Goal: Transaction & Acquisition: Purchase product/service

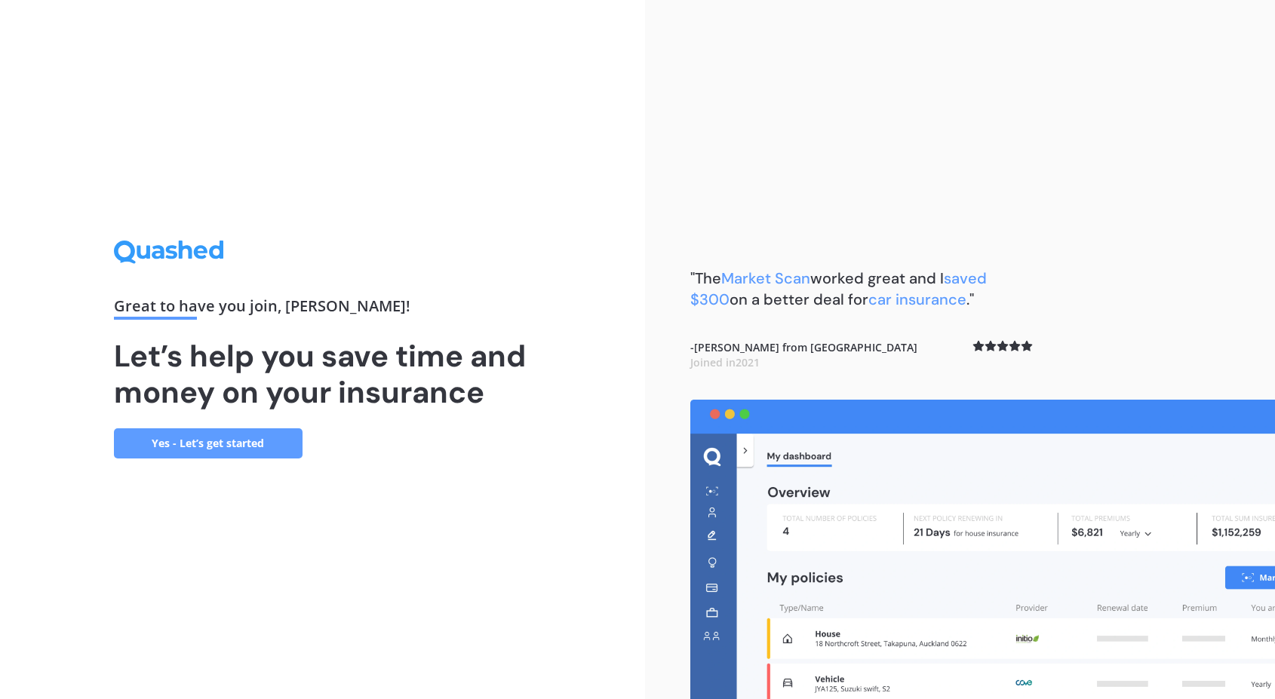
click at [214, 460] on div "Great to have you join , Paola ! Let’s help you save time and money on your ins…" at bounding box center [322, 349] width 645 height 699
click at [221, 446] on link "Yes - Let’s get started" at bounding box center [208, 443] width 189 height 30
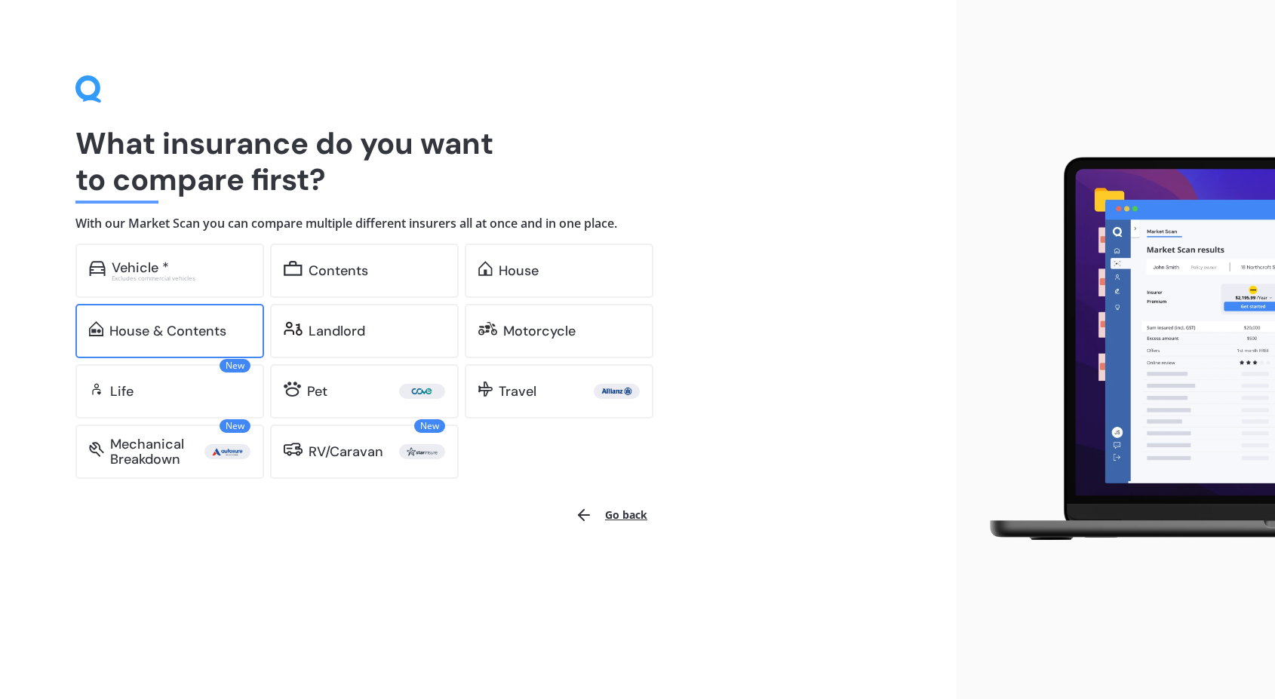
click at [195, 347] on div "House & Contents" at bounding box center [169, 331] width 189 height 54
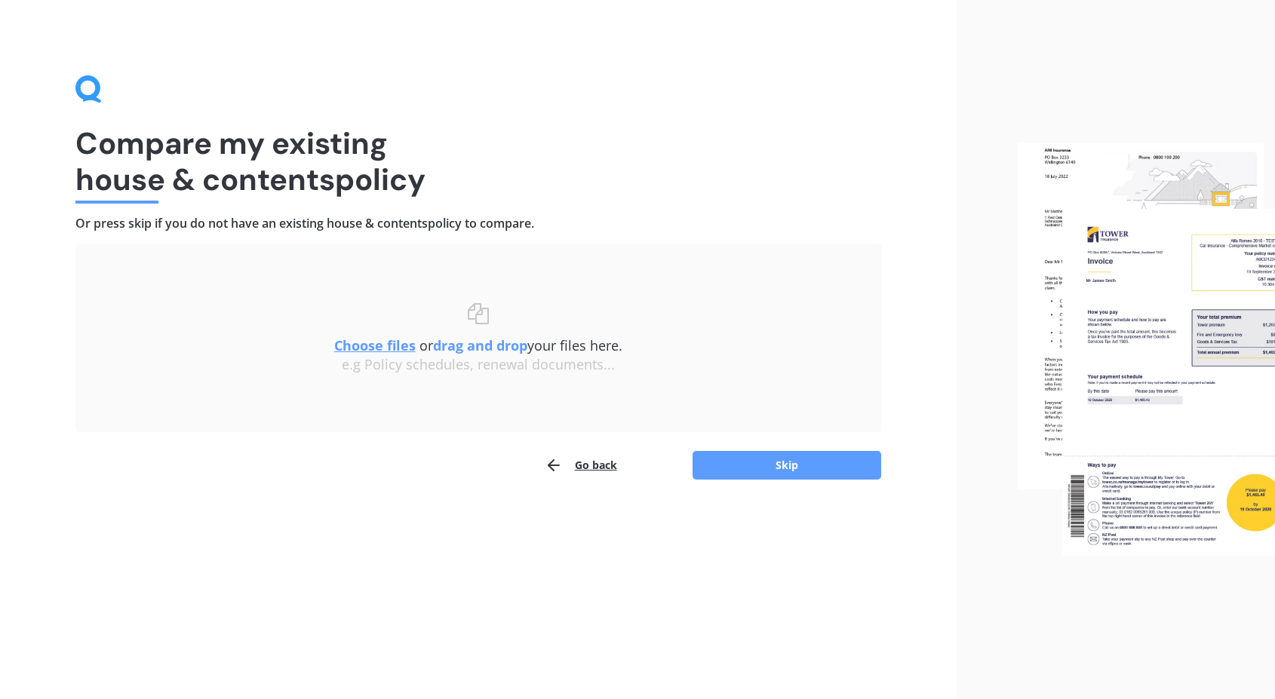
click at [382, 350] on u "Choose files" at bounding box center [374, 345] width 81 height 18
click at [382, 347] on u "Choose files" at bounding box center [374, 345] width 81 height 18
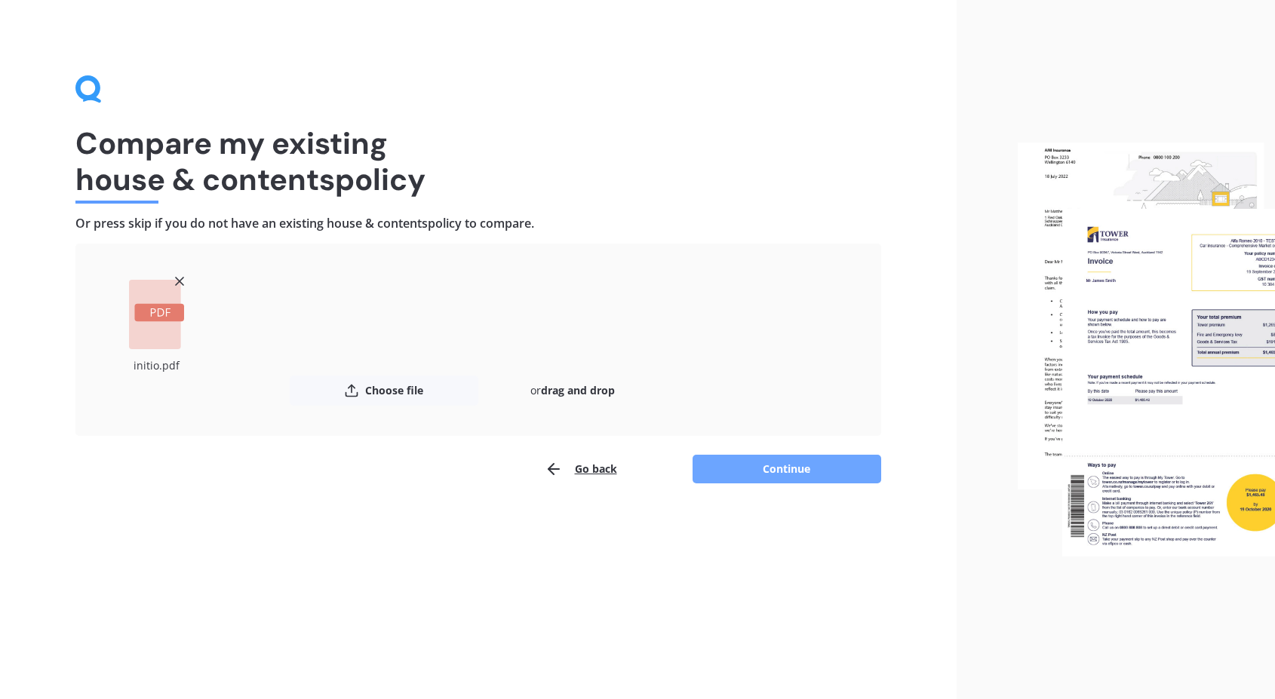
click at [820, 462] on button "Continue" at bounding box center [786, 469] width 189 height 29
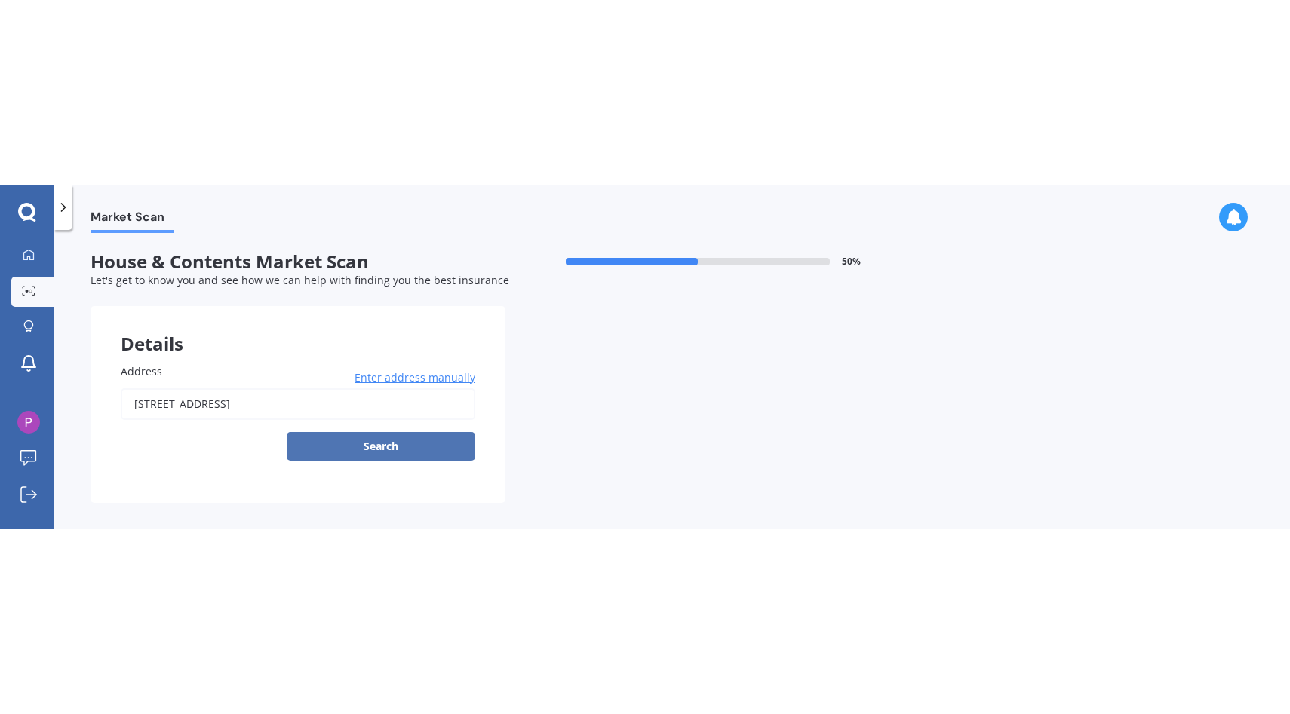
scroll to position [13, 0]
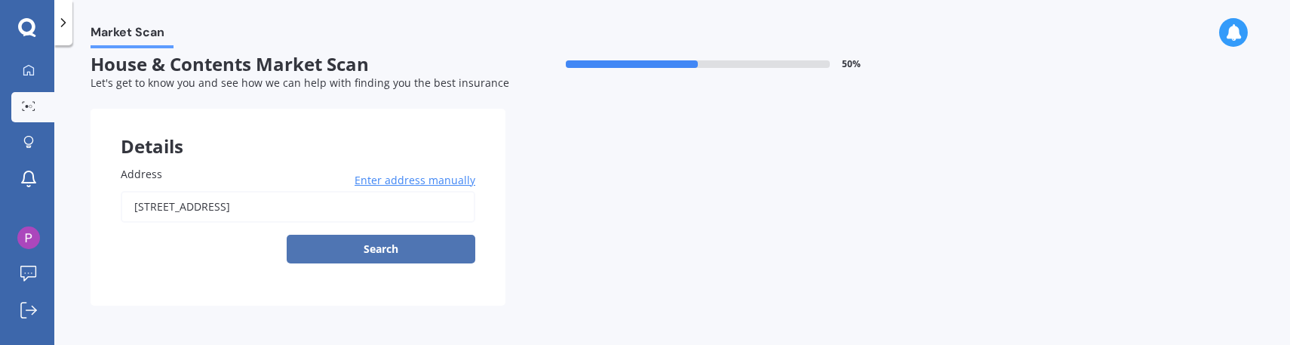
click at [370, 249] on button "Search" at bounding box center [381, 249] width 189 height 29
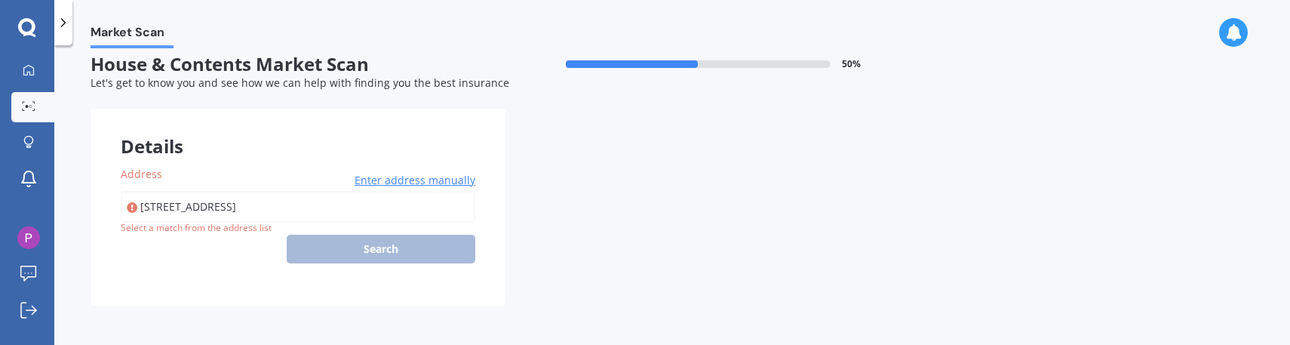
type input "[STREET_ADDRESS]"
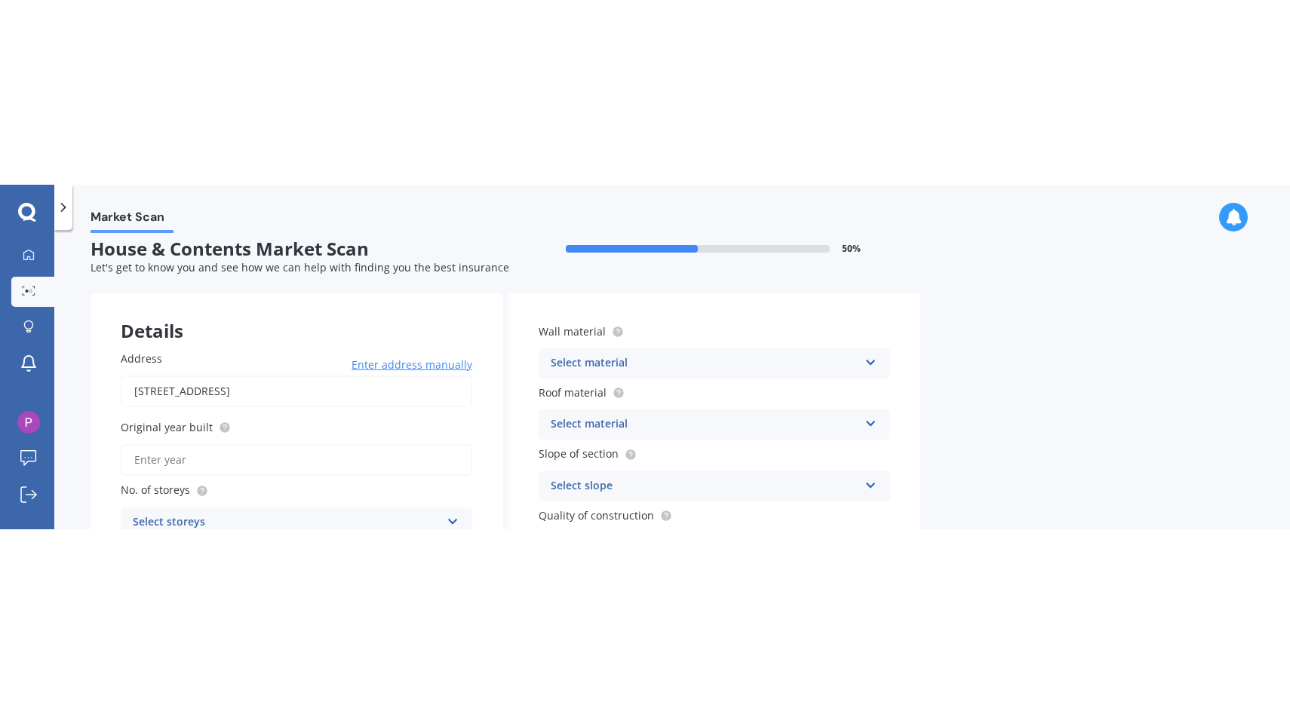
scroll to position [0, 0]
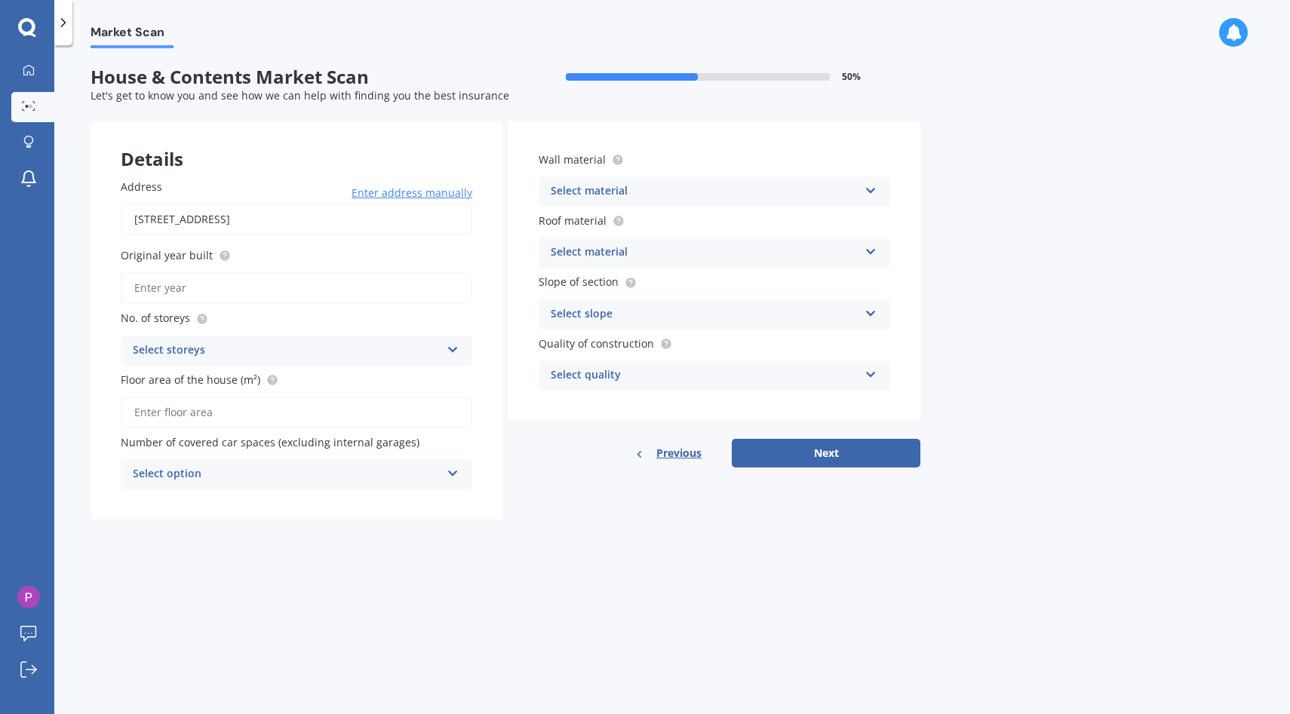
click at [252, 278] on input "Original year built" at bounding box center [296, 288] width 351 height 32
type input "2024"
click at [263, 350] on div "Select storeys" at bounding box center [287, 351] width 308 height 18
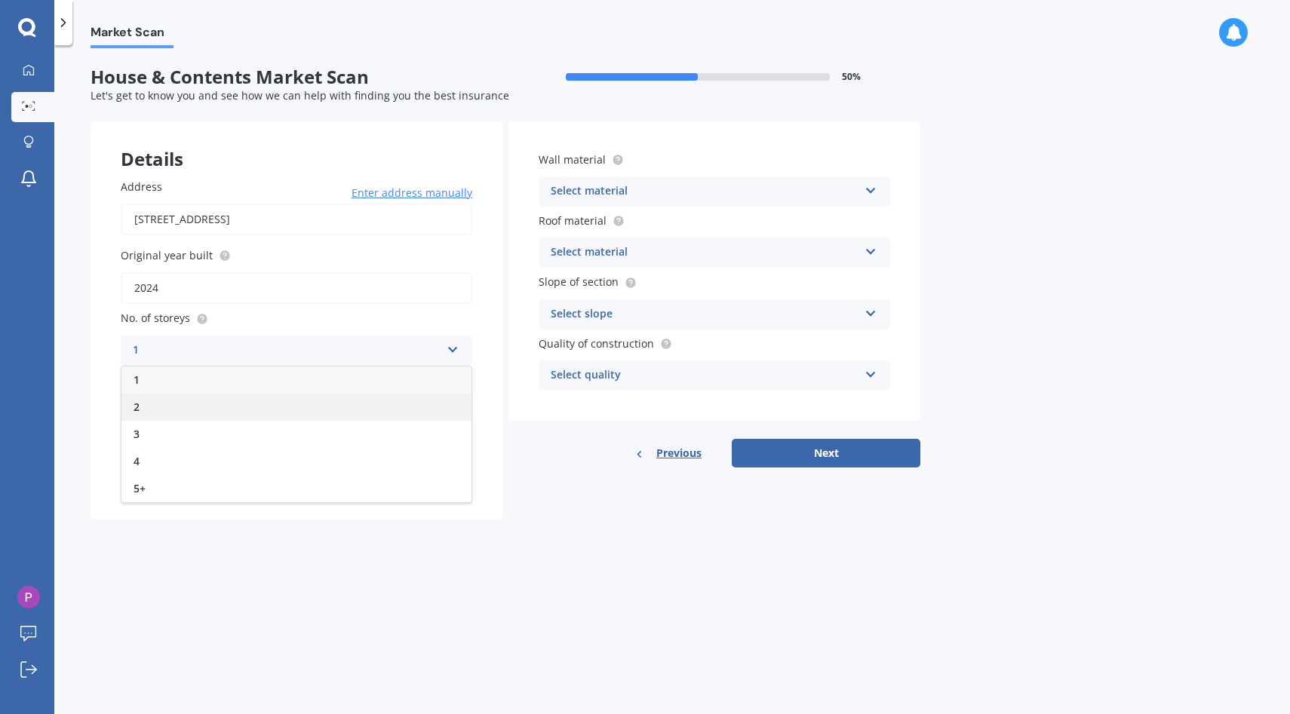
click at [258, 413] on div "2" at bounding box center [296, 407] width 350 height 27
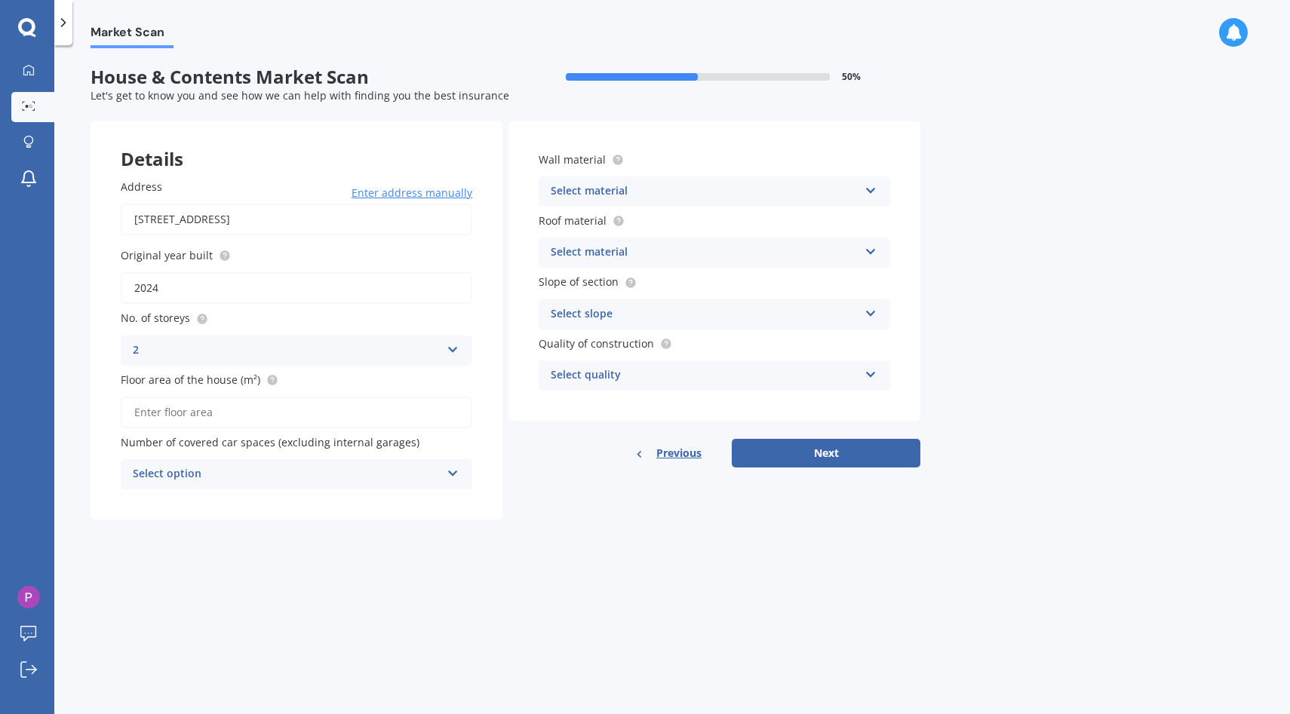
click at [262, 421] on input "Floor area of the house (m²)" at bounding box center [296, 413] width 351 height 32
type input "77"
click at [252, 478] on div "Select option" at bounding box center [287, 474] width 308 height 18
click at [268, 515] on div "0" at bounding box center [296, 503] width 350 height 27
click at [701, 192] on div "Select material" at bounding box center [705, 192] width 308 height 18
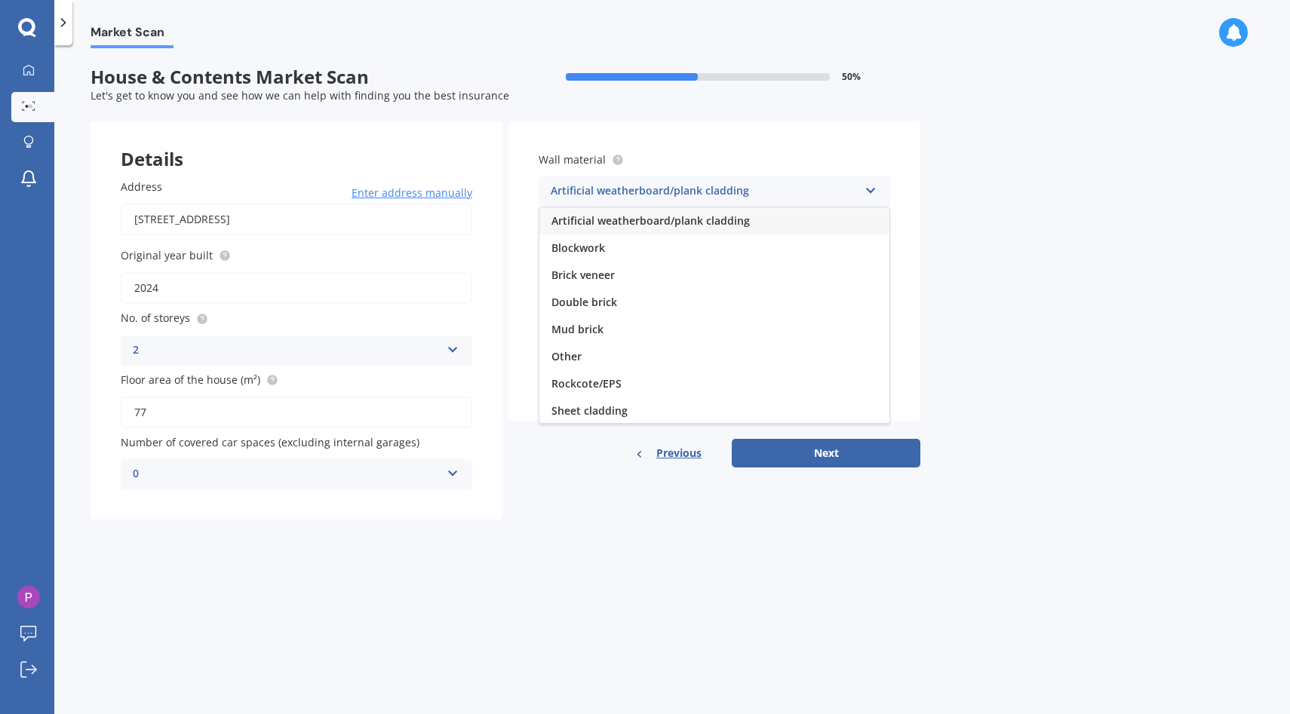
click at [703, 221] on span "Artificial weatherboard/plank cladding" at bounding box center [650, 220] width 198 height 14
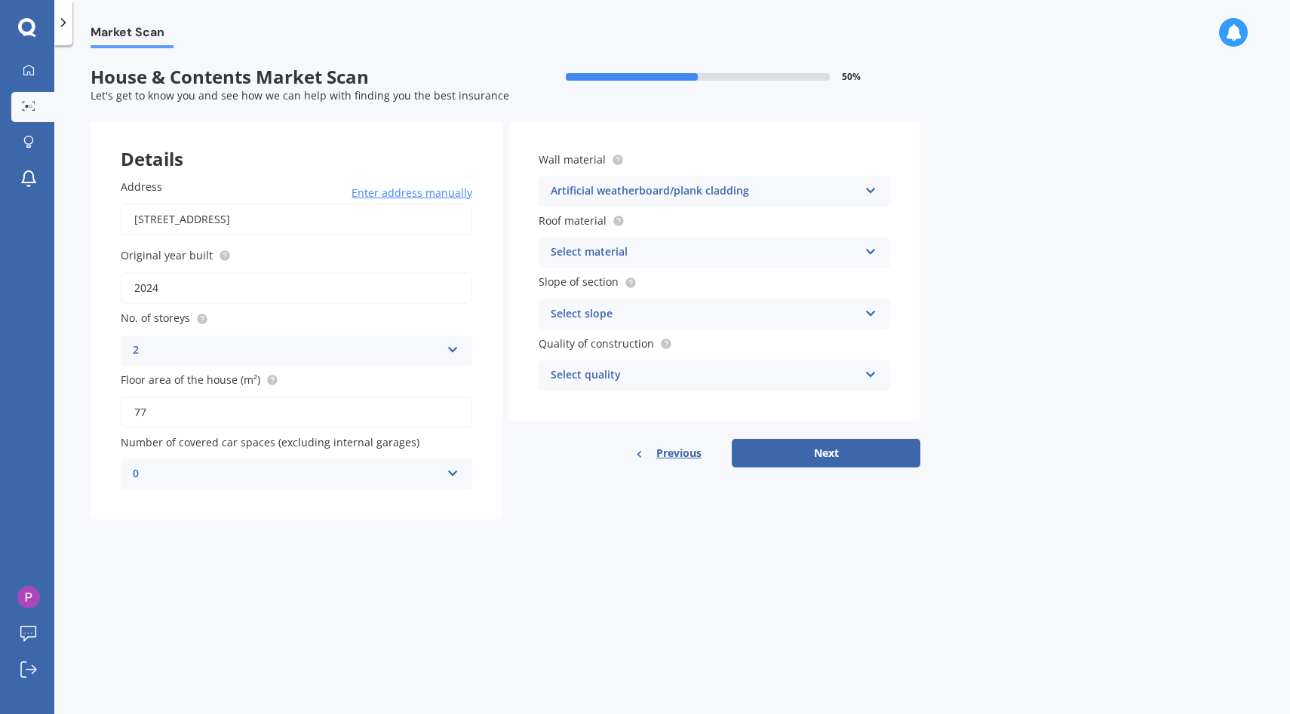
click at [705, 256] on div "Select material" at bounding box center [705, 253] width 308 height 18
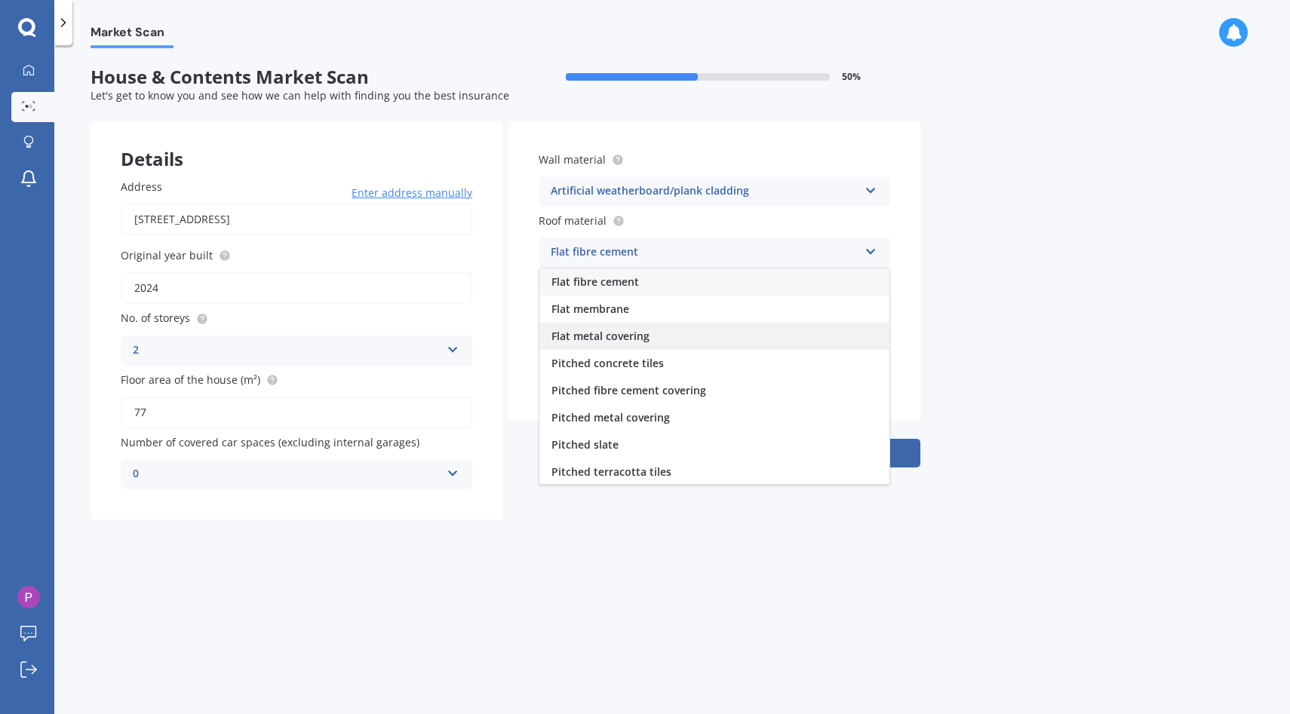
click at [726, 331] on div "Flat metal covering" at bounding box center [714, 336] width 350 height 27
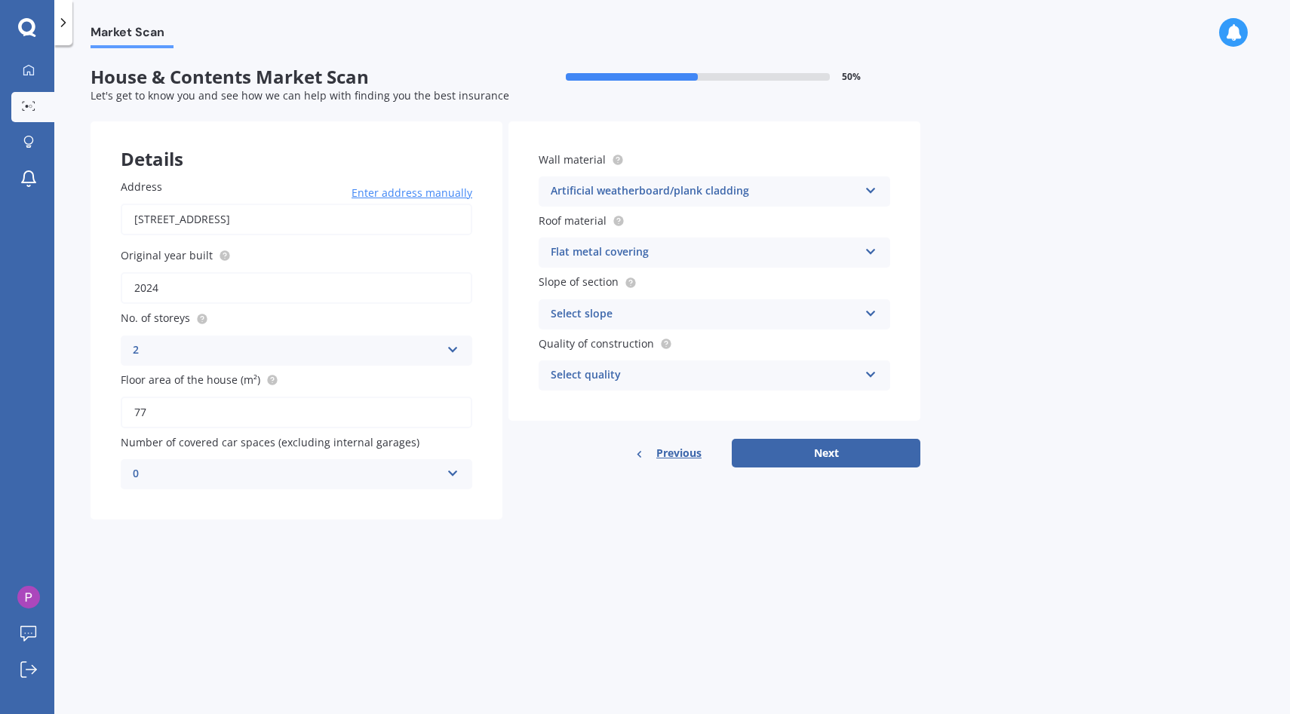
click at [750, 318] on div "Select slope" at bounding box center [705, 314] width 308 height 18
click at [752, 343] on div "Flat or gentle slope (up to about 5°)" at bounding box center [714, 343] width 350 height 27
click at [757, 384] on div "Select quality" at bounding box center [705, 376] width 308 height 18
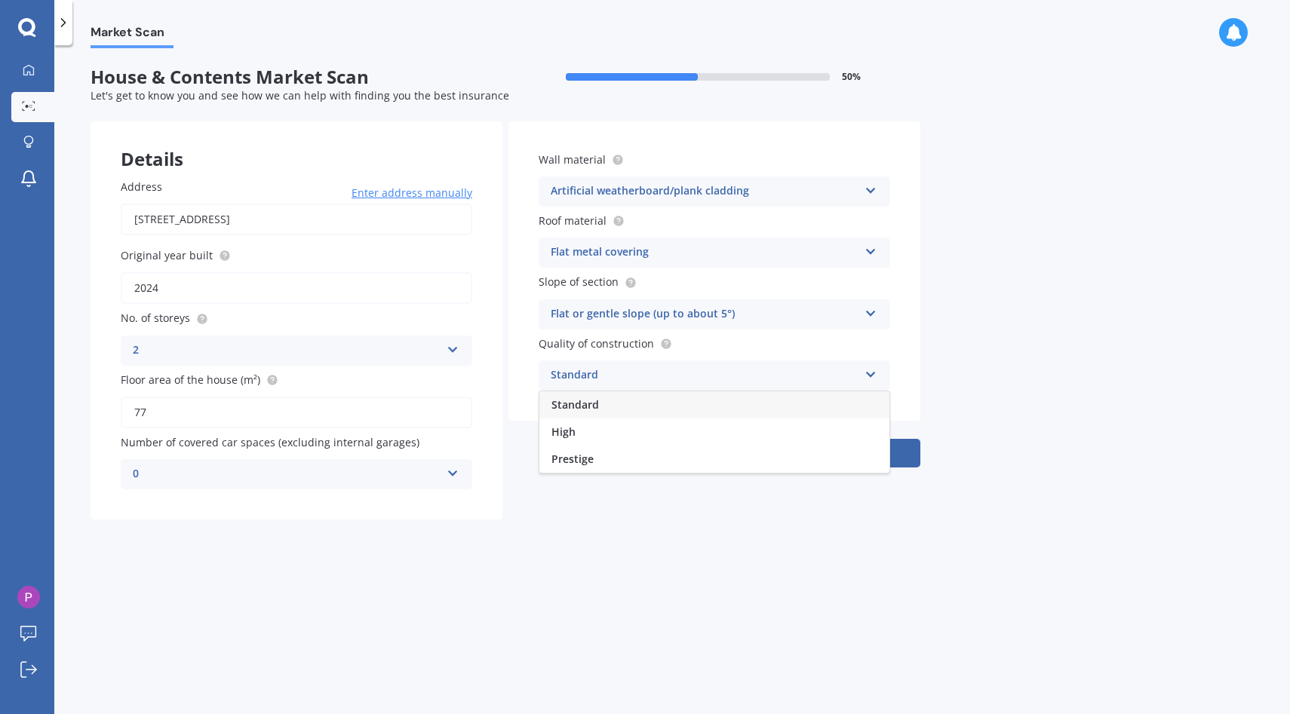
click at [754, 409] on div "Standard" at bounding box center [714, 404] width 350 height 27
click at [799, 449] on button "Next" at bounding box center [826, 453] width 189 height 29
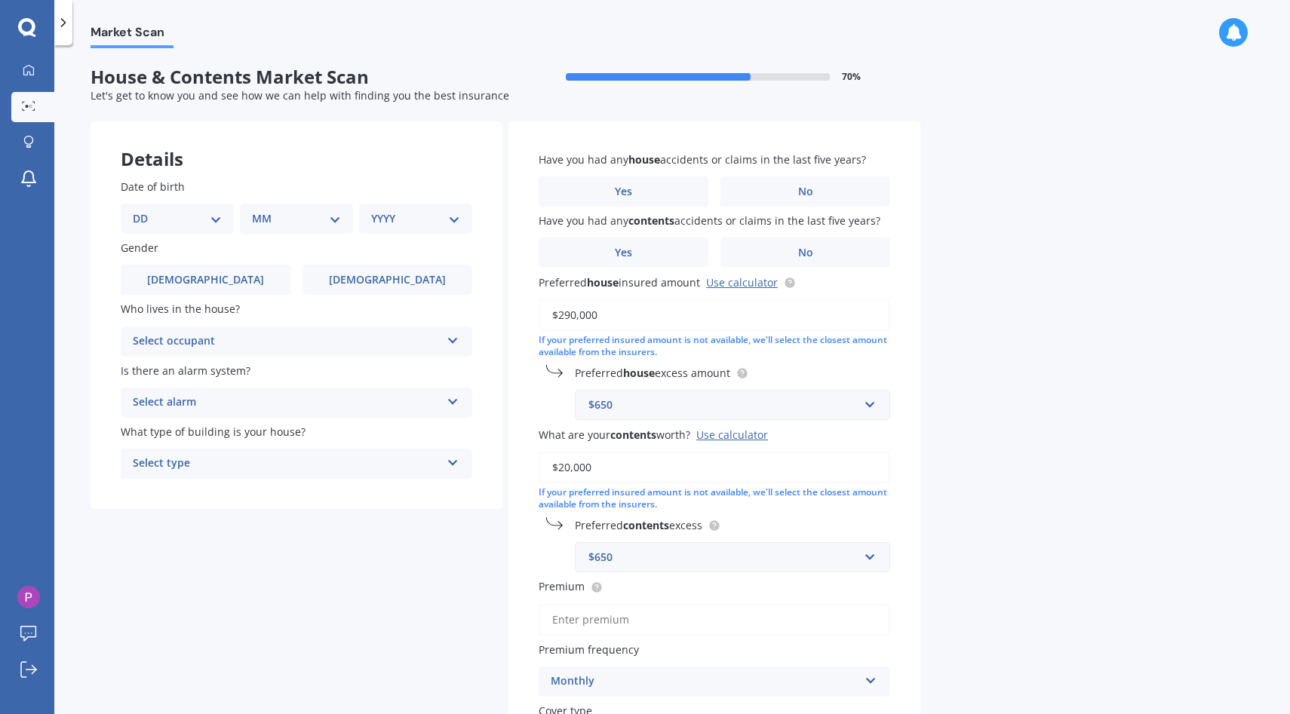
click at [202, 220] on select "DD 01 02 03 04 05 06 07 08 09 10 11 12 13 14 15 16 17 18 19 20 21 22 23 24 25 2…" at bounding box center [177, 218] width 89 height 17
select select "02"
click at [145, 210] on select "DD 01 02 03 04 05 06 07 08 09 10 11 12 13 14 15 16 17 18 19 20 21 22 23 24 25 2…" at bounding box center [177, 218] width 89 height 17
click at [305, 227] on div "MM 01 02 03 04 05 06 07 08 09 10 11 12" at bounding box center [299, 219] width 107 height 30
click at [333, 229] on div "MM 01 02 03 04 05 06 07 08 09 10 11 12" at bounding box center [299, 219] width 107 height 30
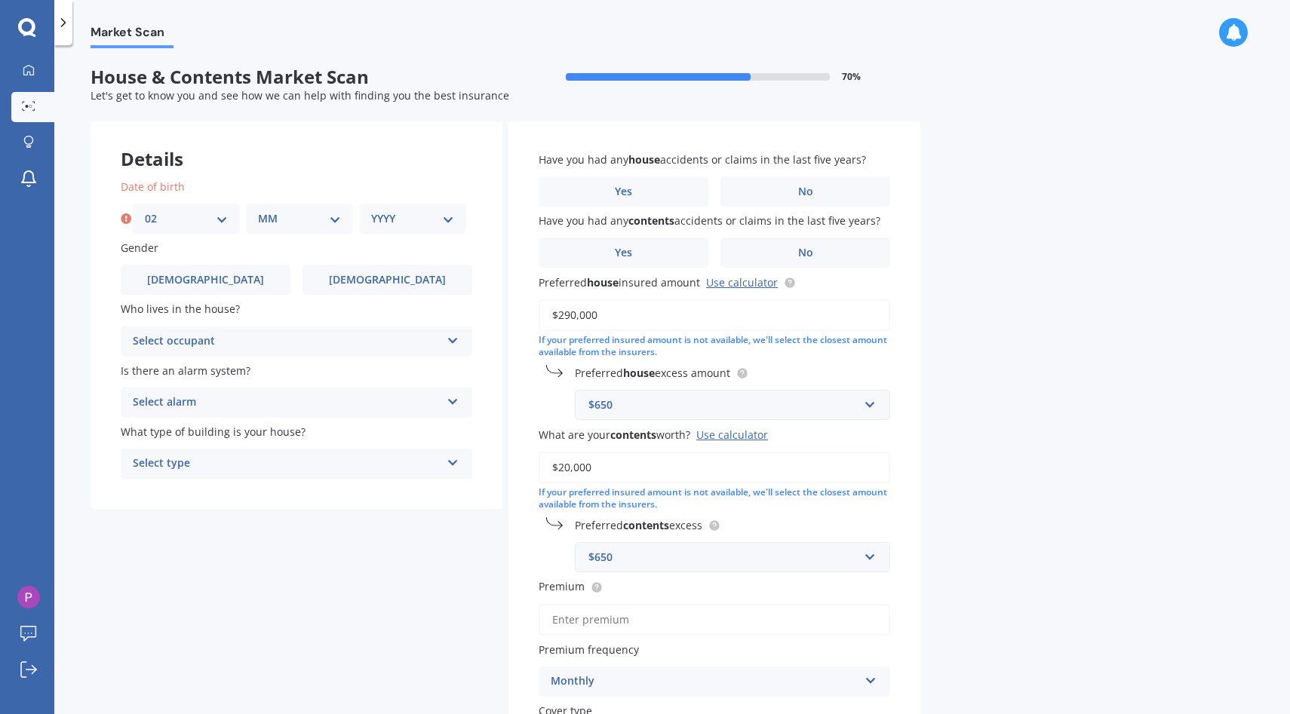
click at [333, 215] on select "MM 01 02 03 04 05 06 07 08 09 10 11 12" at bounding box center [299, 218] width 83 height 17
select select "12"
click at [258, 210] on select "MM 01 02 03 04 05 06 07 08 09 10 11 12" at bounding box center [299, 218] width 83 height 17
click at [447, 227] on select "YYYY 2009 2008 2007 2006 2005 2004 2003 2002 2001 2000 1999 1998 1997 1996 1995…" at bounding box center [412, 218] width 83 height 17
select select "1987"
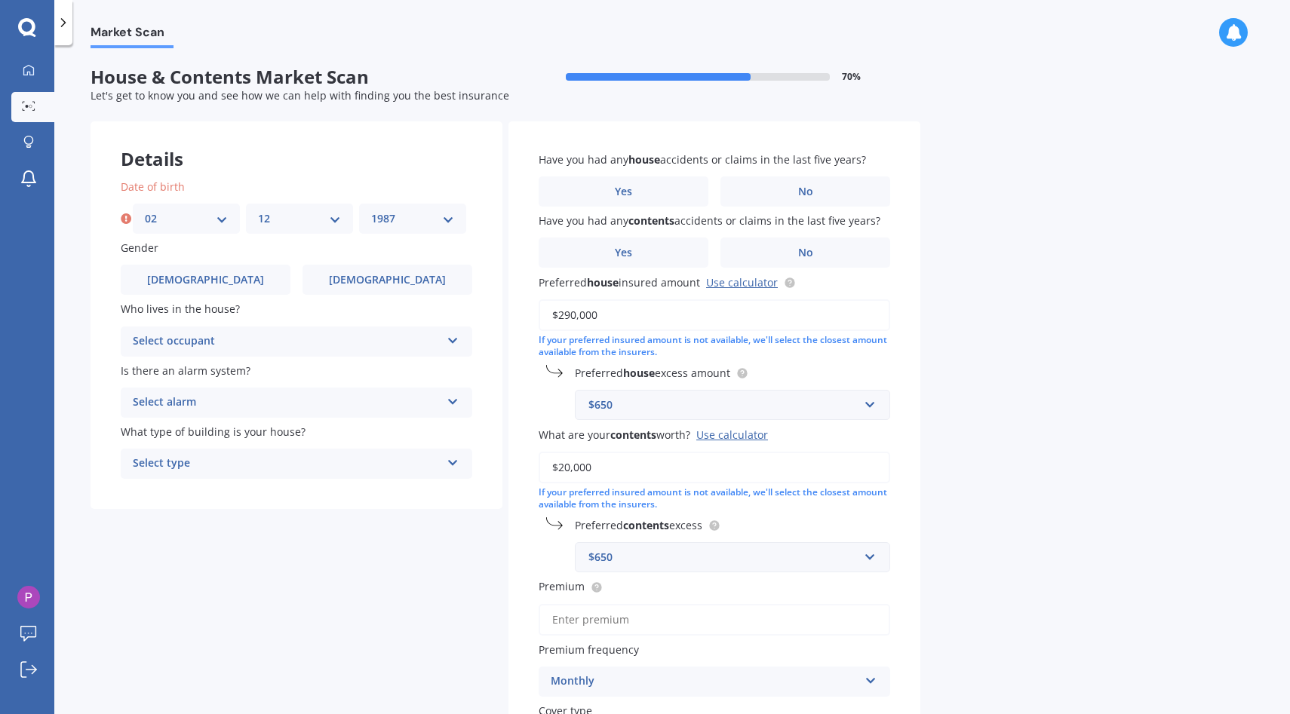
click at [371, 210] on select "YYYY 2009 2008 2007 2006 2005 2004 2003 2002 2001 2000 1999 1998 1997 1996 1995…" at bounding box center [412, 218] width 83 height 17
click at [443, 278] on label "Female" at bounding box center [387, 280] width 170 height 30
click at [0, 0] on input "Female" at bounding box center [0, 0] width 0 height 0
click at [266, 344] on div "Select occupant" at bounding box center [287, 342] width 308 height 18
click at [249, 372] on div "Owner" at bounding box center [296, 370] width 350 height 27
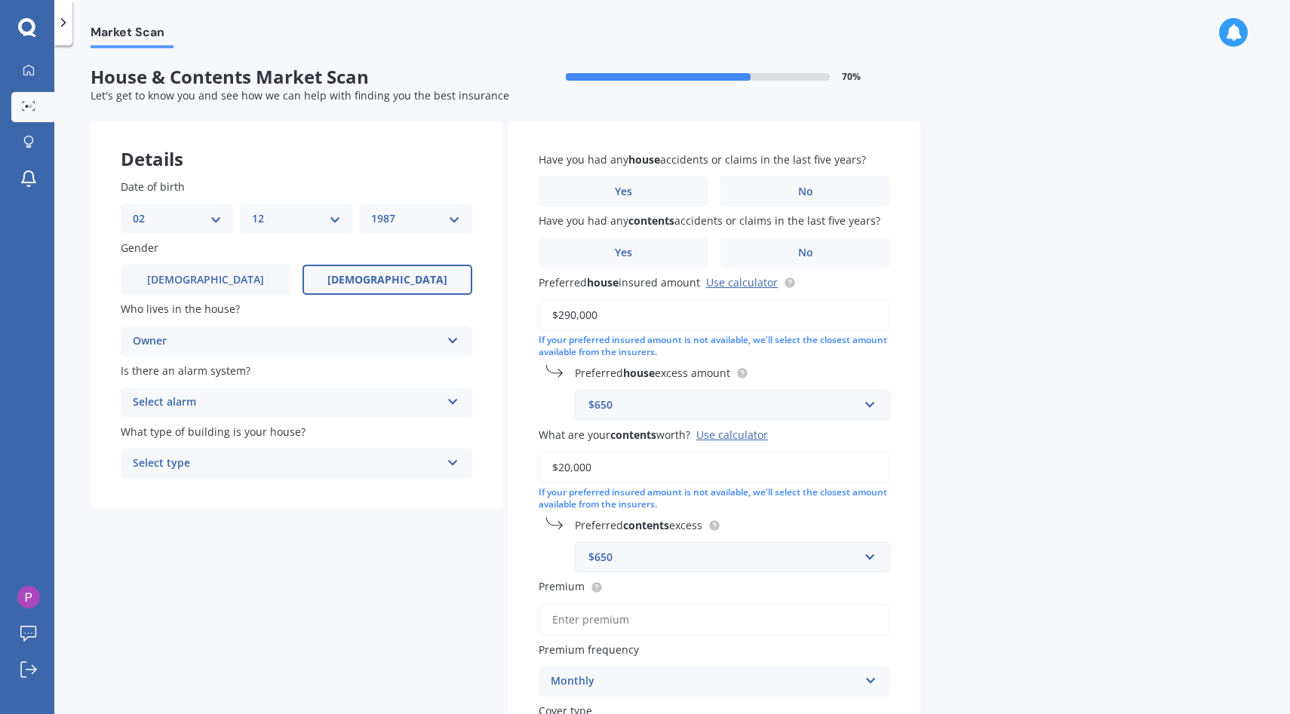
click at [284, 348] on div "Owner" at bounding box center [287, 342] width 308 height 18
click at [275, 403] on div "Owner + Boarder" at bounding box center [296, 398] width 350 height 27
click at [275, 407] on div "Select alarm" at bounding box center [287, 403] width 308 height 18
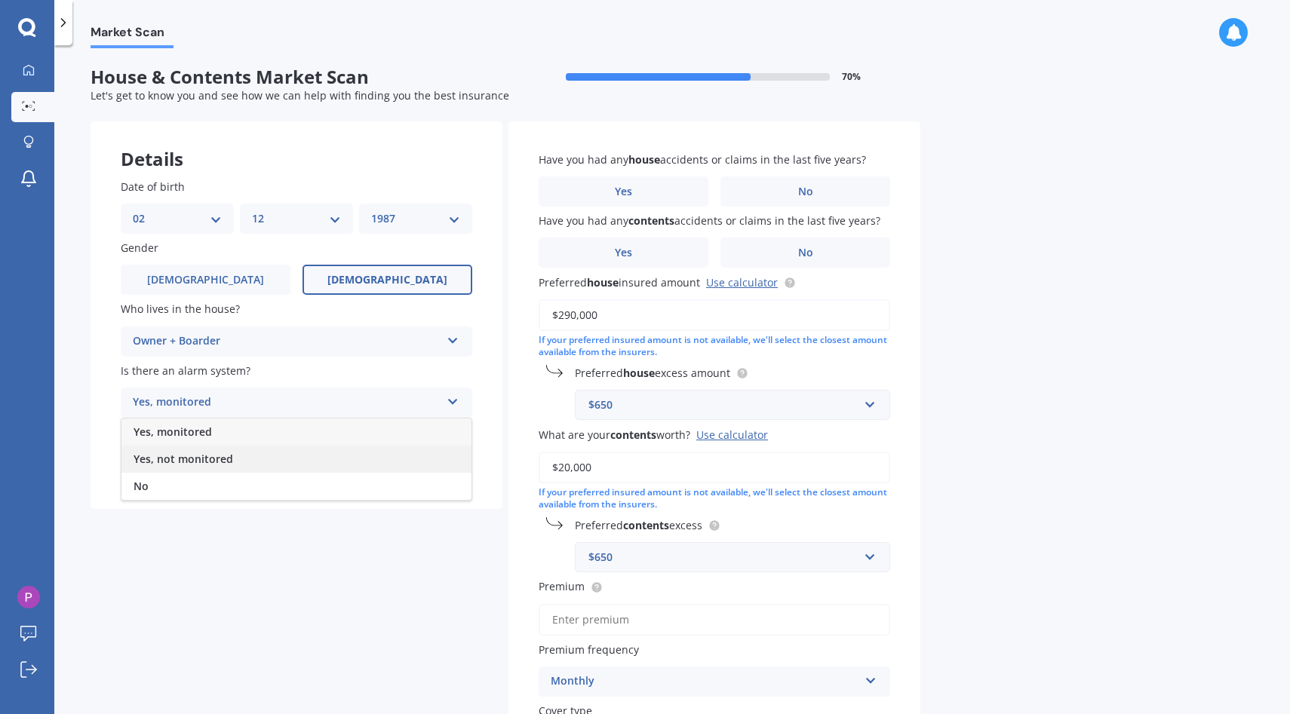
click at [272, 461] on div "Yes, not monitored" at bounding box center [296, 459] width 350 height 27
click at [268, 462] on div "Select type" at bounding box center [287, 464] width 308 height 18
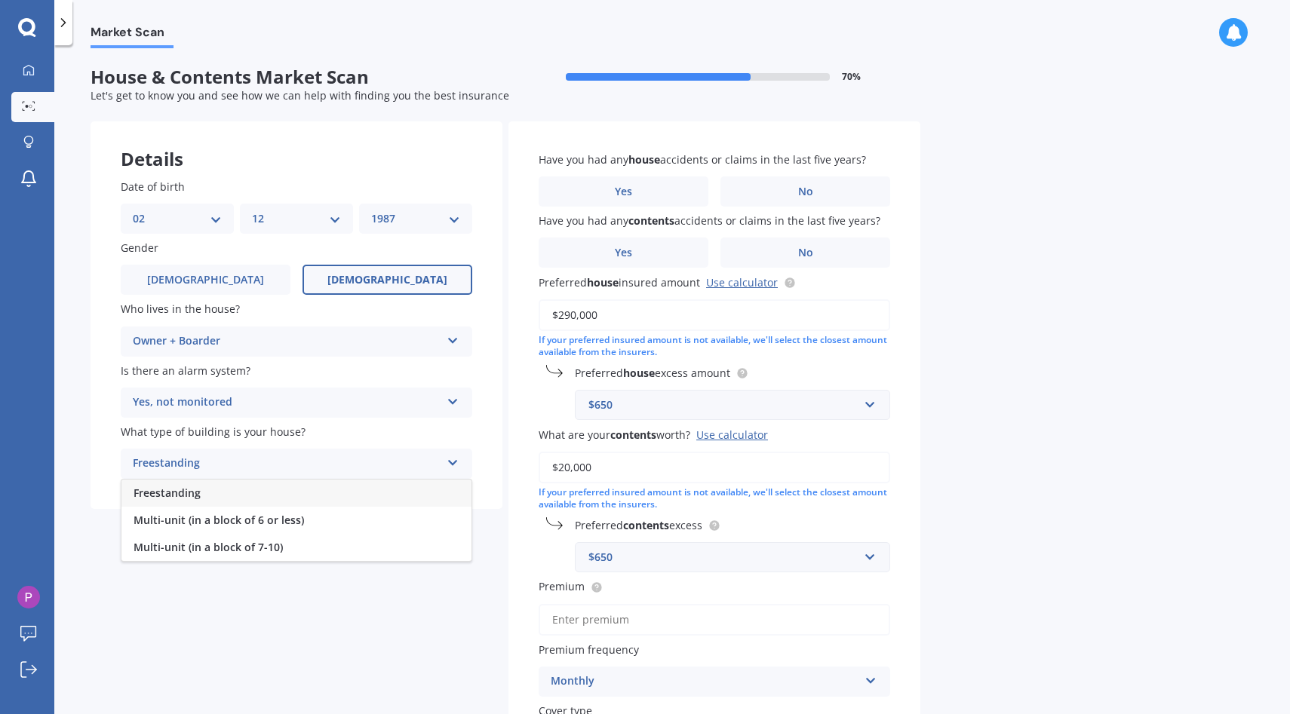
click at [267, 493] on div "Freestanding" at bounding box center [296, 493] width 350 height 27
click at [776, 183] on label "No" at bounding box center [805, 191] width 170 height 30
click at [0, 0] on input "No" at bounding box center [0, 0] width 0 height 0
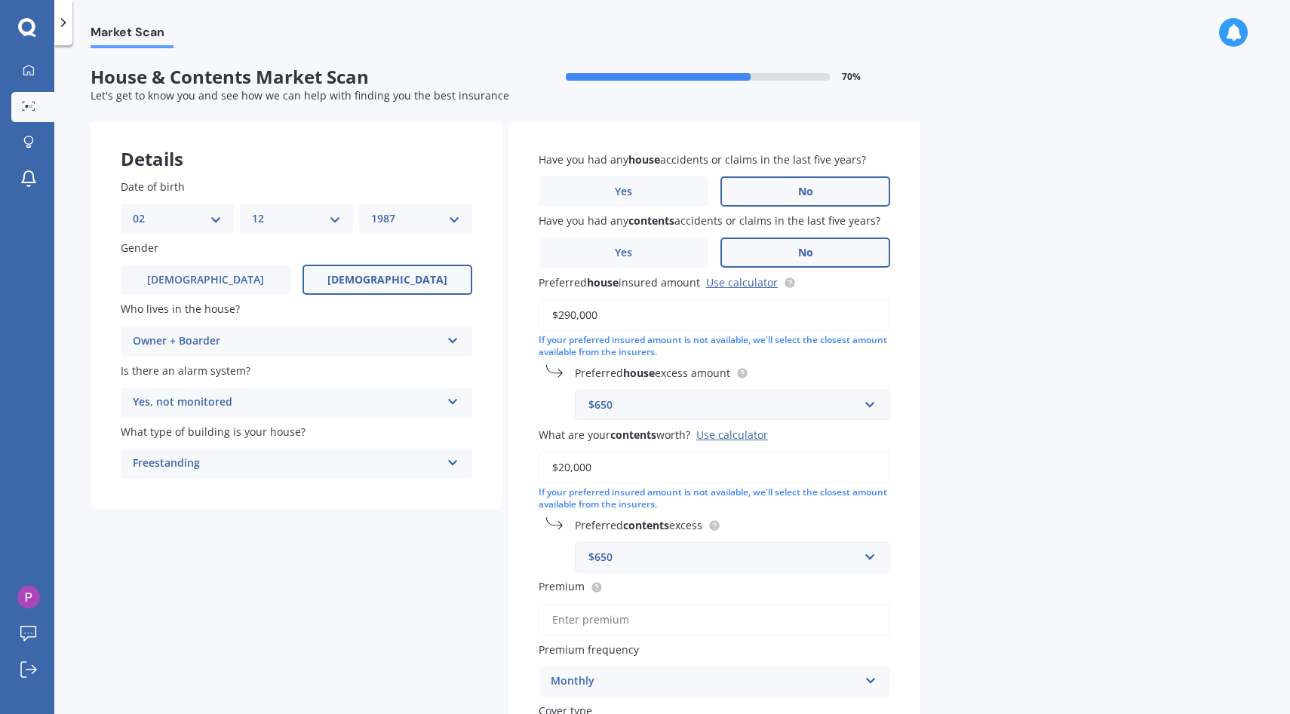
click at [763, 252] on label "No" at bounding box center [805, 253] width 170 height 30
click at [0, 0] on input "No" at bounding box center [0, 0] width 0 height 0
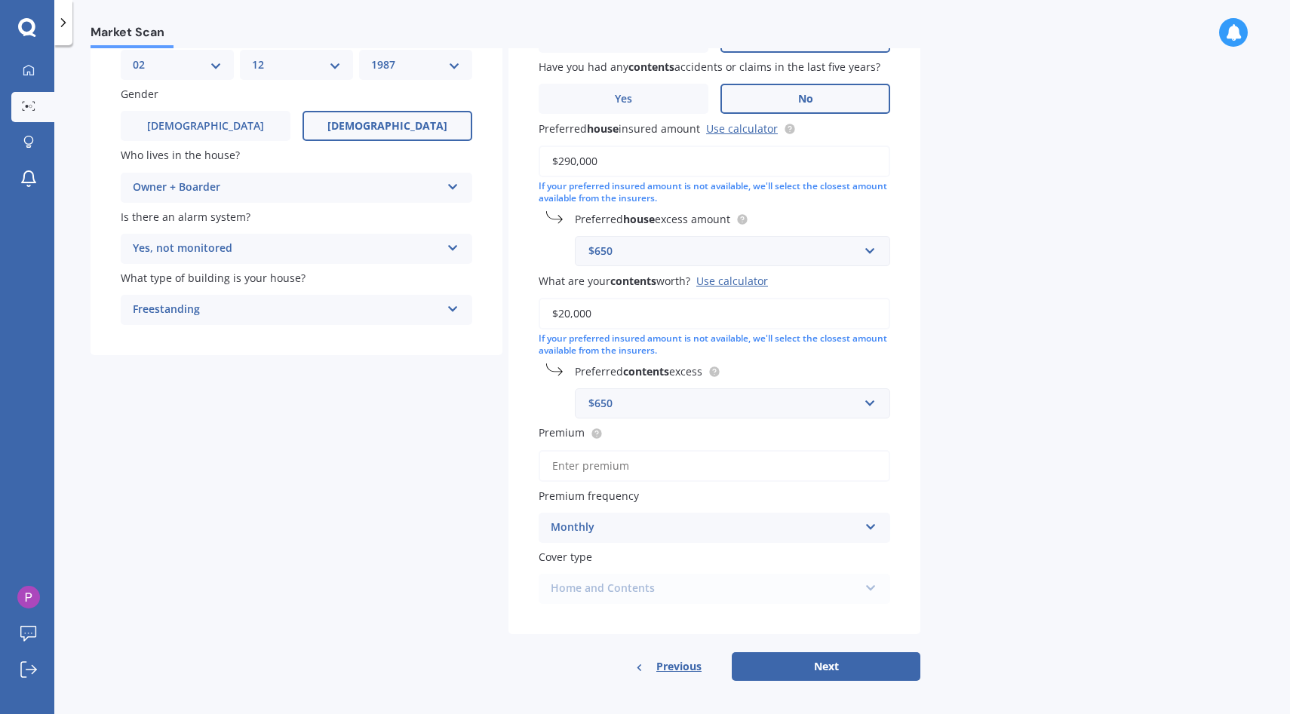
scroll to position [163, 0]
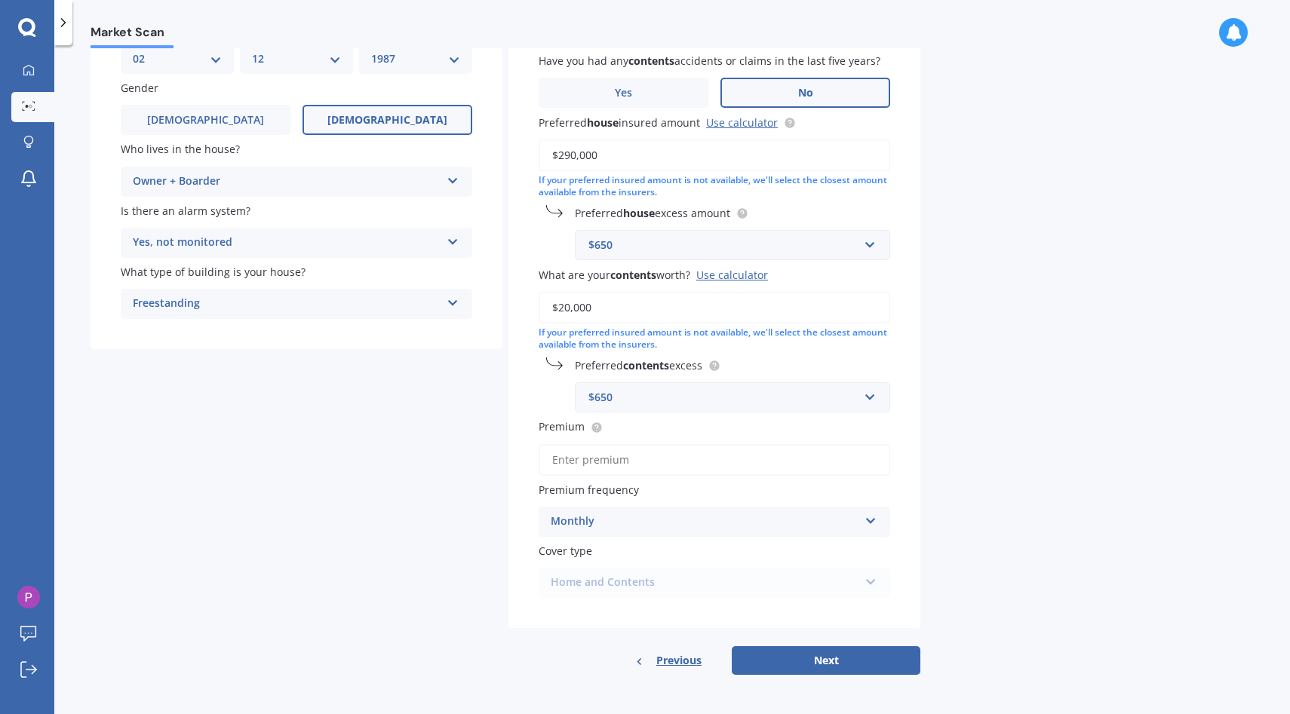
click at [690, 447] on input "Premium" at bounding box center [713, 460] width 351 height 32
type input "$6.00"
type input "$61.81"
click at [693, 597] on div "Home and Contents Home and Contents" at bounding box center [713, 583] width 351 height 30
drag, startPoint x: 693, startPoint y: 597, endPoint x: 747, endPoint y: 529, distance: 86.9
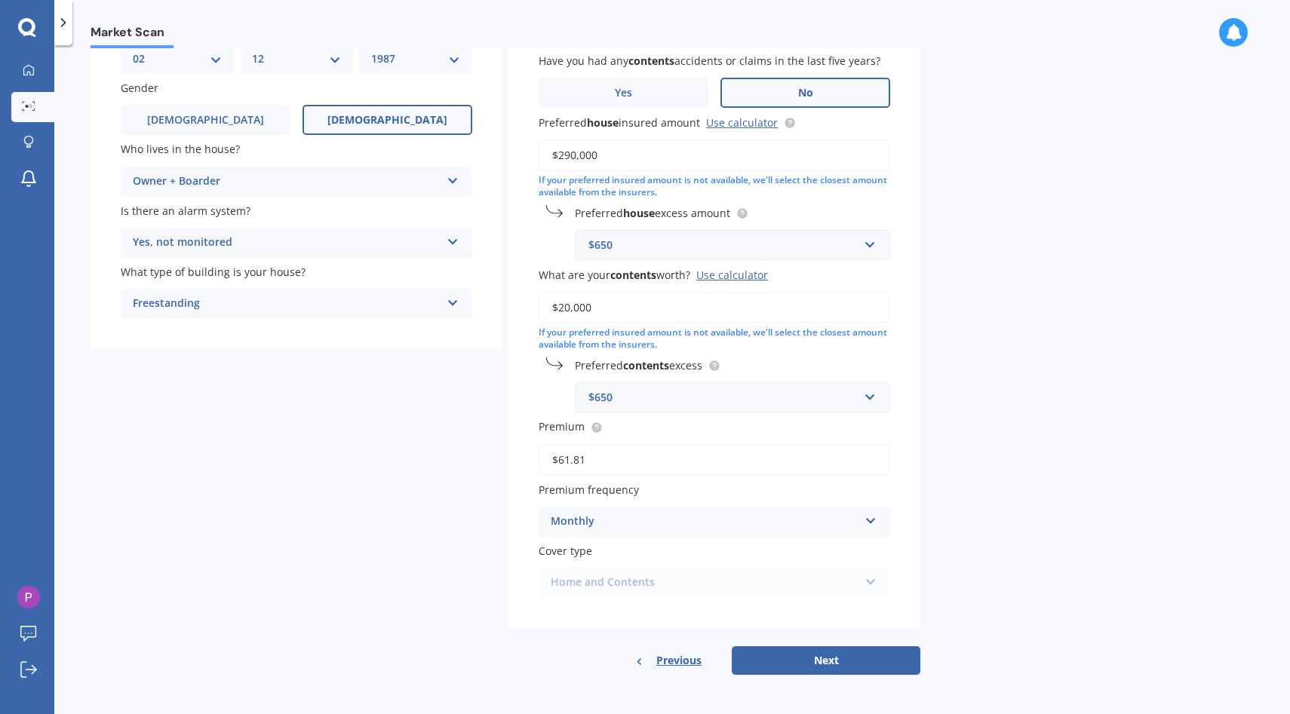
click at [747, 529] on div "Monthly" at bounding box center [705, 522] width 308 height 18
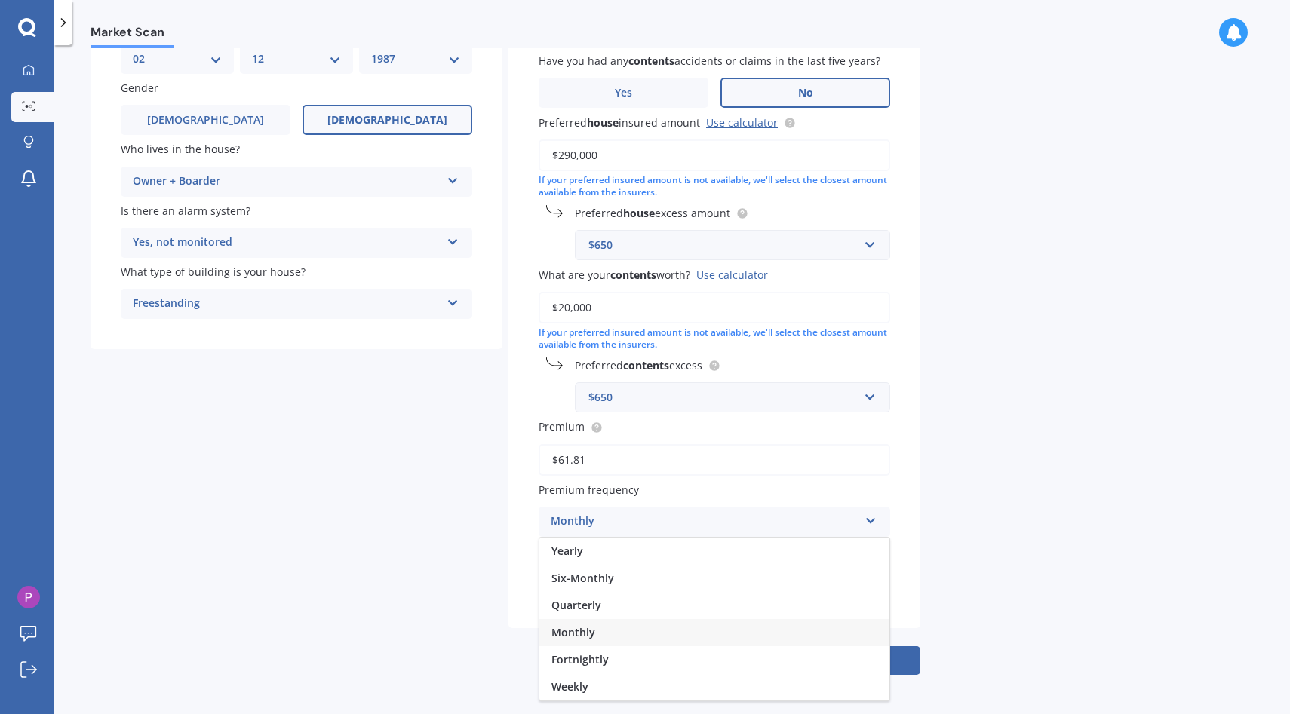
click at [750, 511] on div "Monthly Yearly Six-Monthly Quarterly Monthly Fortnightly Weekly" at bounding box center [713, 522] width 351 height 30
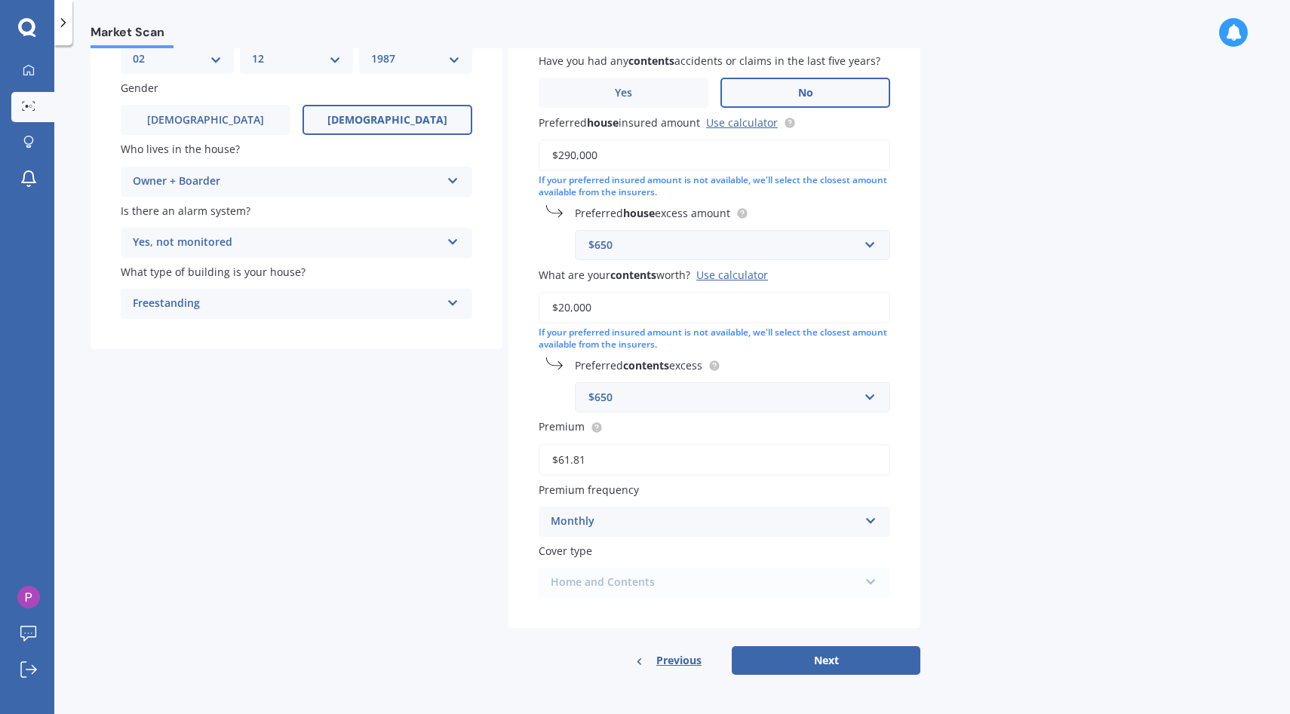
click at [750, 513] on div "Monthly" at bounding box center [705, 522] width 308 height 18
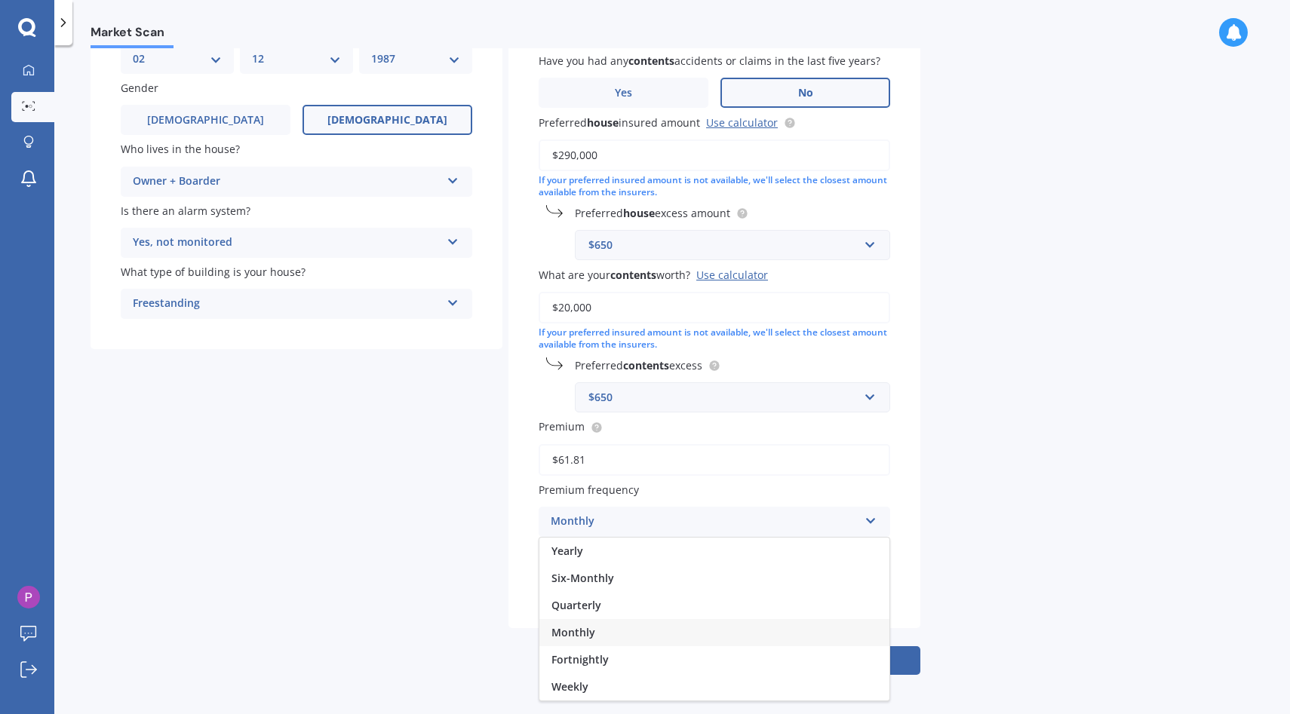
click at [660, 599] on div "Quarterly" at bounding box center [714, 605] width 350 height 27
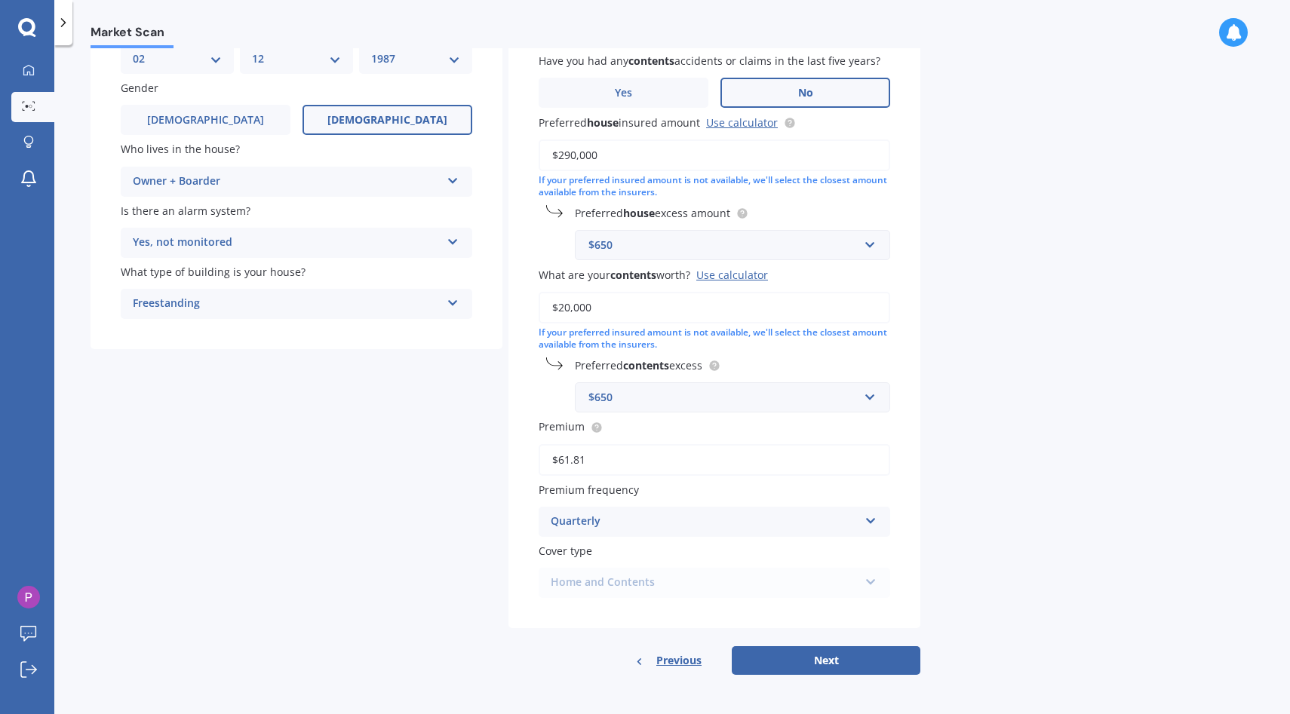
drag, startPoint x: 747, startPoint y: 529, endPoint x: 723, endPoint y: 511, distance: 30.2
click at [723, 511] on div "Quarterly Yearly Six-Monthly Quarterly Monthly Fortnightly Weekly" at bounding box center [713, 522] width 351 height 30
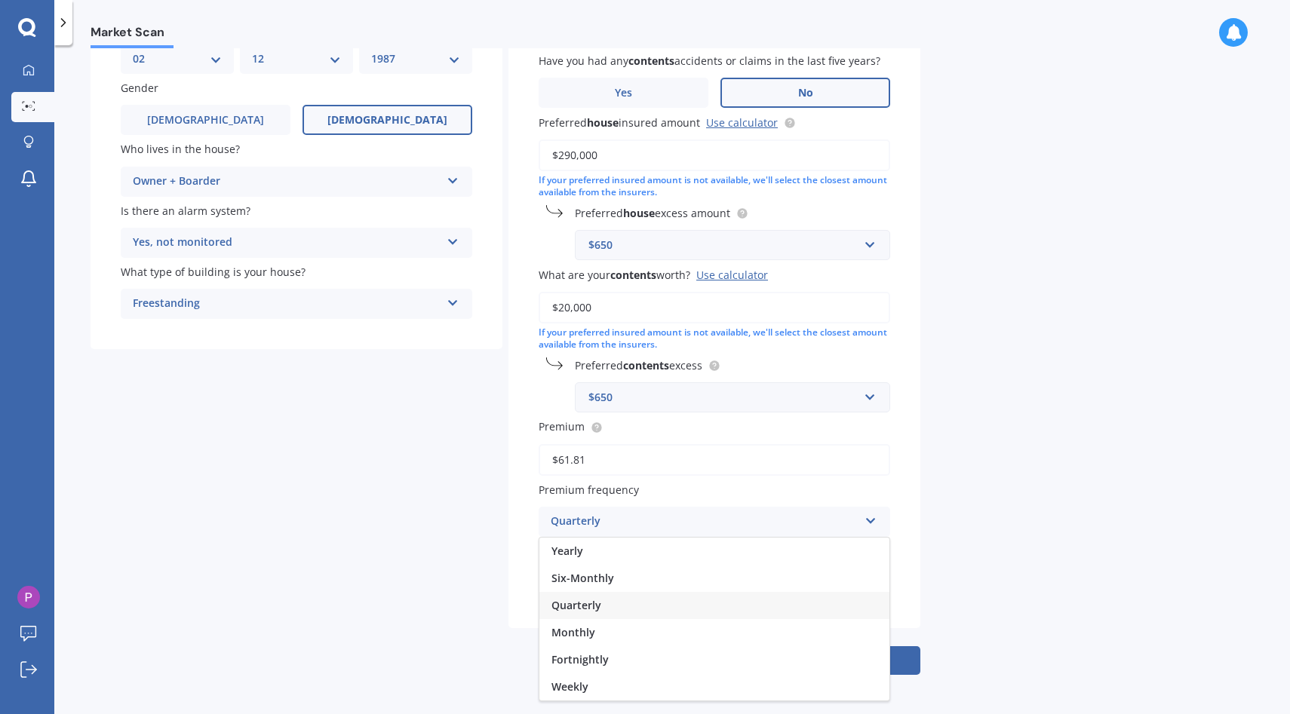
click at [667, 631] on div "Monthly" at bounding box center [714, 632] width 350 height 27
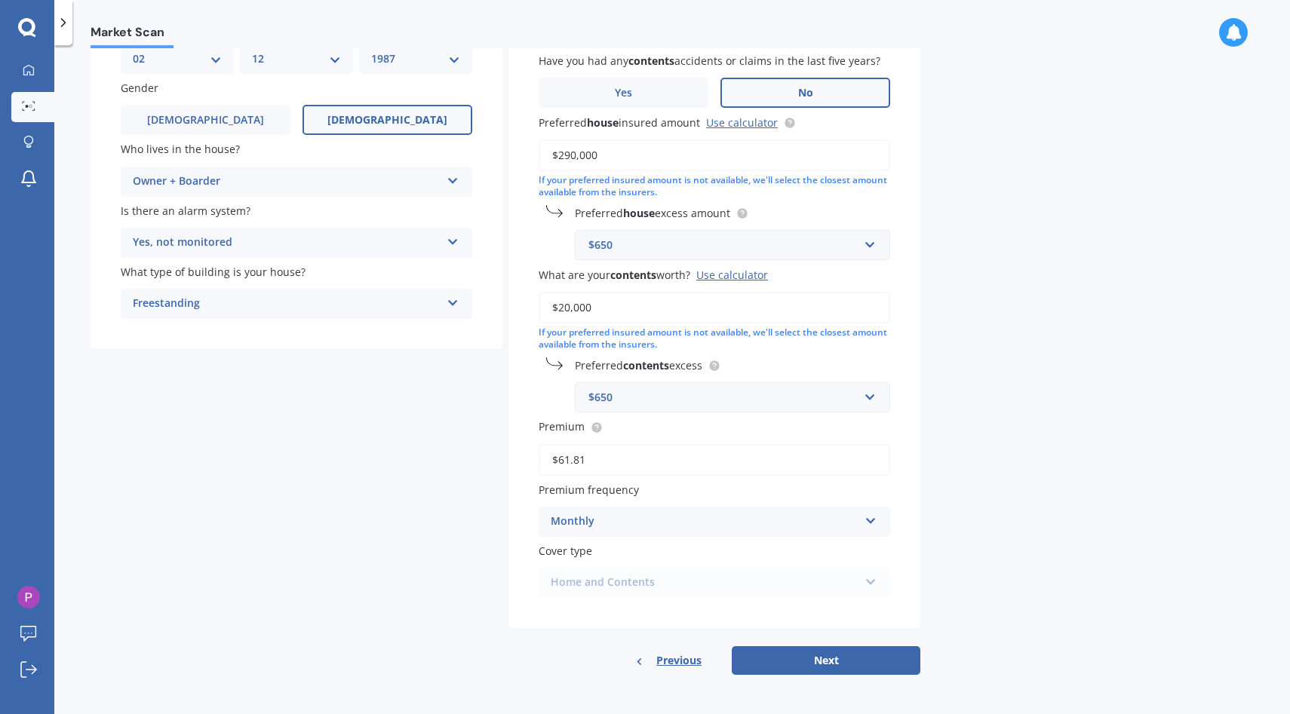
click at [834, 658] on button "Next" at bounding box center [826, 660] width 189 height 29
select select "02"
select select "12"
select select "1987"
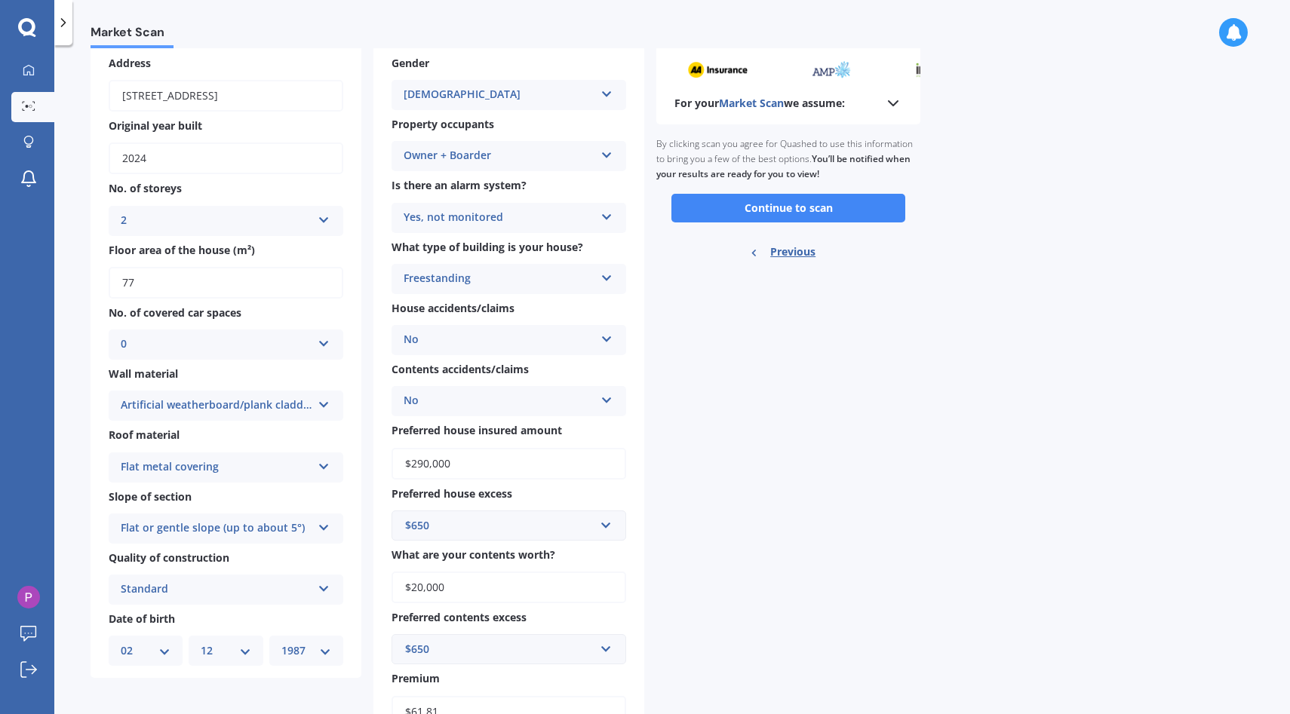
scroll to position [0, 0]
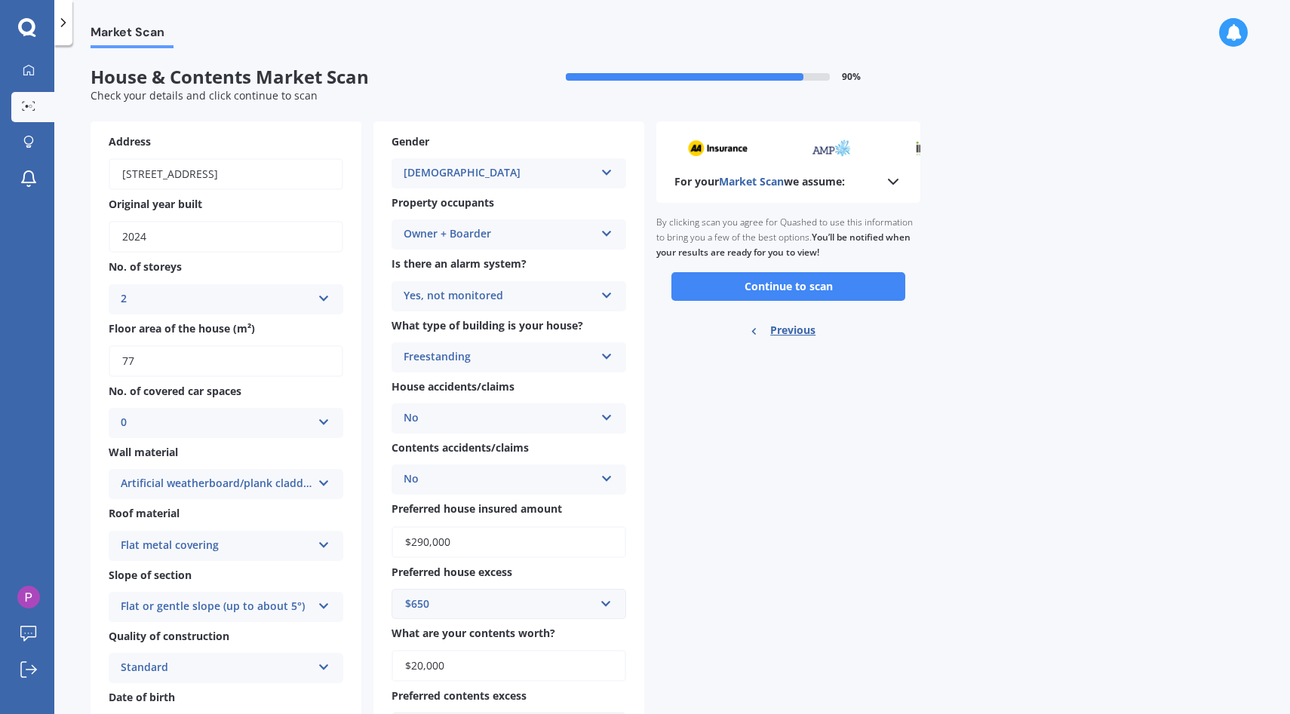
click at [888, 189] on icon at bounding box center [893, 182] width 18 height 18
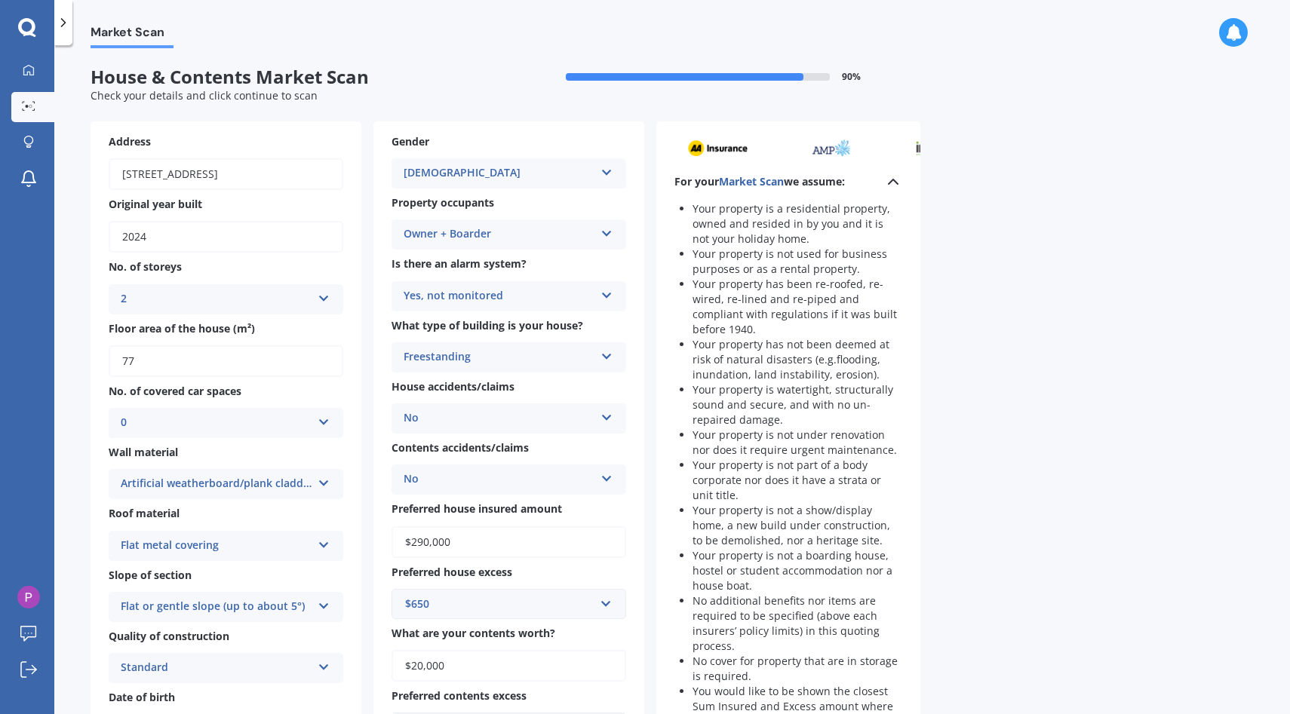
click at [892, 187] on icon at bounding box center [893, 182] width 18 height 18
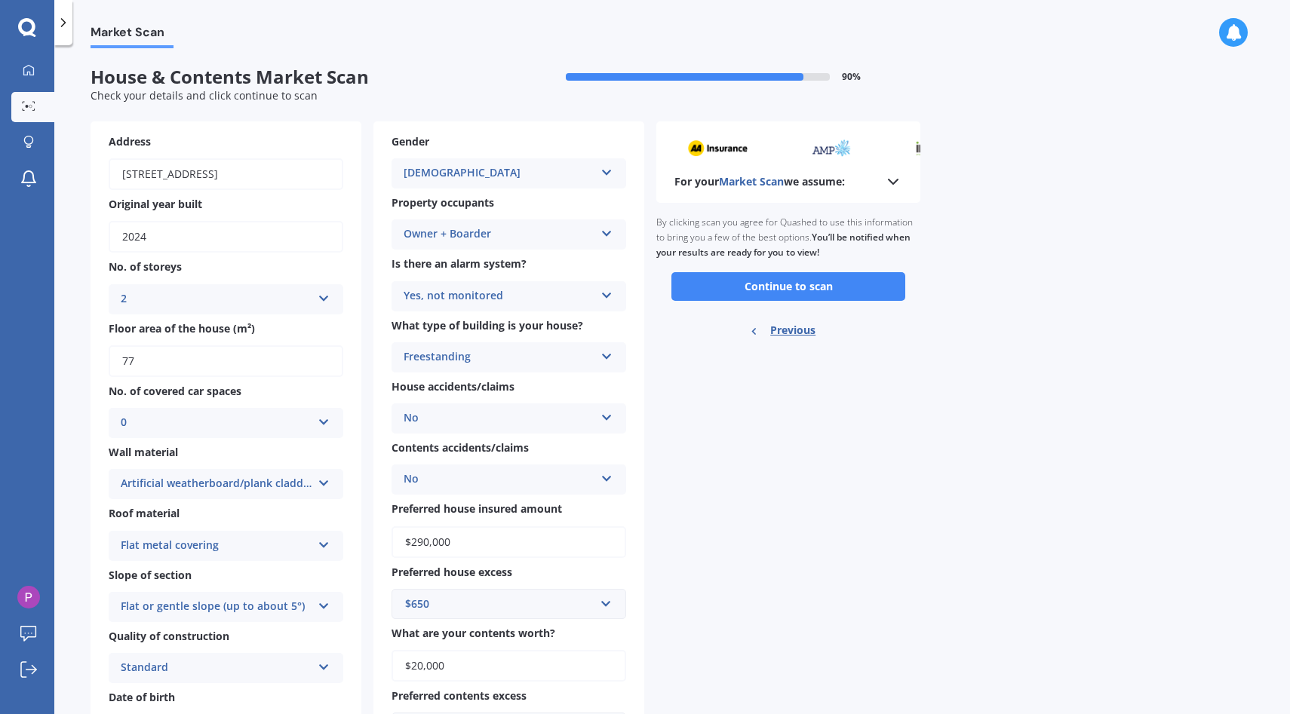
click at [861, 289] on button "Continue to scan" at bounding box center [788, 286] width 234 height 29
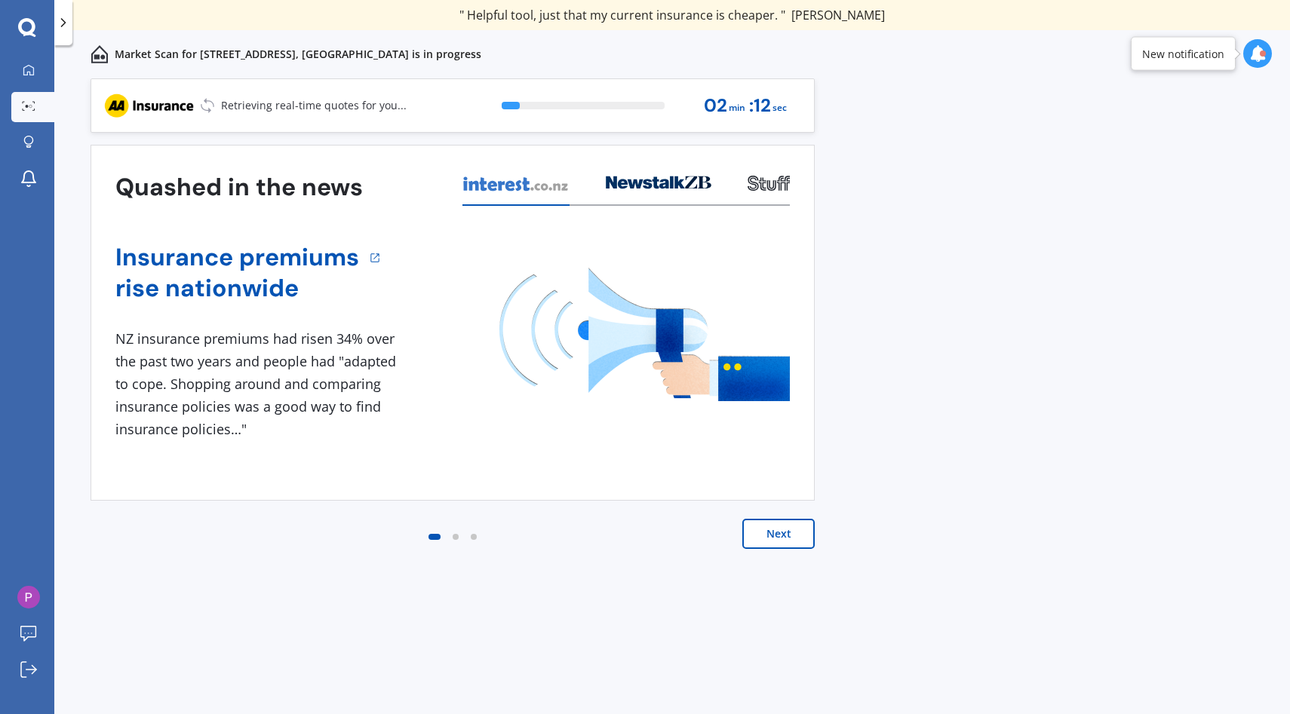
drag, startPoint x: 723, startPoint y: 511, endPoint x: 799, endPoint y: 530, distance: 77.9
click at [799, 530] on button "Next" at bounding box center [778, 534] width 72 height 30
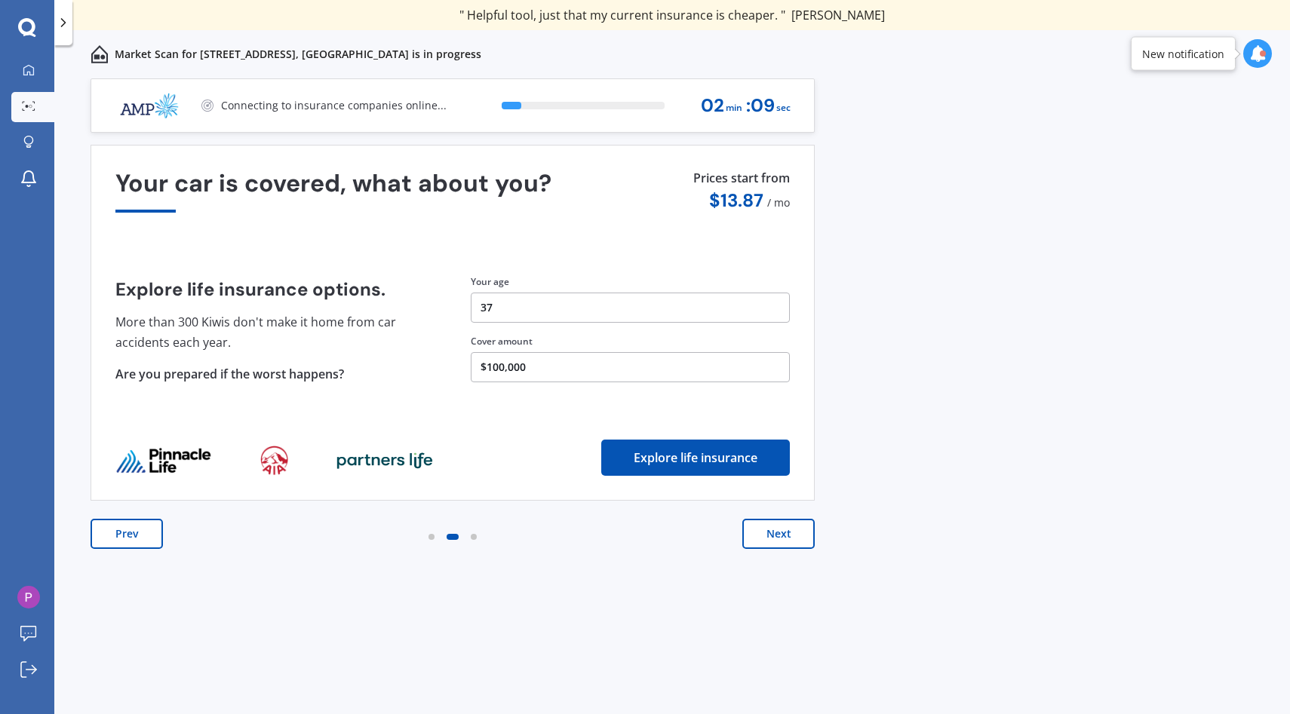
click at [799, 530] on button "Next" at bounding box center [778, 534] width 72 height 30
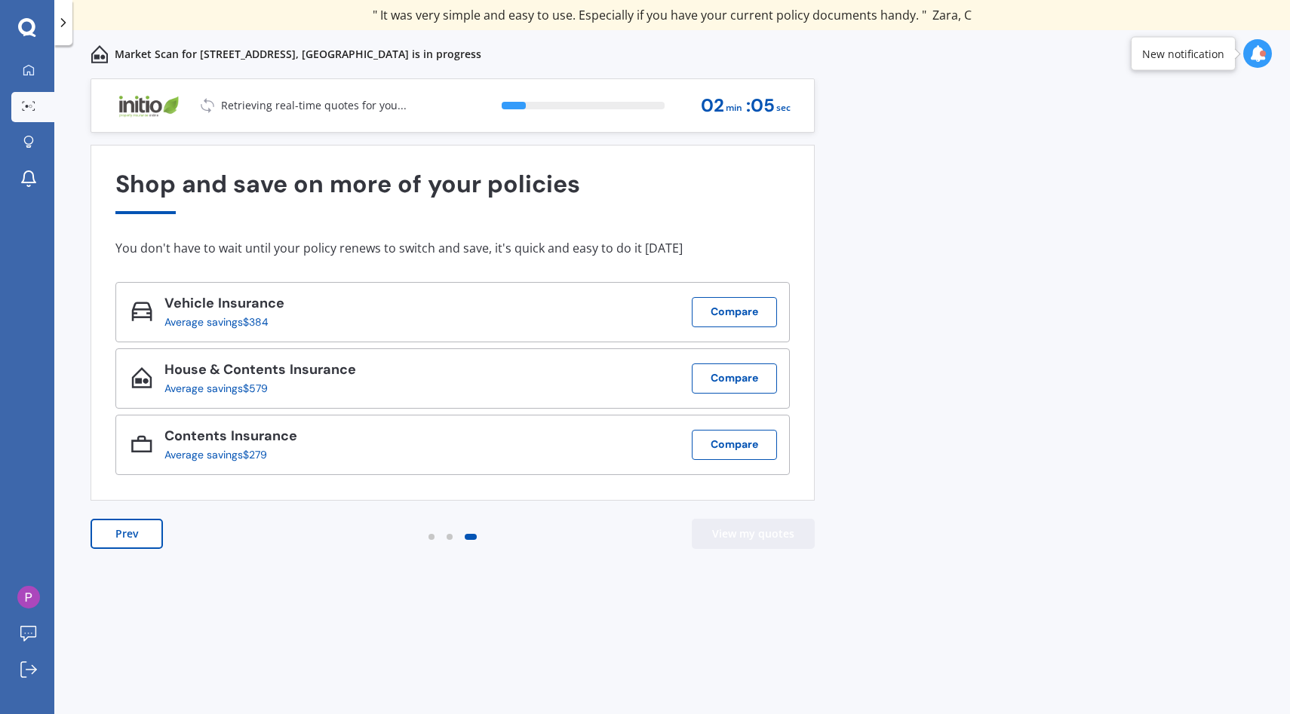
click at [130, 539] on button "Prev" at bounding box center [127, 534] width 72 height 30
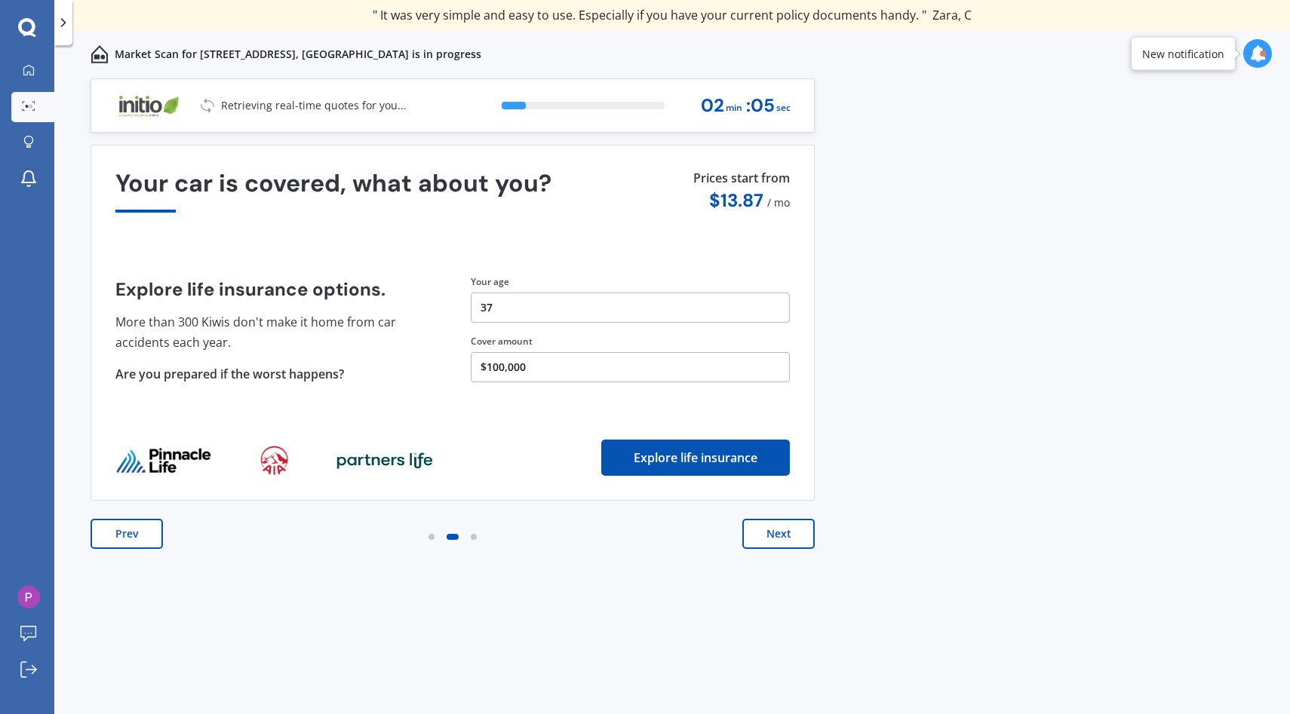
click at [130, 539] on button "Prev" at bounding box center [127, 534] width 72 height 30
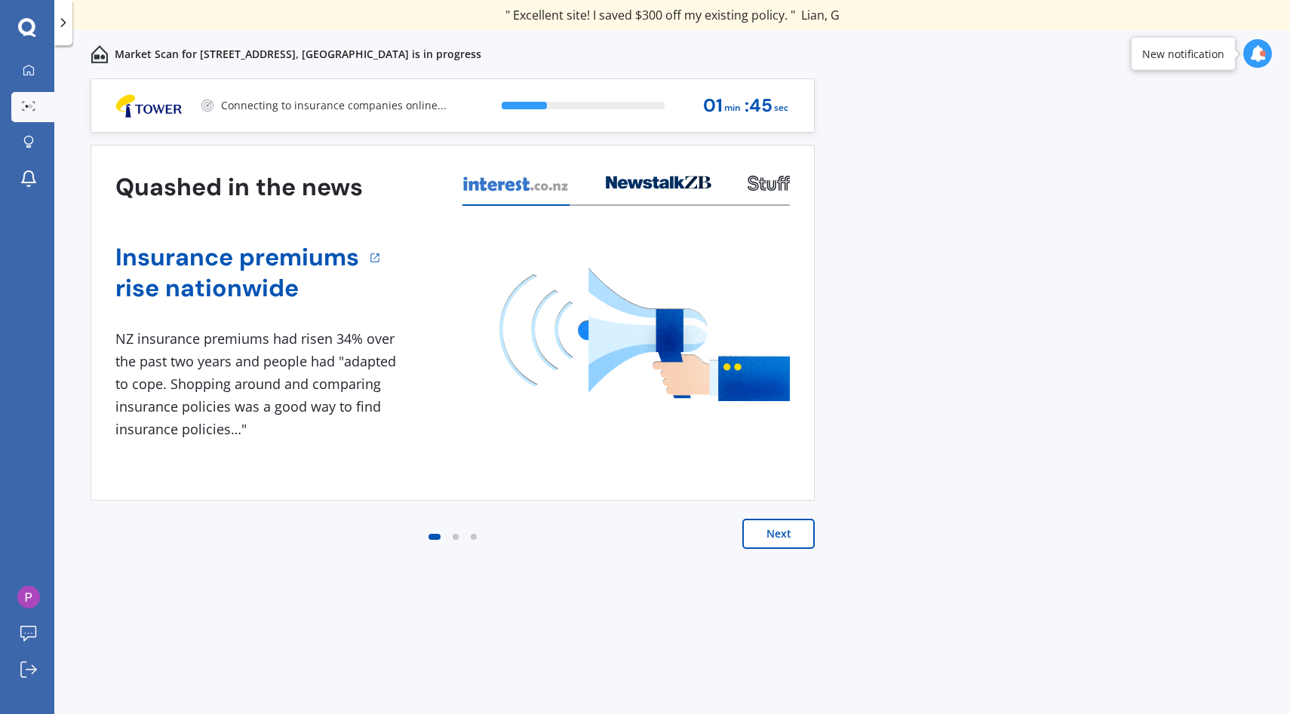
click at [762, 537] on button "Next" at bounding box center [778, 534] width 72 height 30
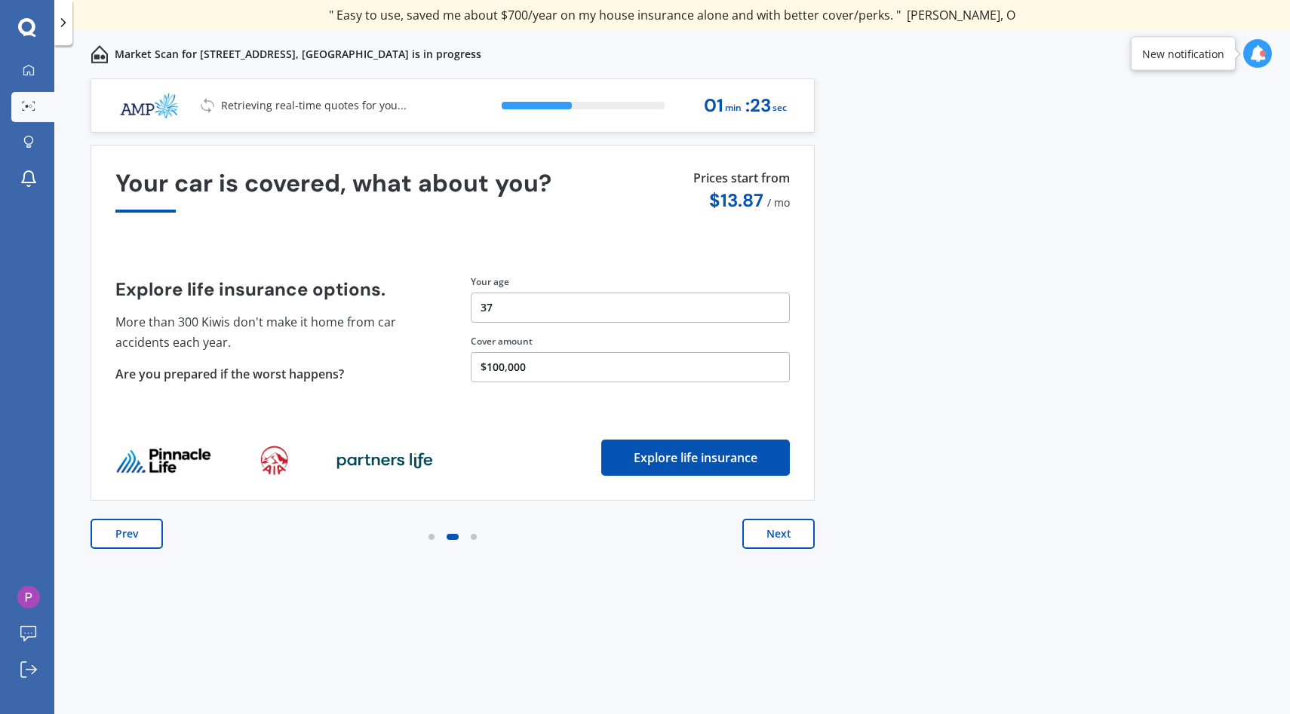
click at [769, 521] on button "Next" at bounding box center [778, 534] width 72 height 30
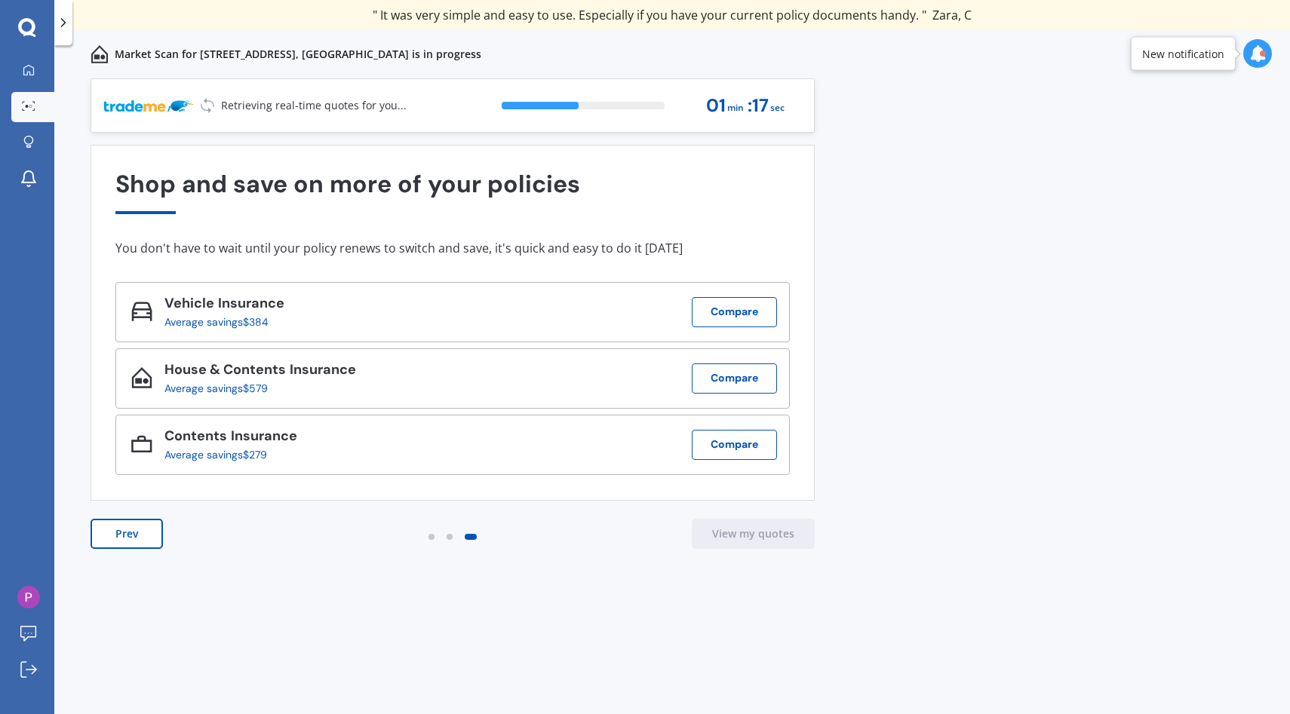
click at [106, 546] on button "Prev" at bounding box center [127, 534] width 72 height 30
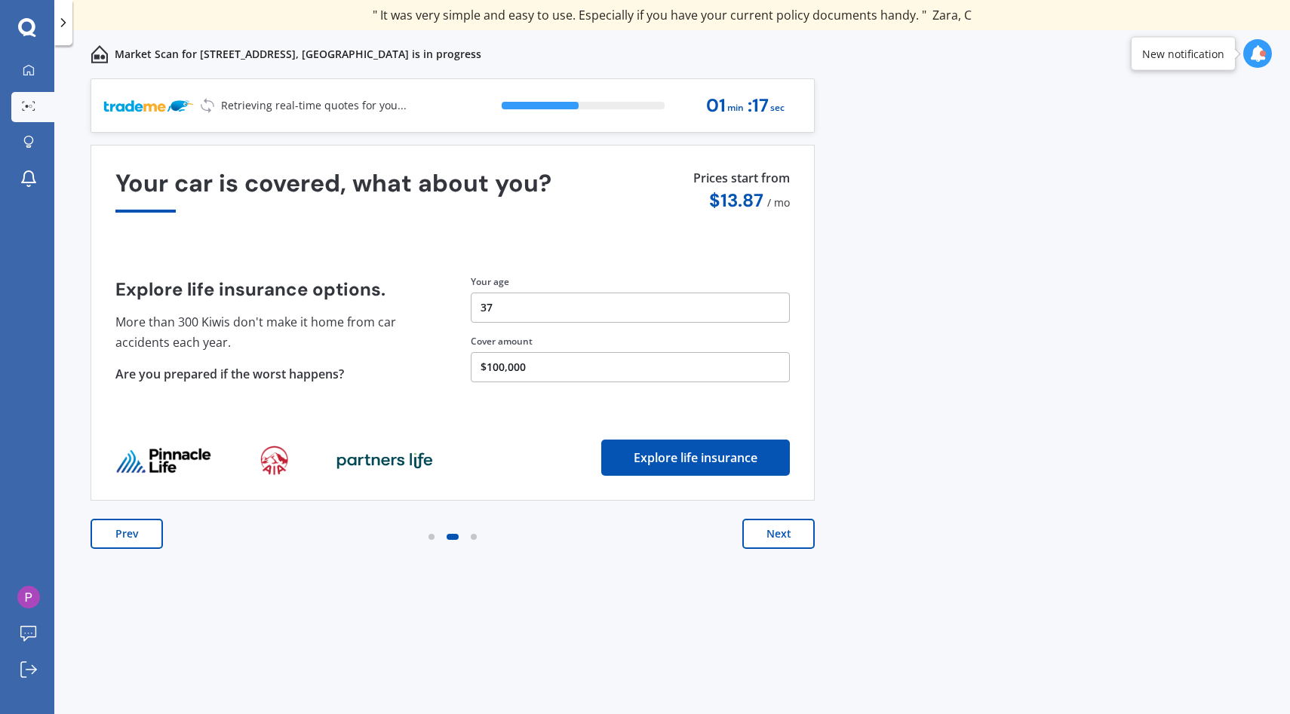
click at [106, 546] on button "Prev" at bounding box center [127, 534] width 72 height 30
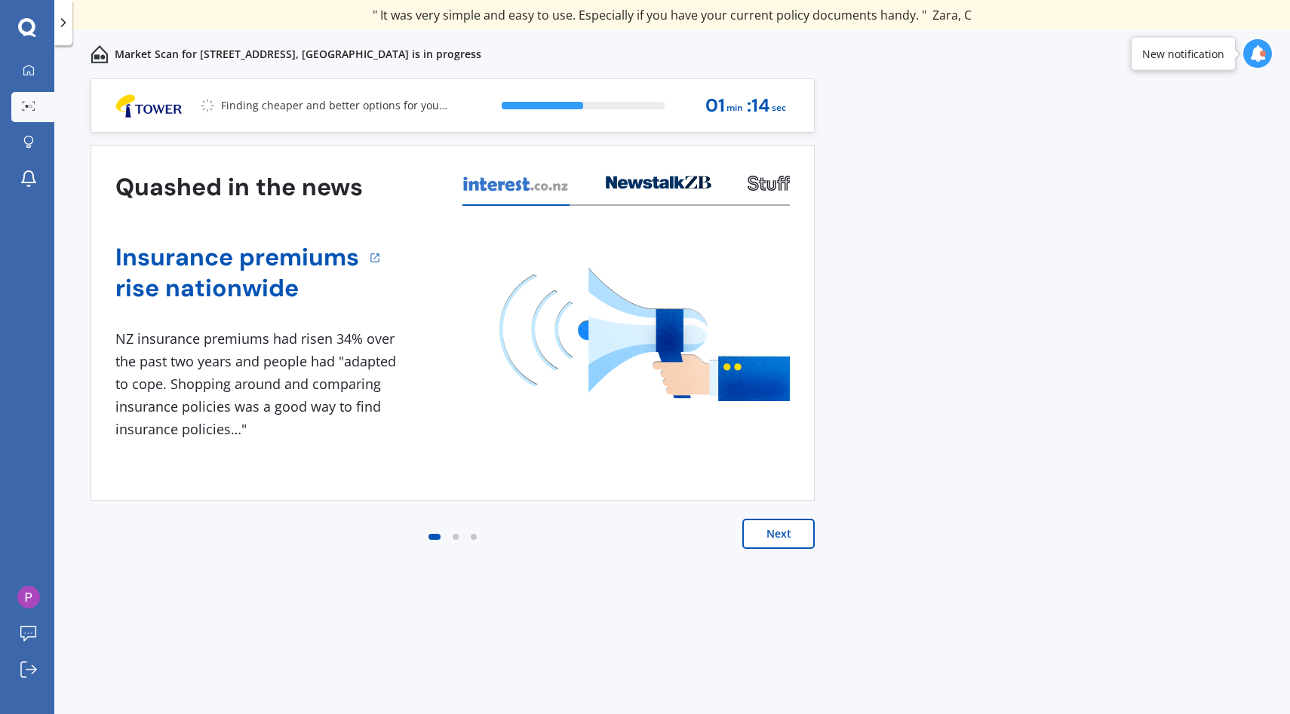
click at [797, 534] on button "Next" at bounding box center [778, 534] width 72 height 30
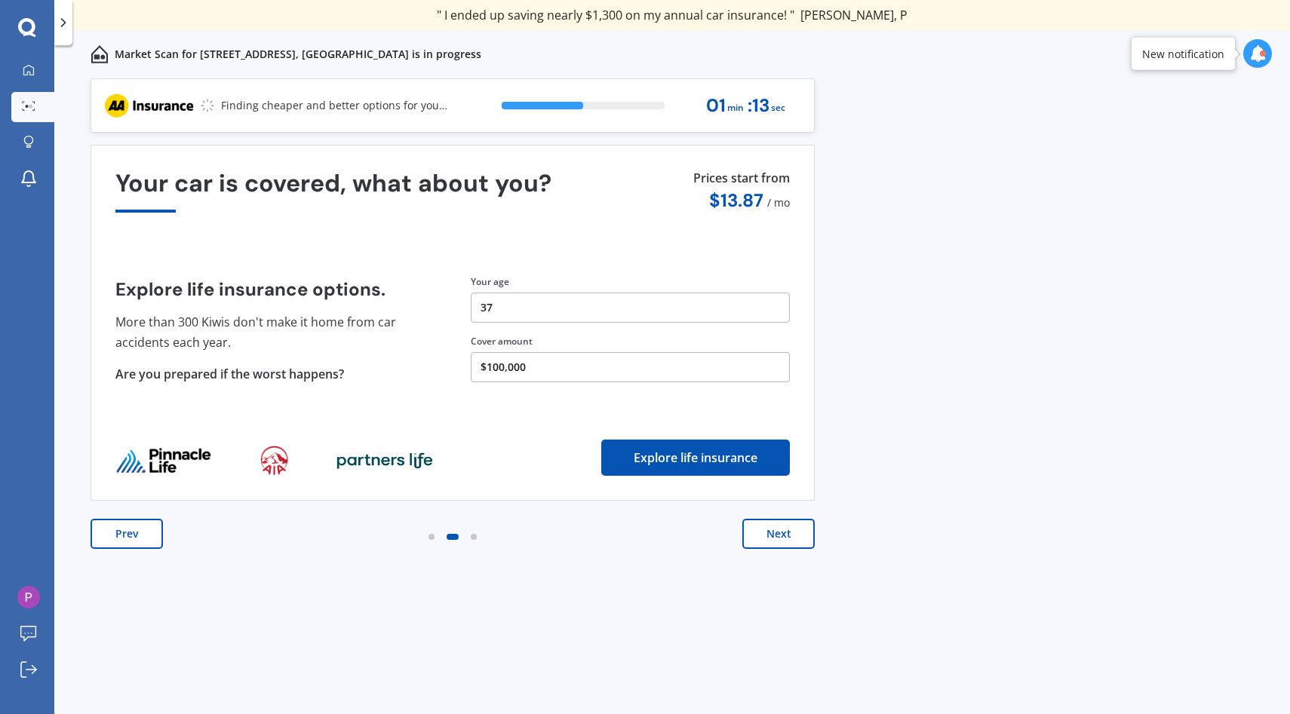
click at [797, 534] on button "Next" at bounding box center [778, 534] width 72 height 30
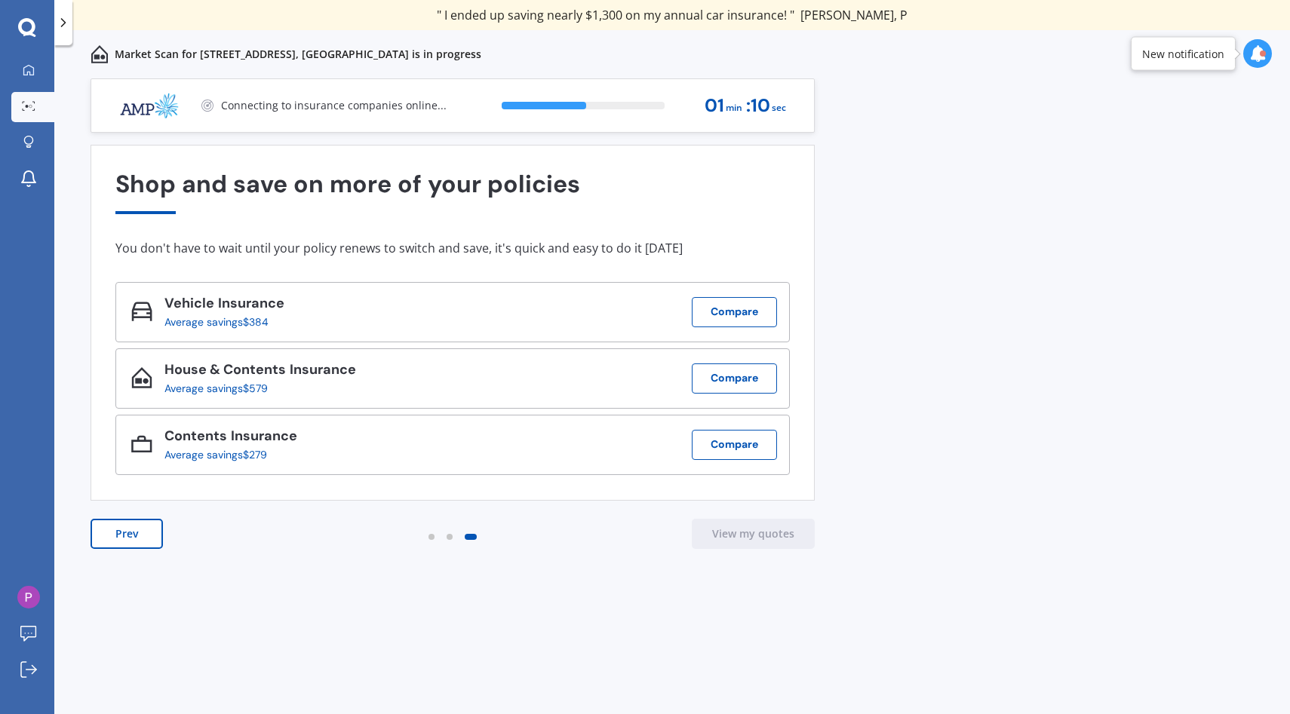
click at [1256, 57] on icon at bounding box center [1257, 53] width 17 height 17
click at [1193, 129] on div "Market Scan Scanning" at bounding box center [1135, 121] width 118 height 17
click at [1262, 41] on div at bounding box center [1257, 53] width 29 height 29
click at [914, 184] on div "Previous 80,000+ Kiwi consumers have signed up to shop and save their insurance…" at bounding box center [671, 412] width 1235 height 669
click at [130, 543] on button "Prev" at bounding box center [127, 534] width 72 height 30
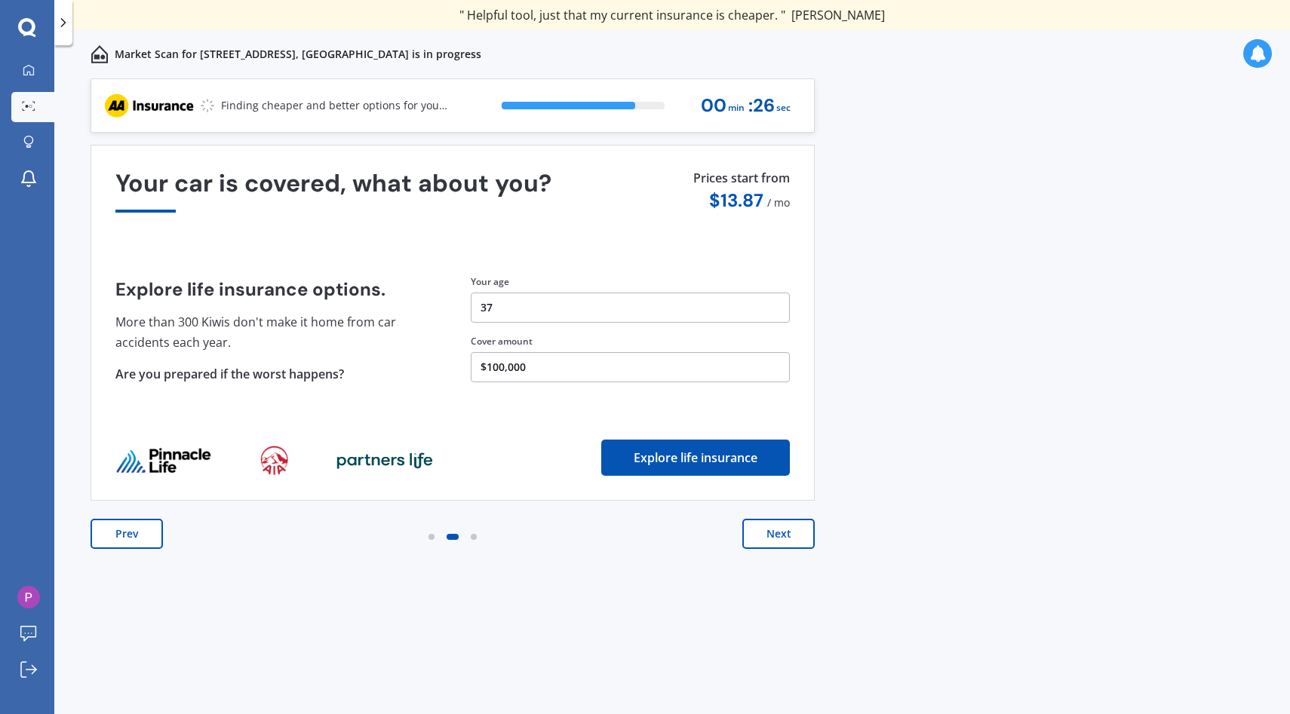
click at [130, 543] on button "Prev" at bounding box center [127, 534] width 72 height 30
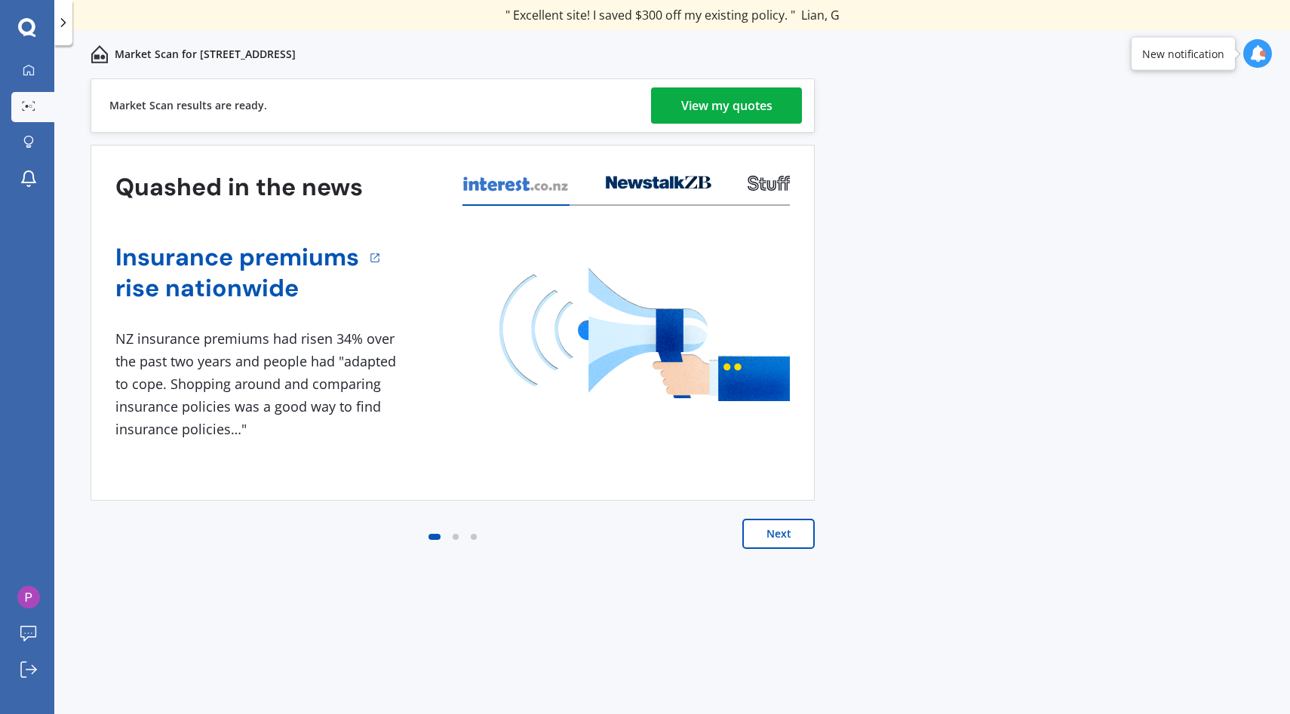
click at [744, 103] on div "View my quotes" at bounding box center [726, 105] width 91 height 36
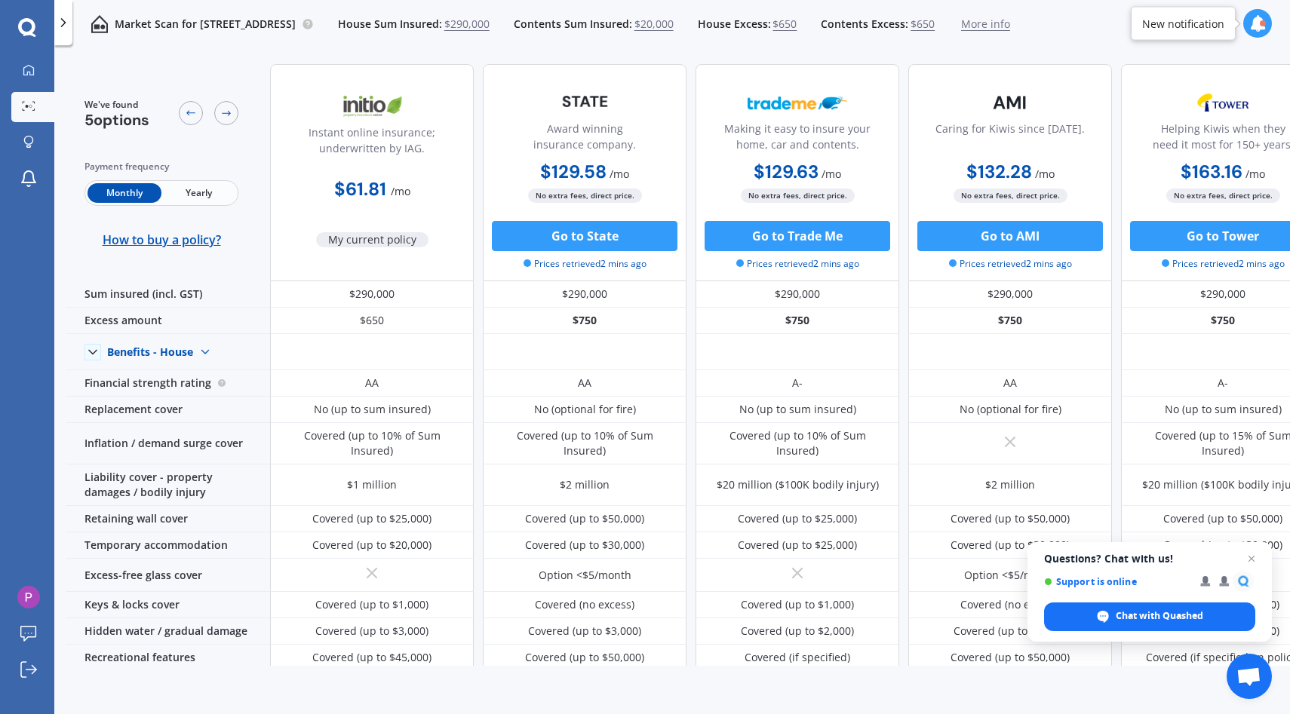
click at [385, 230] on div "My current policy" at bounding box center [372, 226] width 112 height 42
click at [385, 242] on span "My current policy" at bounding box center [372, 239] width 112 height 15
click at [220, 110] on icon at bounding box center [226, 113] width 12 height 12
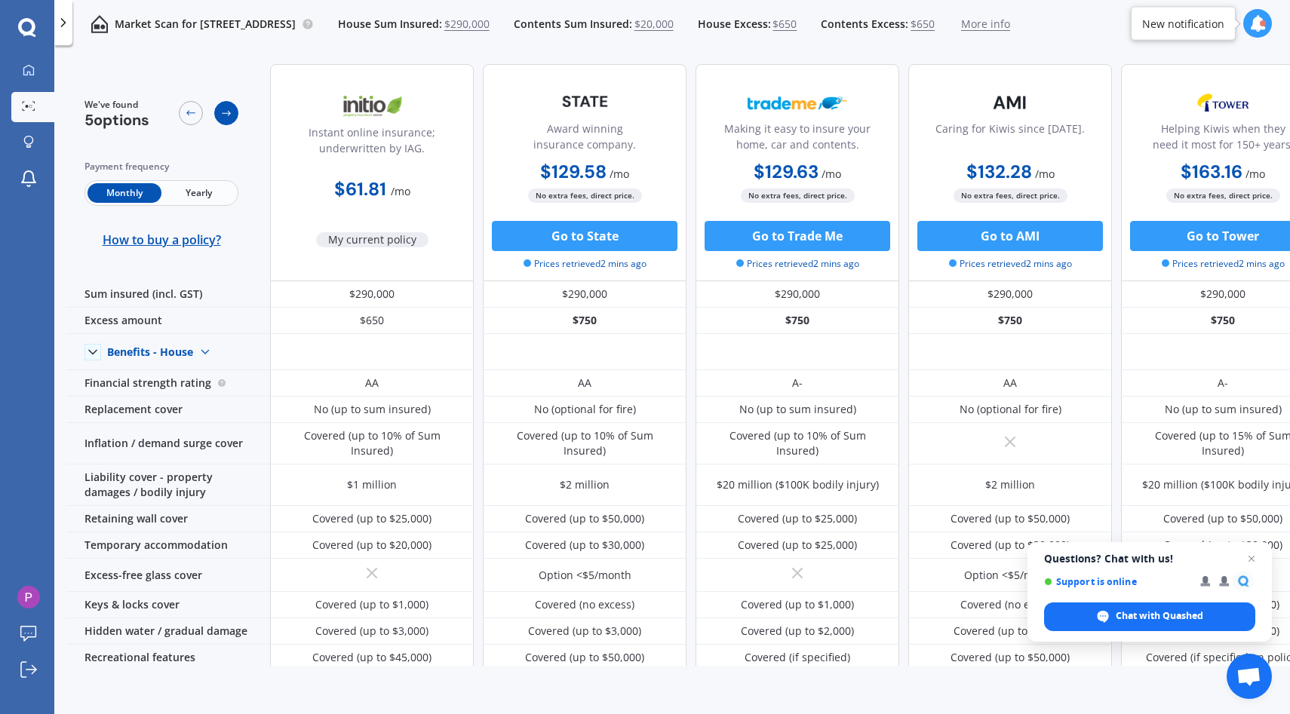
scroll to position [0, 42]
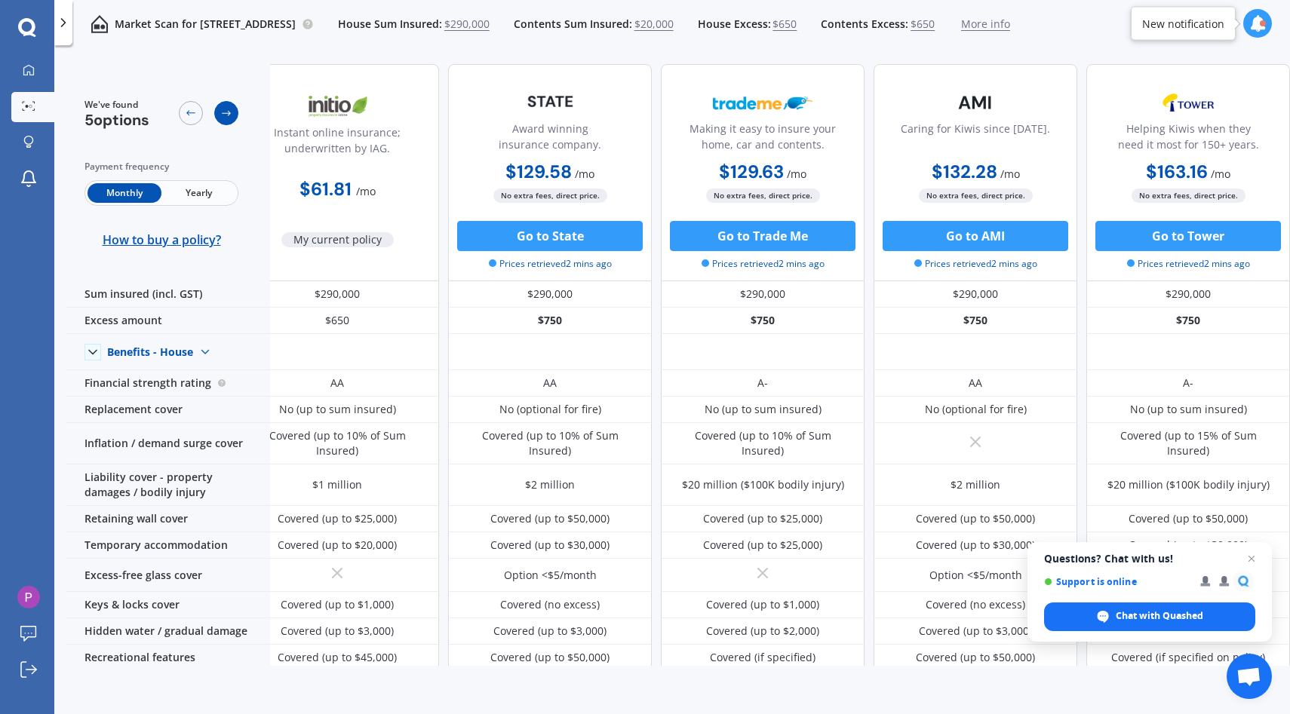
click at [220, 110] on icon at bounding box center [226, 113] width 12 height 12
click at [193, 109] on icon at bounding box center [191, 113] width 12 height 12
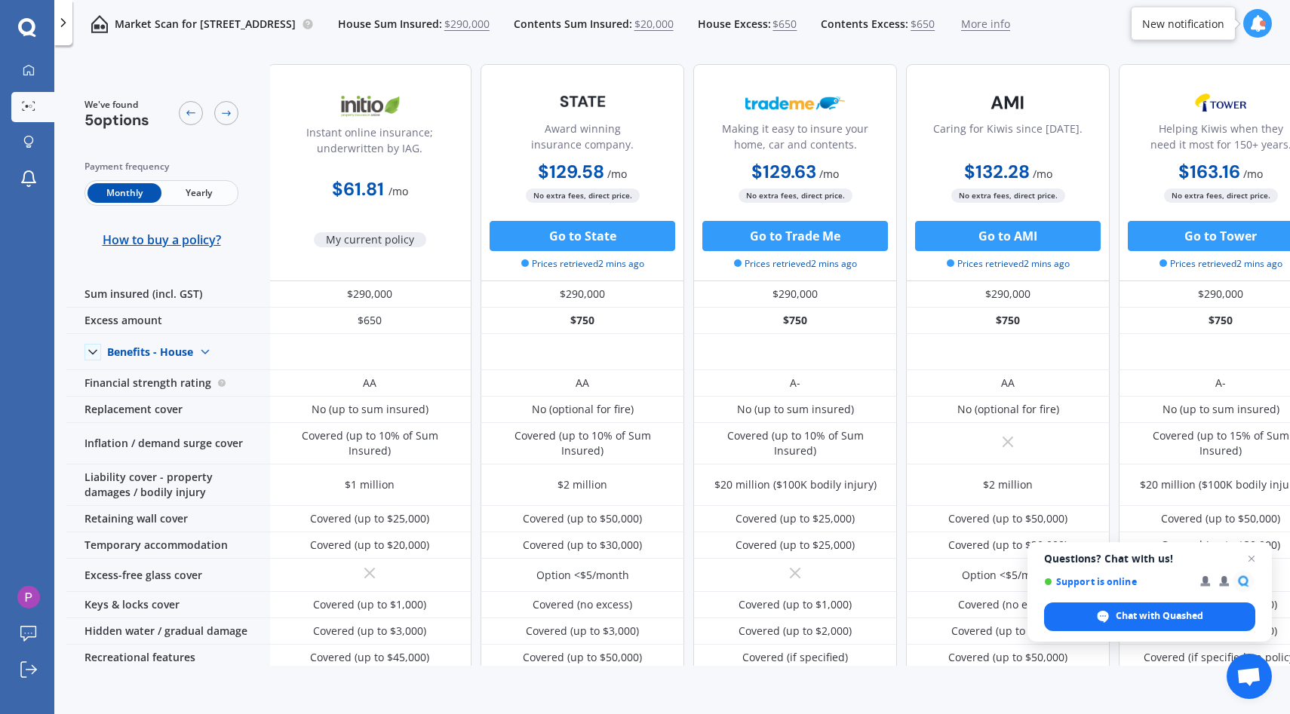
scroll to position [0, 0]
click at [201, 180] on div "Monthly Yearly" at bounding box center [161, 193] width 154 height 26
click at [202, 189] on span "Yearly" at bounding box center [198, 193] width 74 height 20
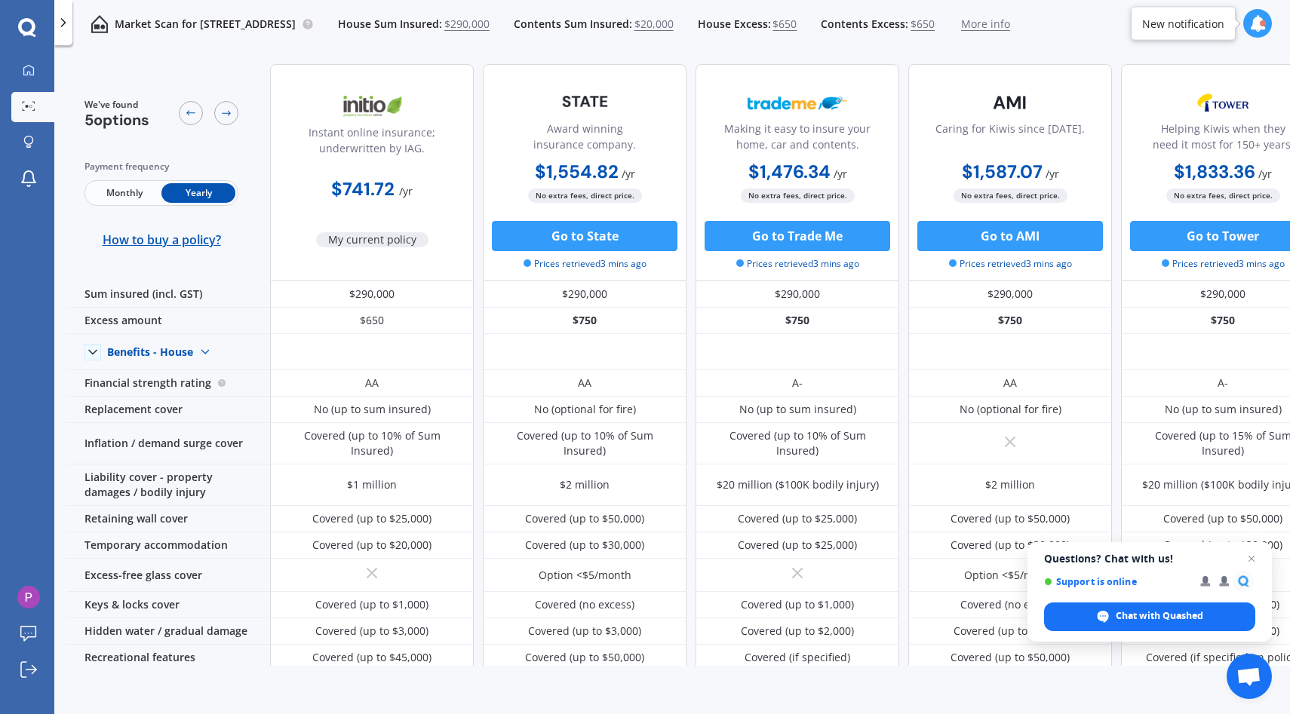
click at [127, 194] on span "Monthly" at bounding box center [124, 193] width 74 height 20
click at [183, 191] on span "Yearly" at bounding box center [198, 193] width 74 height 20
click at [140, 198] on span "Monthly" at bounding box center [124, 193] width 74 height 20
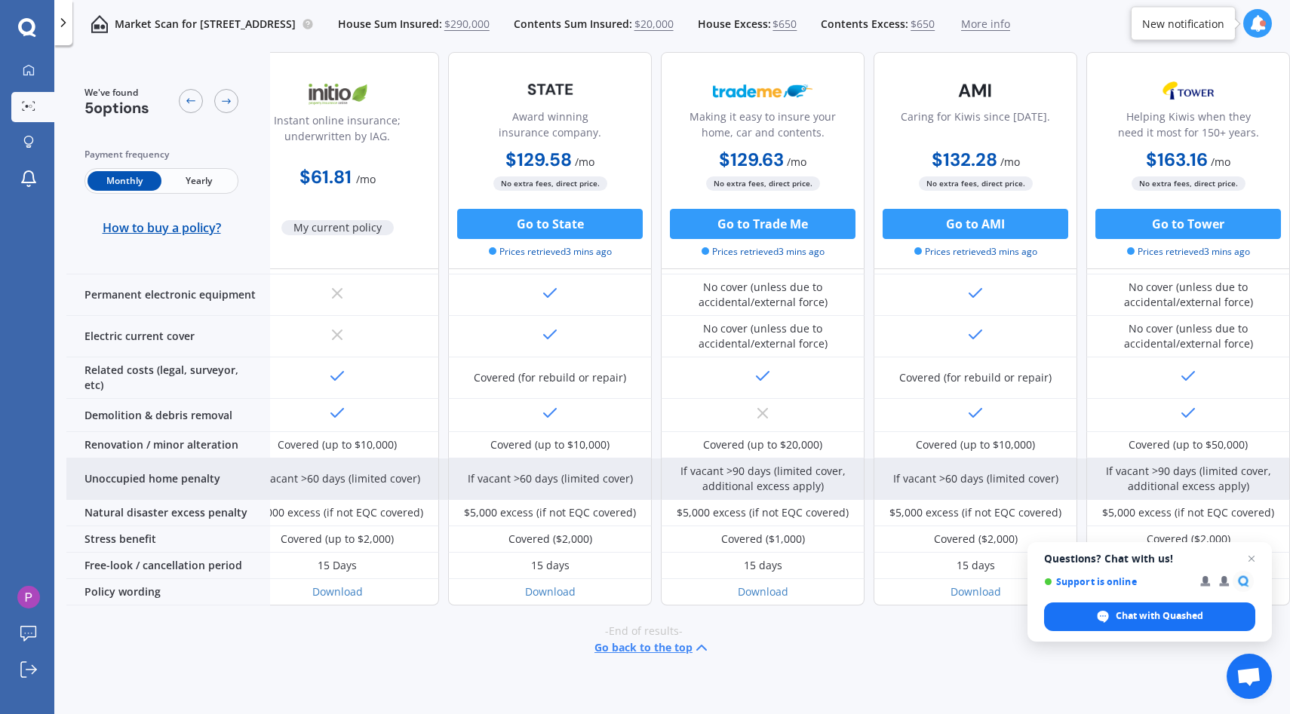
scroll to position [524, 0]
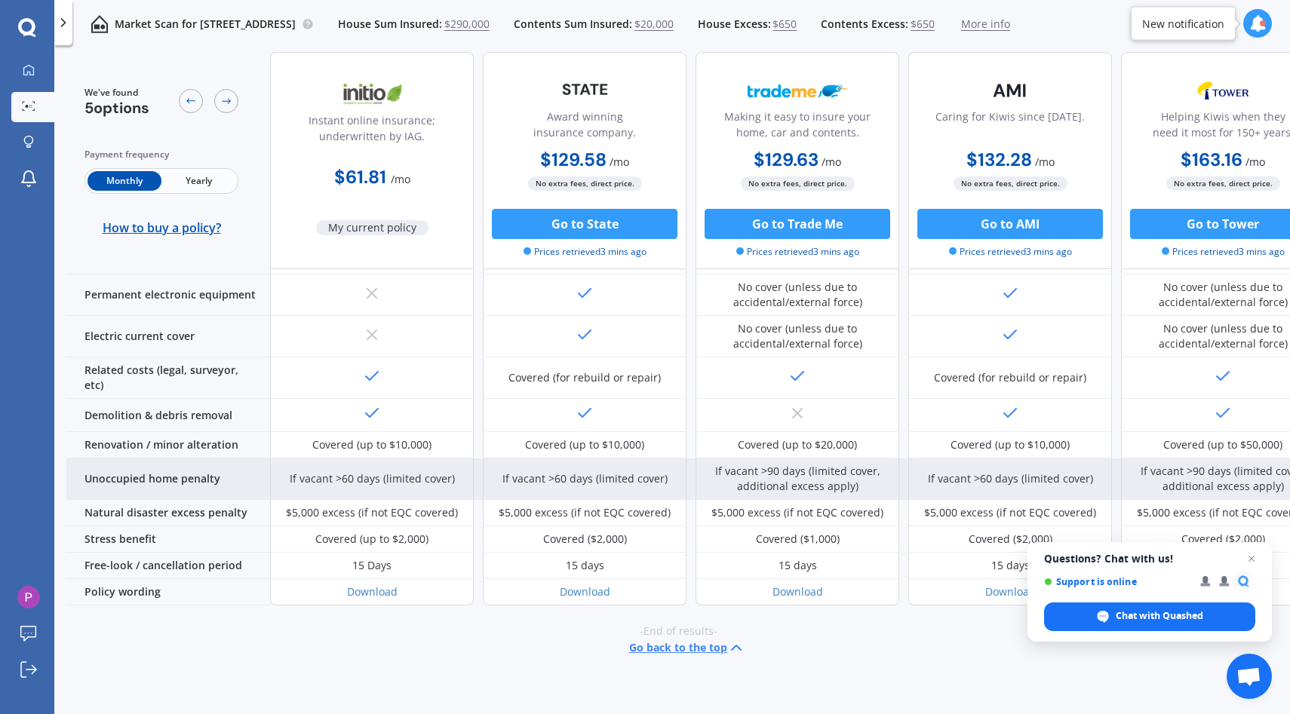
click at [415, 473] on div "If vacant >60 days (limited cover)" at bounding box center [372, 479] width 204 height 41
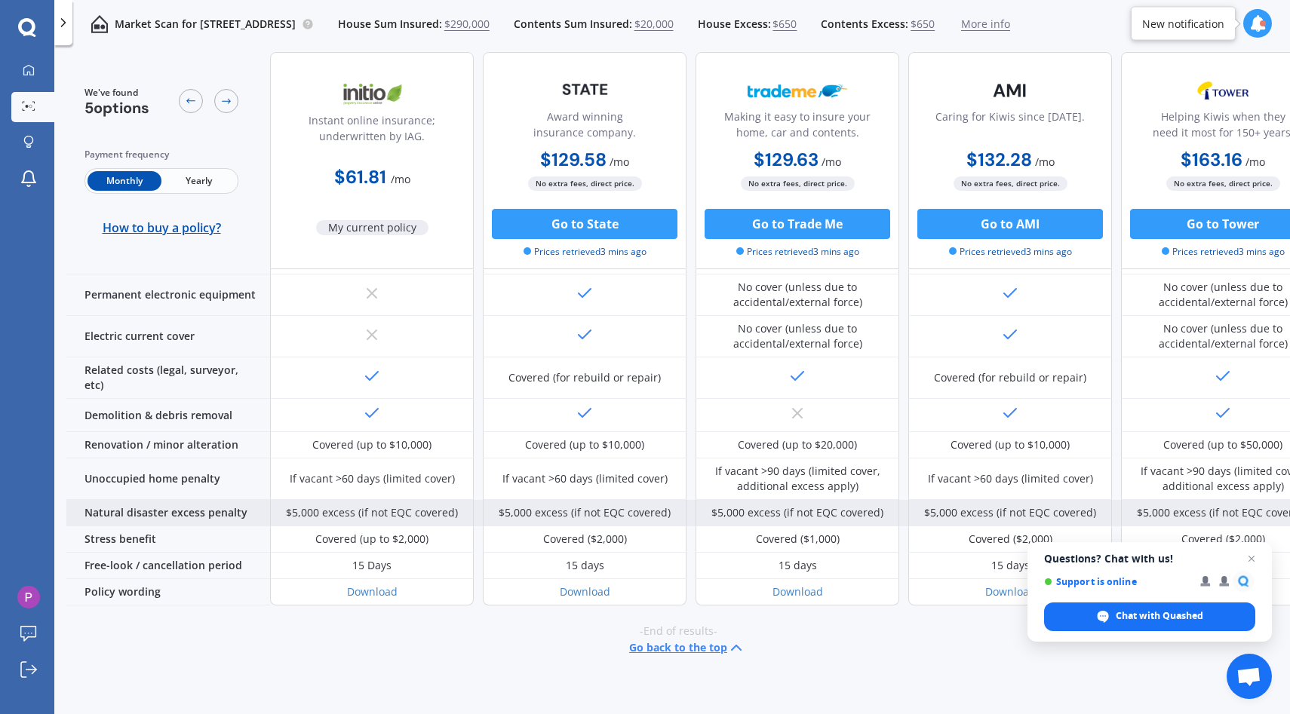
click at [420, 503] on div "$5,000 excess (if not EQC covered)" at bounding box center [372, 513] width 204 height 26
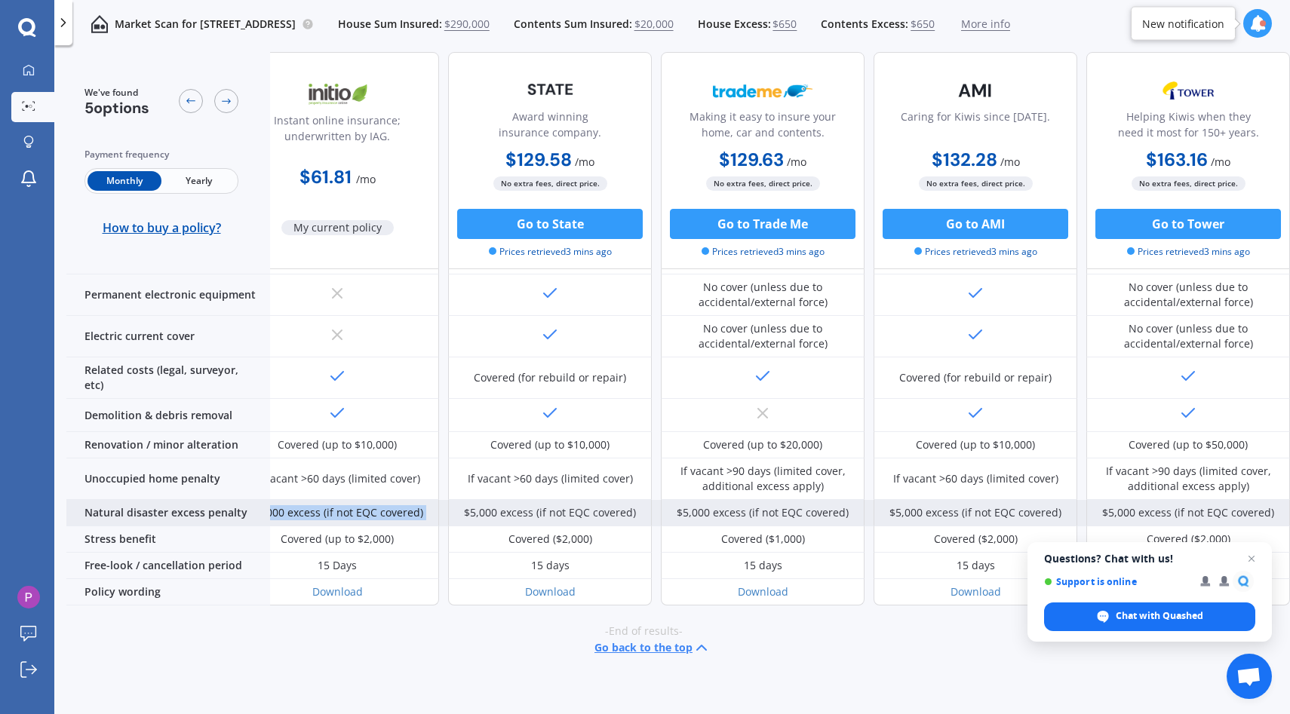
scroll to position [524, 2]
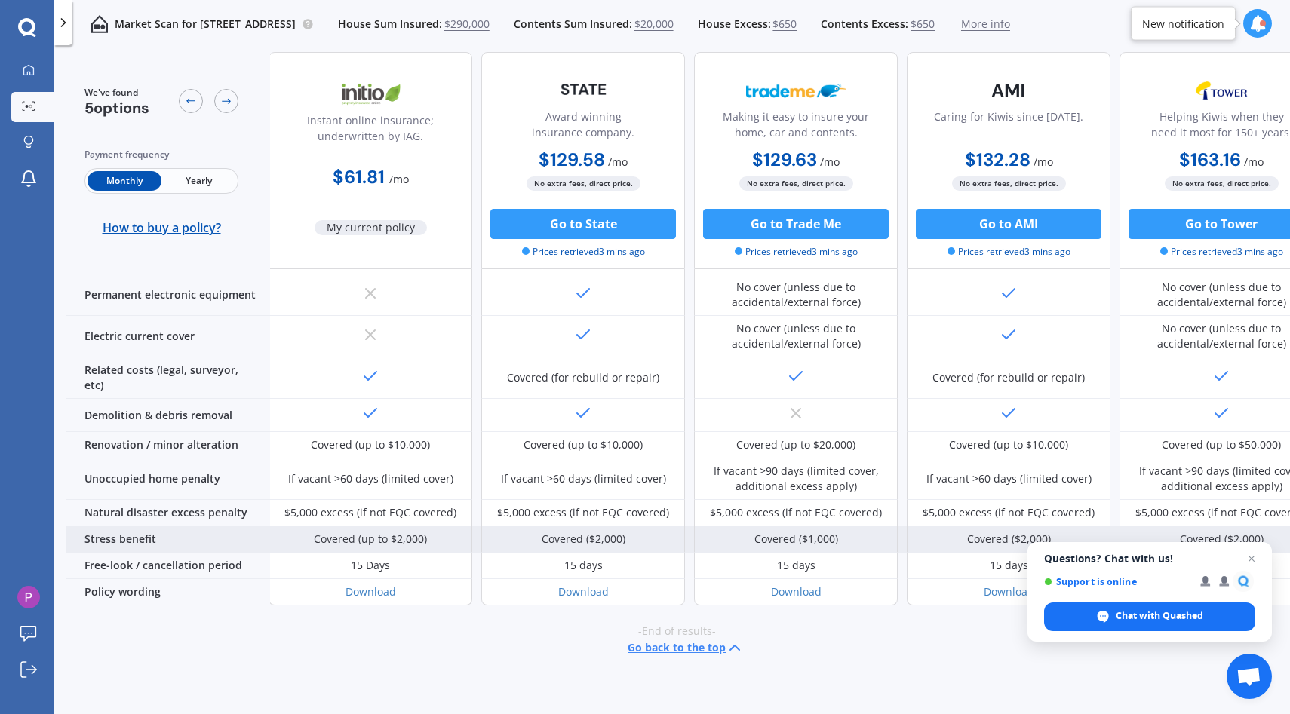
click at [414, 532] on div "Covered (up to $2,000)" at bounding box center [370, 539] width 113 height 15
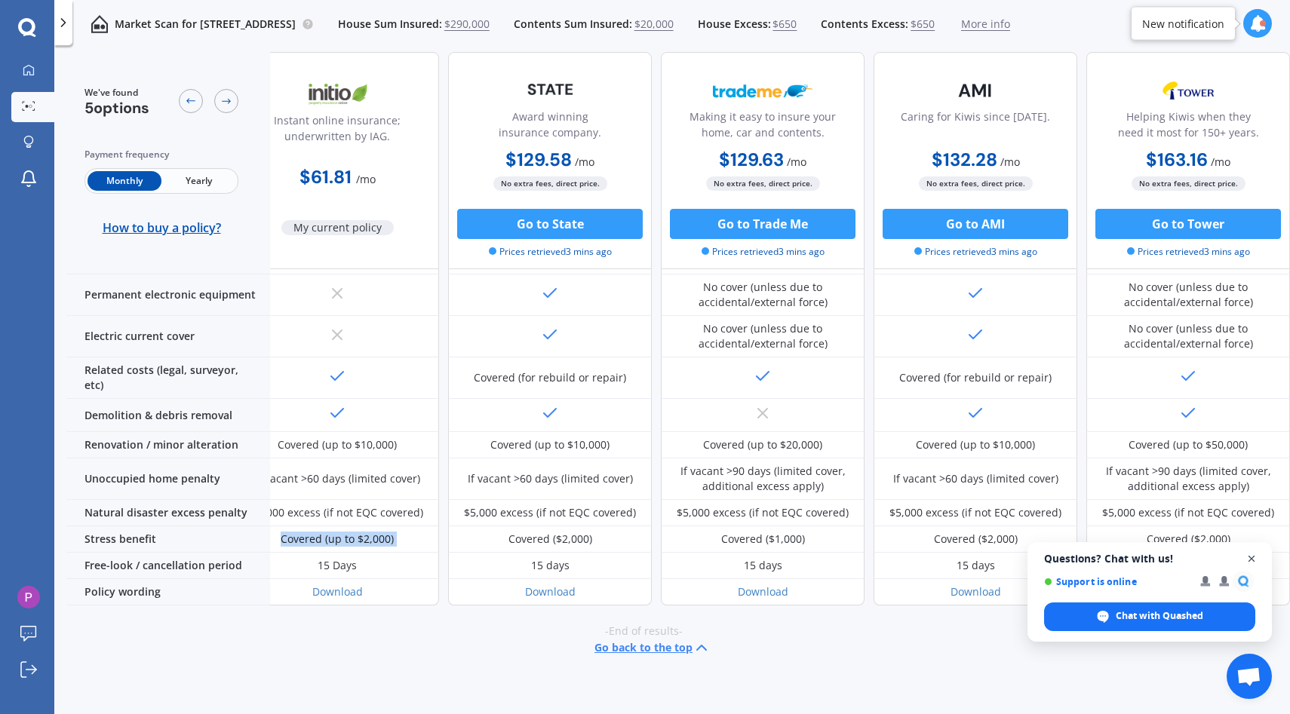
click at [1259, 564] on span "Close chat" at bounding box center [1251, 559] width 19 height 19
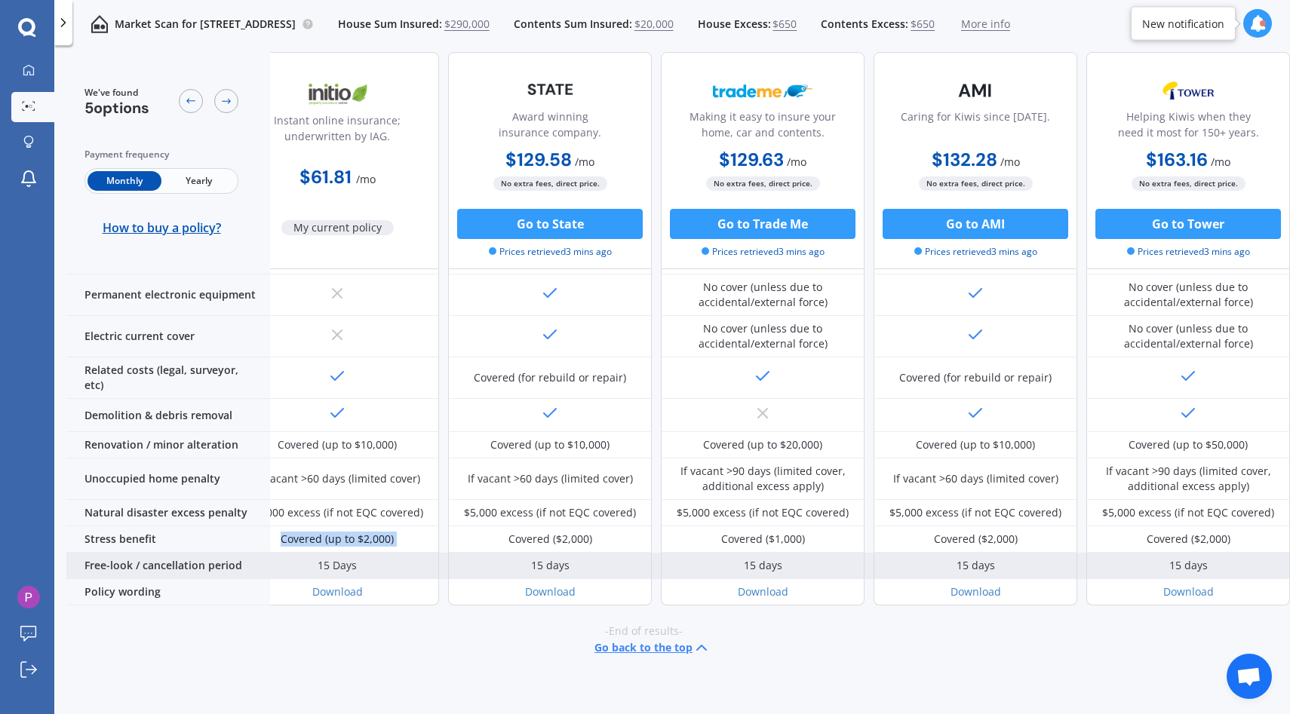
scroll to position [524, 0]
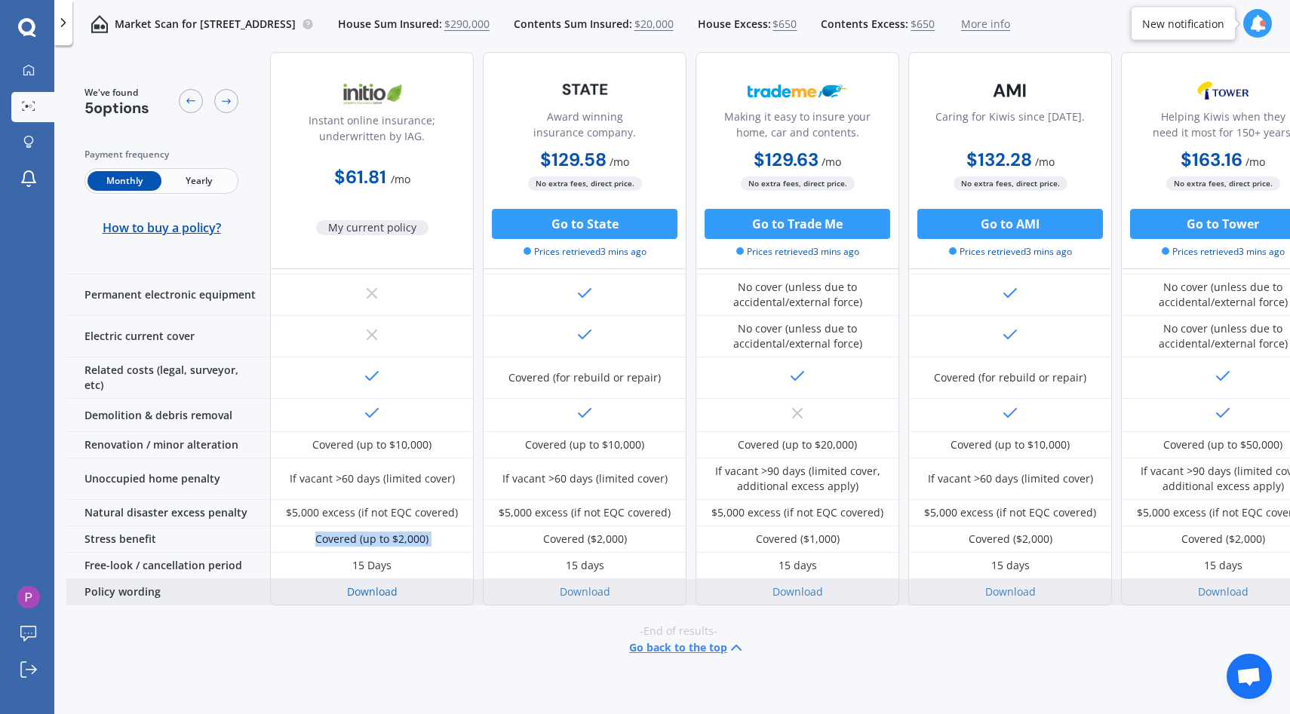
click at [383, 584] on link "Download" at bounding box center [372, 591] width 51 height 14
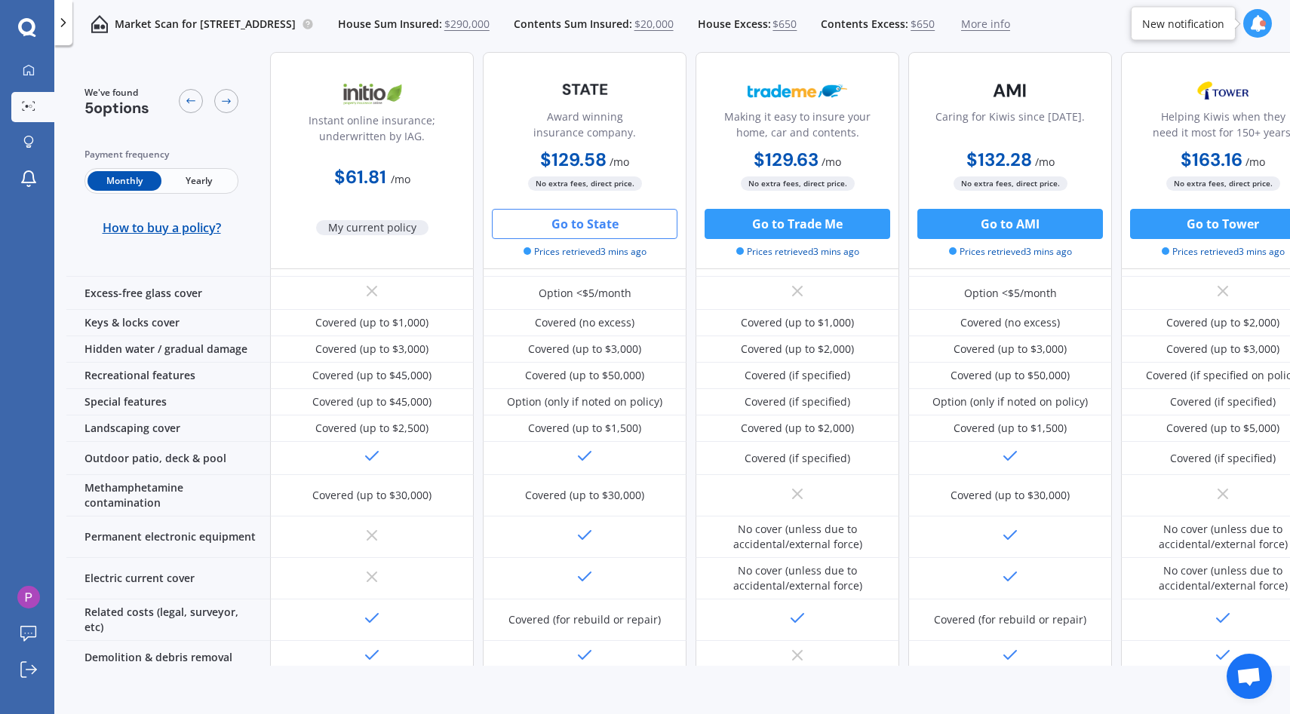
scroll to position [0, 0]
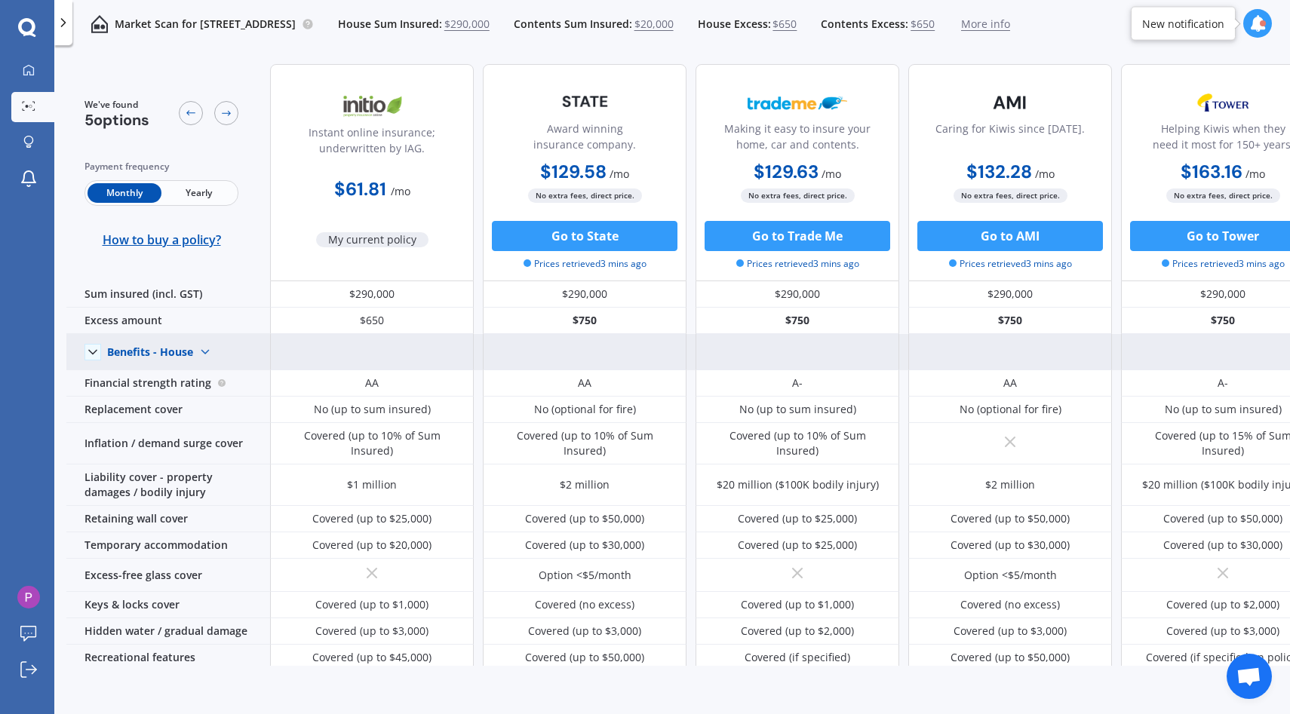
click at [212, 350] on img at bounding box center [205, 352] width 24 height 24
click at [183, 411] on span "Benefits - Contents" at bounding box center [168, 405] width 96 height 14
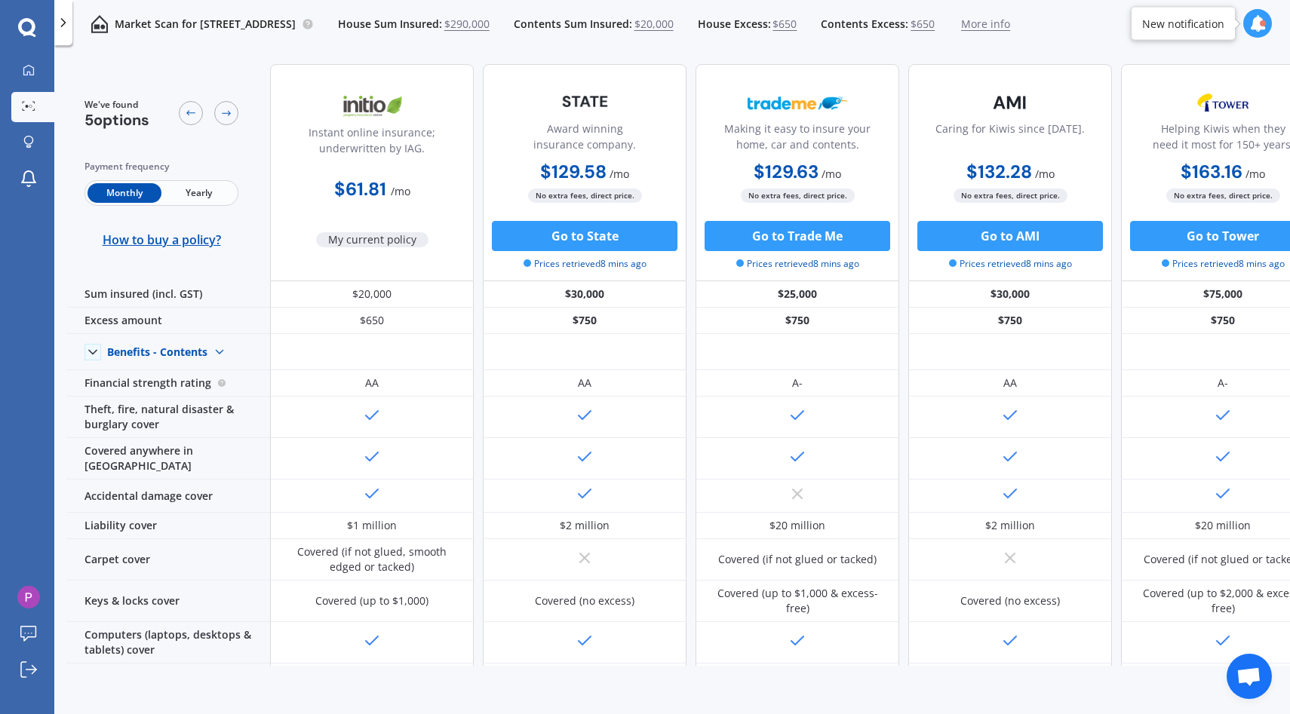
click at [582, 199] on span "No extra fees, direct price." at bounding box center [585, 196] width 114 height 14
click at [641, 236] on button "Go to State" at bounding box center [585, 236] width 186 height 30
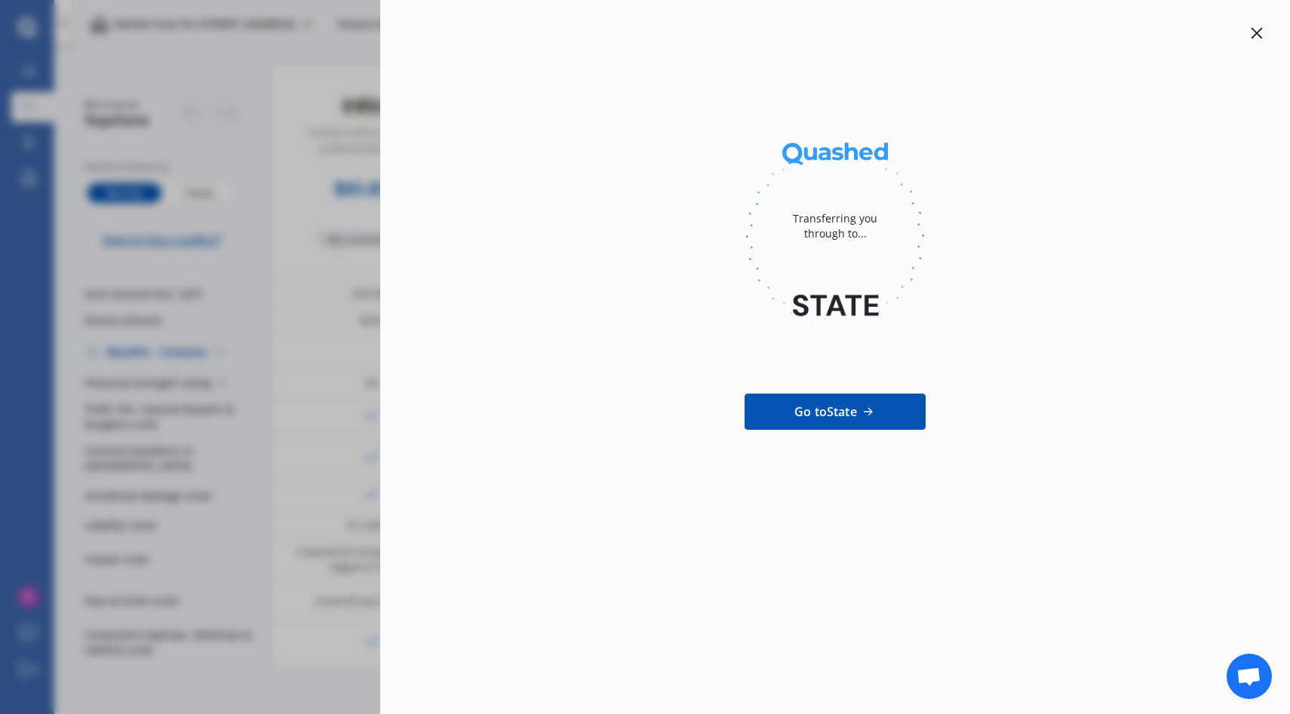
click at [1261, 35] on icon at bounding box center [1256, 33] width 12 height 12
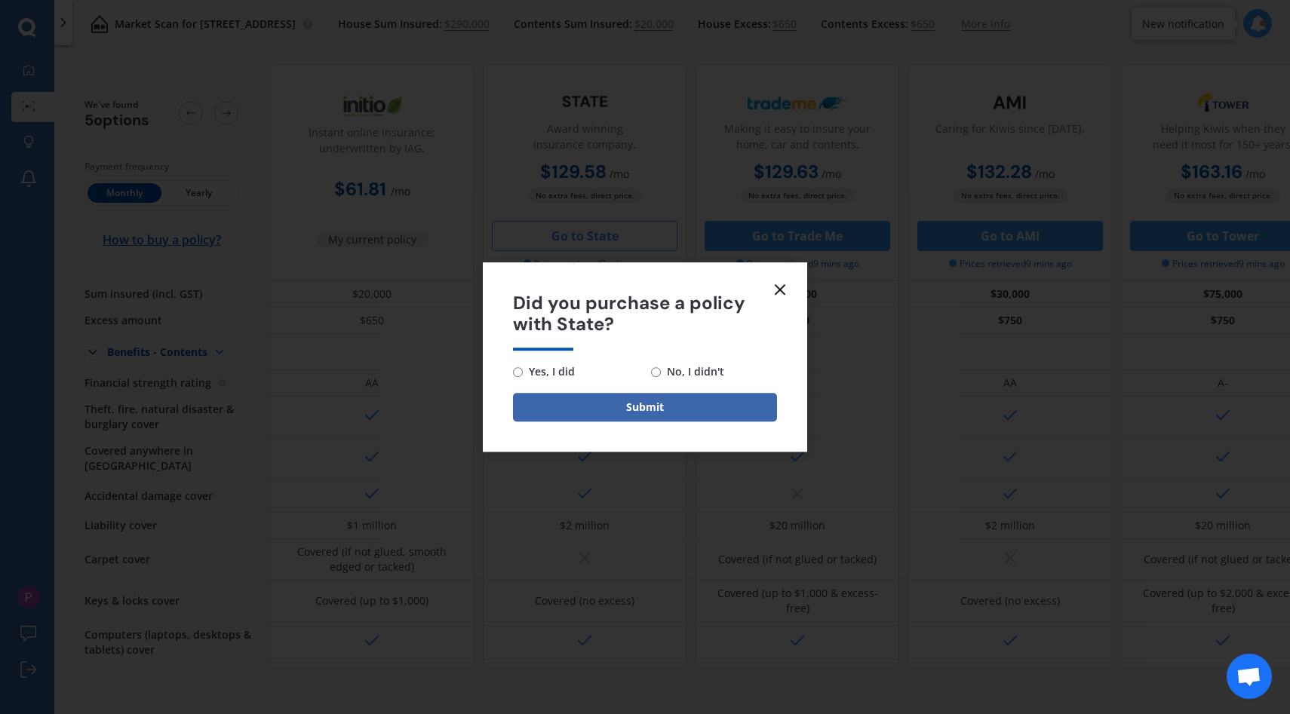
click at [769, 290] on form "Did you purchase a policy with State? Yes, I did No, I didn't Submit" at bounding box center [645, 357] width 324 height 190
click at [775, 290] on icon at bounding box center [780, 290] width 18 height 18
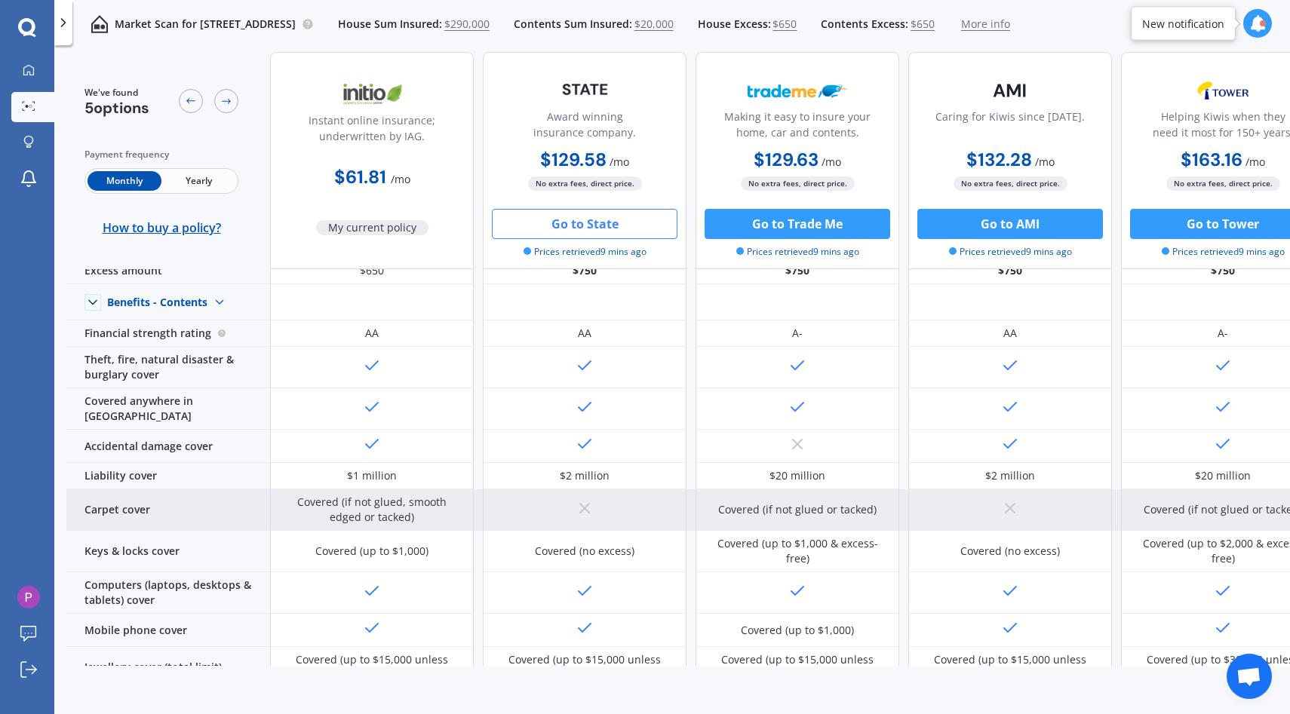
scroll to position [51, 0]
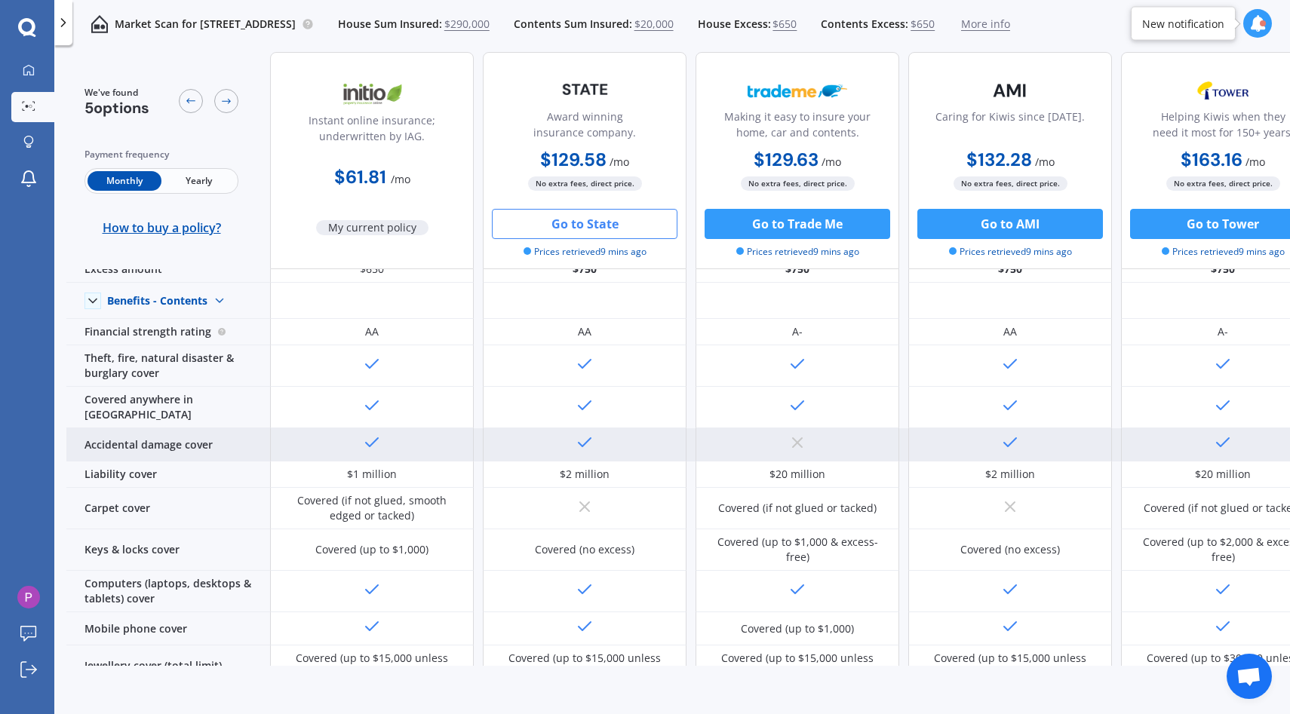
click at [588, 428] on div at bounding box center [585, 444] width 204 height 33
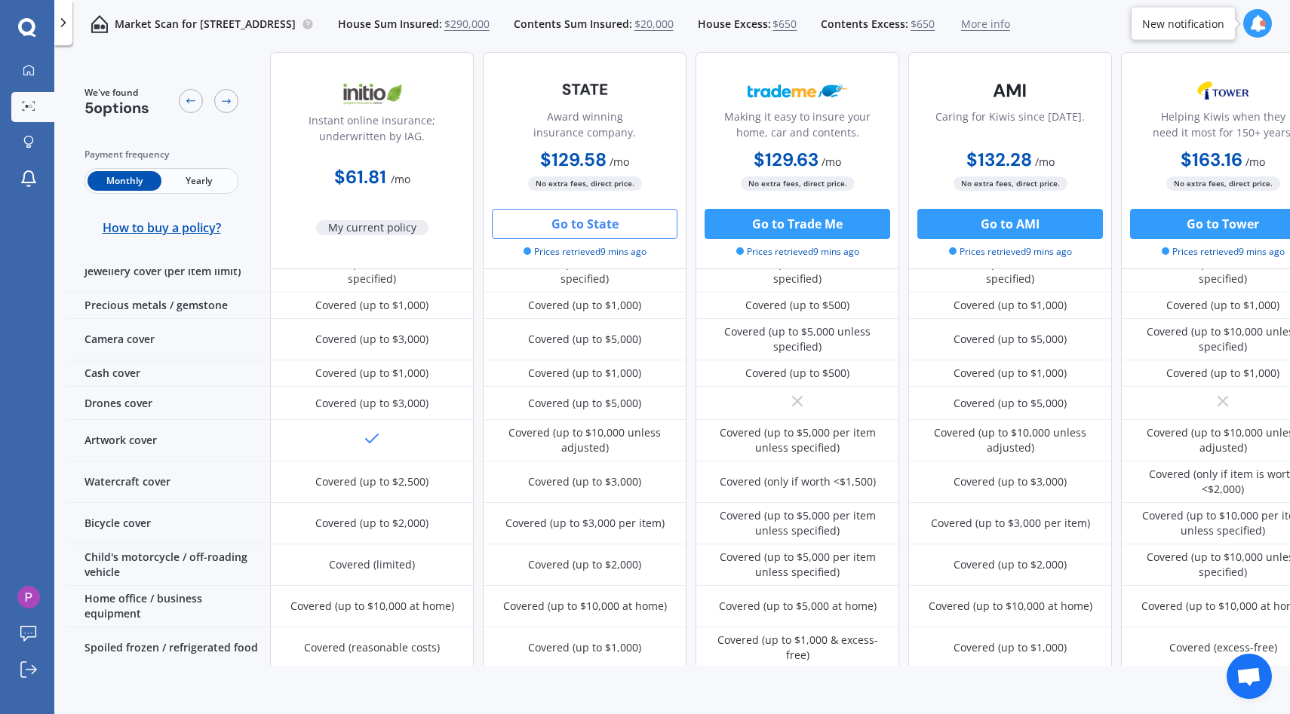
scroll to position [0, 0]
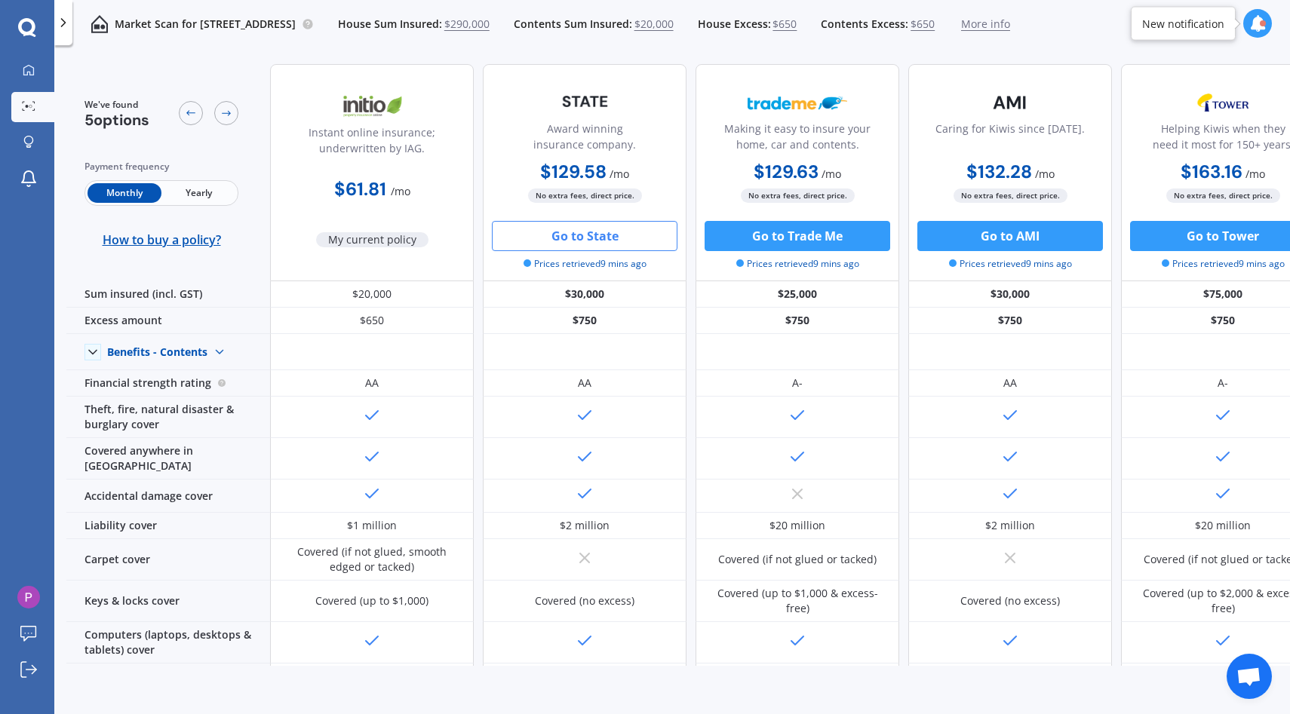
click at [489, 24] on span "$290,000" at bounding box center [466, 24] width 45 height 15
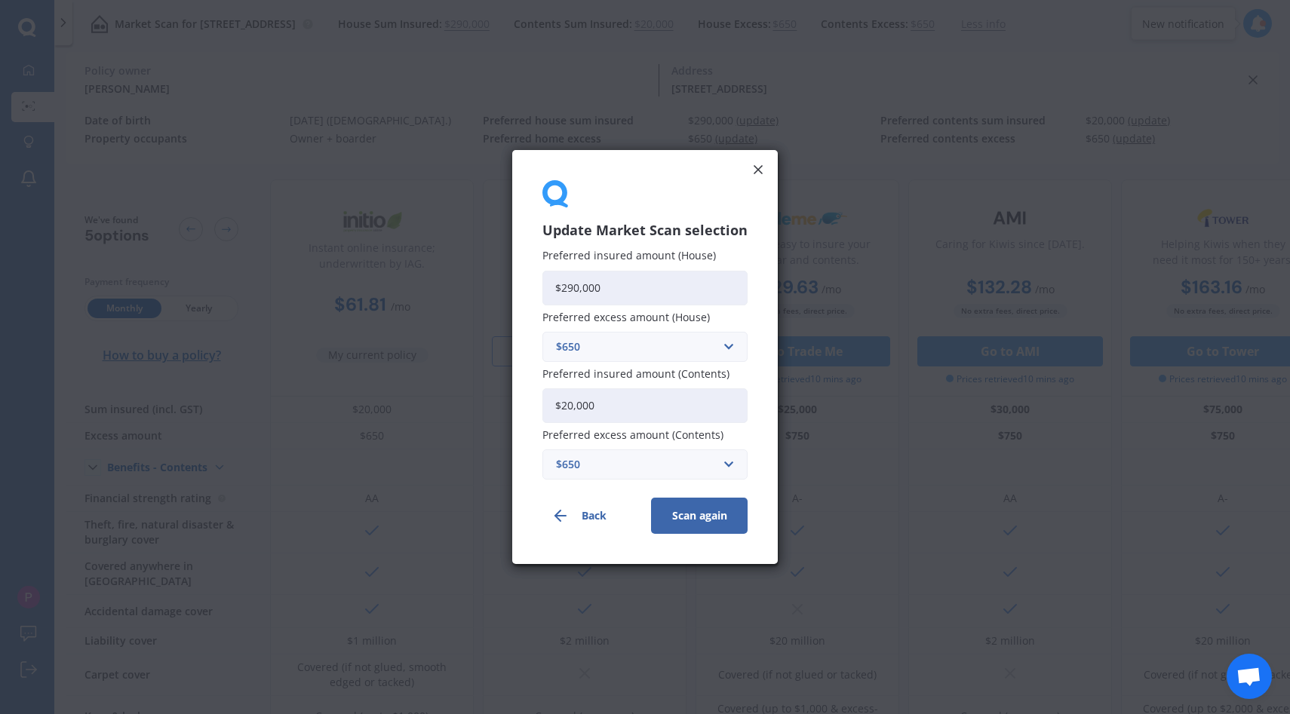
click at [667, 407] on input "$20,000" at bounding box center [644, 405] width 205 height 35
type input "$10,000"
click at [673, 513] on button "Scan again" at bounding box center [699, 516] width 97 height 36
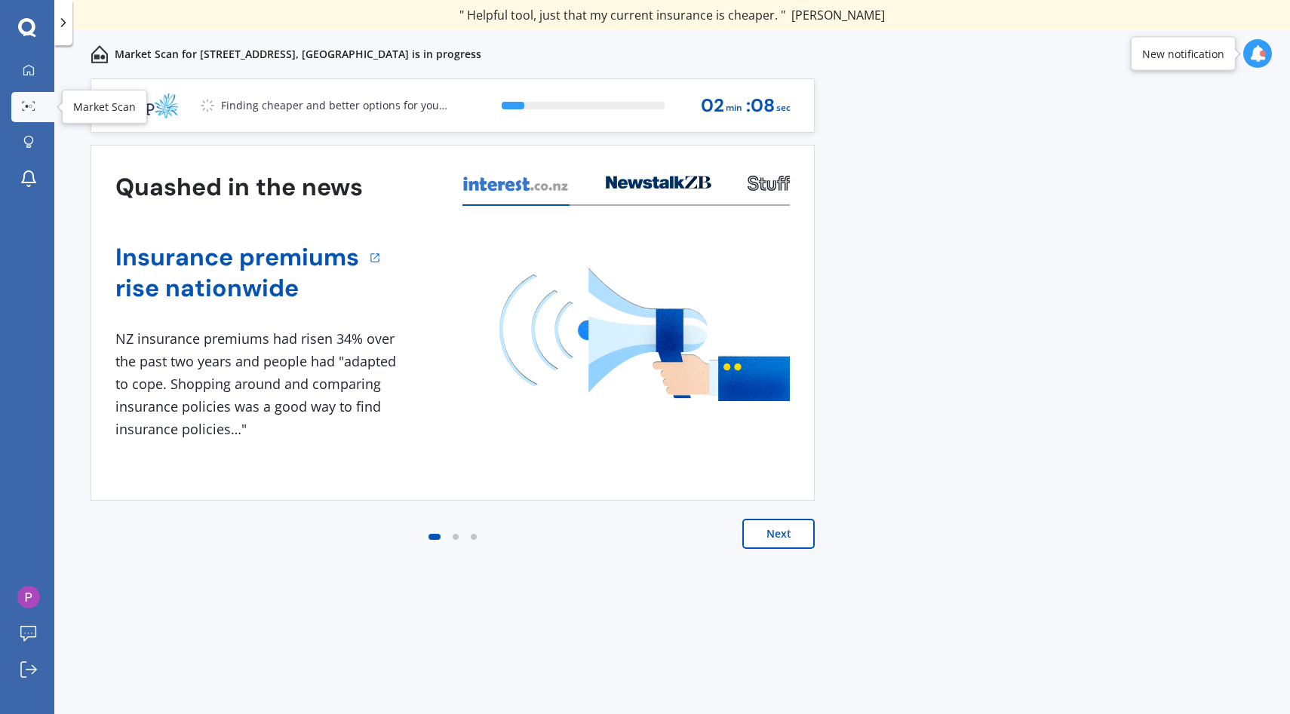
click at [26, 108] on icon at bounding box center [29, 106] width 14 height 10
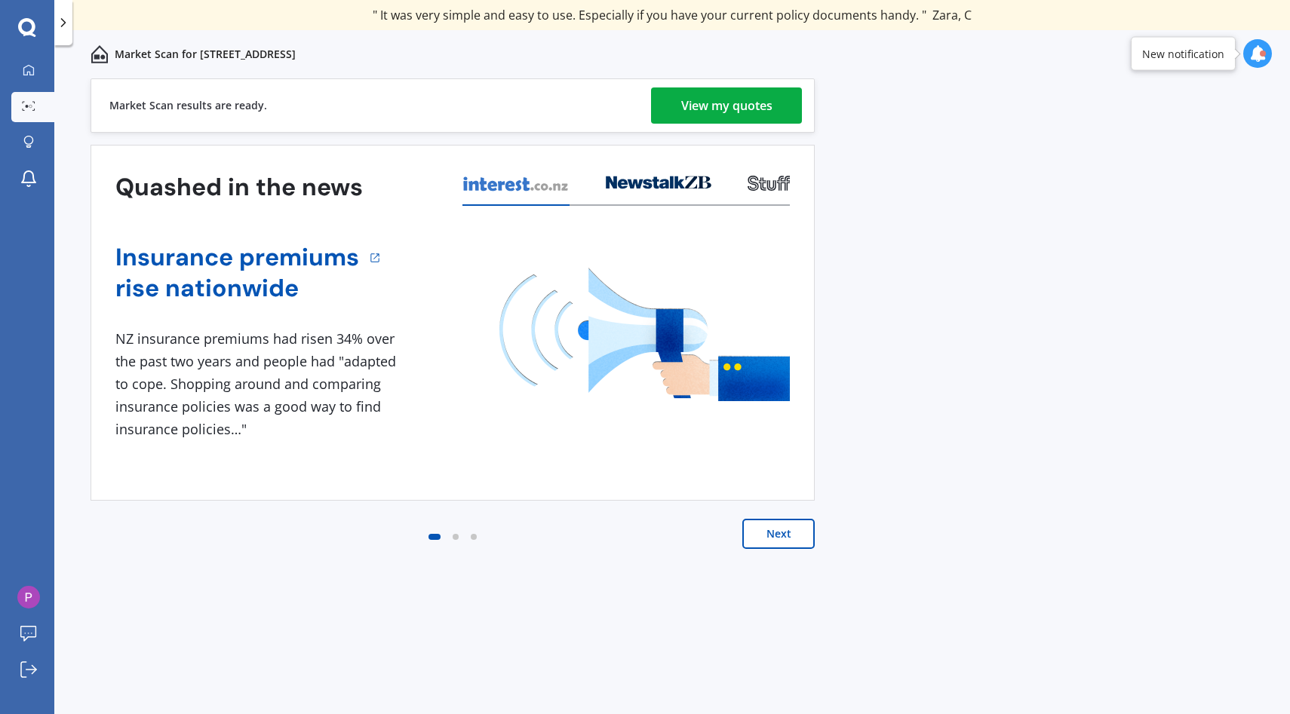
click at [767, 108] on div "View my quotes" at bounding box center [726, 105] width 91 height 36
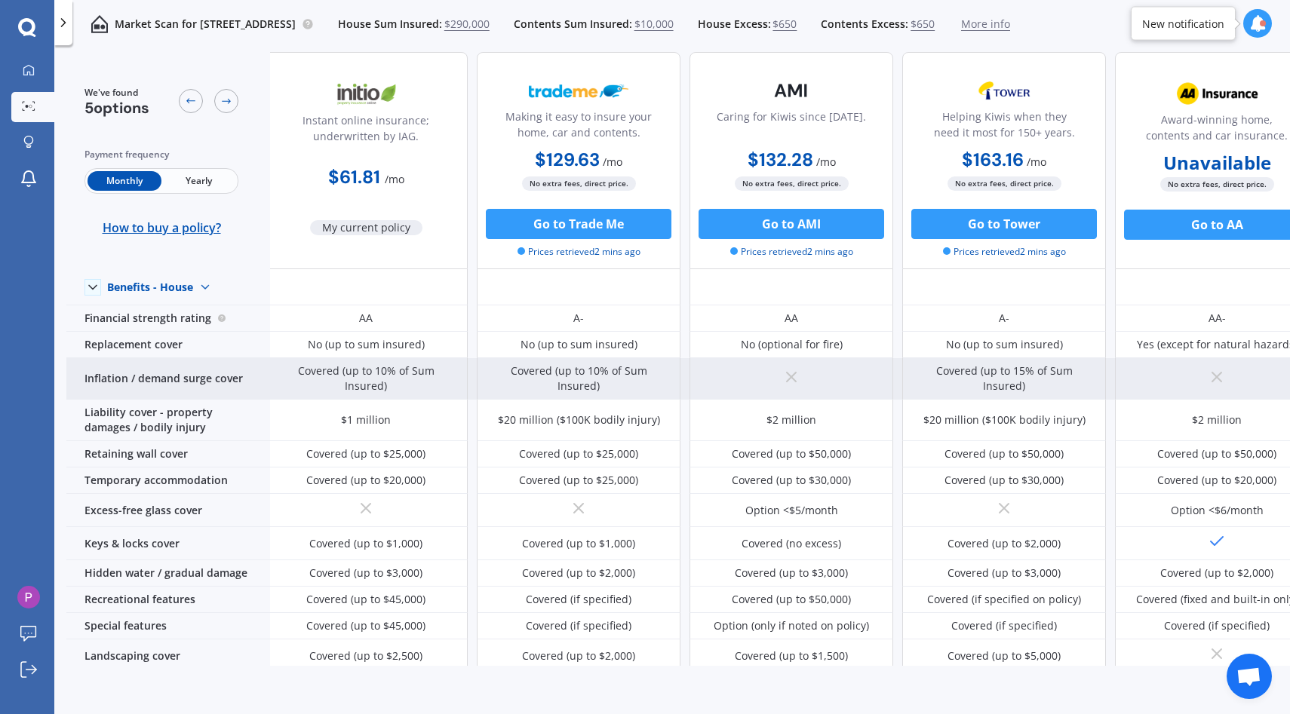
scroll to position [65, 0]
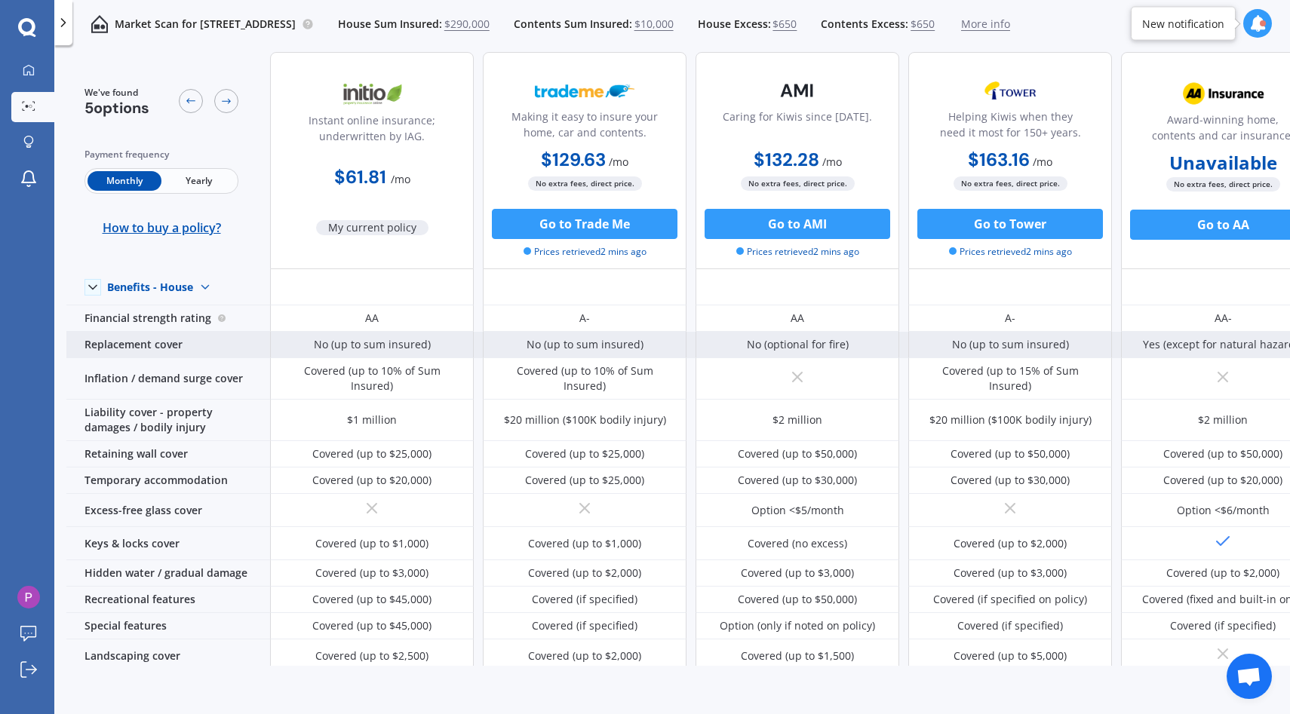
click at [173, 346] on div "Replacement cover" at bounding box center [168, 345] width 204 height 26
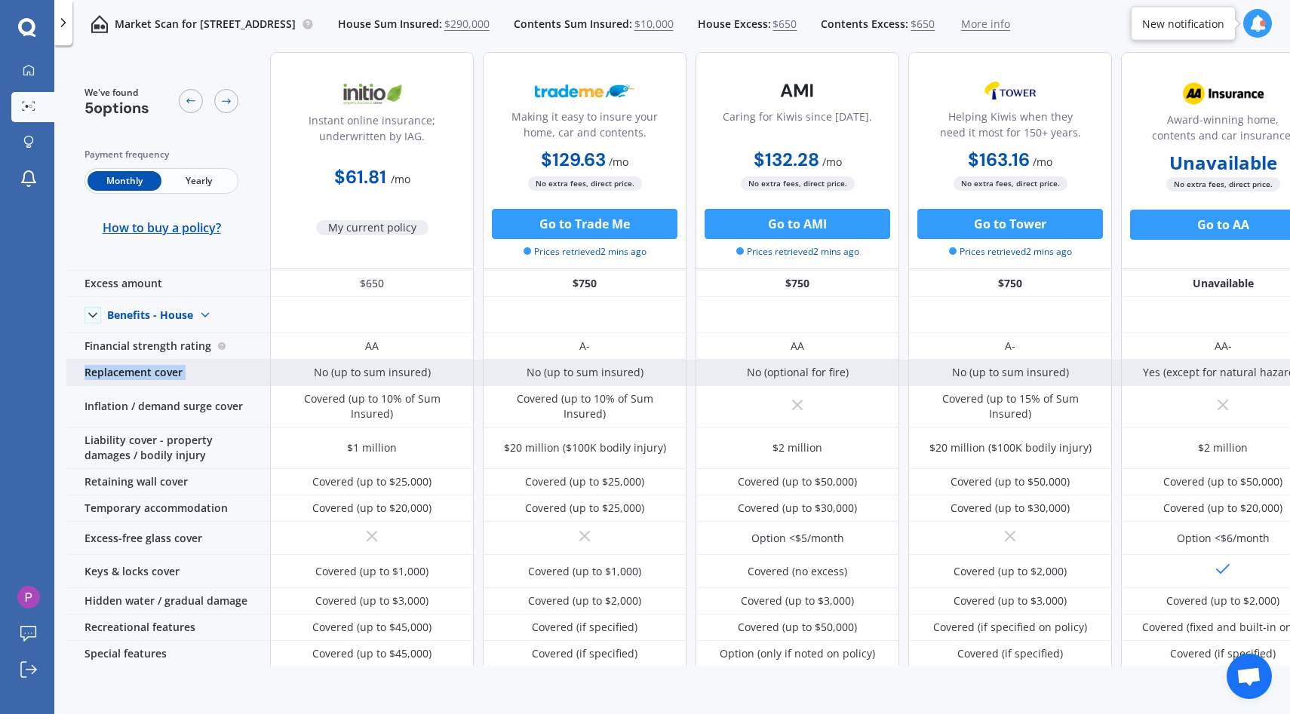
scroll to position [35, 0]
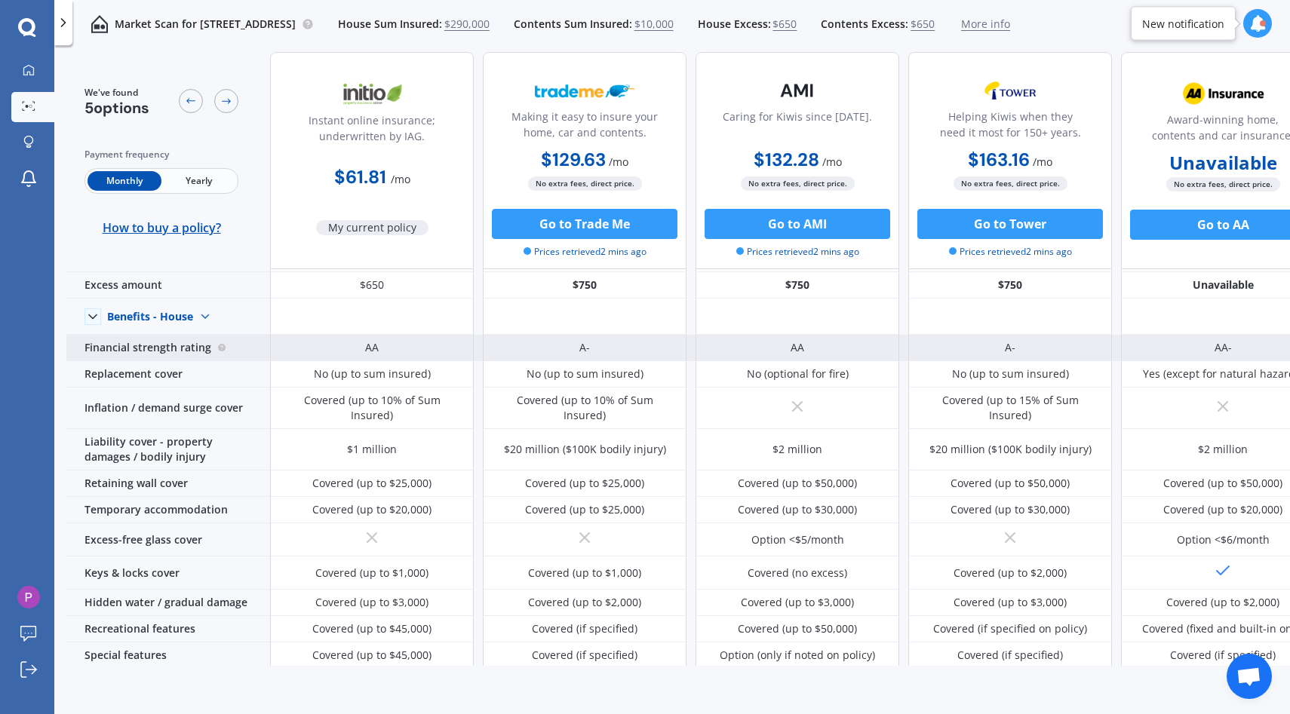
click at [597, 355] on div "A-" at bounding box center [585, 348] width 204 height 26
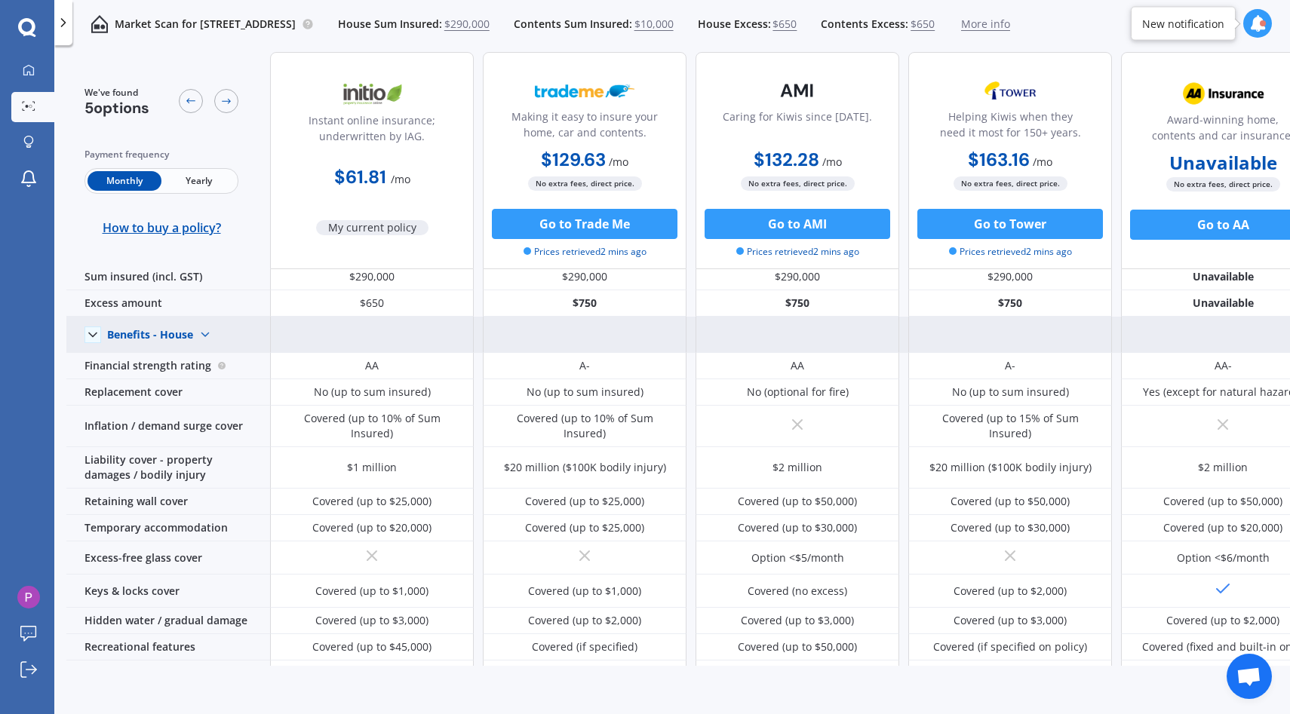
scroll to position [0, 0]
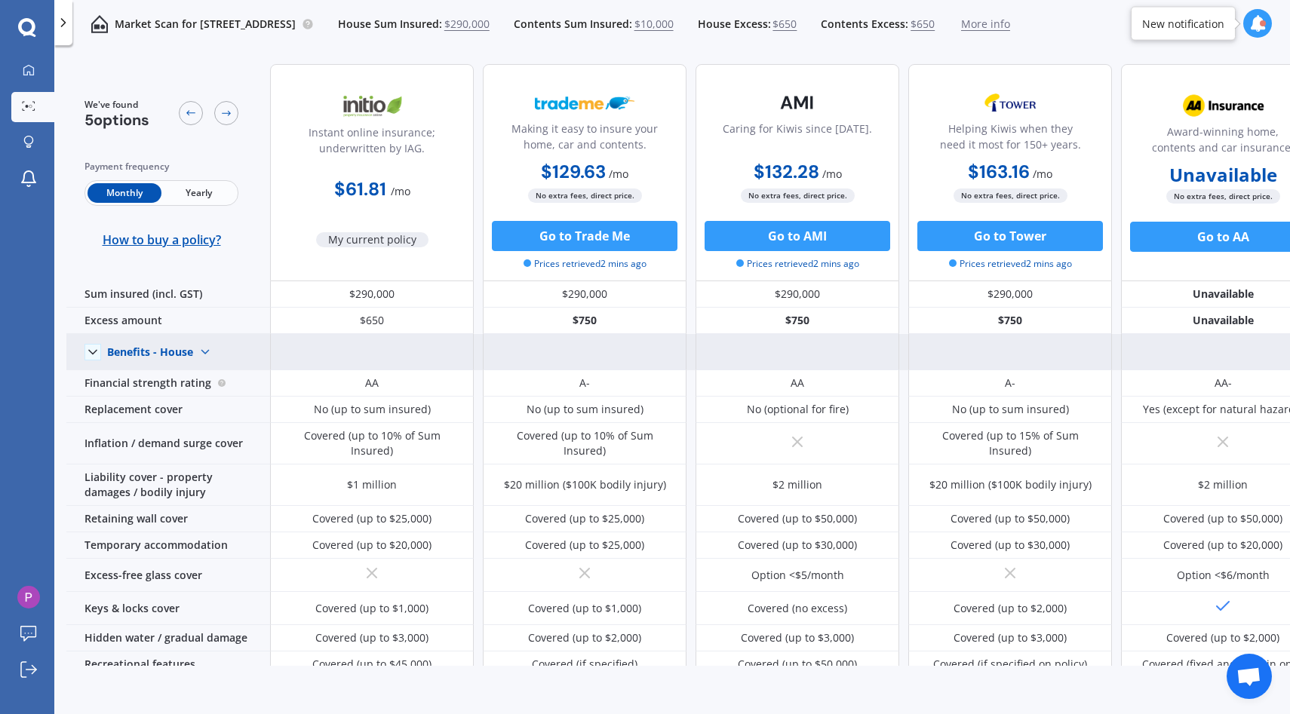
click at [208, 345] on img at bounding box center [205, 352] width 24 height 24
click at [191, 401] on span "Benefits - Contents" at bounding box center [168, 405] width 96 height 14
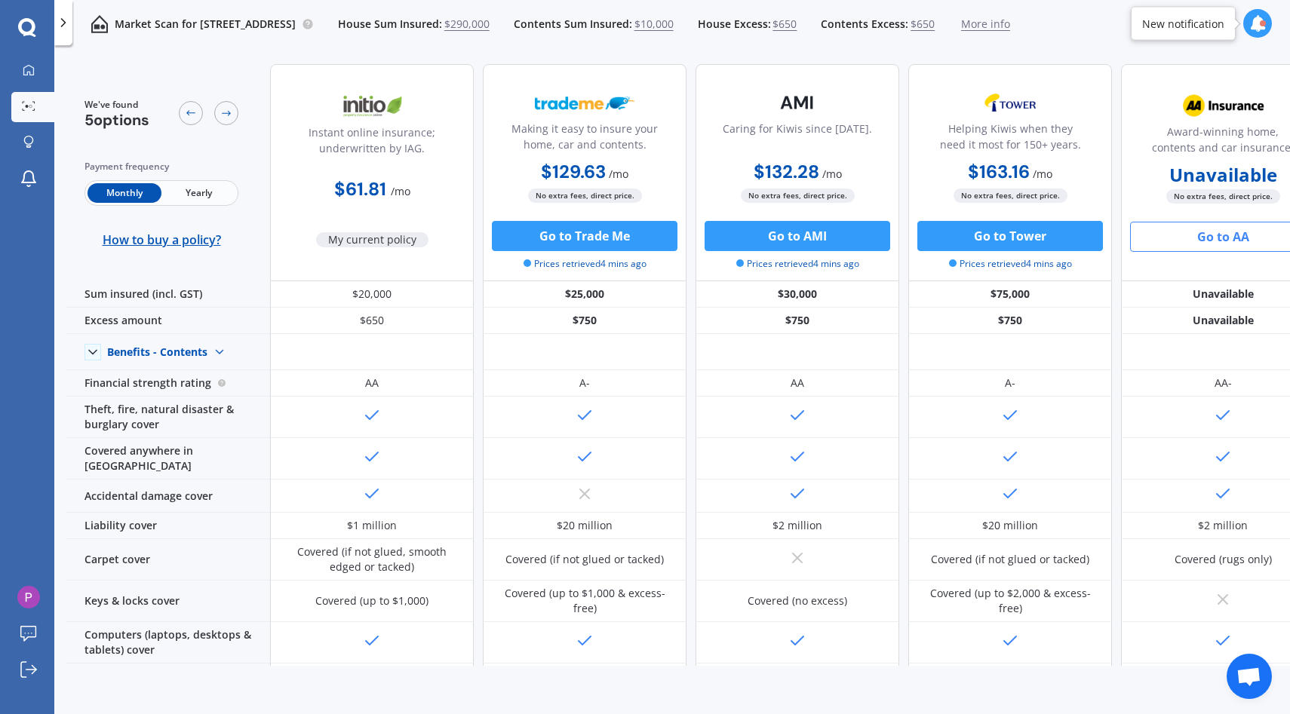
click at [1222, 227] on button "Go to AA" at bounding box center [1223, 237] width 186 height 30
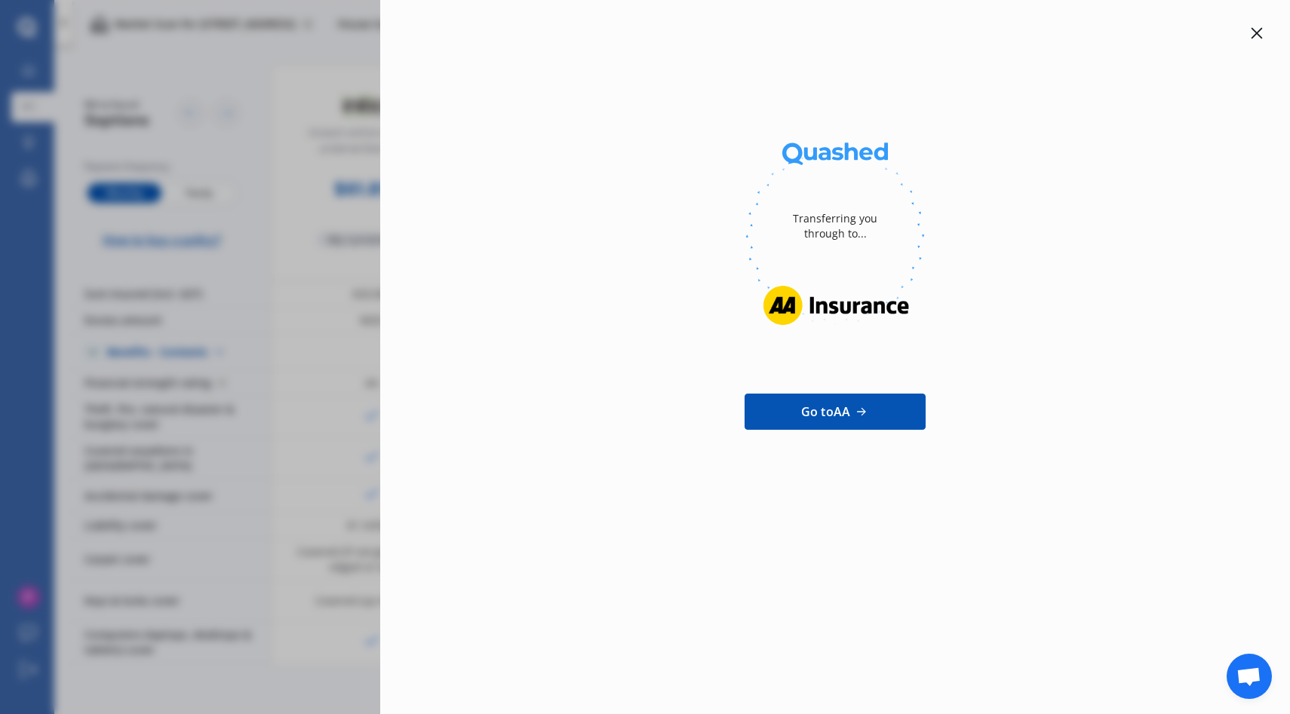
click at [1251, 23] on div "Transferring you through to... Go to AA" at bounding box center [835, 357] width 910 height 714
click at [1253, 24] on div at bounding box center [1256, 33] width 18 height 18
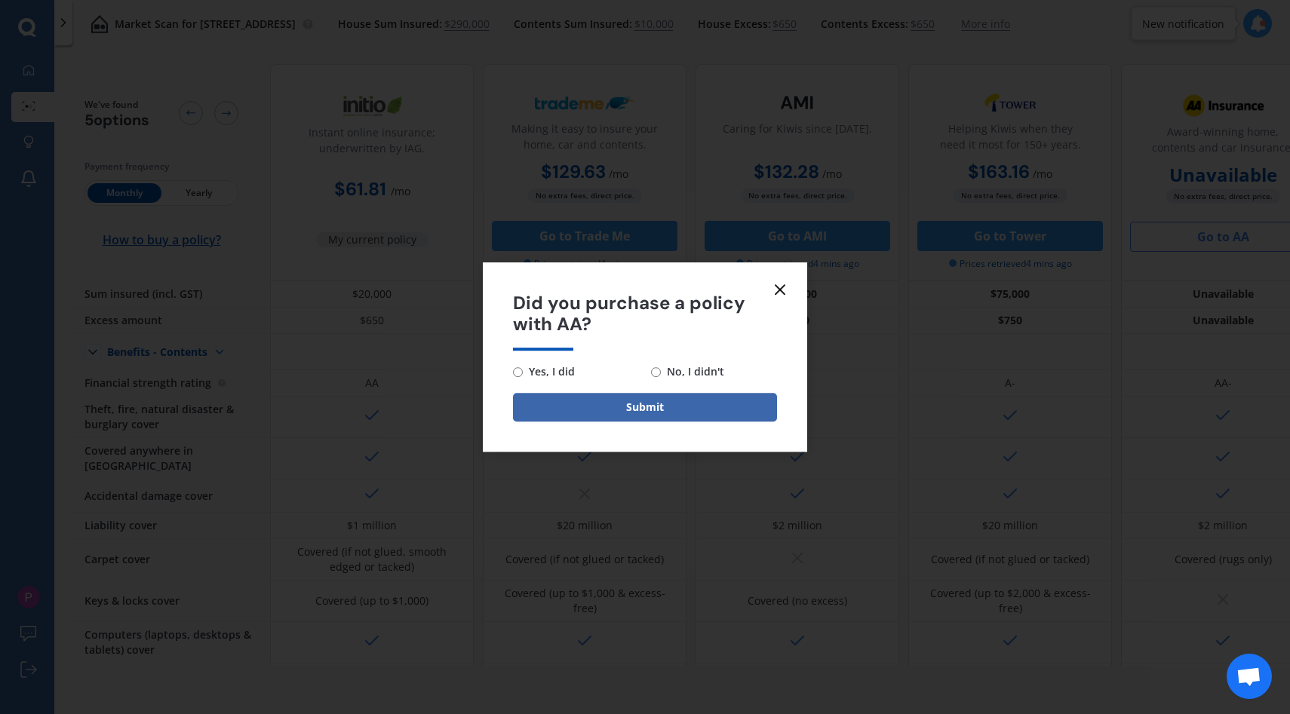
click at [698, 364] on span "No, I didn't" at bounding box center [692, 372] width 63 height 18
click at [661, 367] on input "No, I didn't" at bounding box center [656, 372] width 10 height 10
radio input "true"
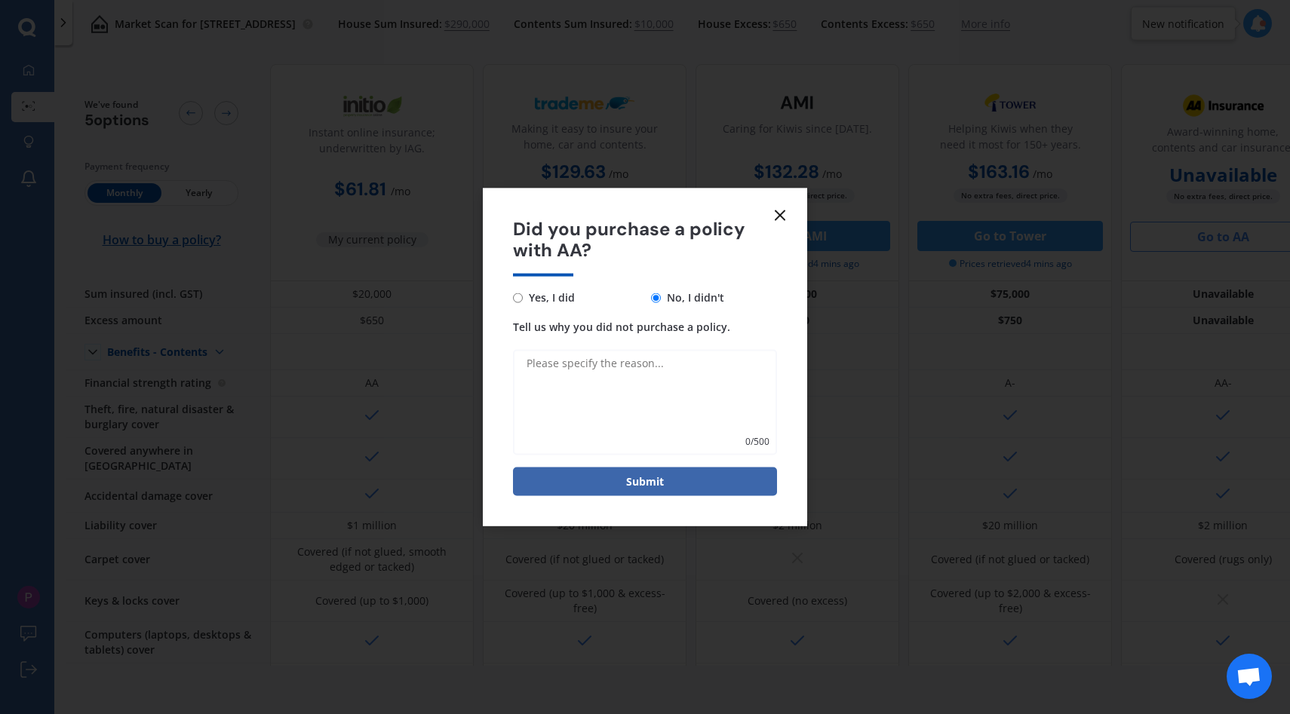
click at [777, 213] on line at bounding box center [779, 214] width 9 height 9
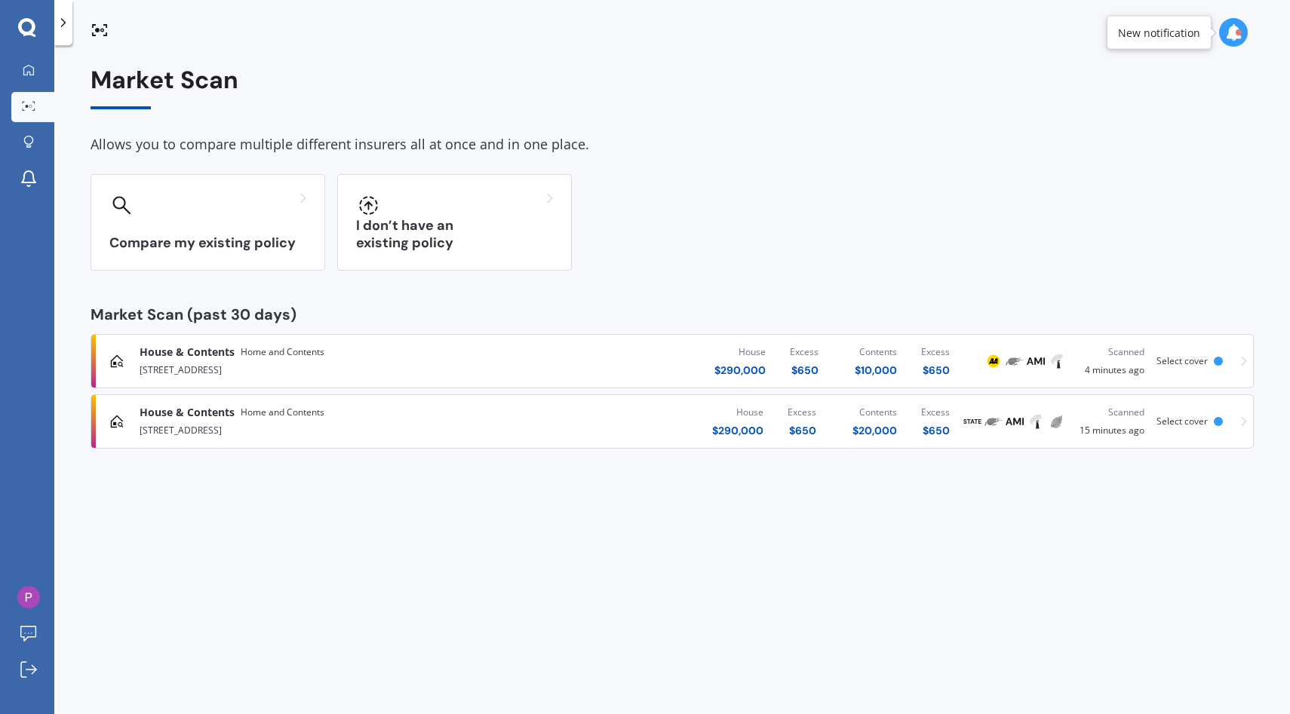
click at [529, 431] on div "[STREET_ADDRESS]" at bounding box center [338, 429] width 396 height 18
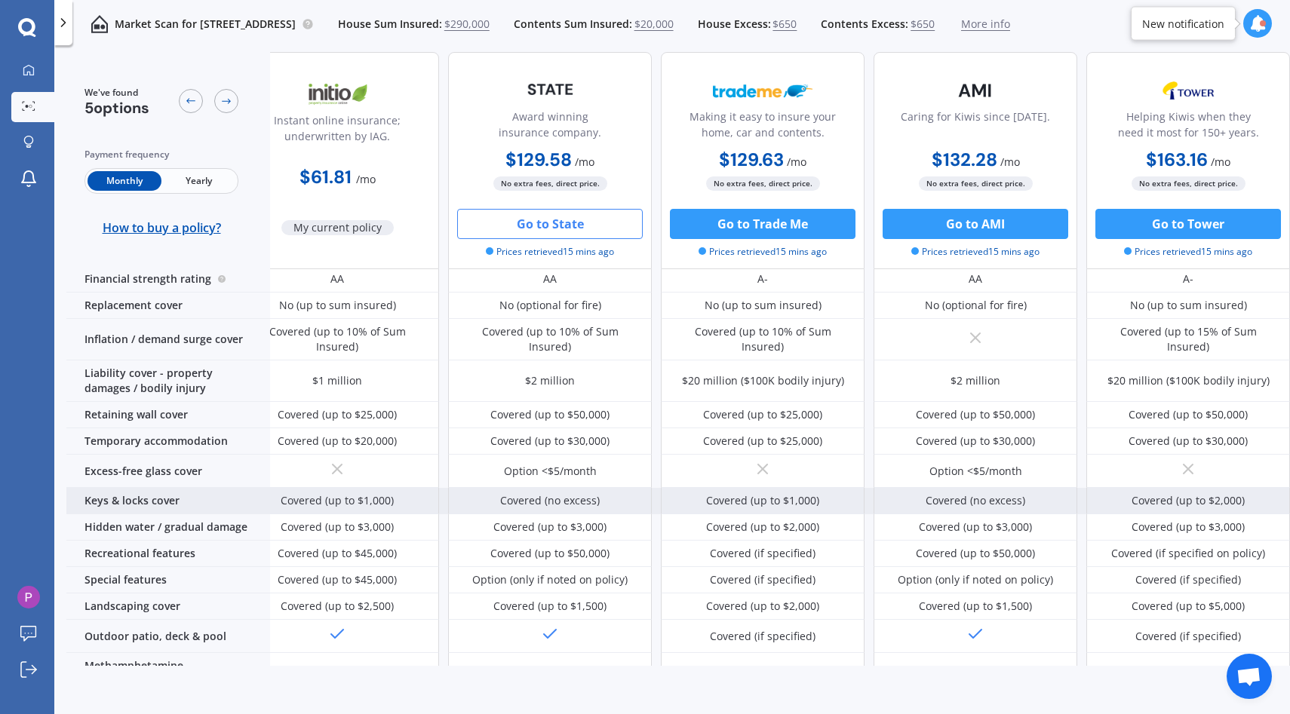
scroll to position [104, 0]
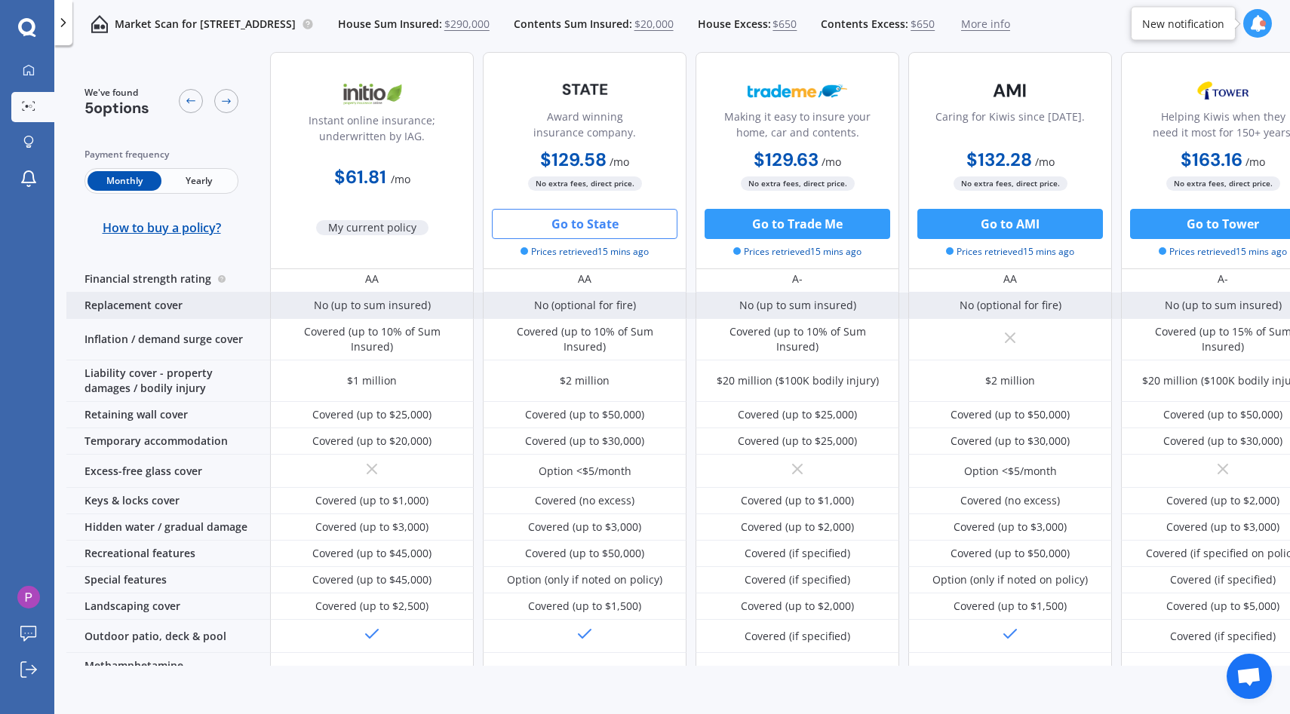
click at [578, 298] on div "No (optional for fire)" at bounding box center [585, 305] width 102 height 15
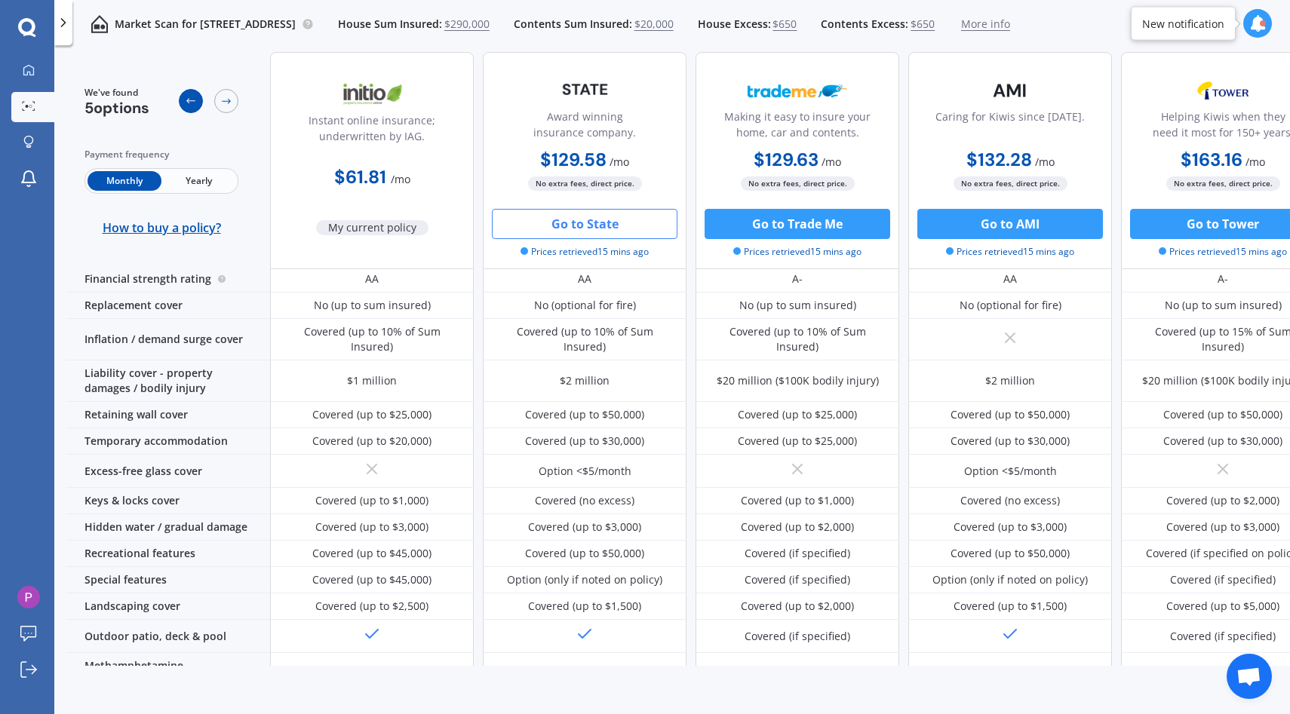
click at [186, 103] on icon at bounding box center [191, 101] width 12 height 12
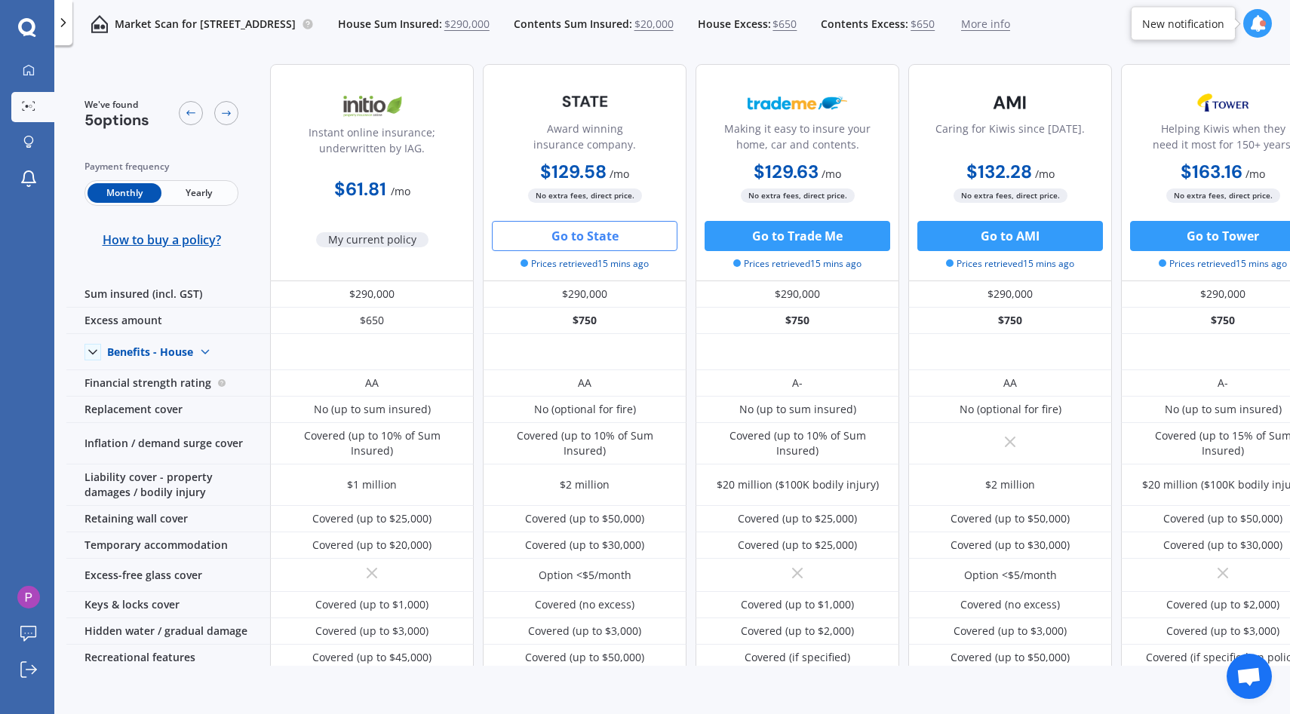
click at [632, 232] on button "Go to State" at bounding box center [585, 236] width 186 height 30
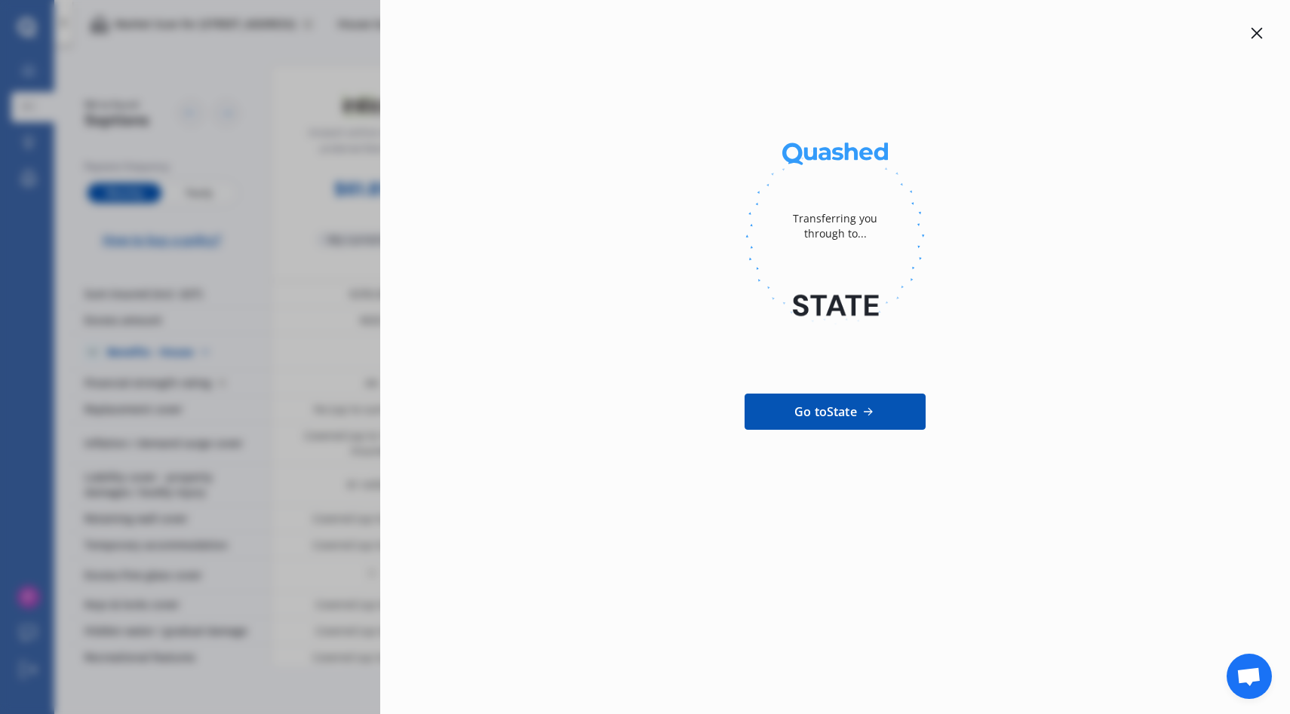
click at [847, 413] on span "Go to State" at bounding box center [825, 412] width 63 height 18
click at [1250, 29] on div at bounding box center [1256, 33] width 18 height 18
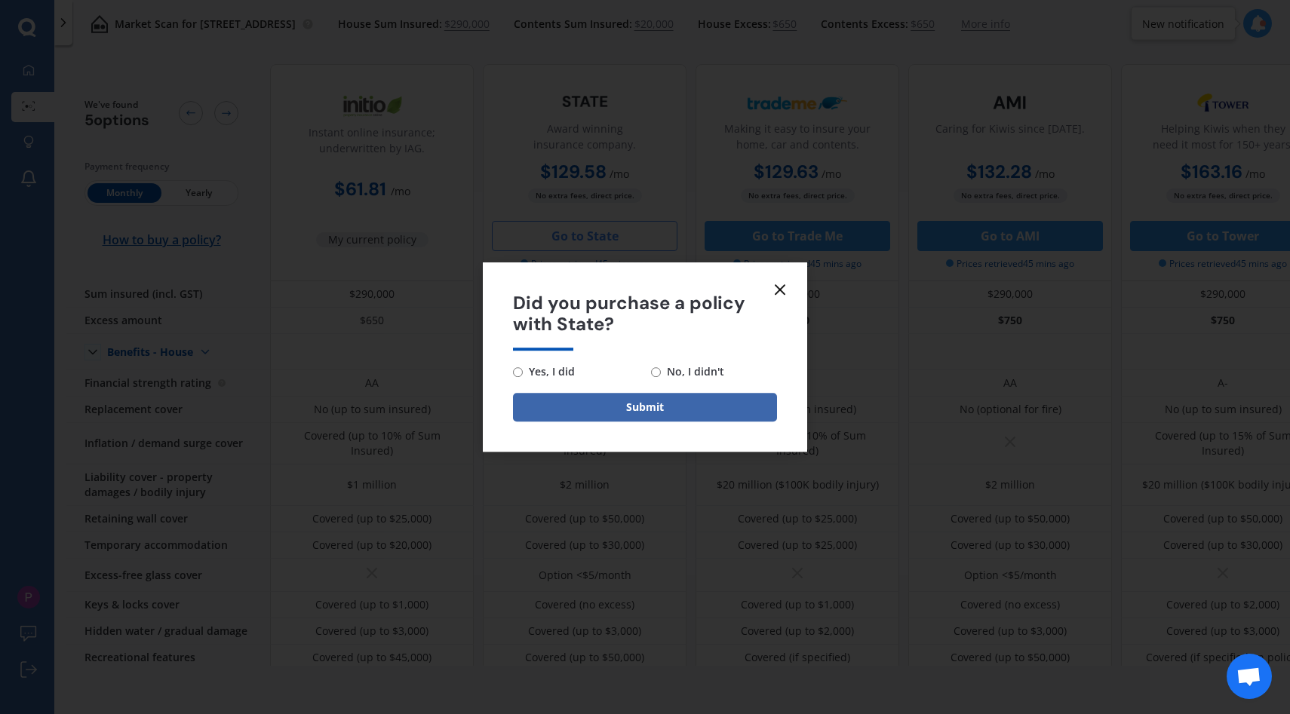
click at [778, 288] on line at bounding box center [779, 289] width 9 height 9
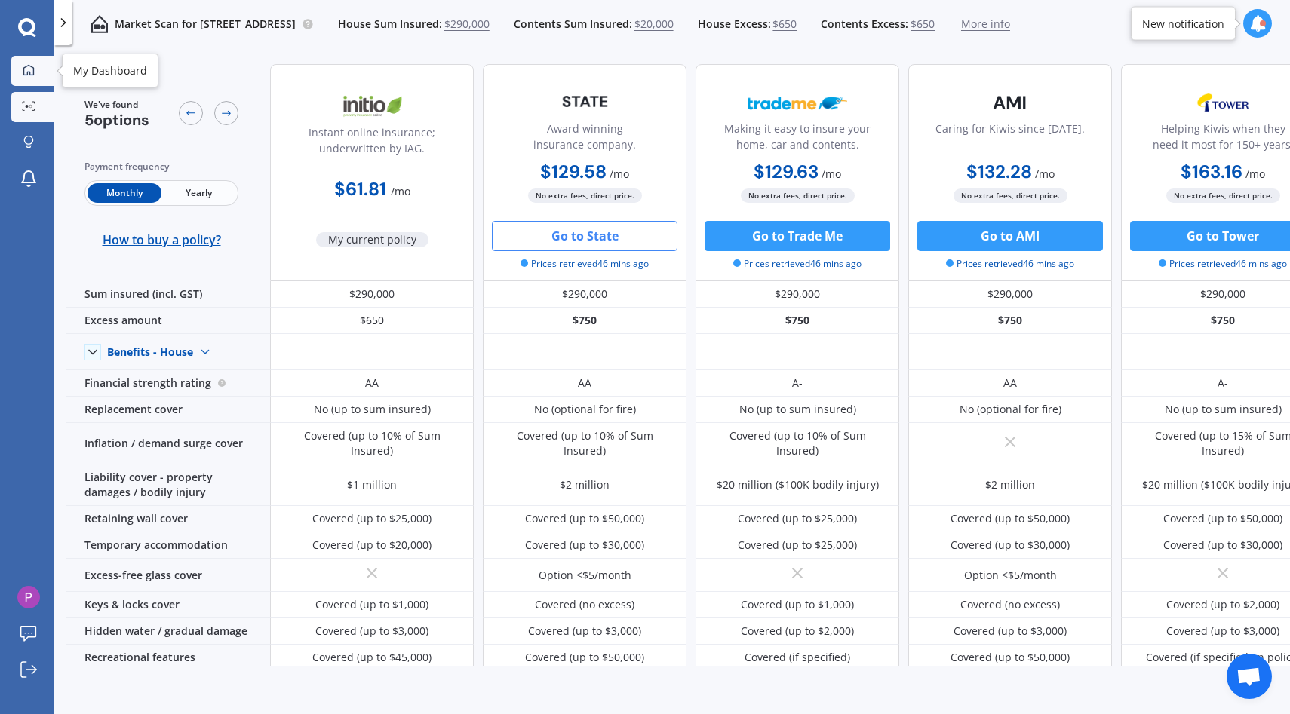
click at [35, 65] on div at bounding box center [28, 71] width 23 height 14
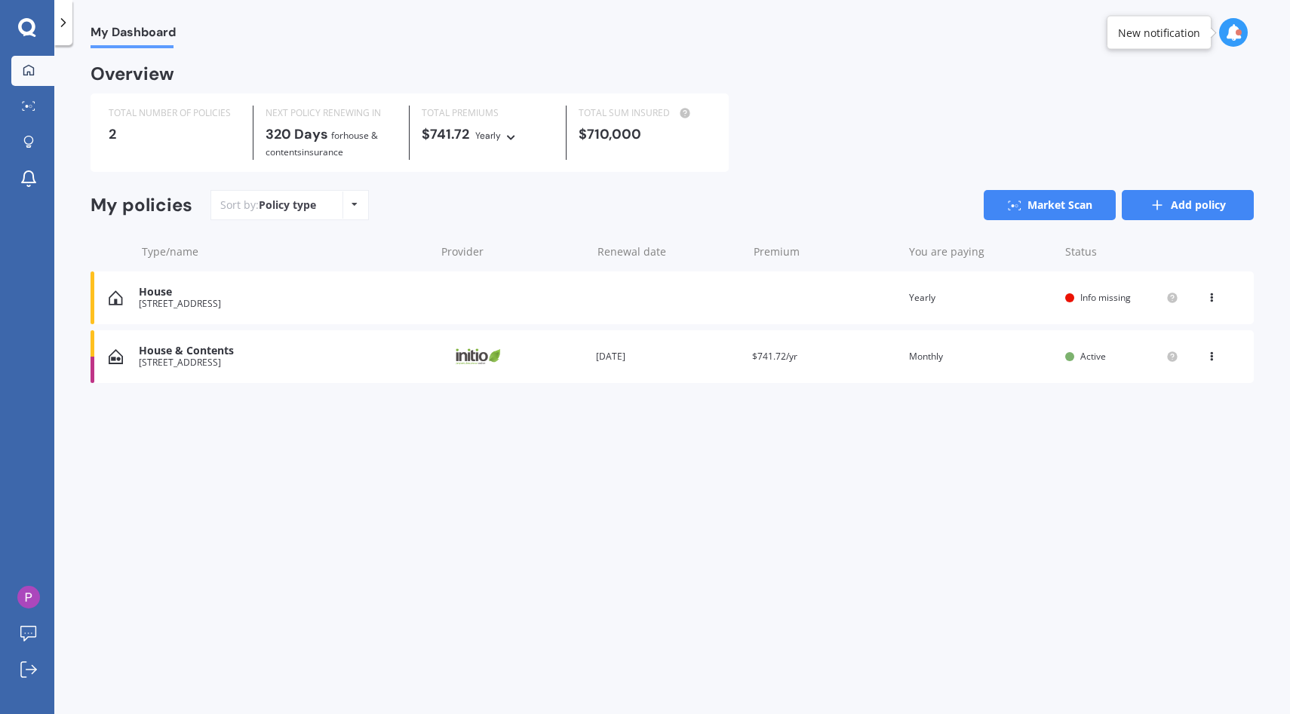
click at [1155, 208] on icon at bounding box center [1156, 205] width 15 height 15
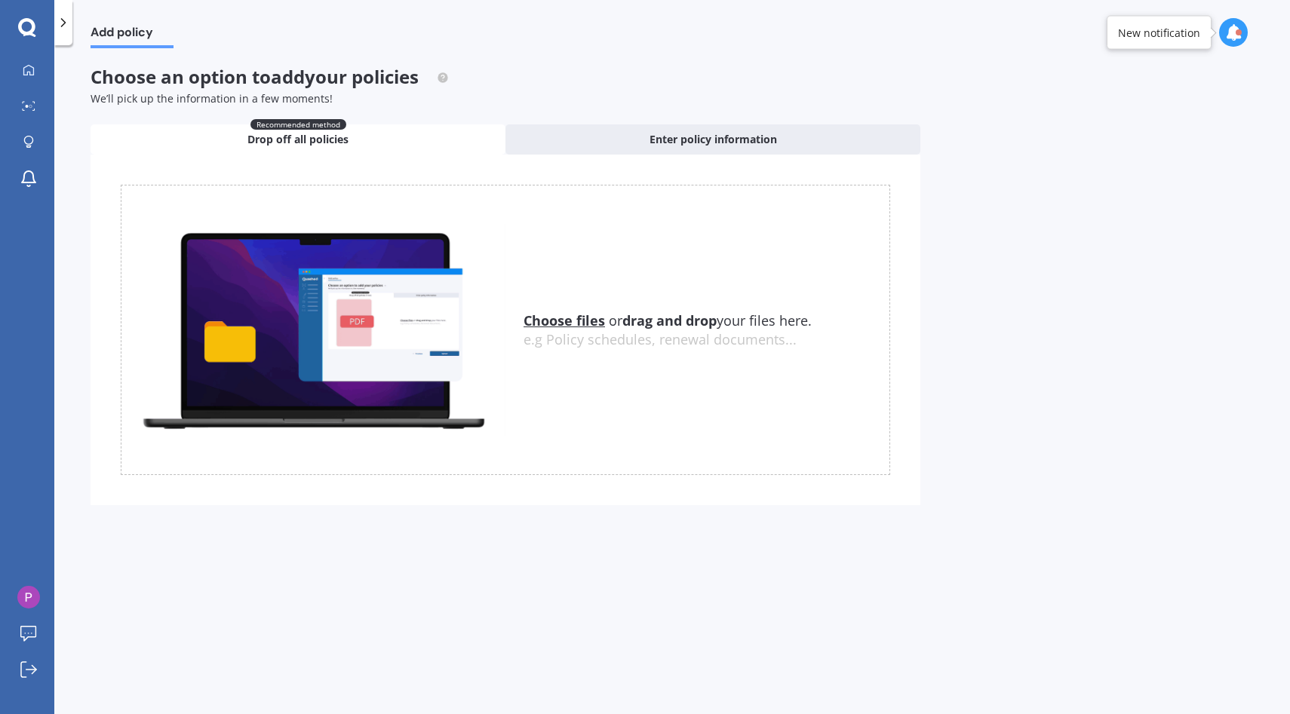
click at [573, 334] on div "e.g Policy schedules, renewal documents..." at bounding box center [706, 340] width 366 height 17
click at [573, 325] on u "Choose files" at bounding box center [563, 320] width 81 height 18
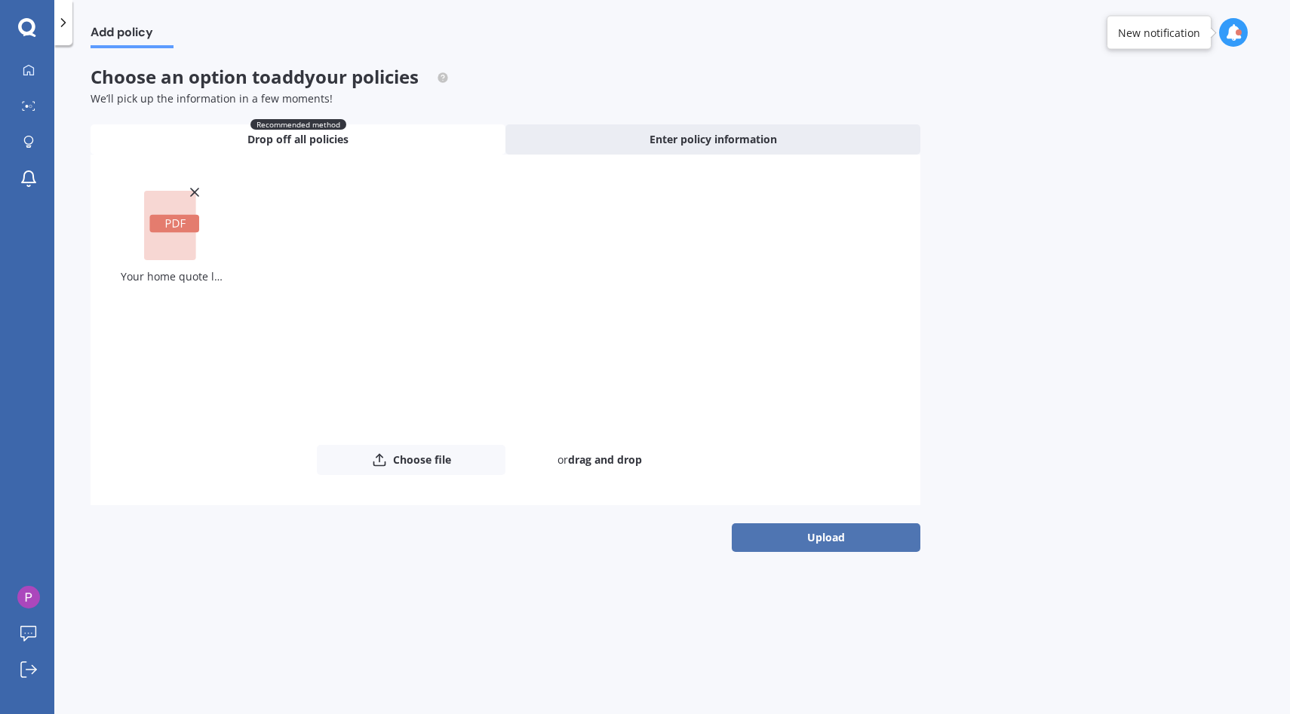
click at [798, 523] on button "Upload" at bounding box center [826, 537] width 189 height 29
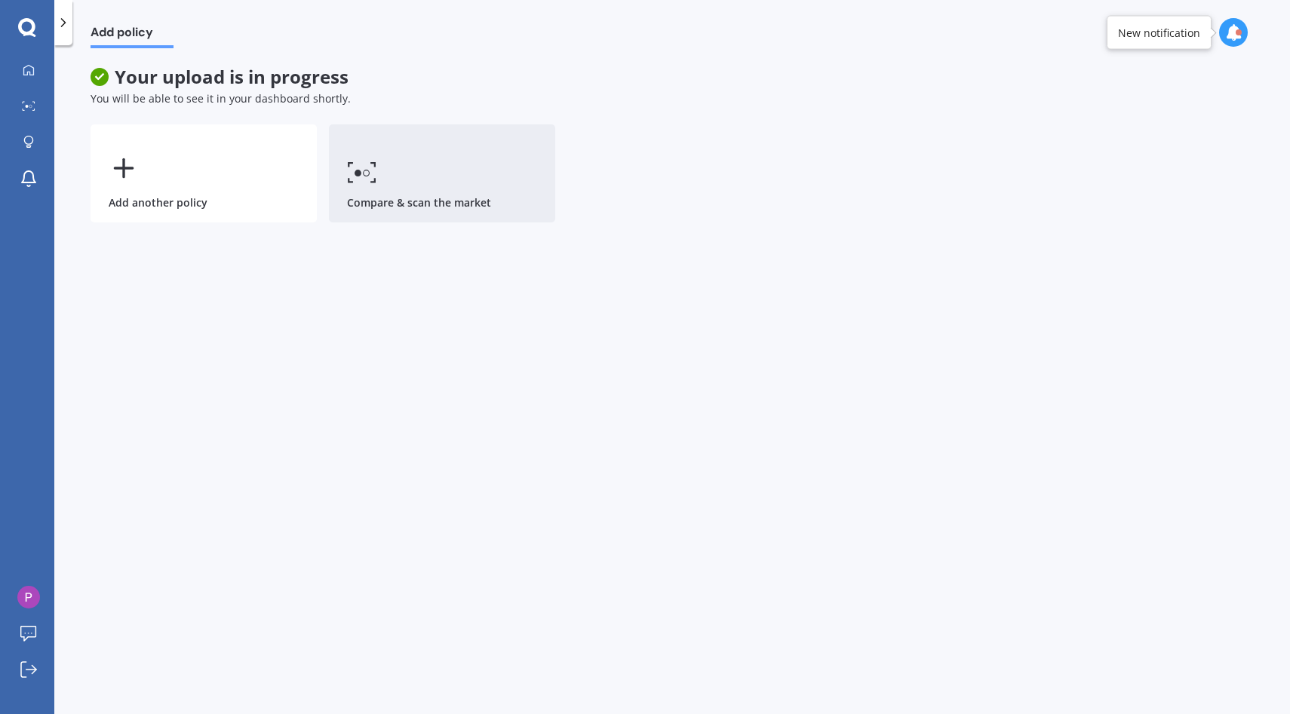
click at [396, 179] on link "Compare & scan the market" at bounding box center [442, 173] width 226 height 98
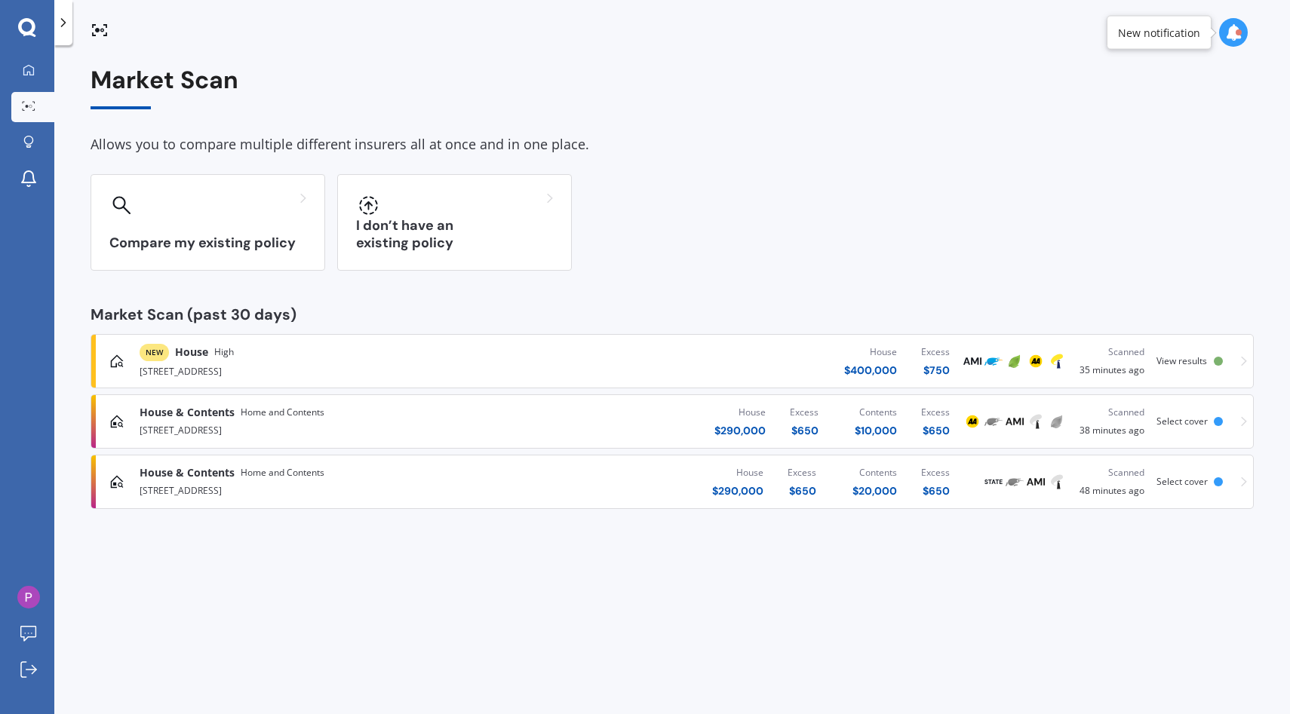
click at [436, 349] on div "NEW House High" at bounding box center [338, 352] width 396 height 17
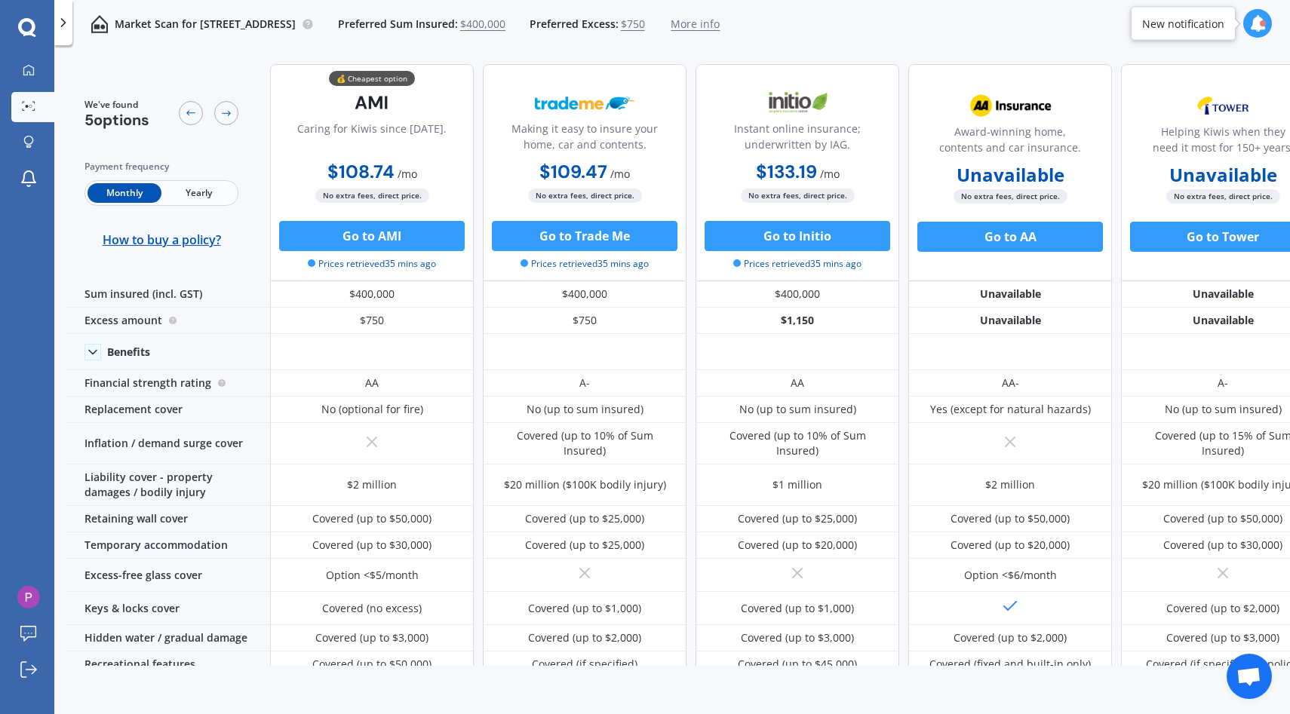
scroll to position [0, 42]
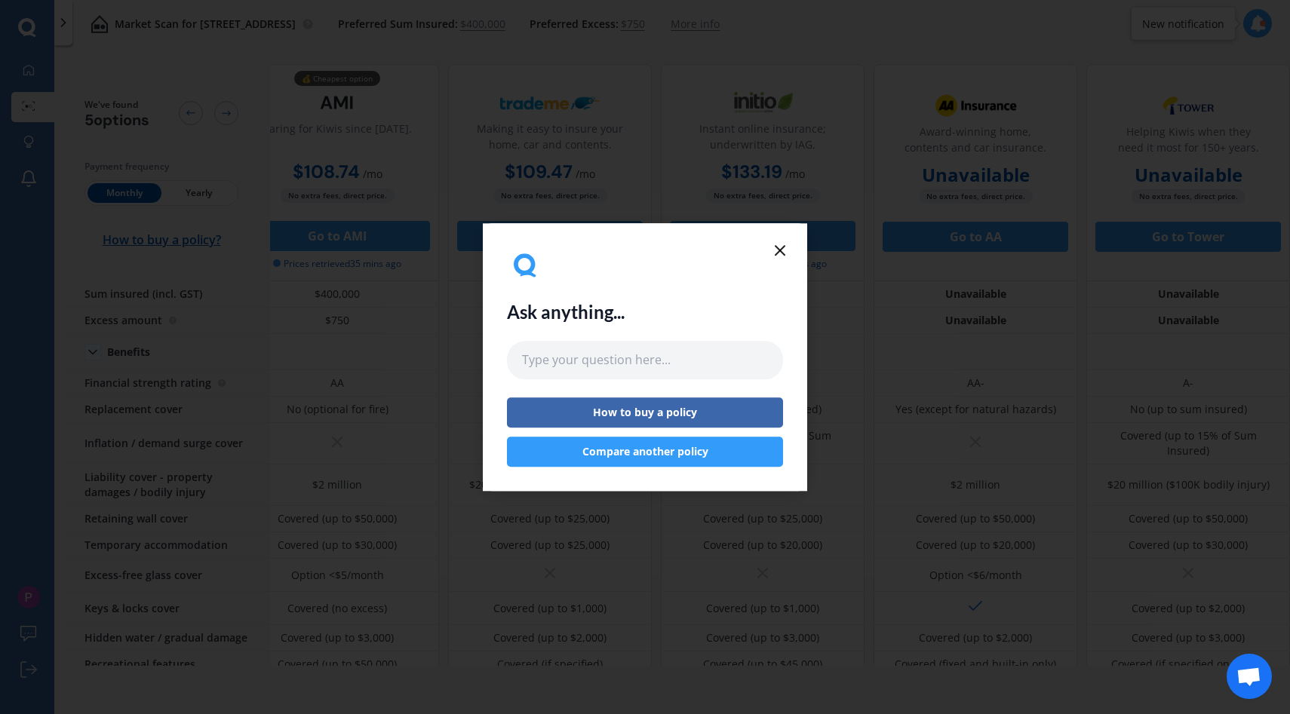
click at [777, 241] on icon at bounding box center [780, 250] width 18 height 18
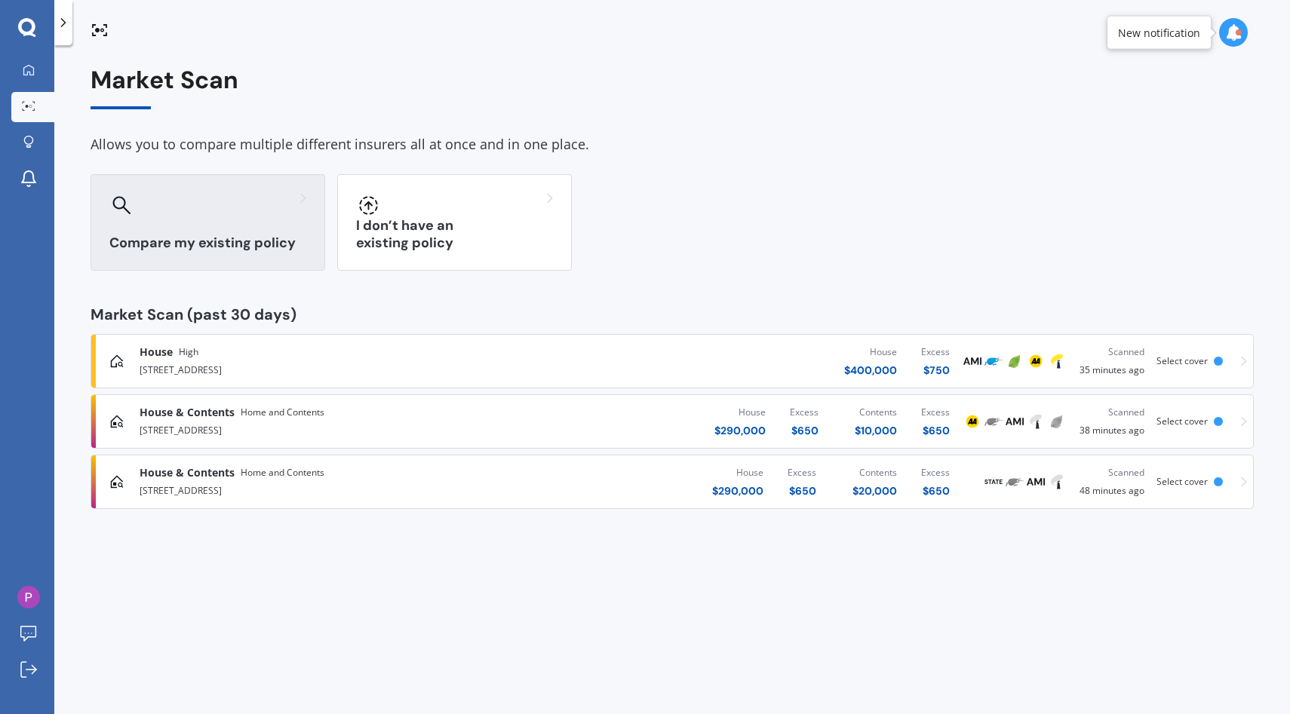
click at [303, 194] on icon at bounding box center [303, 198] width 6 height 11
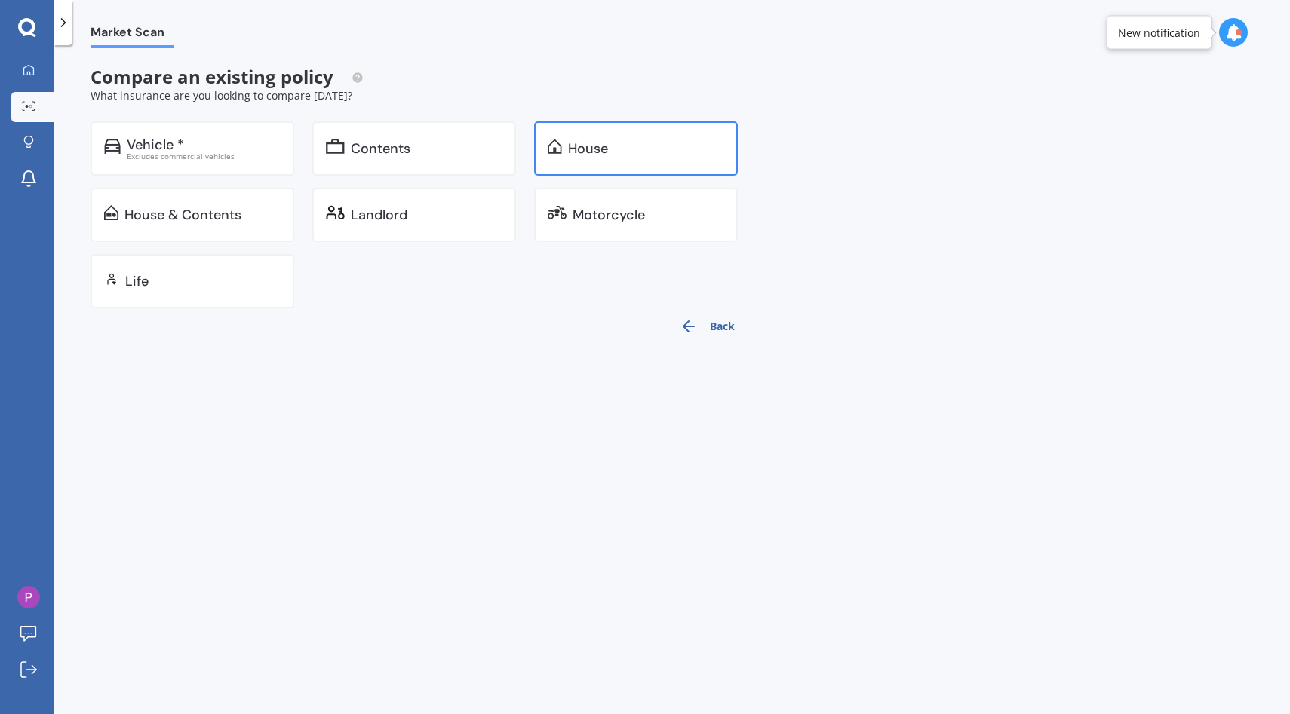
click at [554, 144] on img at bounding box center [555, 146] width 14 height 15
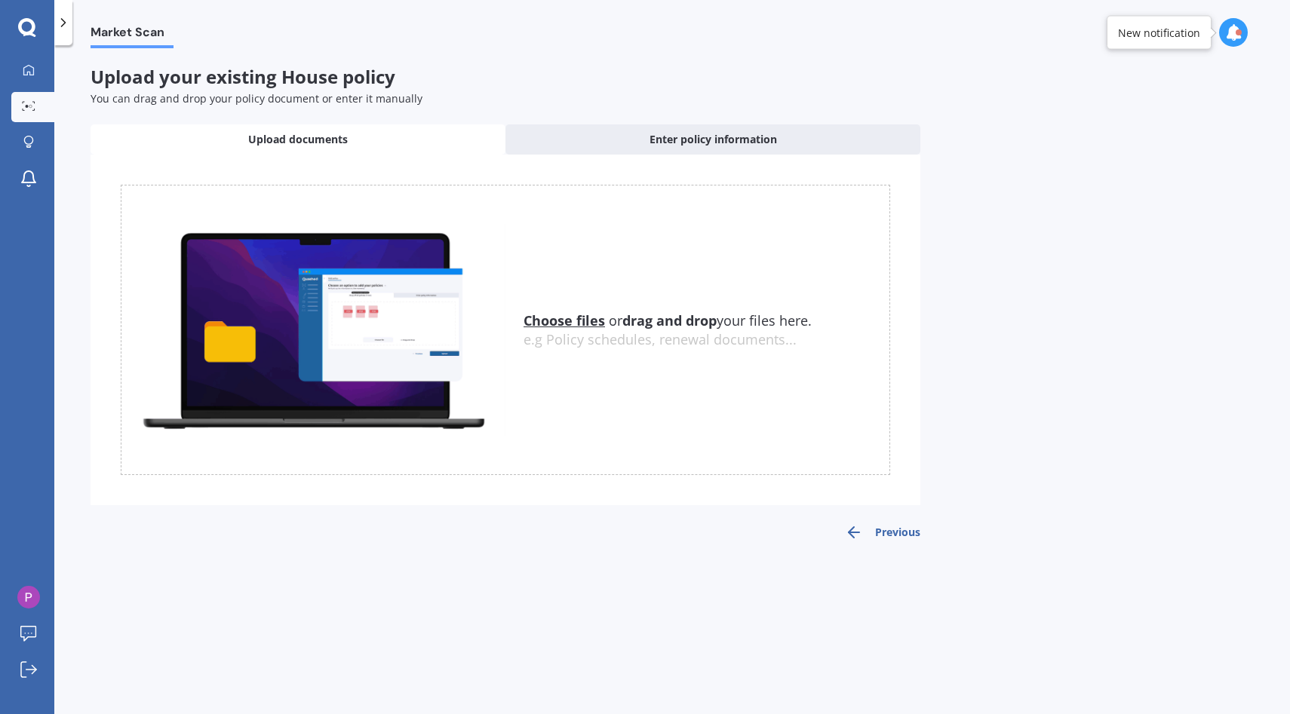
click at [443, 348] on img at bounding box center [313, 330] width 384 height 212
click at [545, 335] on div "e.g Policy schedules, renewal documents..." at bounding box center [706, 340] width 366 height 17
click at [566, 316] on u "Choose files" at bounding box center [563, 320] width 81 height 18
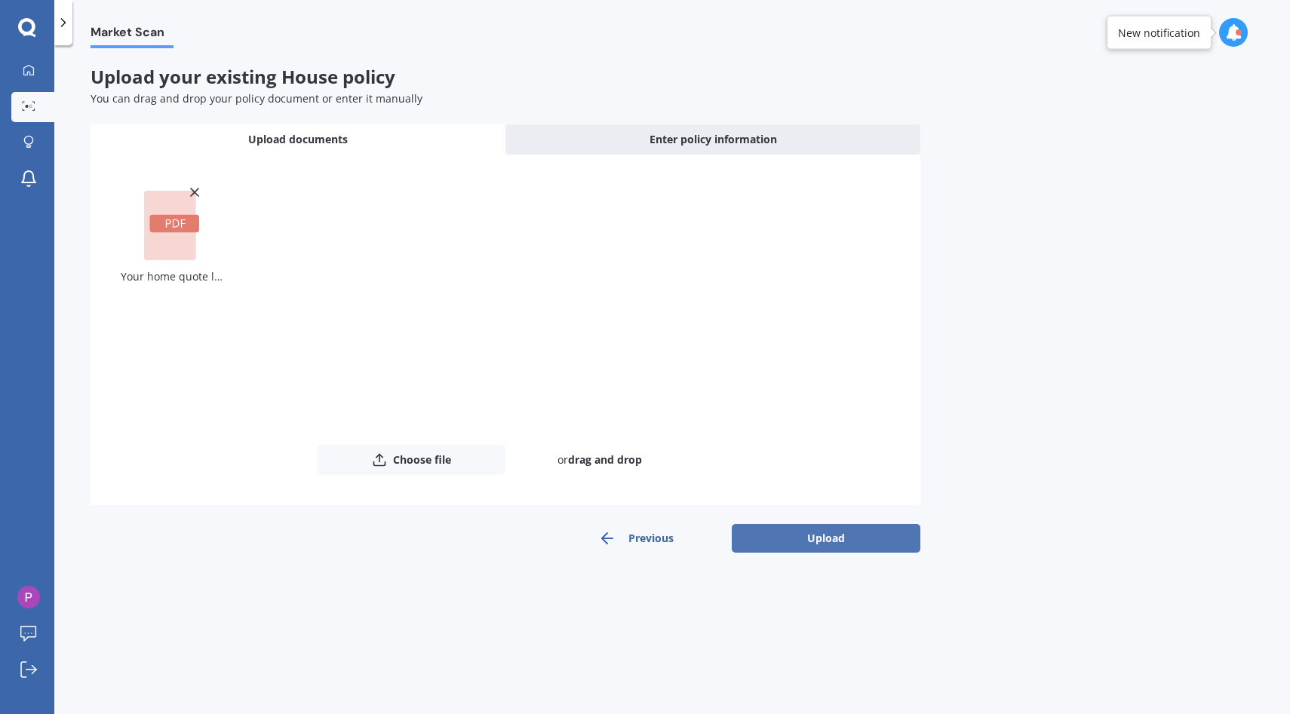
click at [794, 542] on button "Upload" at bounding box center [826, 538] width 189 height 29
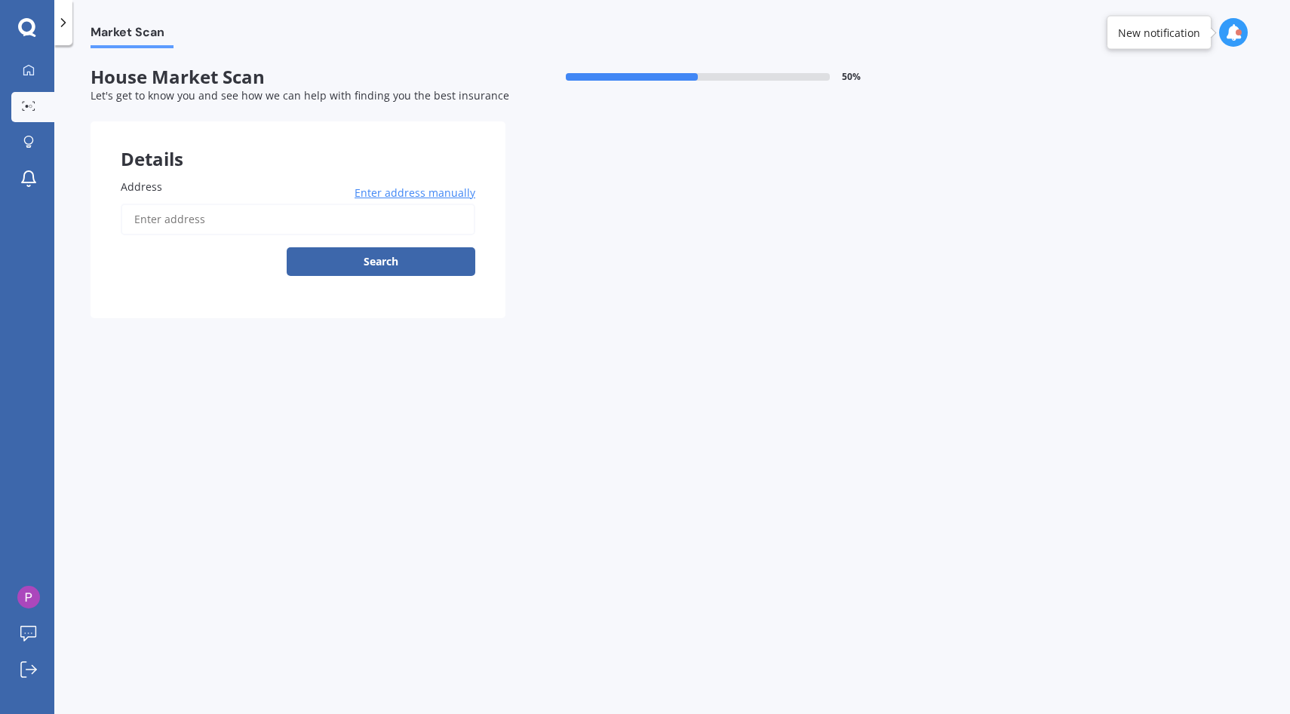
click at [315, 217] on input "Address" at bounding box center [298, 220] width 354 height 32
type input "[STREET_ADDRESS]"
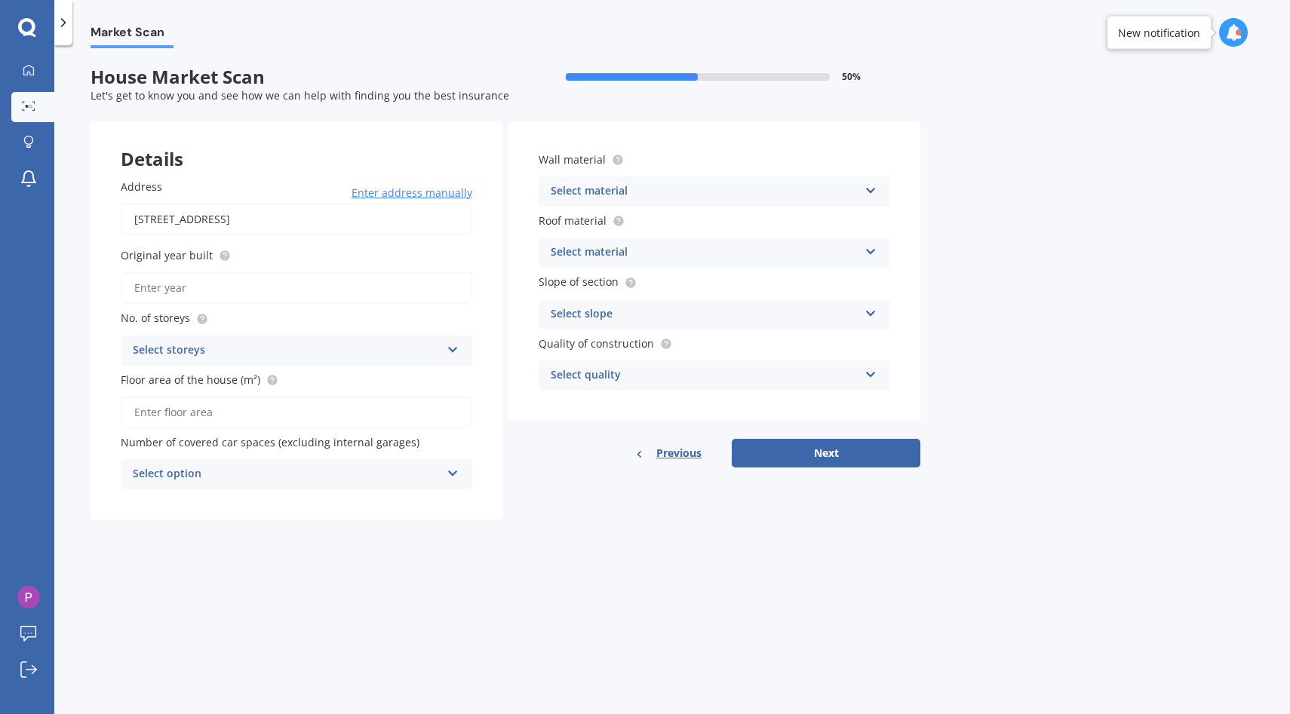
click at [345, 275] on input "Original year built" at bounding box center [296, 288] width 351 height 32
type input "2024"
click at [249, 356] on div "Select storeys" at bounding box center [287, 351] width 308 height 18
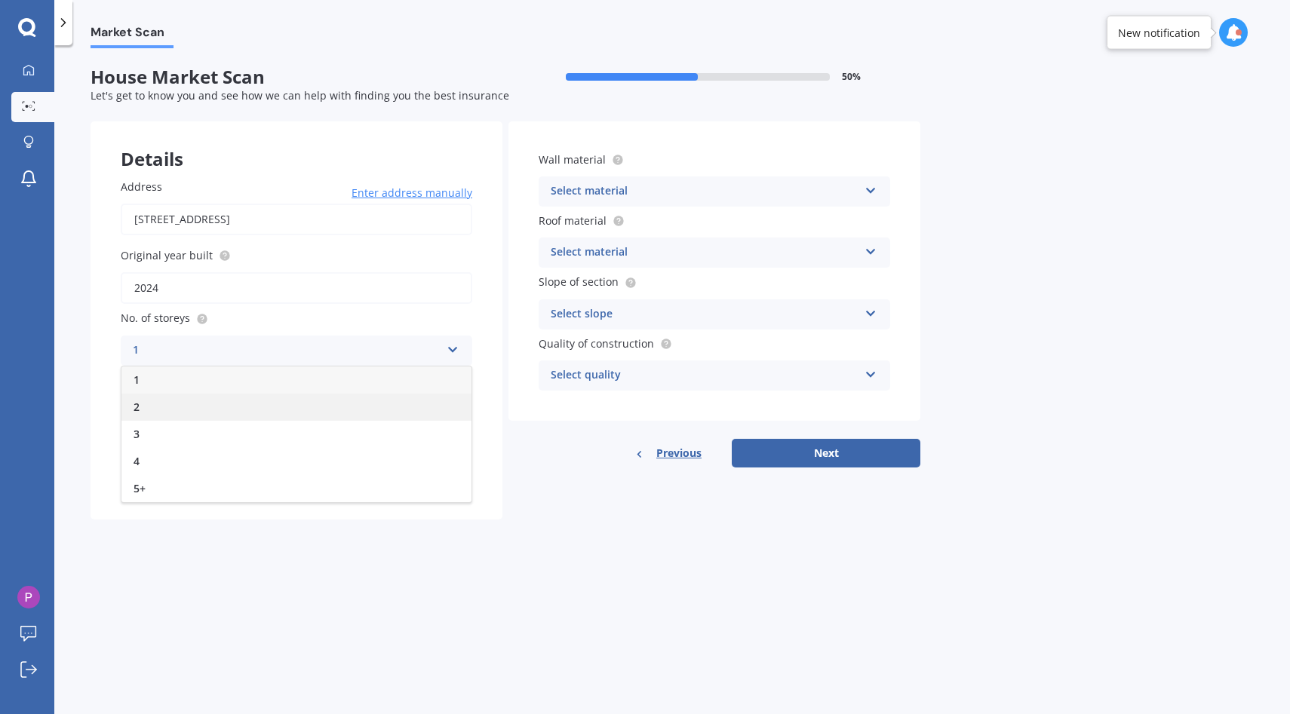
click at [237, 408] on div "2" at bounding box center [296, 407] width 350 height 27
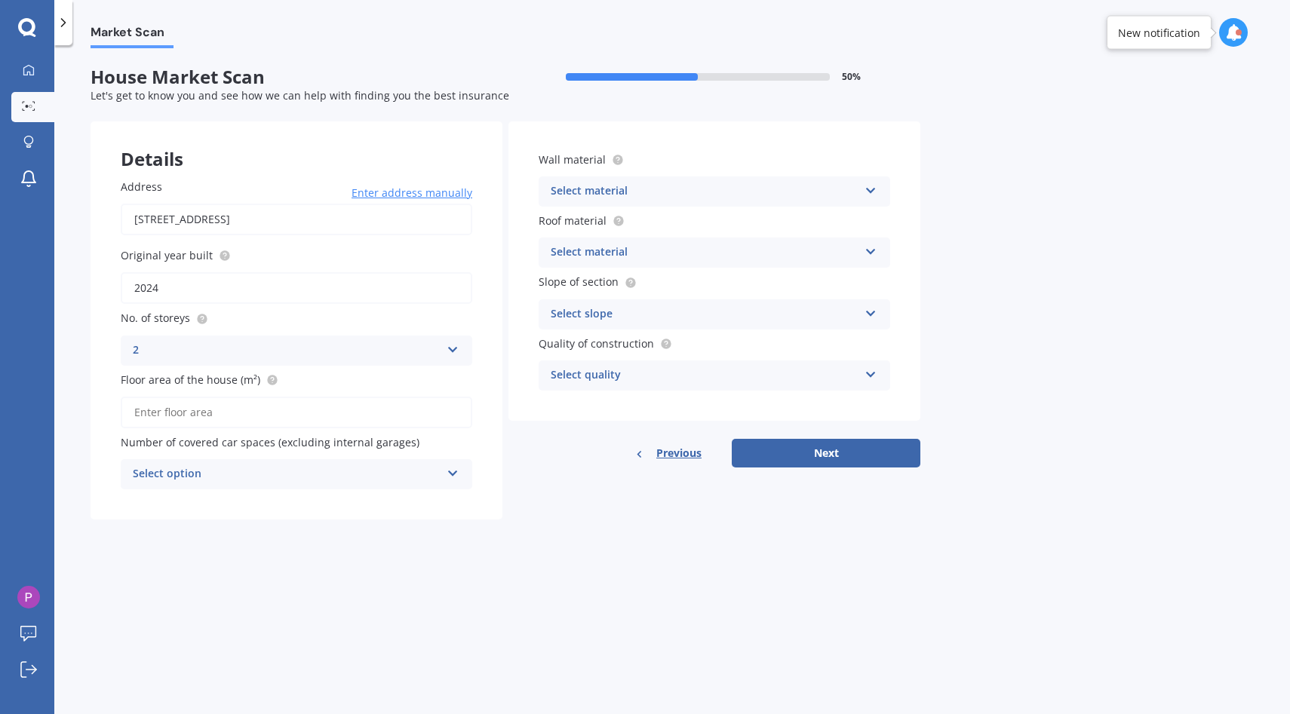
click at [245, 411] on input "Floor area of the house (m²)" at bounding box center [296, 413] width 351 height 32
type input "77"
click at [262, 467] on div "Select option" at bounding box center [287, 474] width 308 height 18
click at [265, 502] on div "0" at bounding box center [296, 503] width 350 height 27
click at [633, 179] on div "Select material Artificial weatherboard/plank cladding Blockwork Brick veneer D…" at bounding box center [713, 191] width 351 height 30
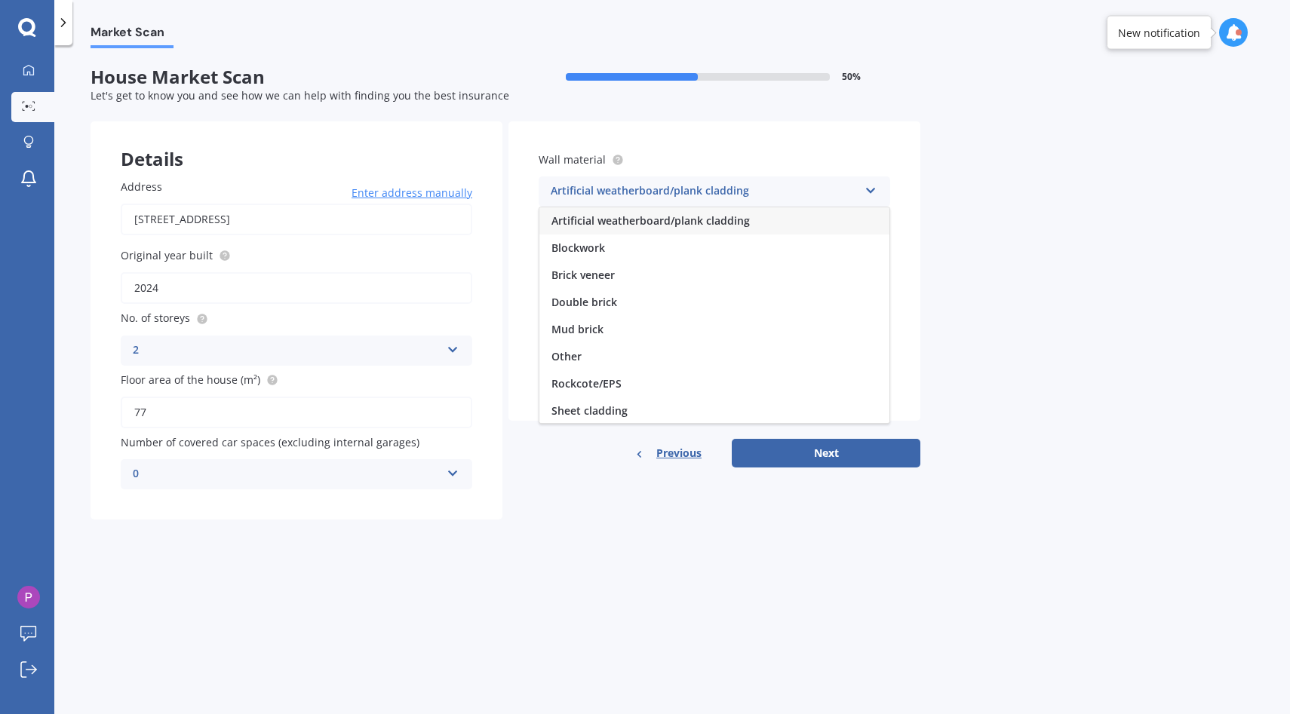
click at [656, 221] on span "Artificial weatherboard/plank cladding" at bounding box center [650, 220] width 198 height 14
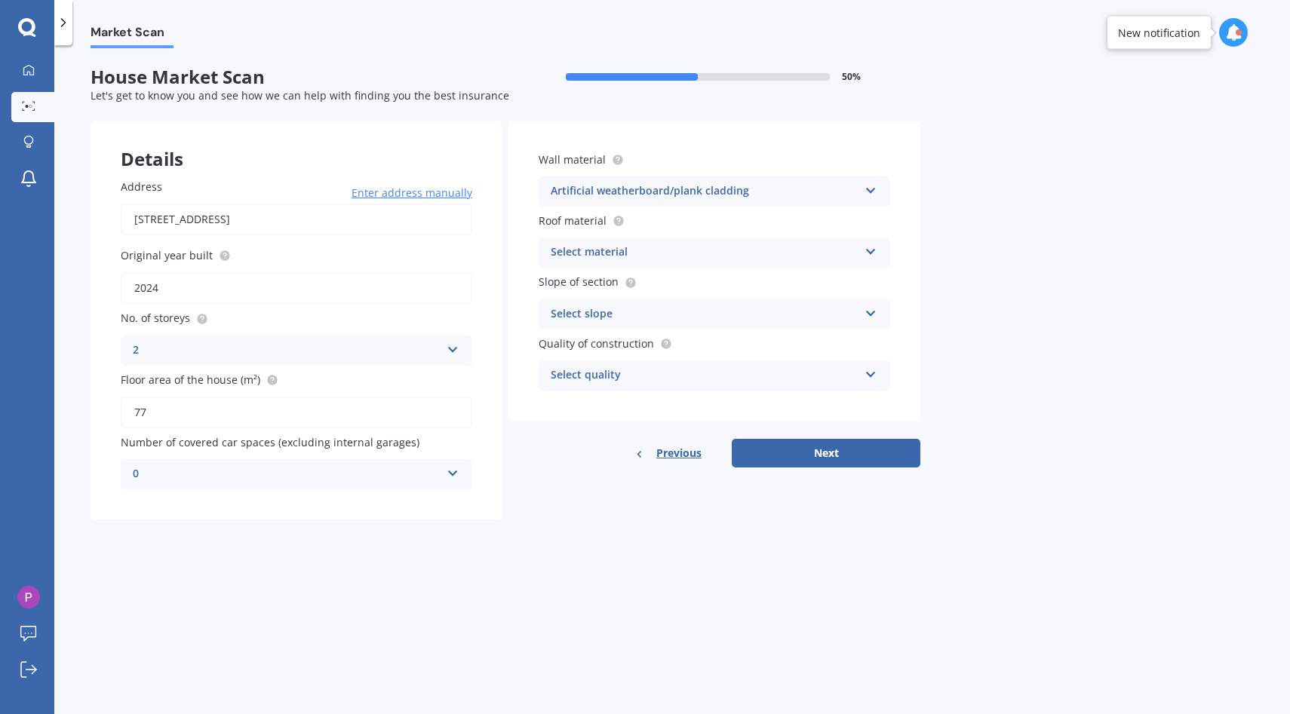
click at [640, 259] on div "Select material" at bounding box center [705, 253] width 308 height 18
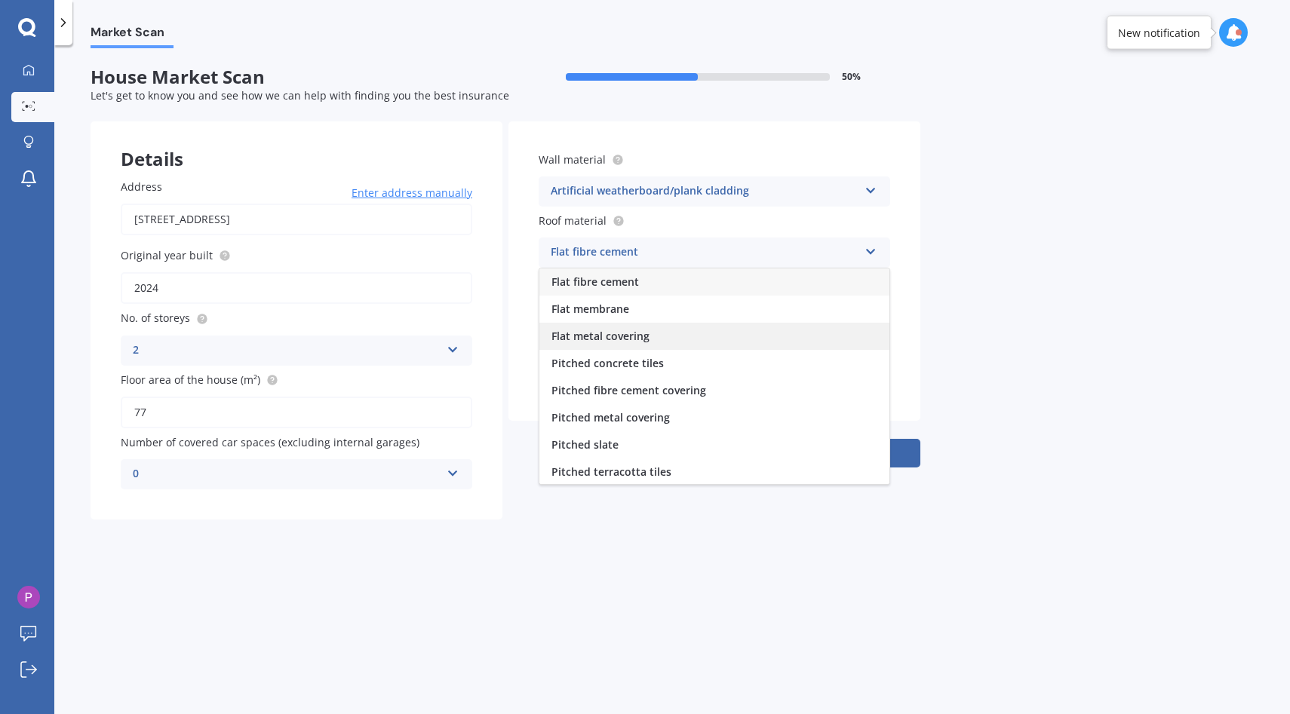
click at [664, 338] on div "Flat metal covering" at bounding box center [714, 336] width 350 height 27
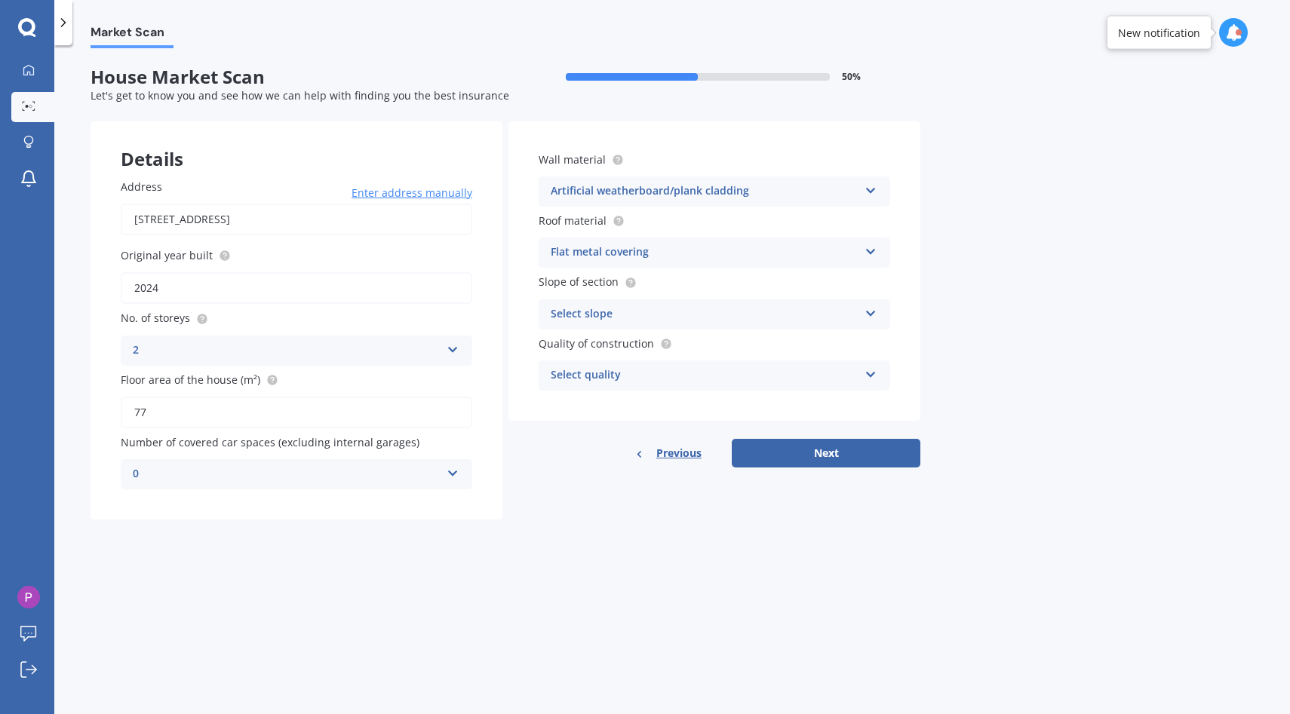
click at [668, 326] on div "Select slope Flat or gentle slope (up to about 5°) Moderate slope (about 15°) S…" at bounding box center [713, 314] width 351 height 30
click at [670, 337] on span "Flat or gentle slope (up to about 5°)" at bounding box center [643, 343] width 184 height 14
click at [676, 362] on div "Select quality Standard High Prestige" at bounding box center [713, 376] width 351 height 30
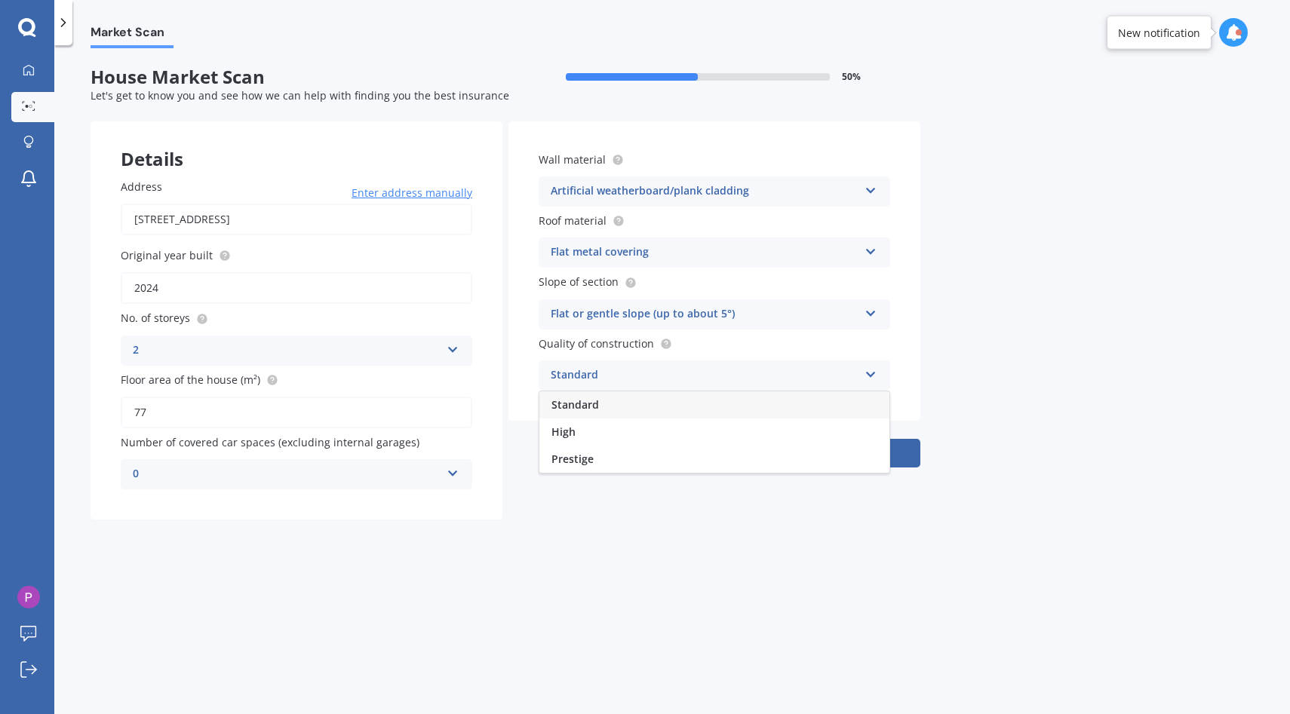
click at [668, 406] on div "Standard" at bounding box center [714, 404] width 350 height 27
click at [759, 457] on button "Next" at bounding box center [826, 453] width 189 height 29
select select "02"
select select "12"
select select "1987"
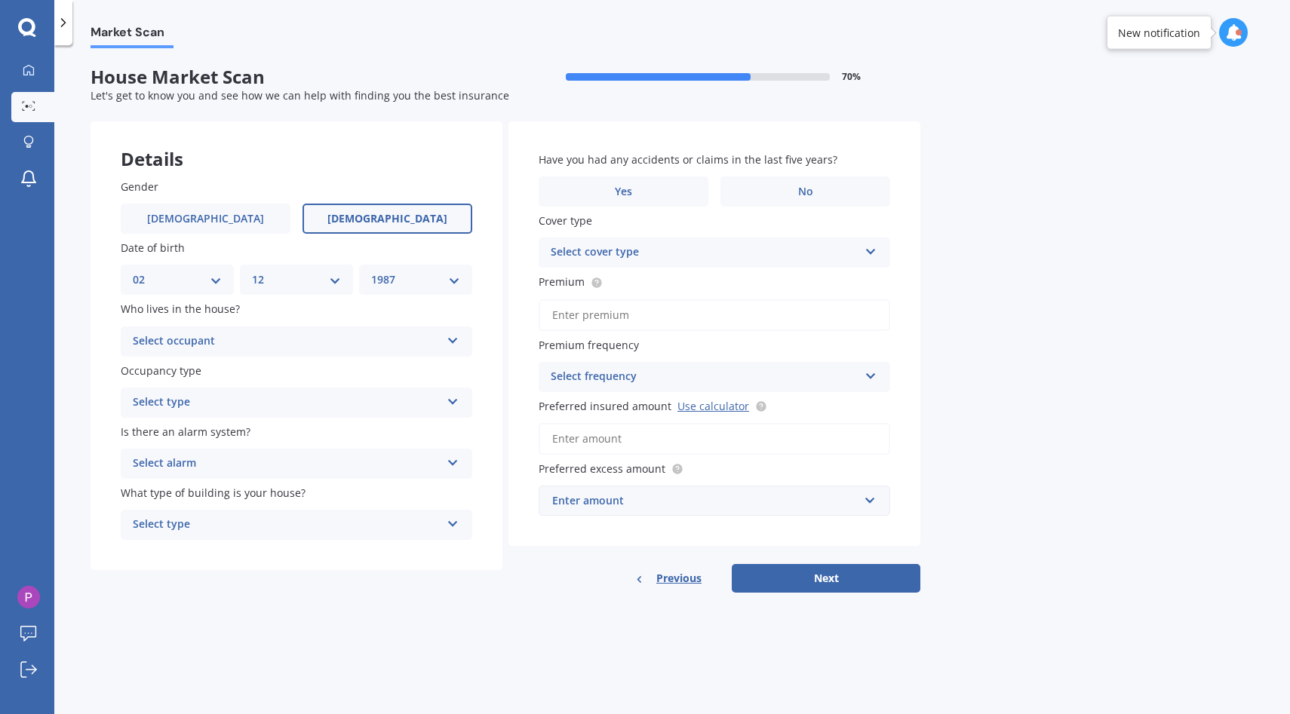
click at [269, 333] on div "Select occupant" at bounding box center [287, 342] width 308 height 18
click at [263, 364] on div "Owner" at bounding box center [296, 370] width 350 height 27
click at [265, 401] on div "Select type" at bounding box center [287, 403] width 308 height 18
click at [265, 418] on div "Permanent Permanent Holiday (without tenancy)" at bounding box center [296, 403] width 351 height 30
click at [272, 410] on div "Select type" at bounding box center [290, 402] width 300 height 17
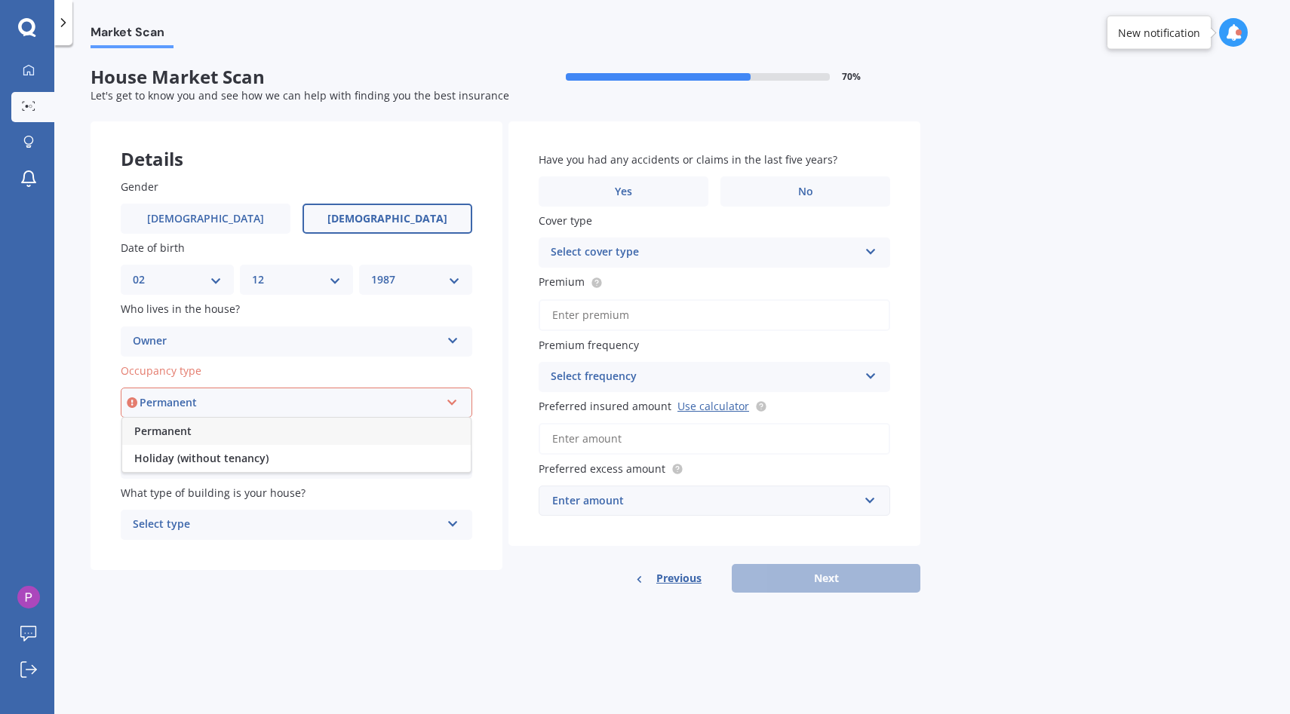
click at [268, 442] on div "Permanent" at bounding box center [296, 431] width 348 height 27
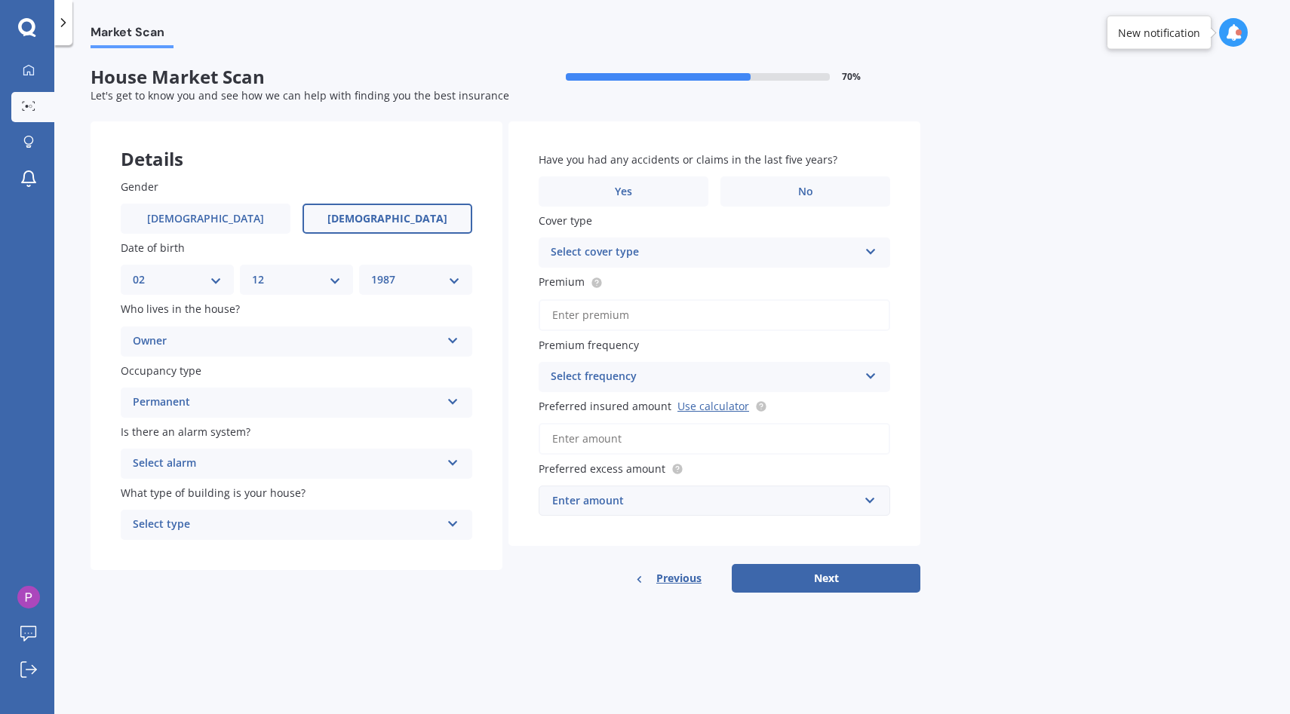
click at [278, 461] on div "Select alarm" at bounding box center [287, 464] width 308 height 18
click at [286, 523] on div "Yes, not monitored" at bounding box center [296, 520] width 350 height 27
click at [284, 532] on div "Select type" at bounding box center [287, 525] width 308 height 18
click at [705, 147] on div "Have you had any accidents or claims in the last five years? Yes No Cover type …" at bounding box center [714, 333] width 412 height 425
click at [770, 170] on div "Have you had any accidents or claims in the last five years? Yes No" at bounding box center [713, 179] width 351 height 55
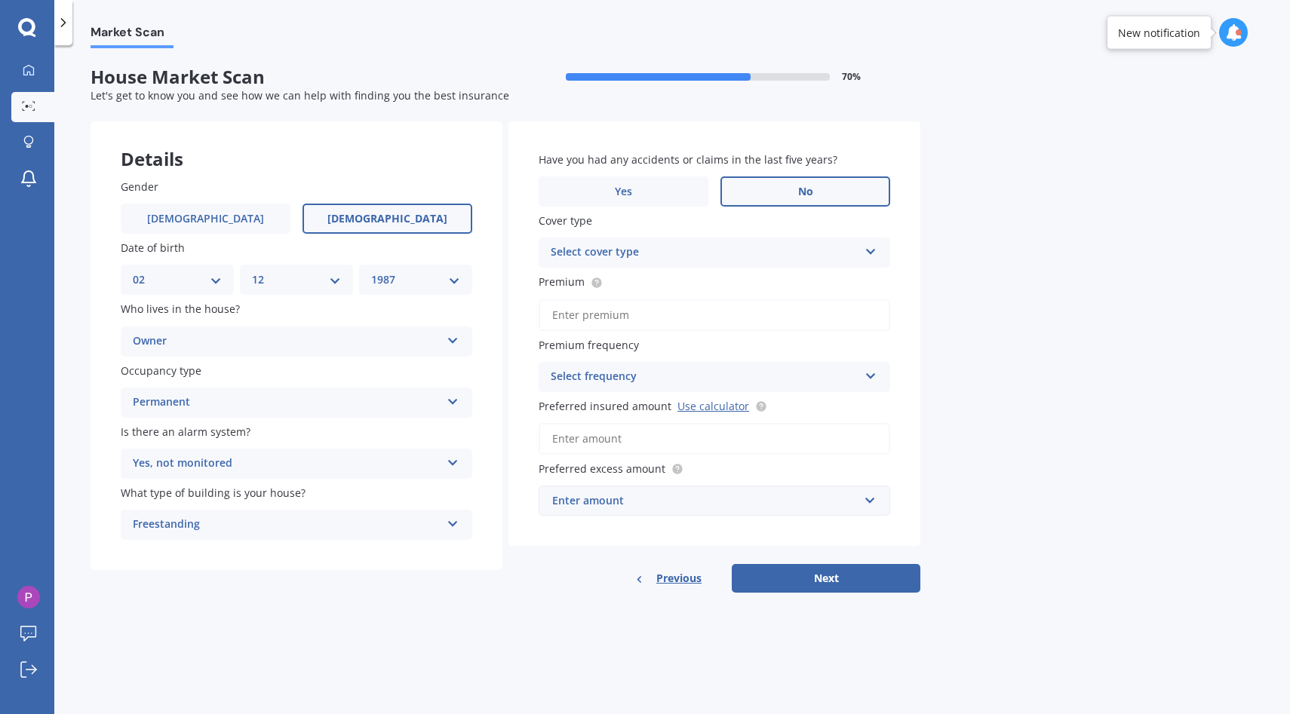
click at [771, 179] on label "No" at bounding box center [805, 191] width 170 height 30
click at [0, 0] on input "No" at bounding box center [0, 0] width 0 height 0
click at [737, 256] on div "Select cover type" at bounding box center [705, 253] width 308 height 18
click at [738, 285] on div "High" at bounding box center [714, 281] width 350 height 27
click at [724, 319] on input "Premium" at bounding box center [713, 315] width 351 height 32
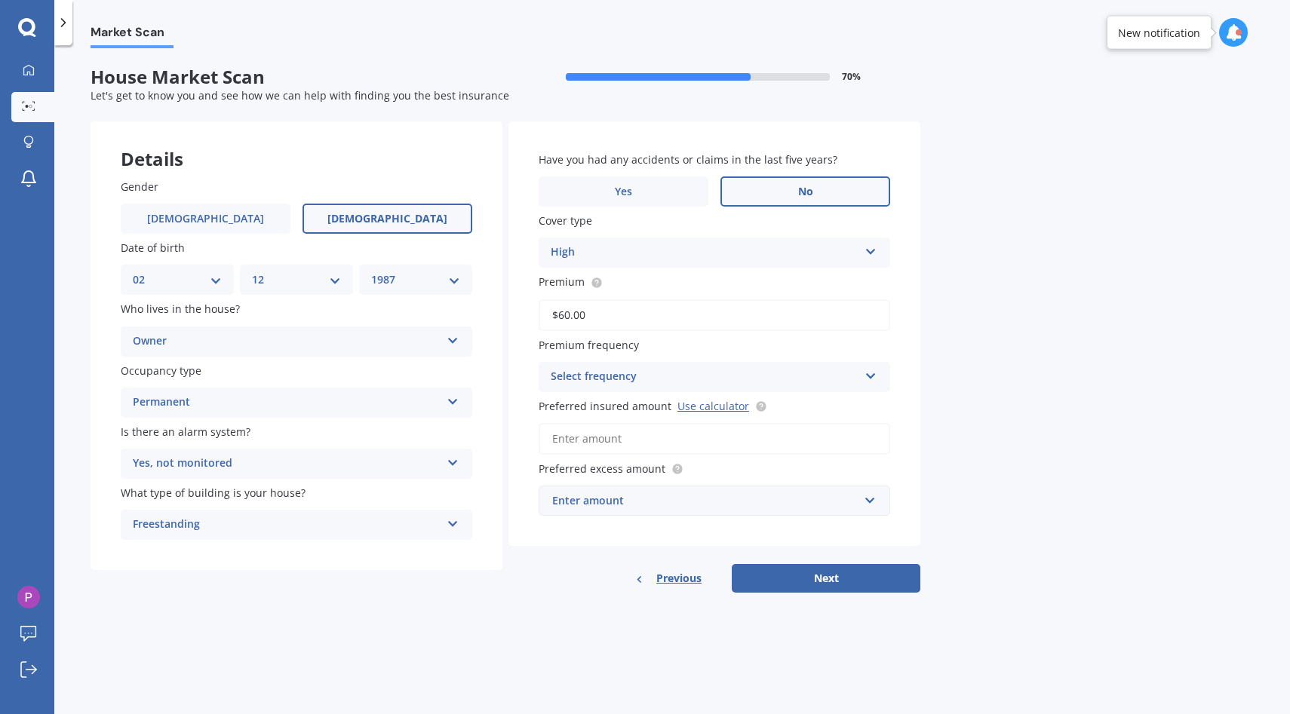
click at [697, 380] on div "Select frequency" at bounding box center [705, 377] width 308 height 18
click at [667, 414] on div "Yearly" at bounding box center [714, 406] width 350 height 27
click at [668, 322] on input "$60.00" at bounding box center [713, 315] width 351 height 32
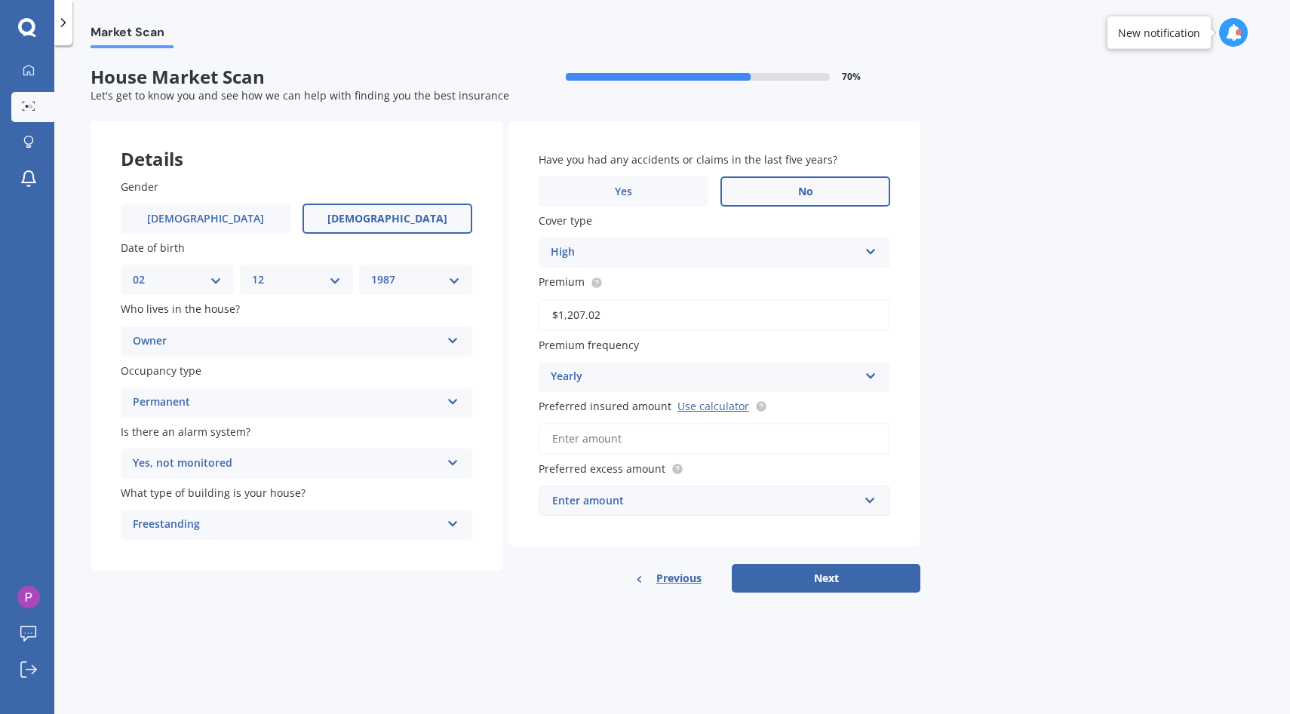
click at [624, 319] on input "$1,207.02" at bounding box center [713, 315] width 351 height 32
type input "$1,000.00"
click at [627, 451] on input "Preferred insured amount Use calculator" at bounding box center [713, 439] width 351 height 32
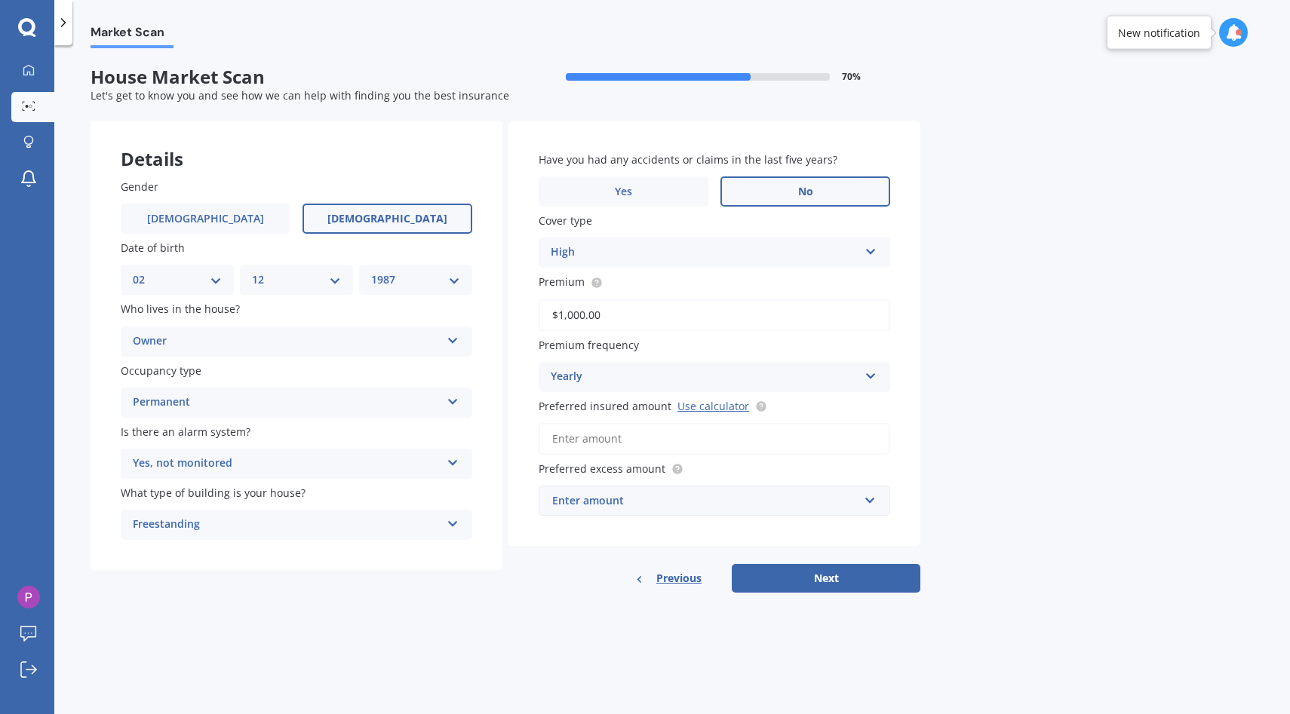
click at [632, 453] on input "Preferred insured amount Use calculator" at bounding box center [713, 439] width 351 height 32
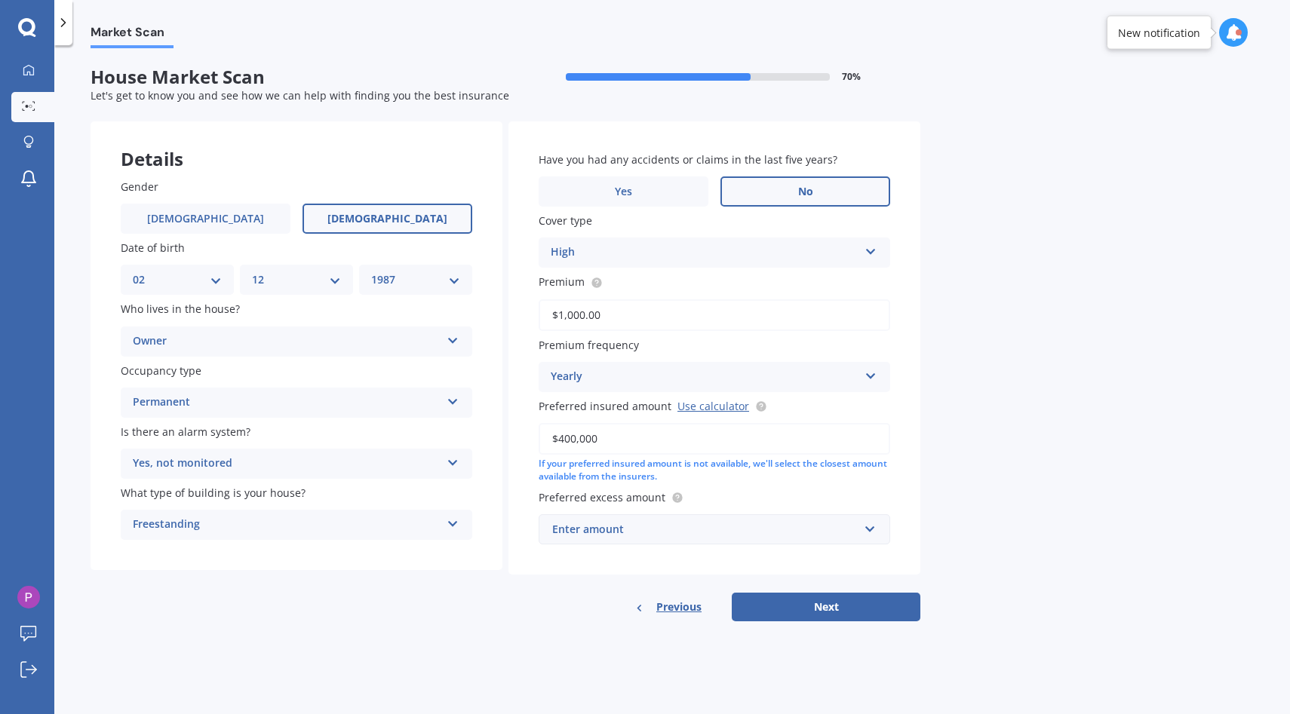
type input "$400,000"
click at [591, 517] on input "text" at bounding box center [709, 529] width 338 height 29
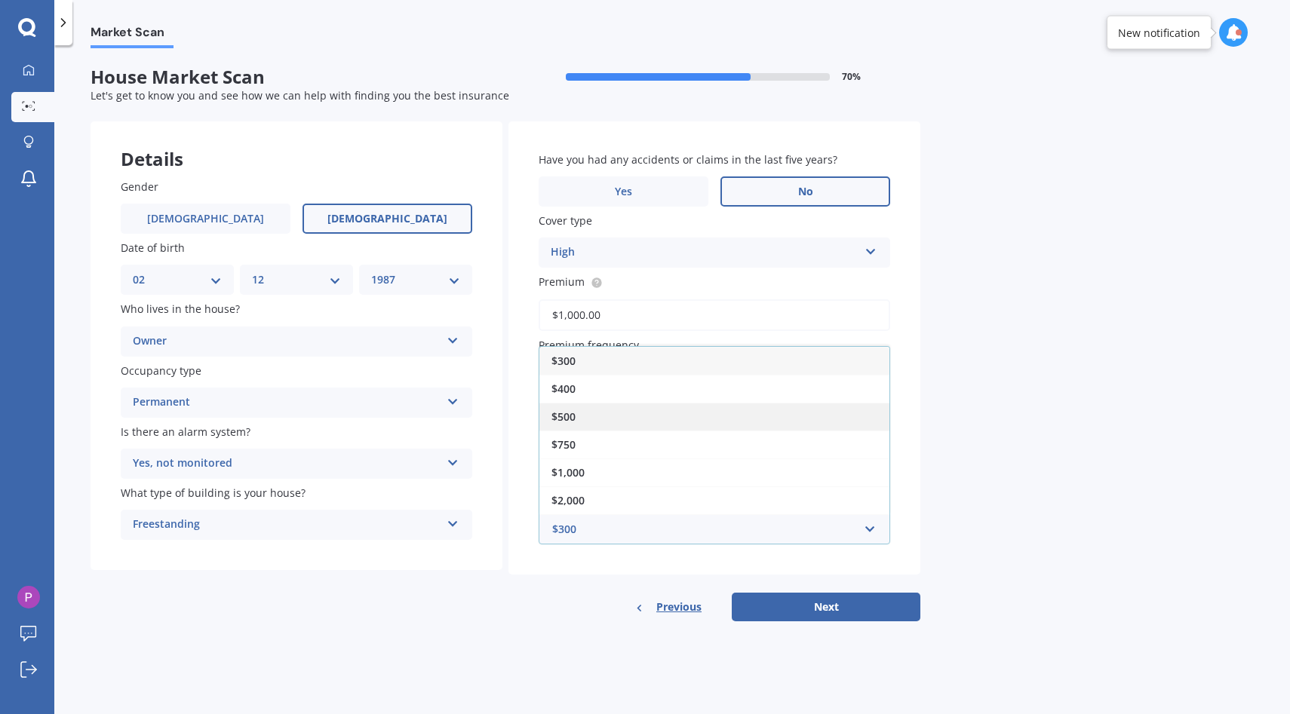
click at [606, 431] on div "$500" at bounding box center [714, 417] width 350 height 28
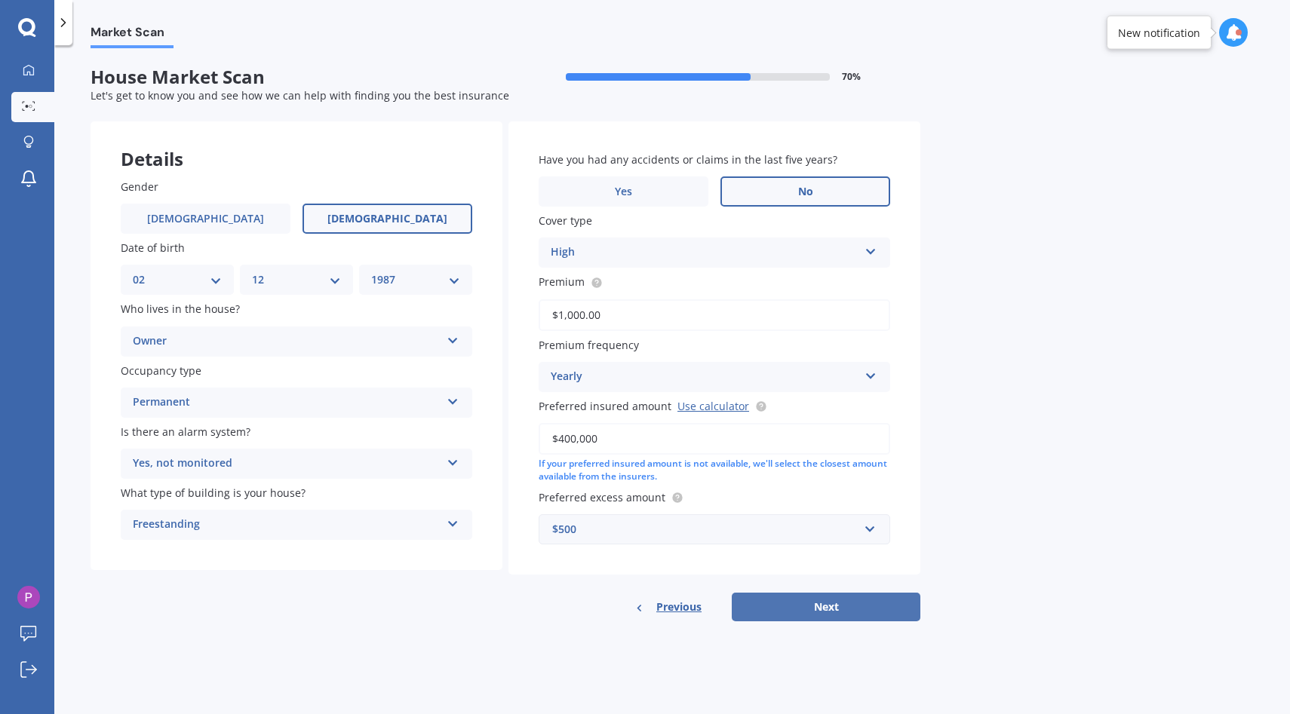
click at [791, 614] on button "Next" at bounding box center [826, 607] width 189 height 29
select select "02"
select select "12"
select select "1987"
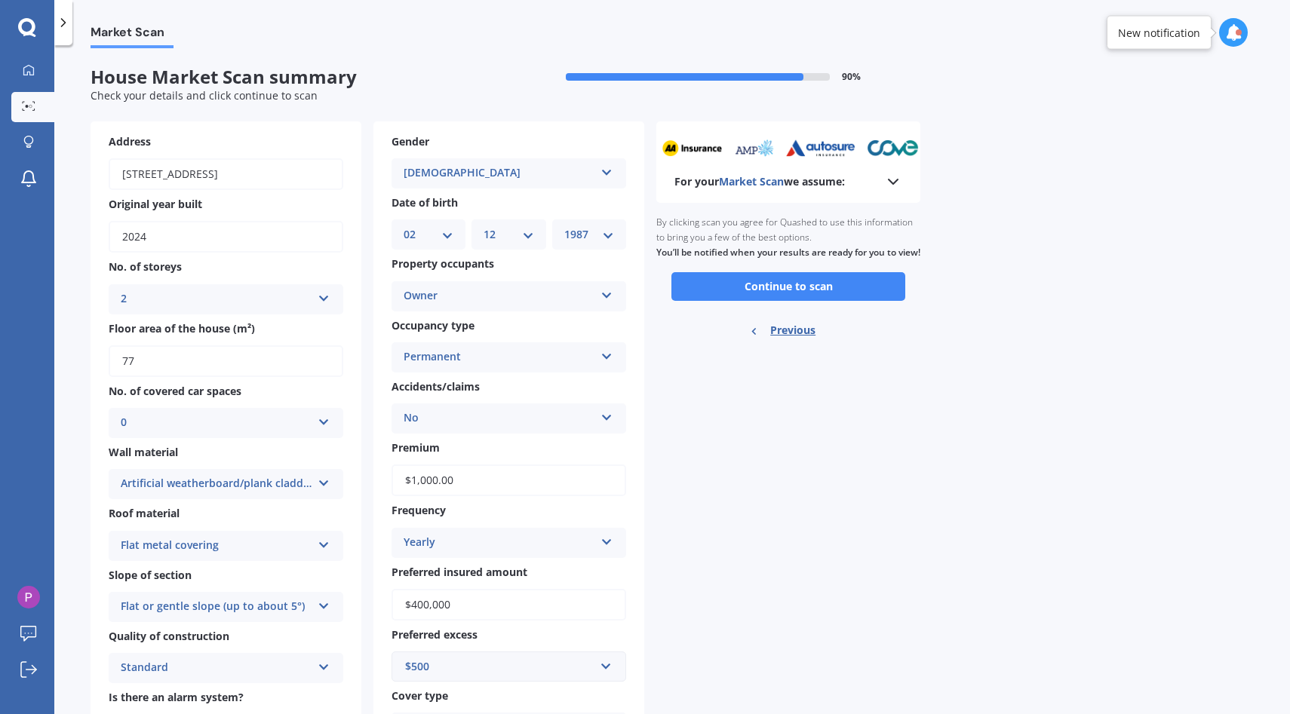
scroll to position [146, 0]
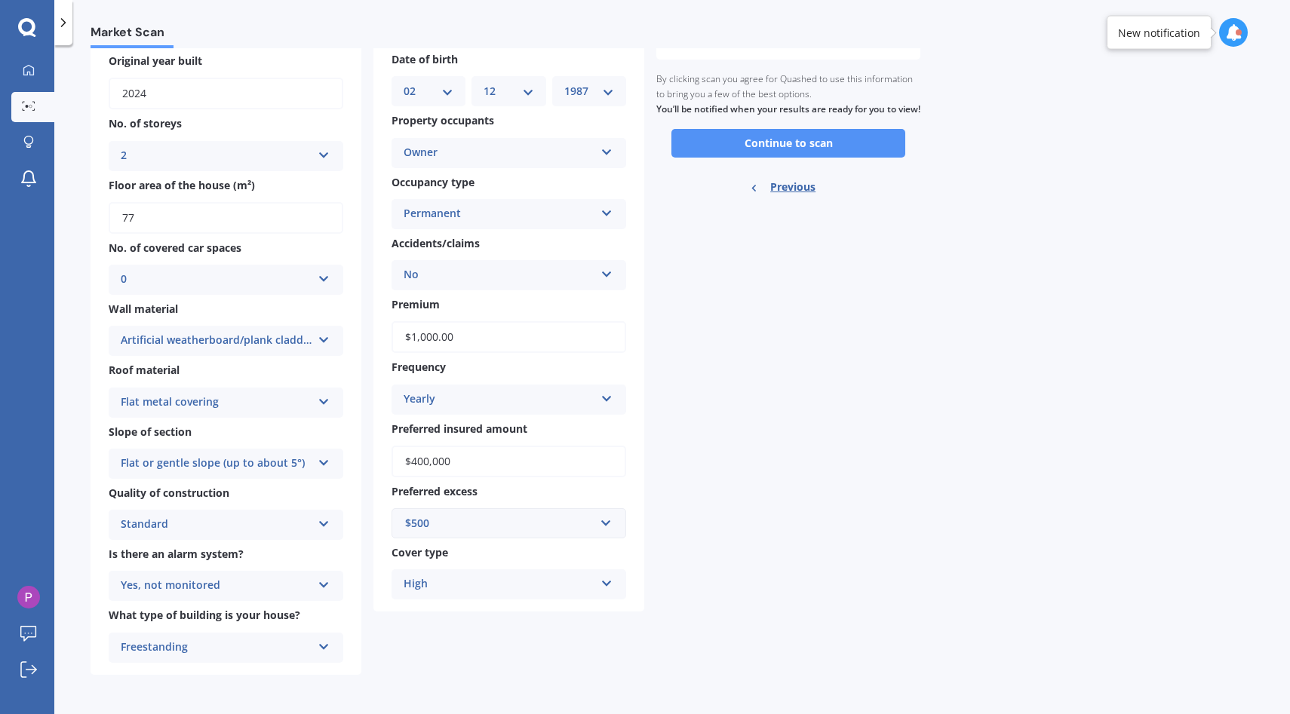
click at [773, 158] on button "Continue to scan" at bounding box center [788, 143] width 234 height 29
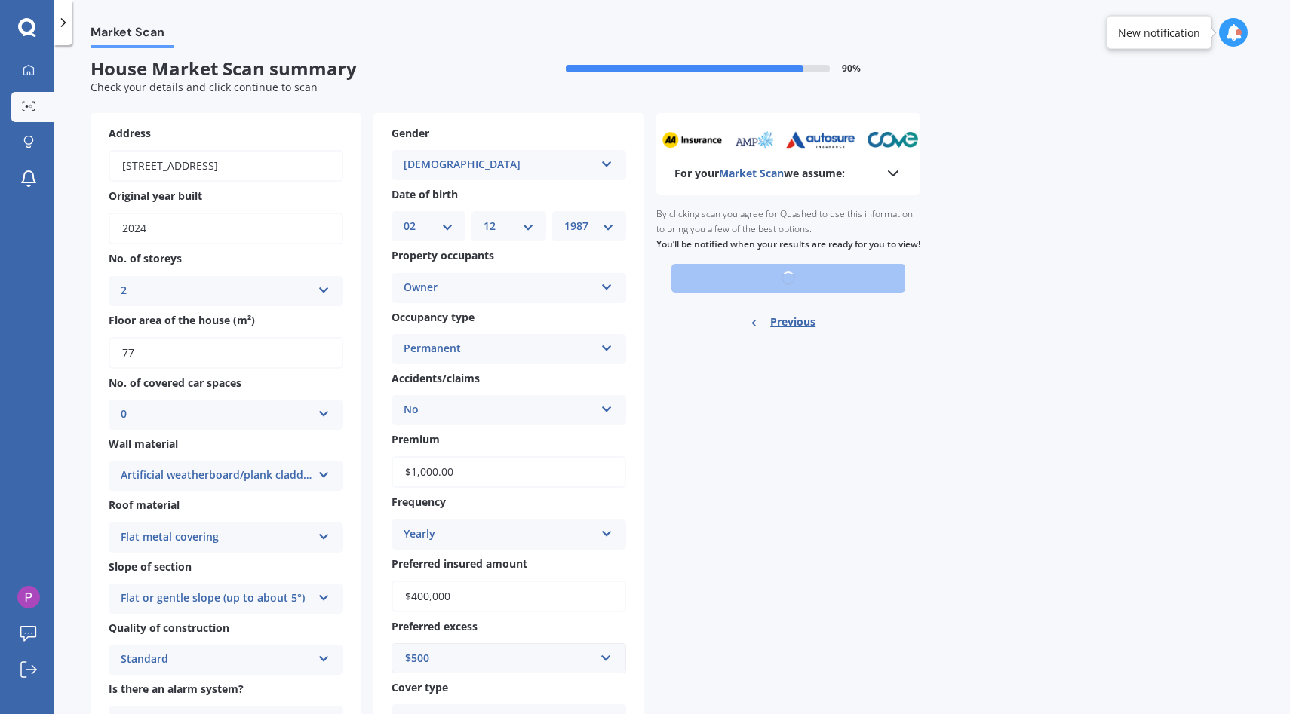
scroll to position [0, 0]
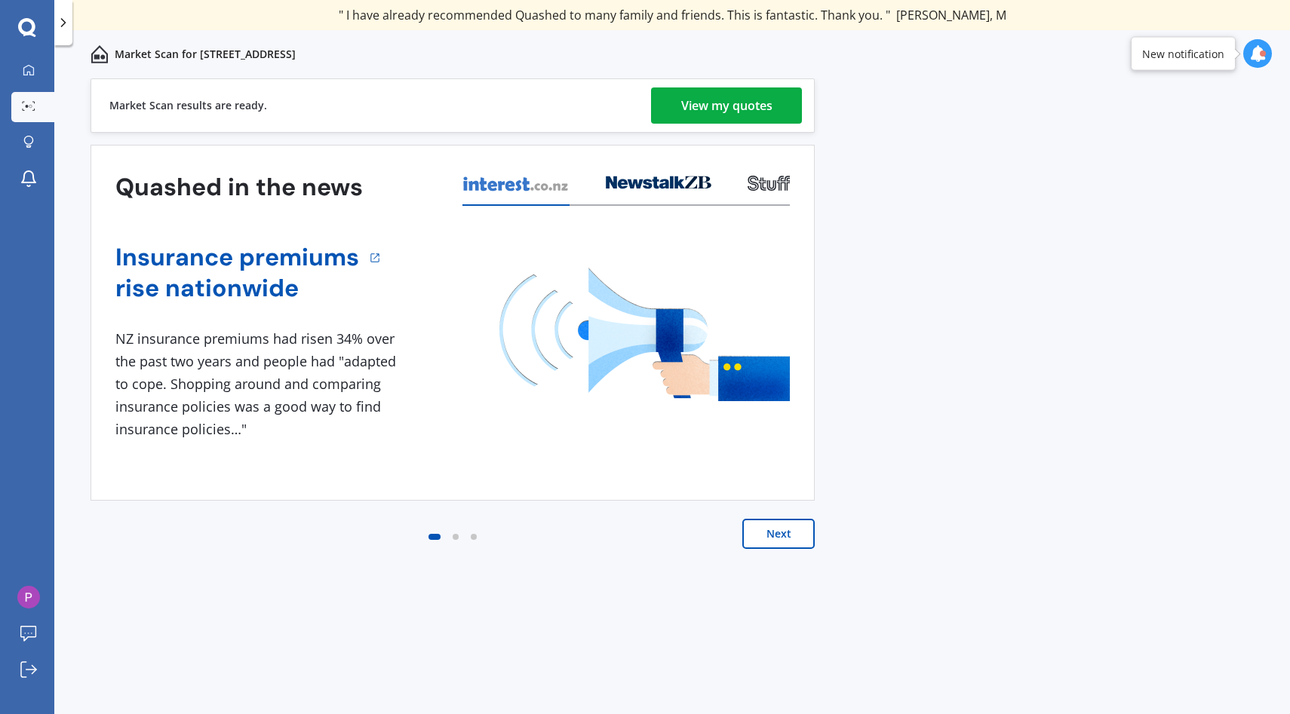
click at [460, 535] on div at bounding box center [455, 537] width 18 height 18
click at [1254, 59] on icon at bounding box center [1257, 53] width 17 height 17
click at [1254, 58] on icon at bounding box center [1257, 53] width 17 height 17
click at [1261, 54] on icon at bounding box center [1257, 53] width 17 height 17
click at [971, 183] on div "Previous 80,000+ Kiwi consumers have signed up to shop and save their insurance…" at bounding box center [671, 412] width 1235 height 669
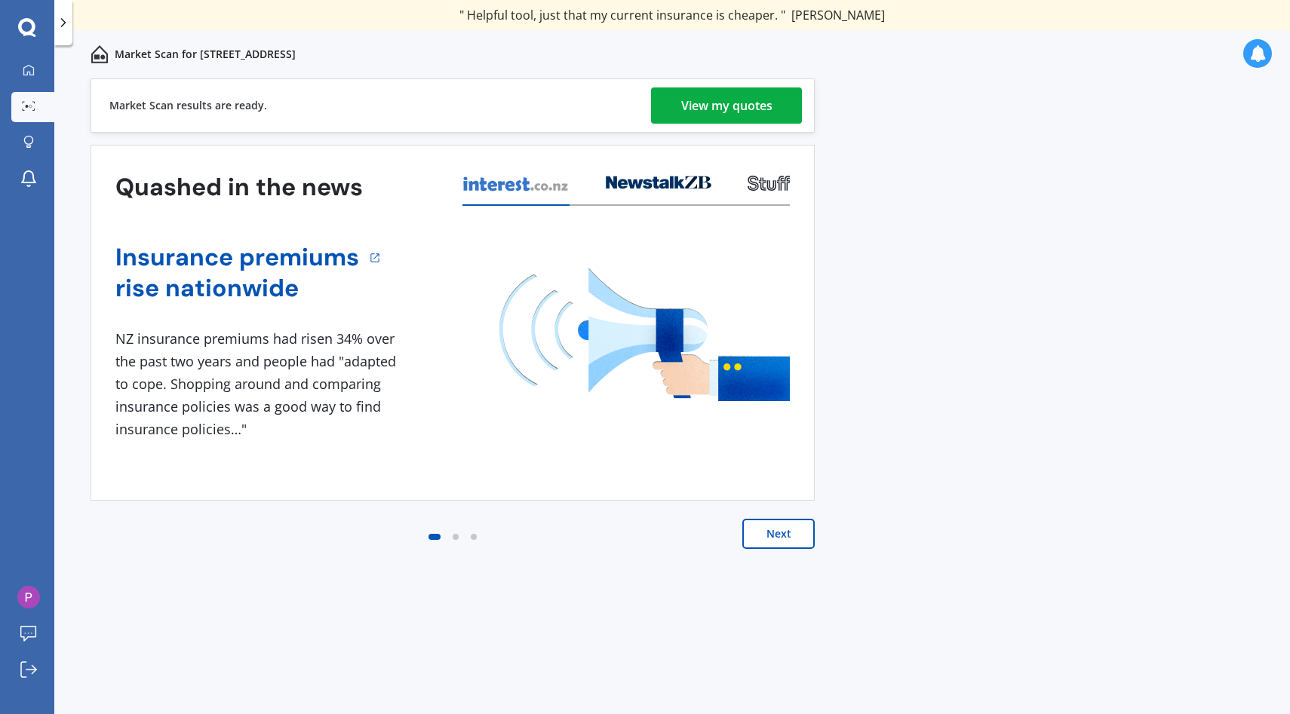
click at [459, 536] on div at bounding box center [455, 537] width 18 height 18
click at [783, 524] on button "Next" at bounding box center [778, 534] width 72 height 30
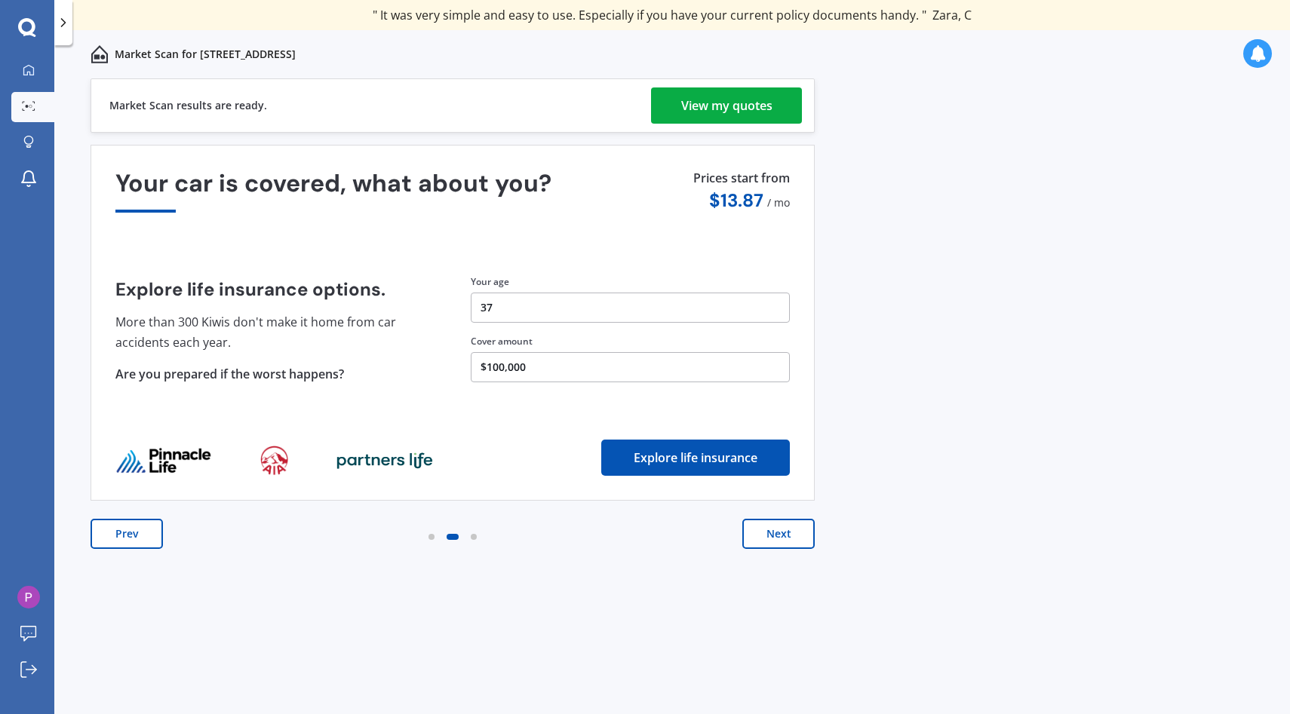
click at [783, 523] on button "Next" at bounding box center [778, 534] width 72 height 30
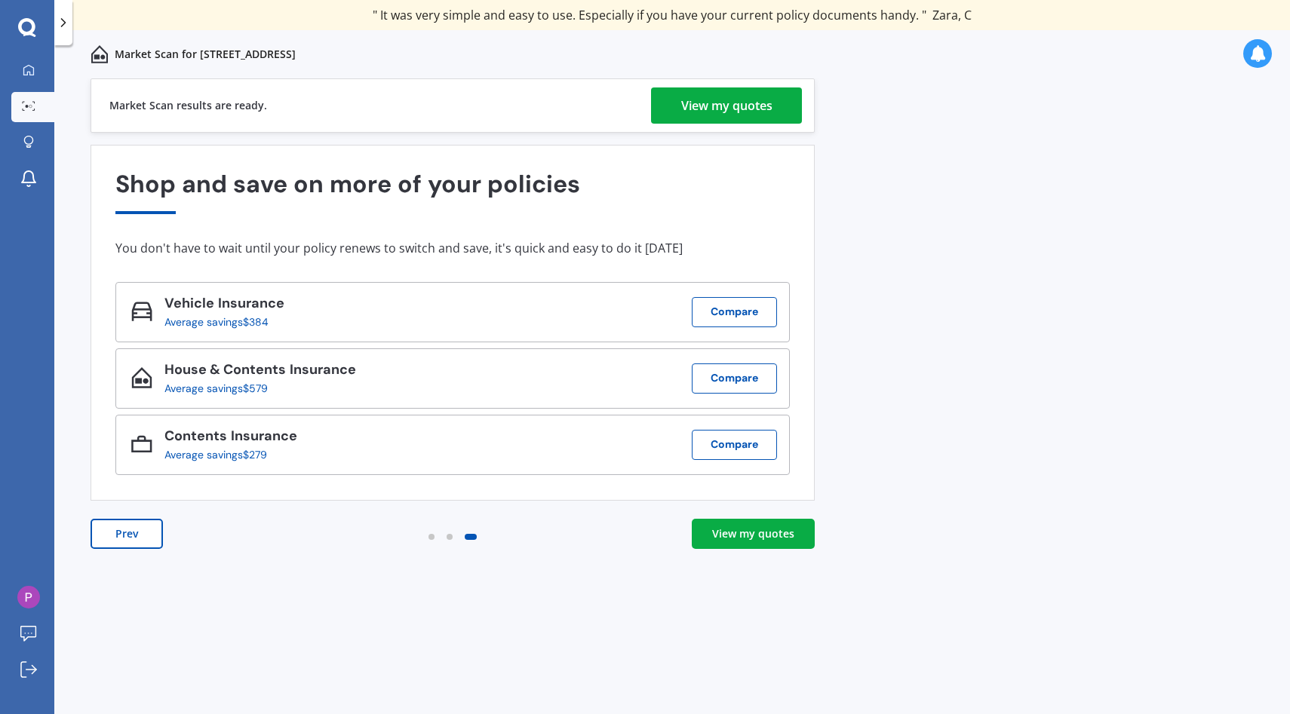
click at [910, 370] on div "Previous 80,000+ Kiwi consumers have signed up to shop and save their insurance…" at bounding box center [671, 412] width 1235 height 669
click at [37, 99] on link "Market Scan" at bounding box center [32, 107] width 43 height 30
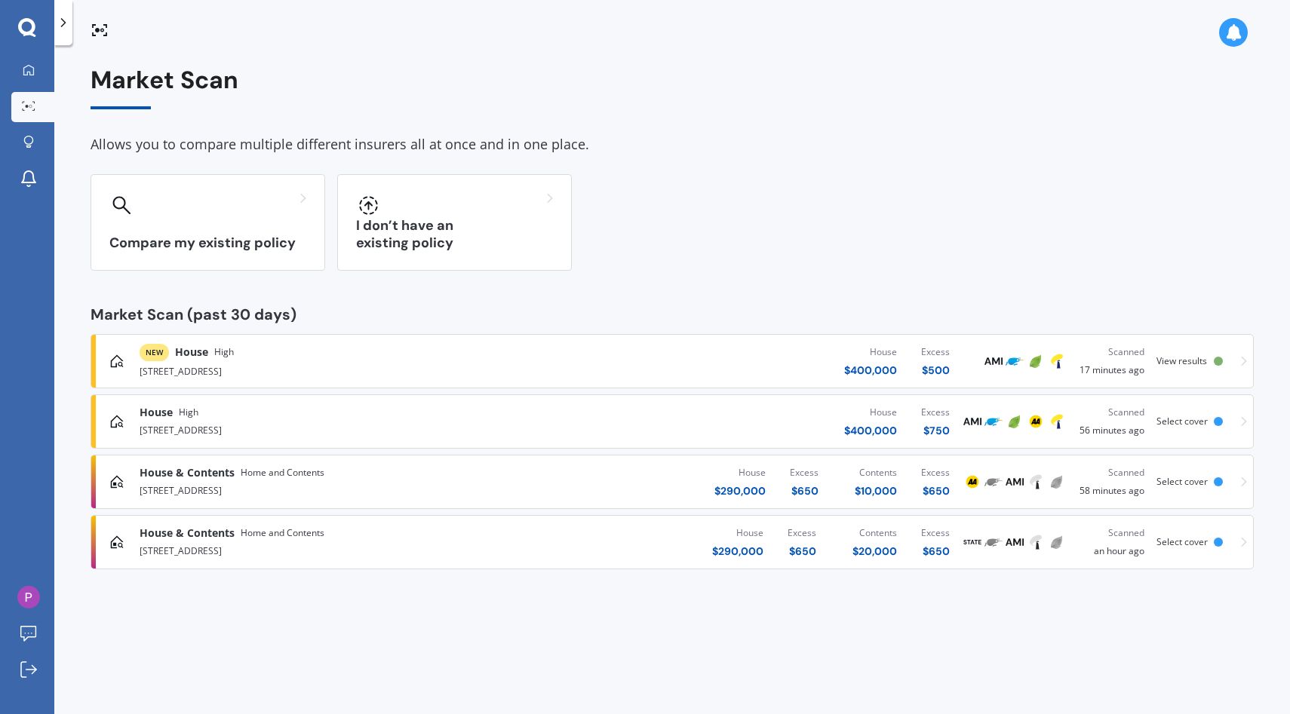
click at [1198, 364] on span "View results" at bounding box center [1181, 360] width 51 height 13
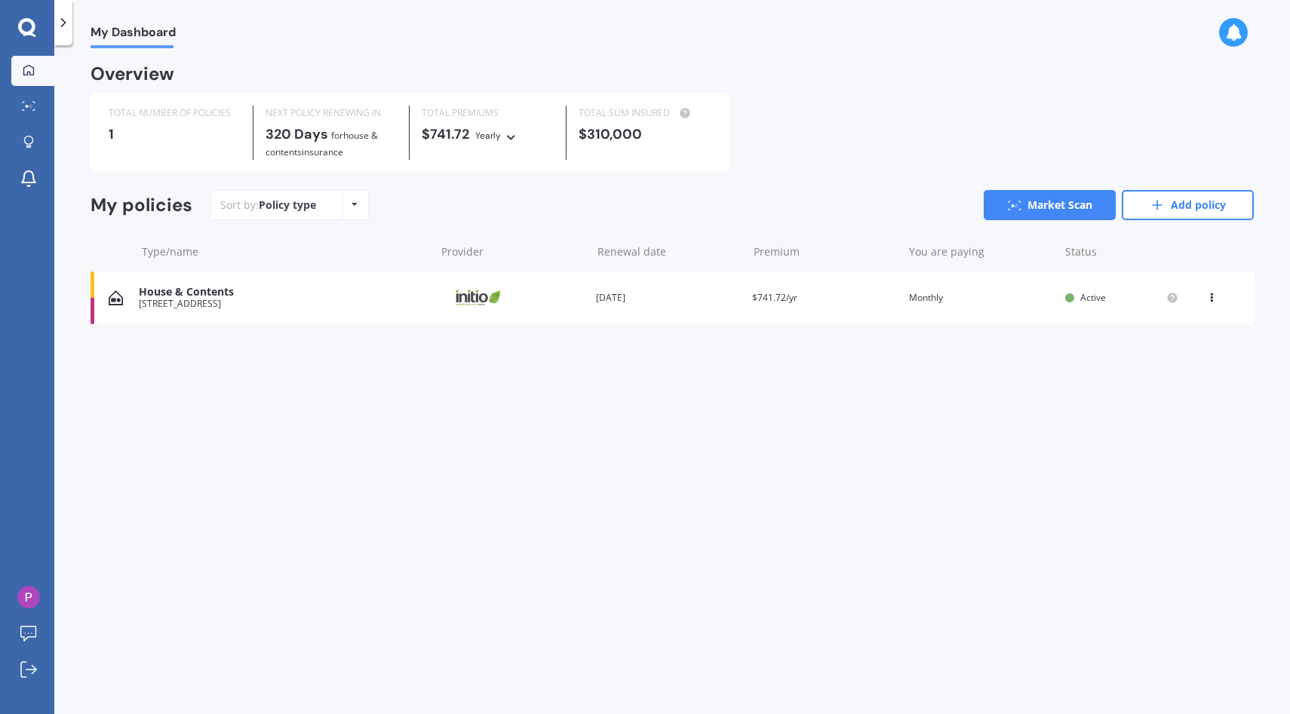
click at [715, 302] on div "Renewal date 27 Aug 2026" at bounding box center [668, 297] width 144 height 15
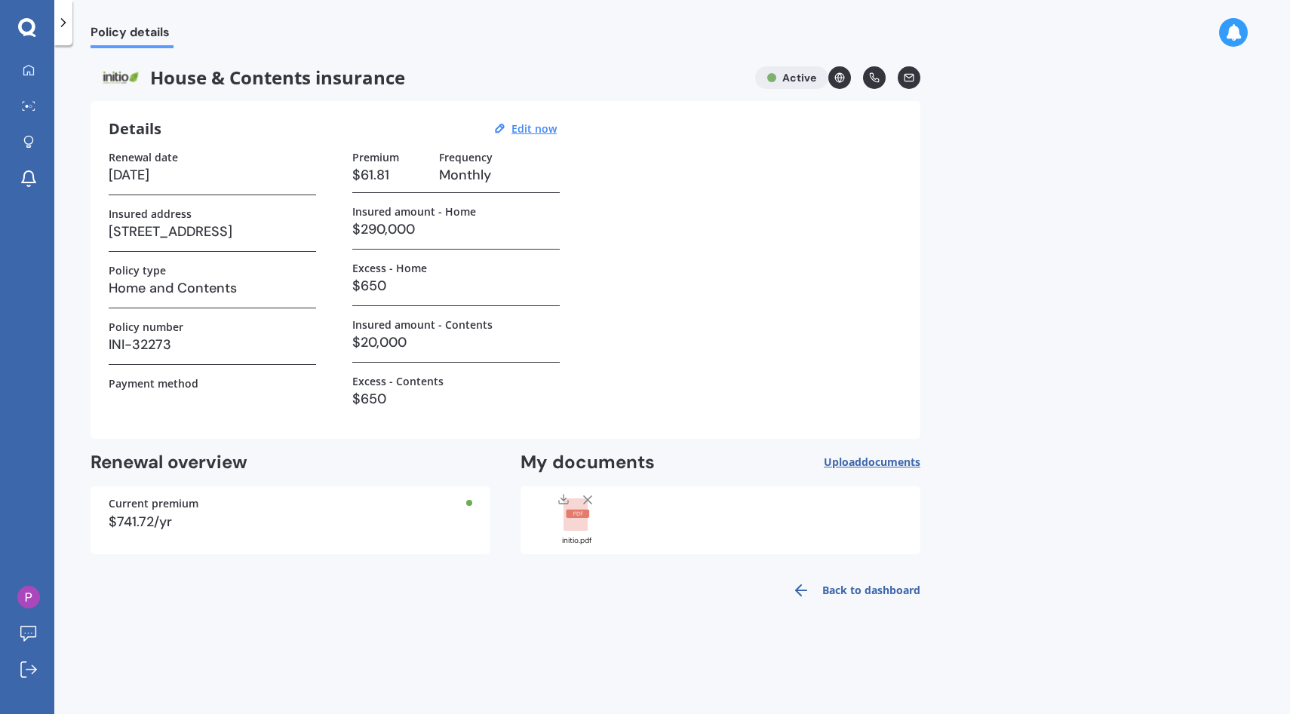
click at [578, 520] on rect at bounding box center [575, 515] width 24 height 33
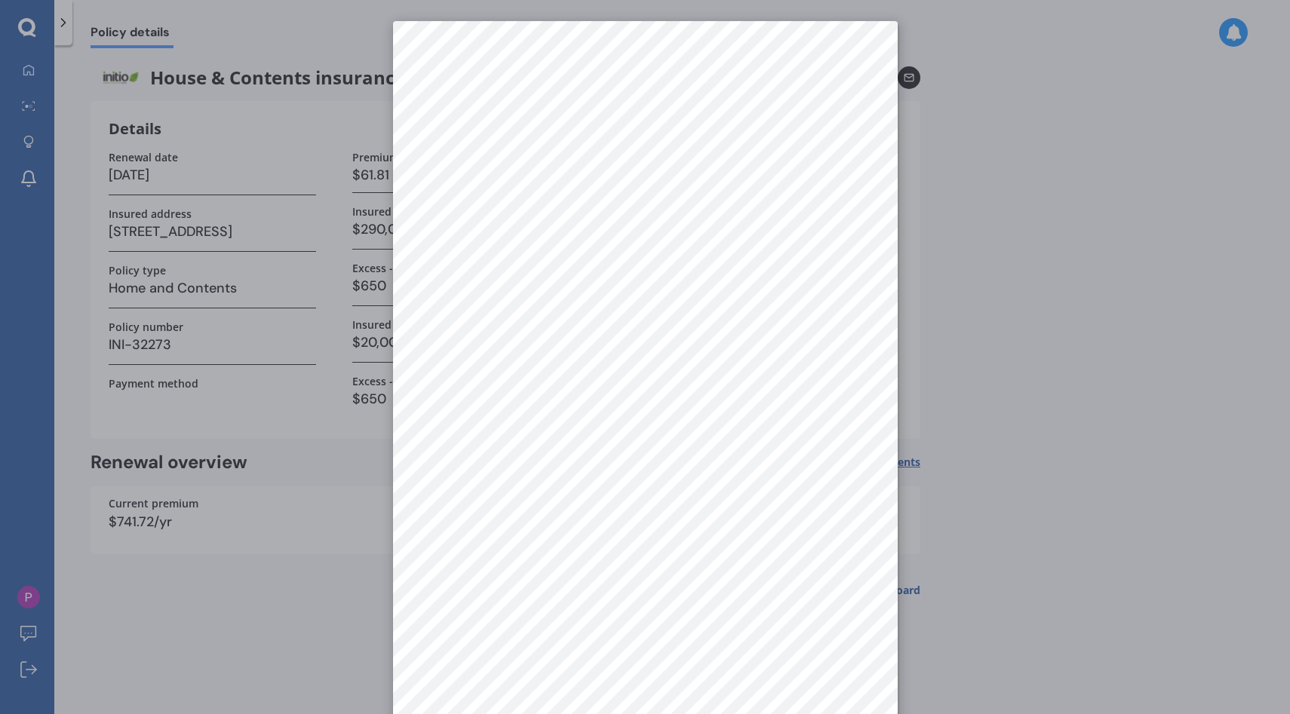
click at [350, 611] on div at bounding box center [645, 357] width 1290 height 714
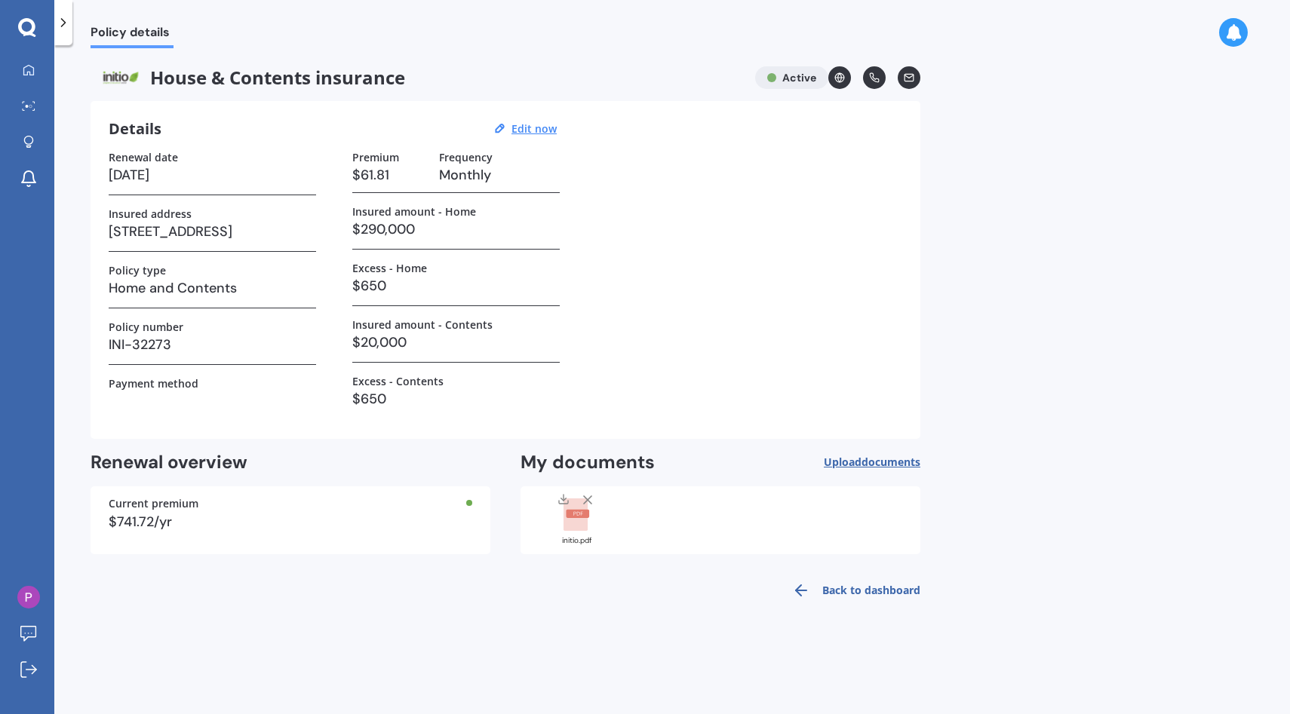
click at [842, 78] on icon at bounding box center [839, 77] width 11 height 11
click at [755, 219] on div "Renewal date 27/08/2026 Insured address 85D Penney Avenue, Mount Roskill, Auckl…" at bounding box center [505, 286] width 793 height 270
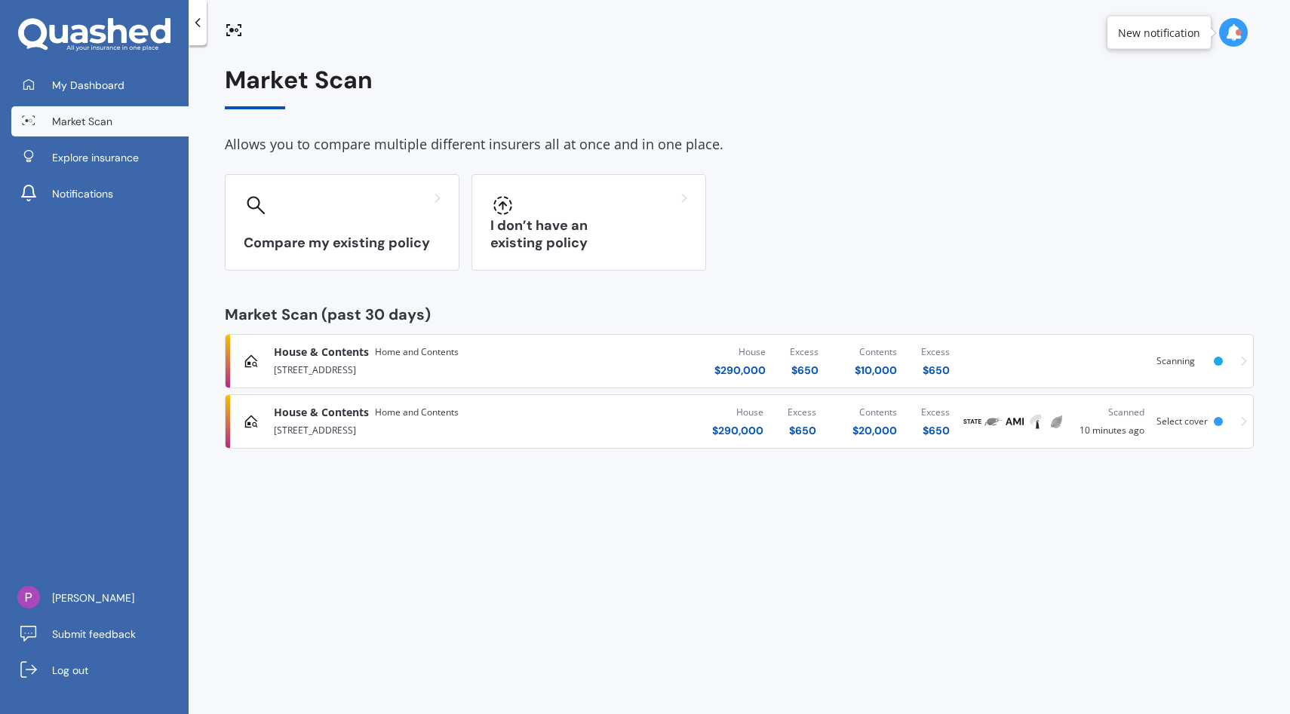
click at [572, 421] on div "[STREET_ADDRESS]" at bounding box center [438, 429] width 329 height 18
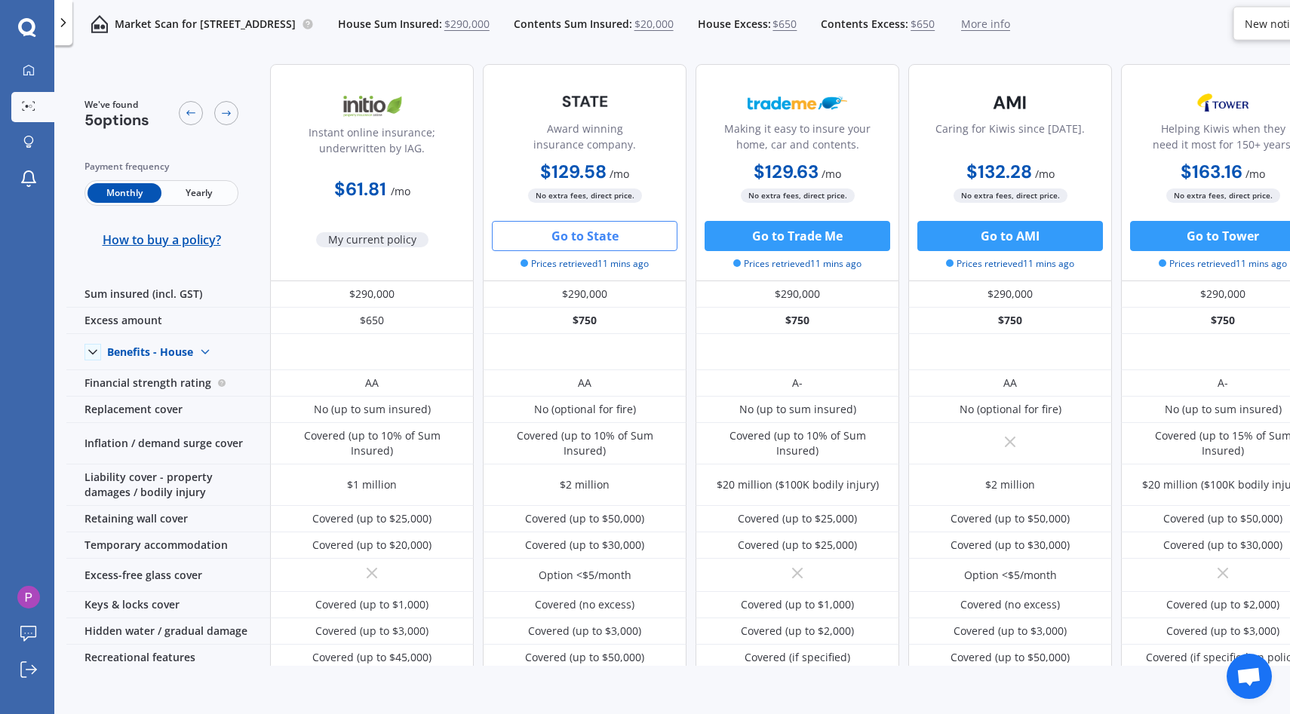
click at [673, 19] on span "$20,000" at bounding box center [653, 24] width 39 height 15
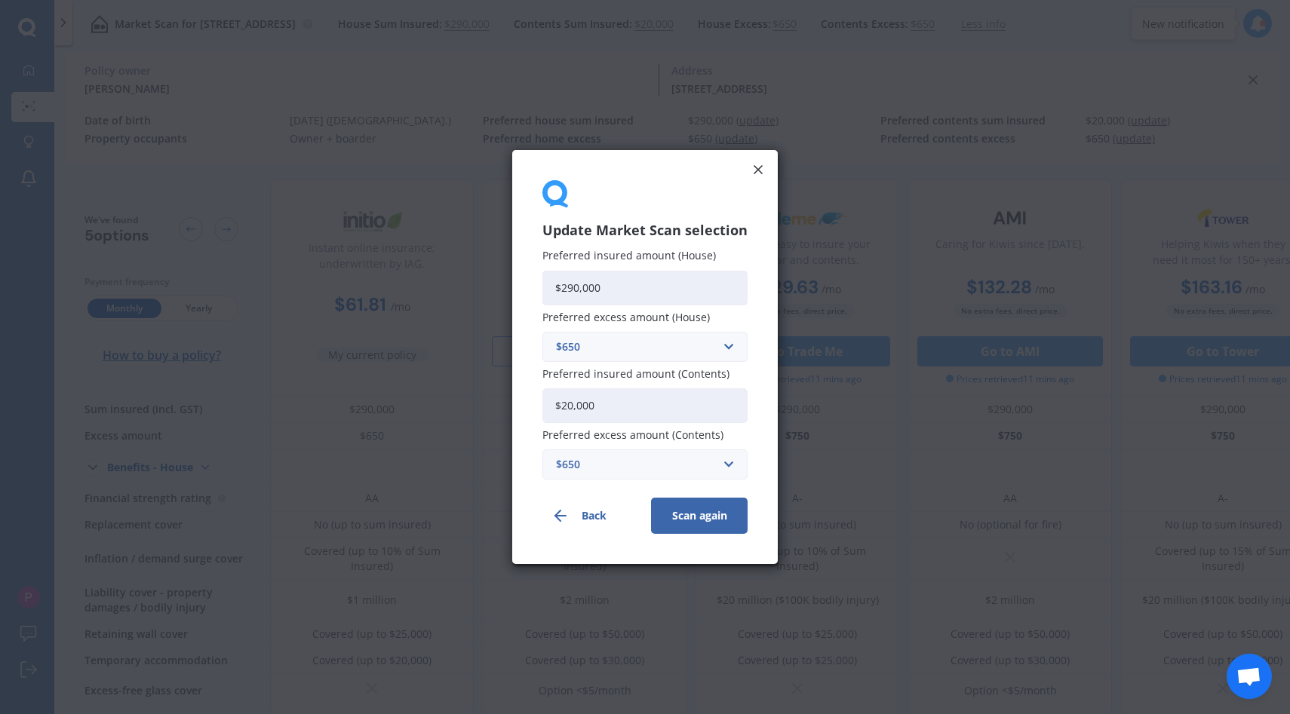
click at [645, 408] on input "$20,000" at bounding box center [644, 405] width 205 height 35
type input "$0"
click at [580, 477] on input "text" at bounding box center [640, 464] width 192 height 29
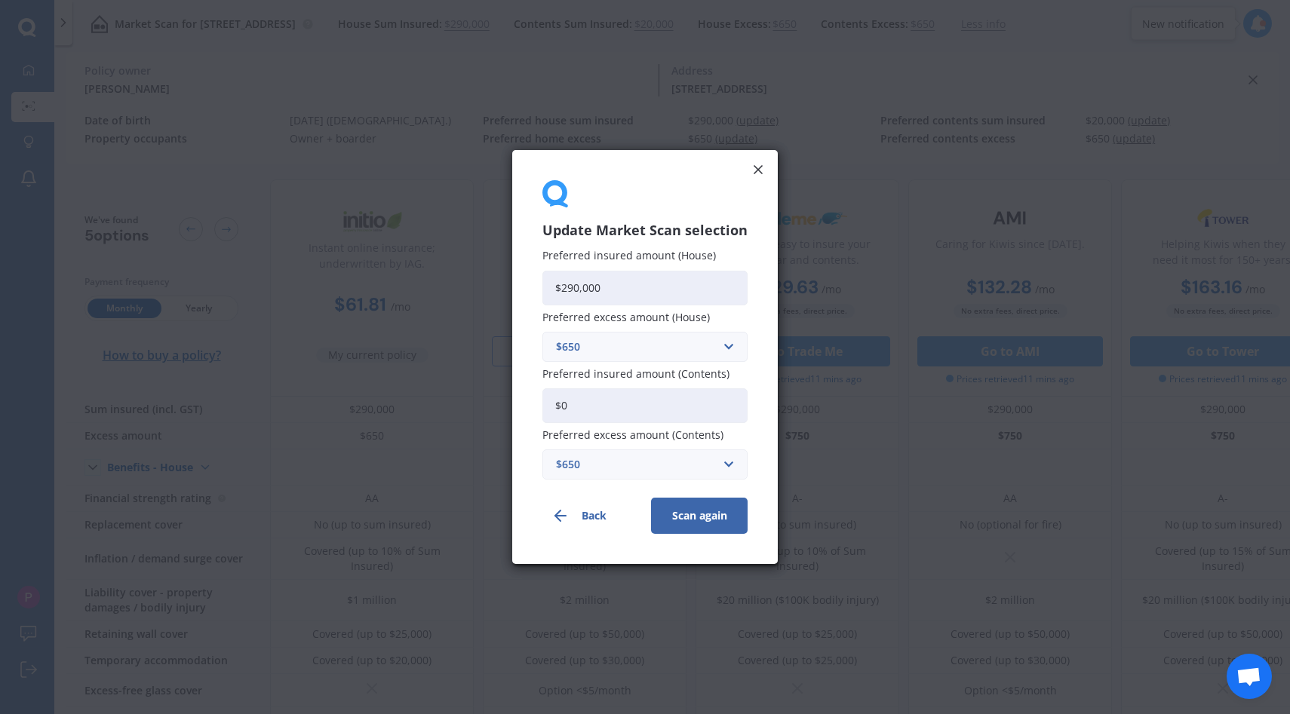
click at [523, 445] on div "Update Market Scan selection Preferred insured amount (House) $290,000 Preferre…" at bounding box center [644, 357] width 265 height 414
click at [592, 514] on button "Back" at bounding box center [590, 516] width 97 height 36
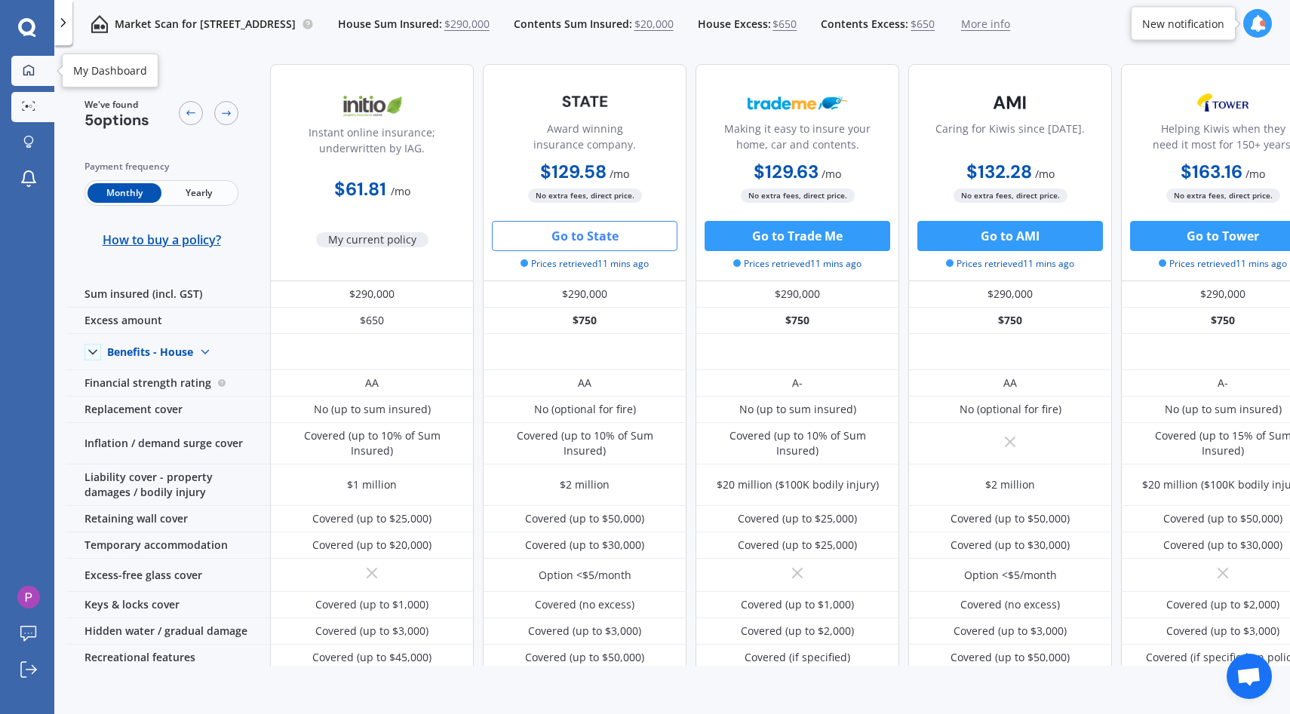
click at [29, 69] on icon at bounding box center [29, 70] width 12 height 12
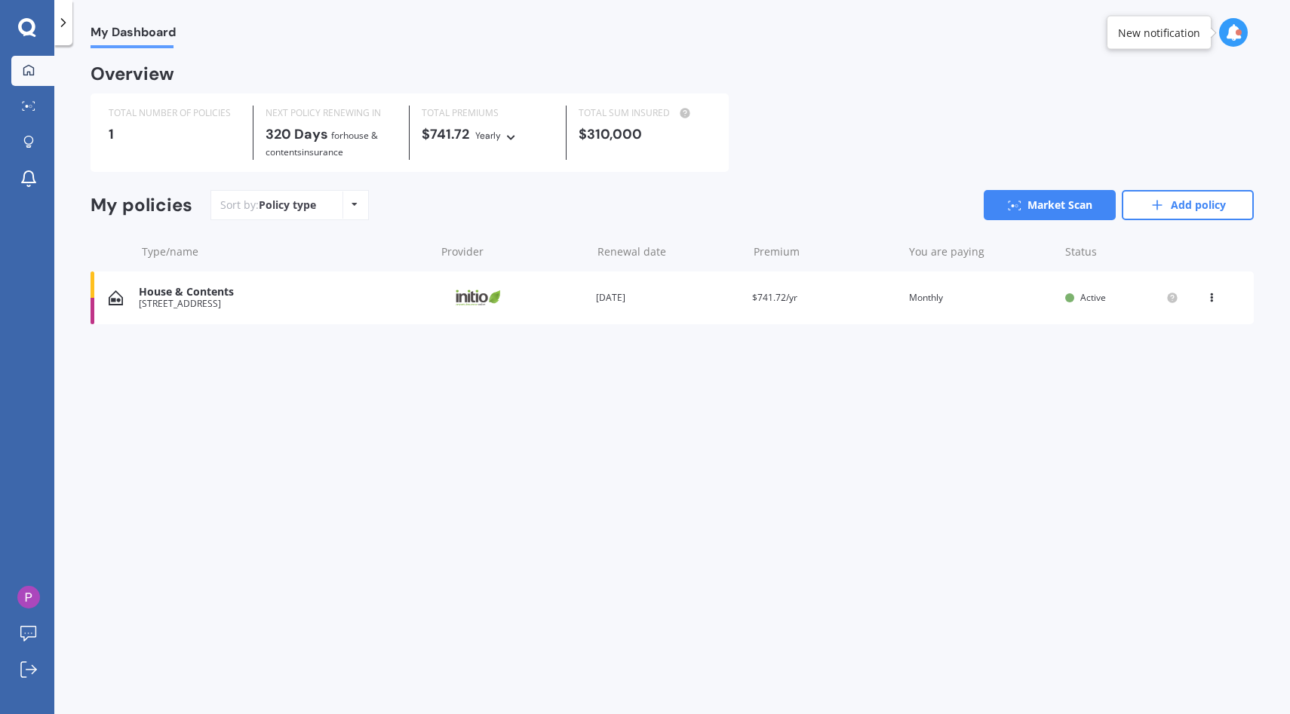
click at [611, 289] on div "House & Contents [STREET_ADDRESS], [GEOGRAPHIC_DATA] Provider Renewal date [DAT…" at bounding box center [672, 298] width 1163 height 53
click at [686, 111] on circle at bounding box center [685, 113] width 10 height 10
click at [1201, 292] on div "View option View policy Delete" at bounding box center [1212, 297] width 45 height 15
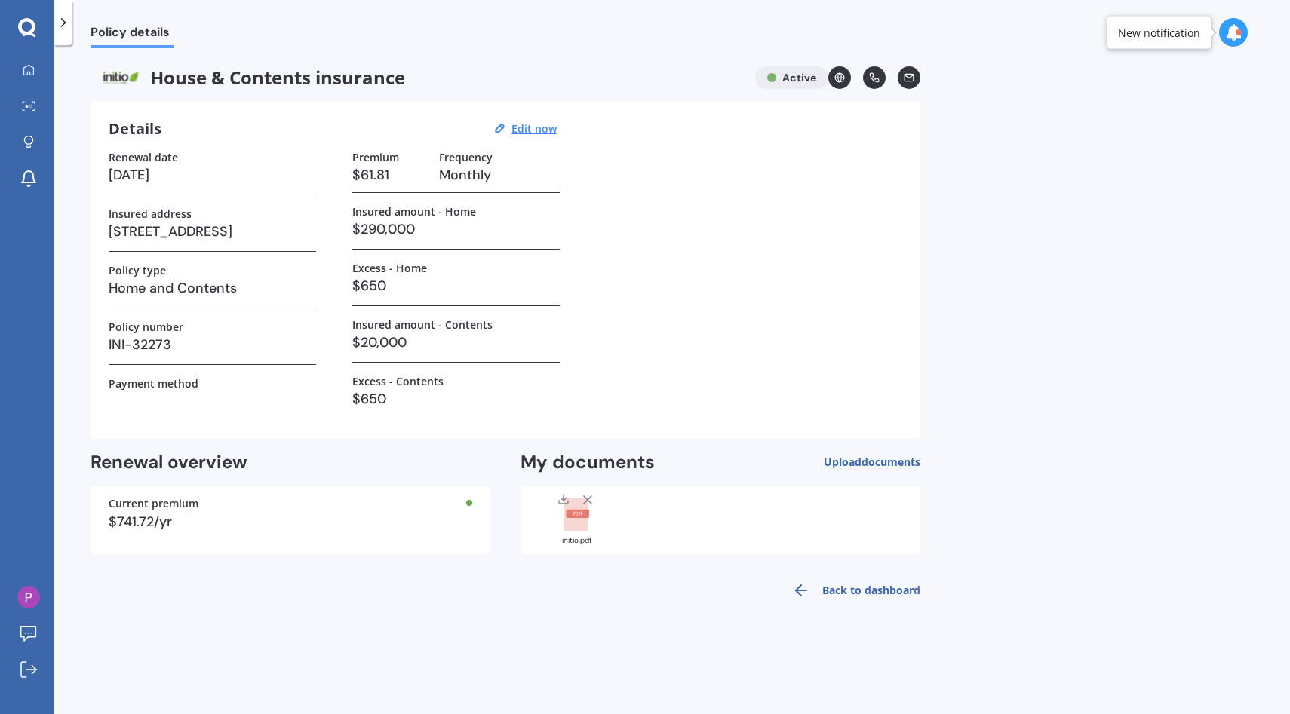
click at [856, 588] on link "Back to dashboard" at bounding box center [851, 590] width 137 height 36
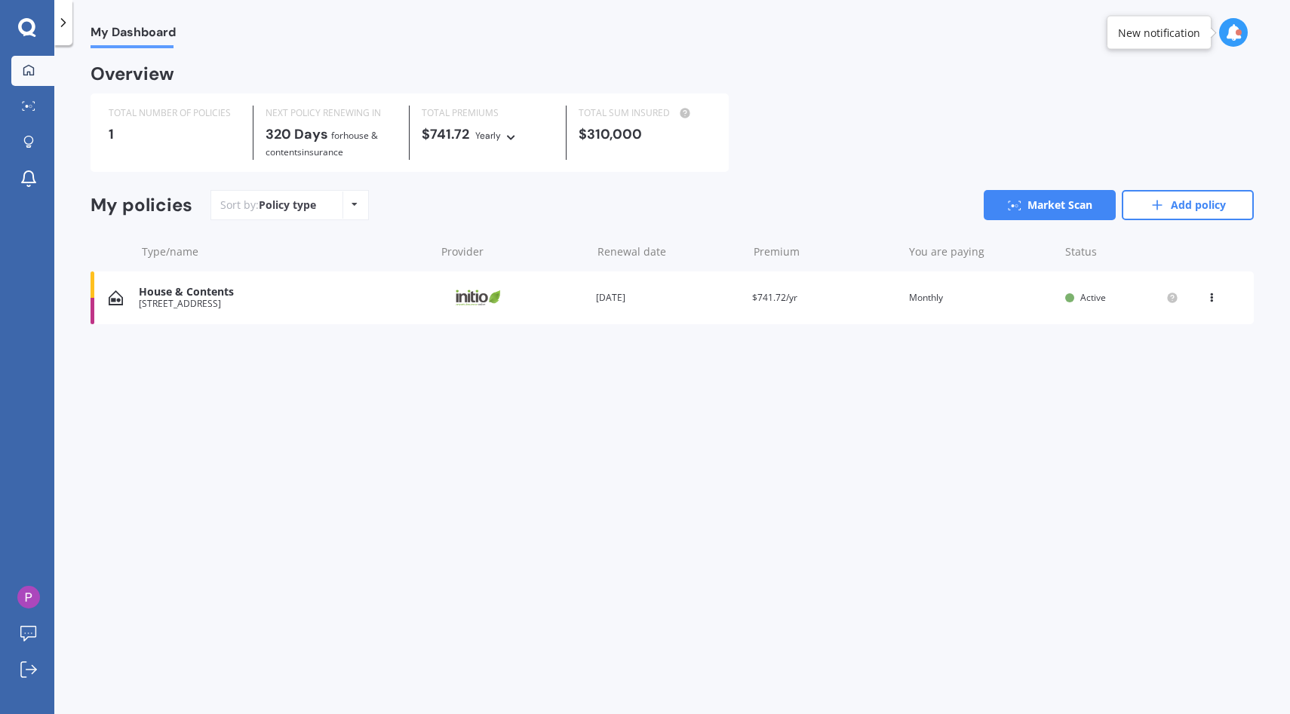
click at [295, 204] on div "Policy type" at bounding box center [287, 205] width 57 height 15
click at [48, 107] on link "Market Scan" at bounding box center [32, 107] width 43 height 30
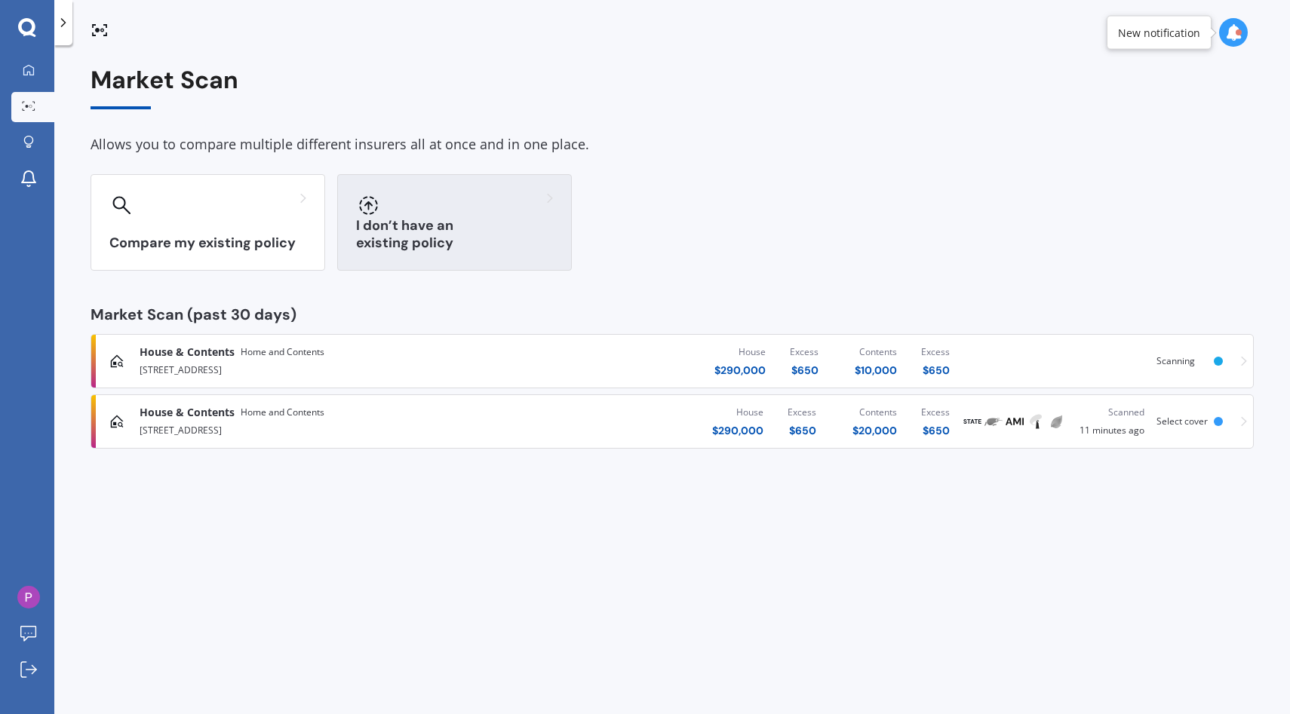
click at [414, 216] on div at bounding box center [454, 205] width 197 height 24
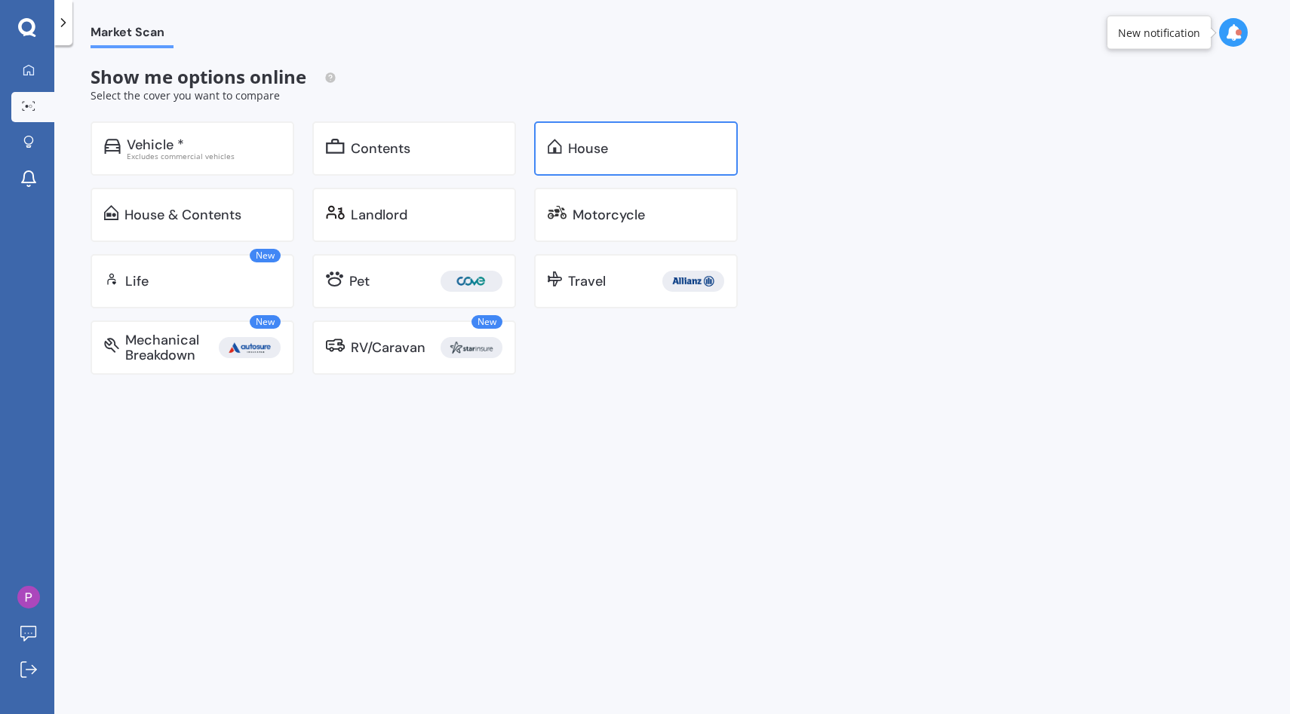
click at [598, 158] on div "House" at bounding box center [636, 148] width 204 height 54
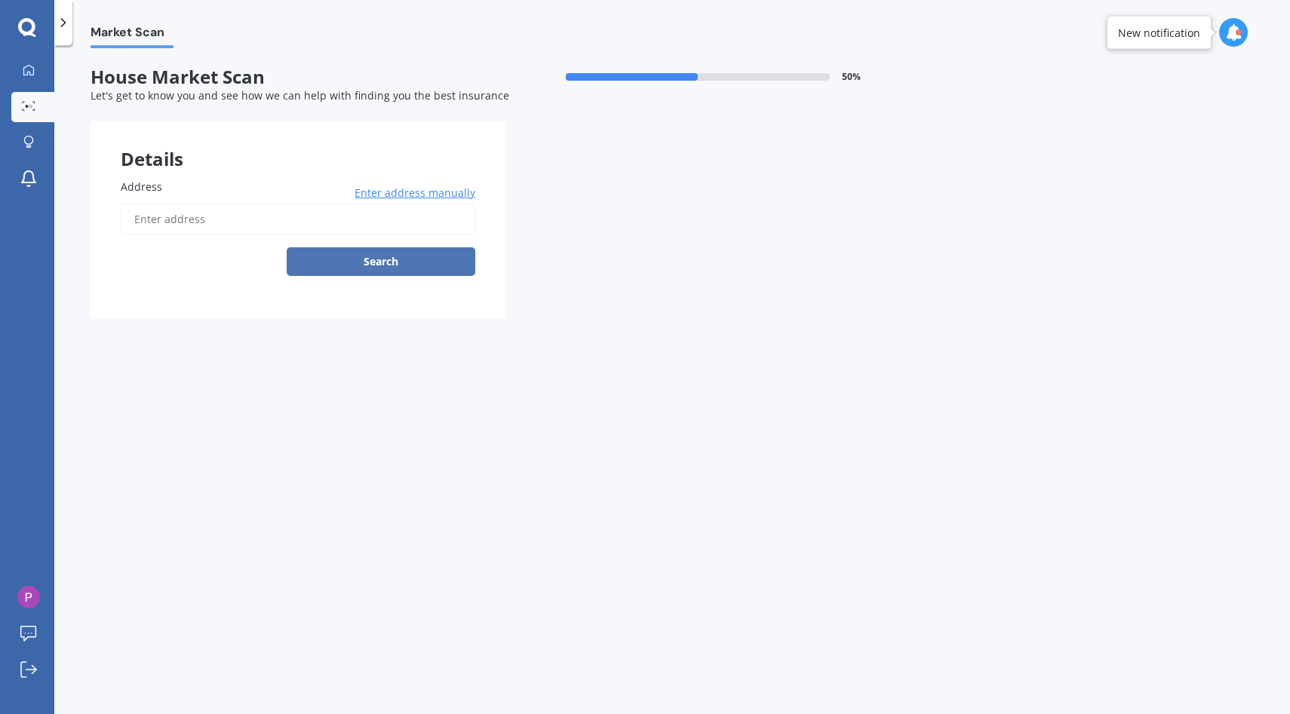
click at [400, 262] on button "Search" at bounding box center [381, 261] width 189 height 29
click at [385, 227] on input "Address" at bounding box center [298, 220] width 354 height 32
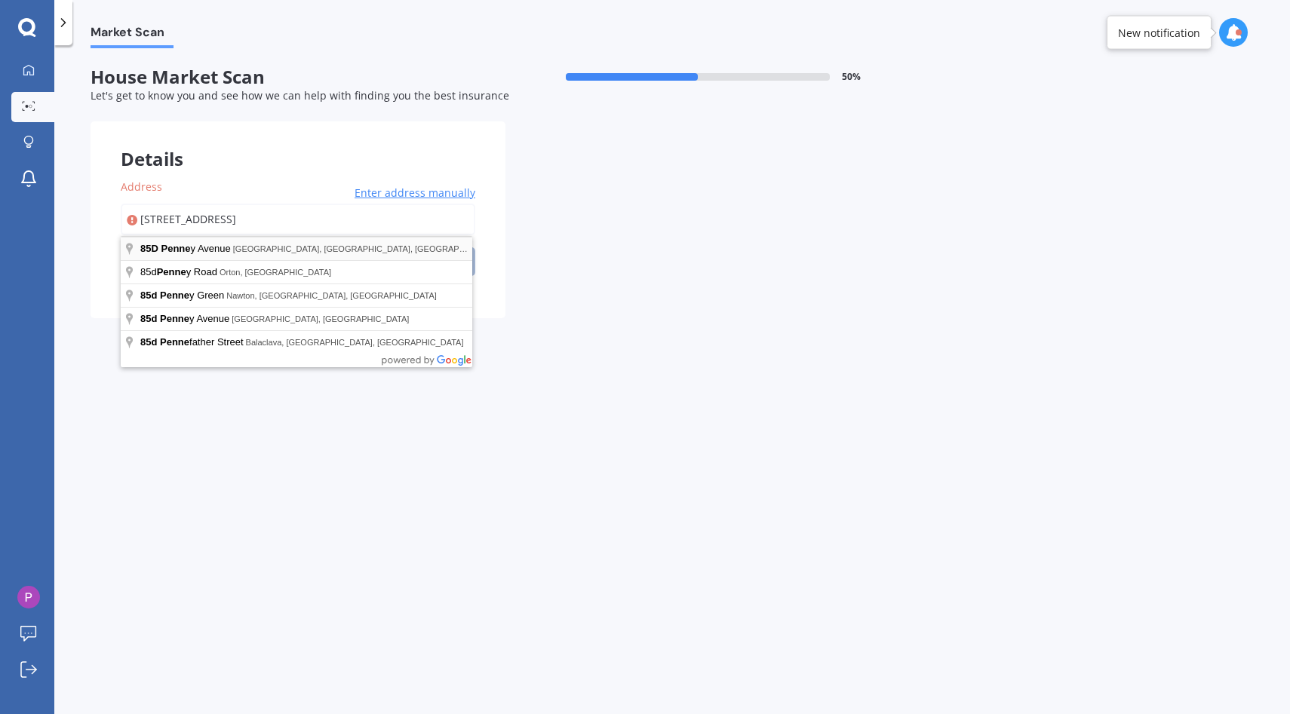
type input "[STREET_ADDRESS]"
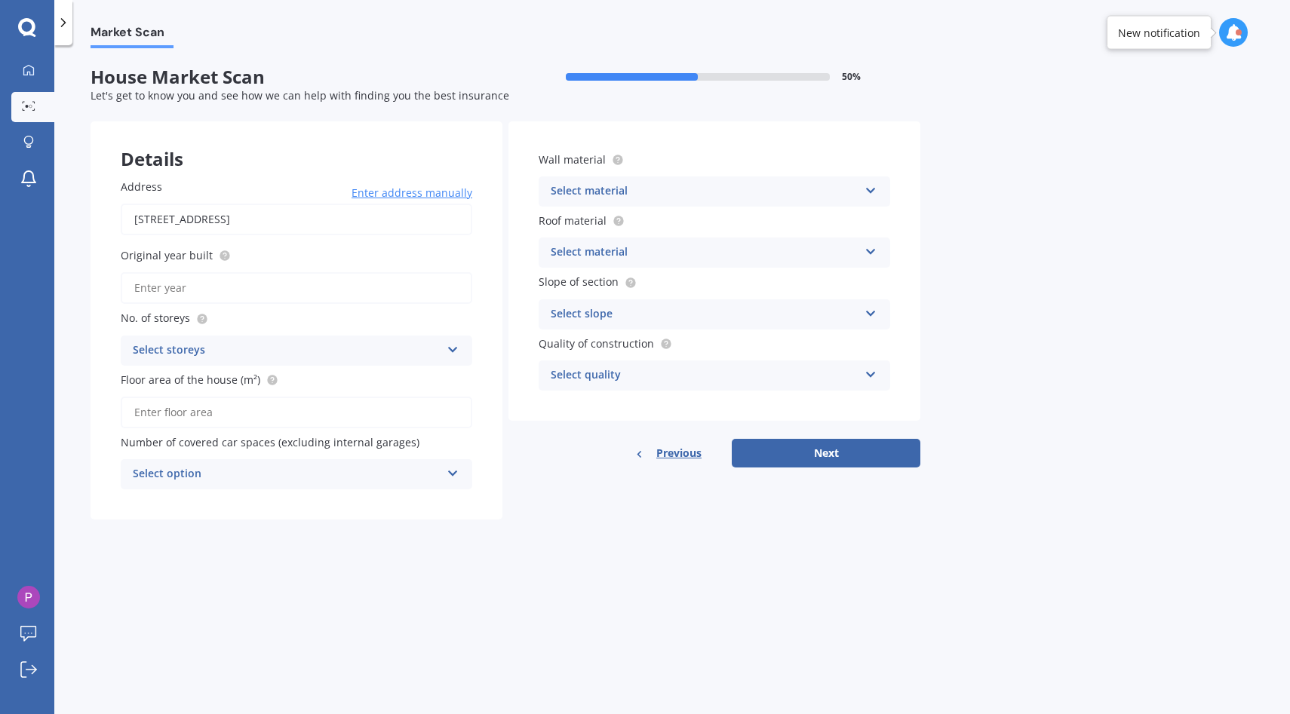
click at [265, 306] on div "Address 85D Penney Avenue, Mount Roskill, Auckland 1041, Nueva Zelanda Enter ad…" at bounding box center [297, 334] width 412 height 371
click at [269, 290] on input "Original year built" at bounding box center [296, 288] width 351 height 32
type input "2024"
click at [252, 351] on div "Select storeys" at bounding box center [287, 351] width 308 height 18
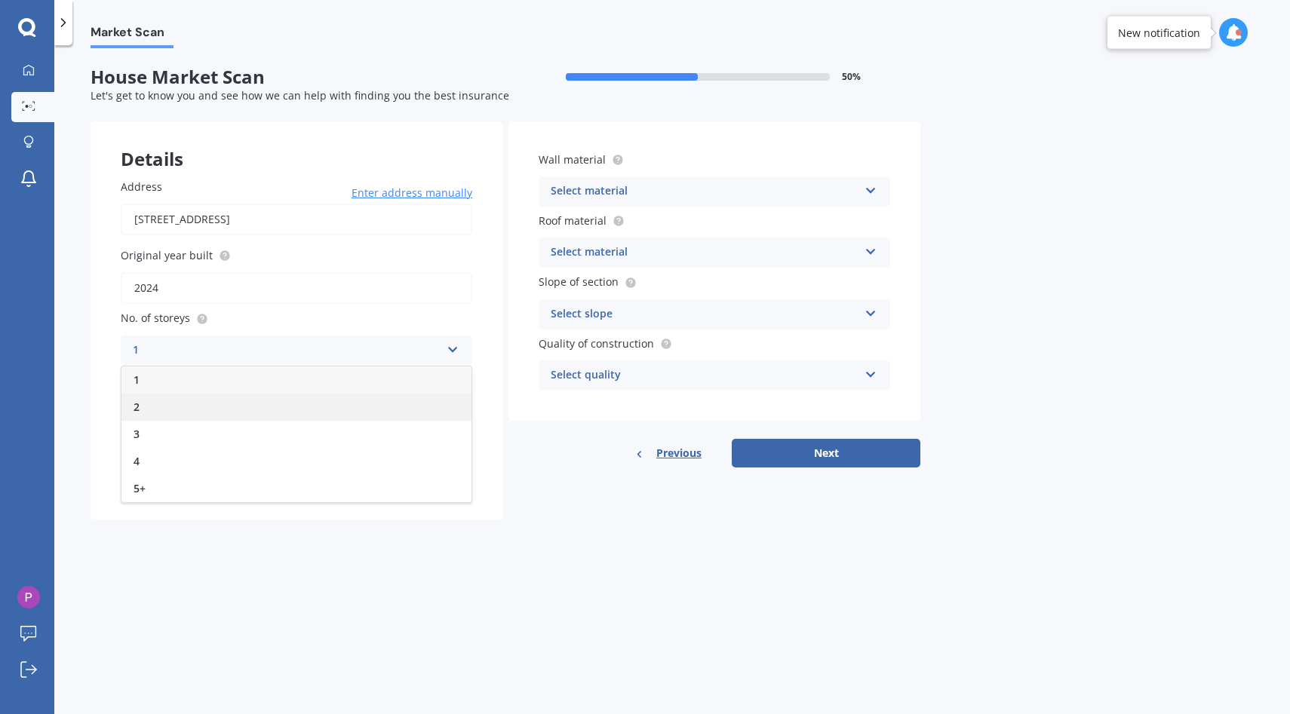
click at [240, 410] on div "2" at bounding box center [296, 407] width 350 height 27
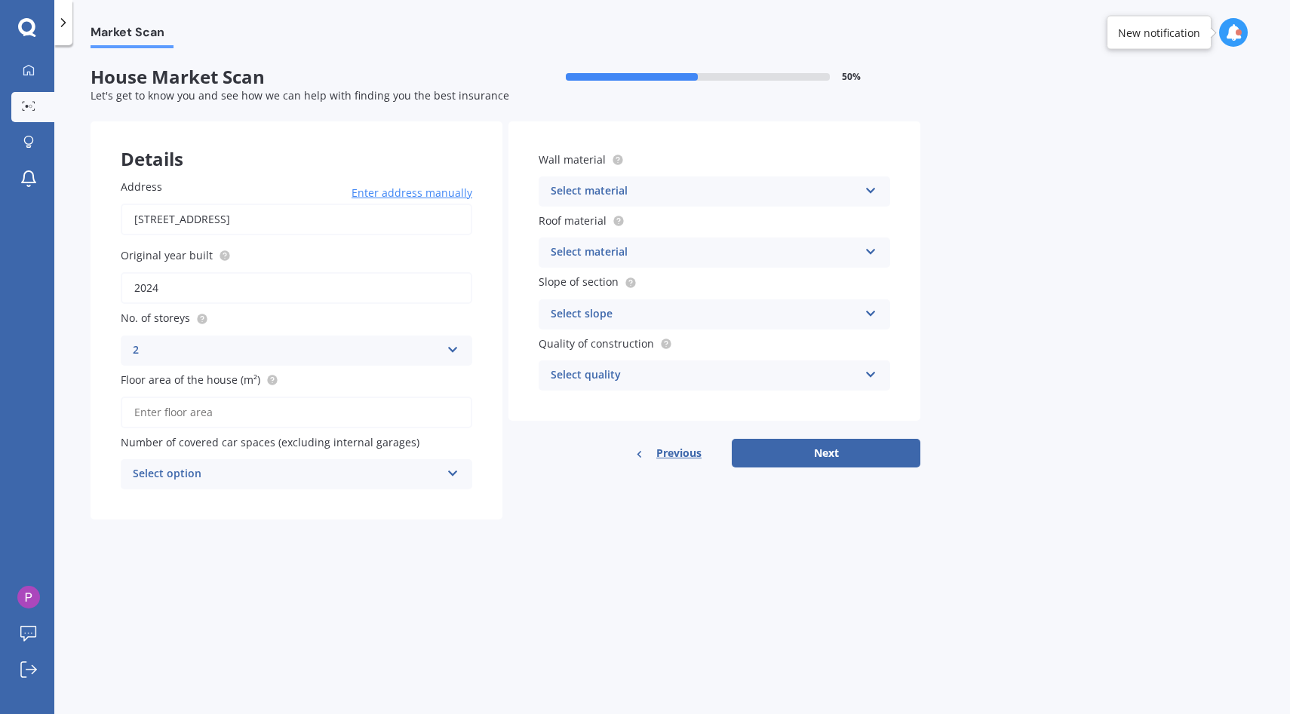
click at [242, 420] on input "Floor area of the house (m²)" at bounding box center [296, 413] width 351 height 32
type input "77"
click at [262, 499] on div "Address 85D Penney Avenue, Mount Roskill, Auckland 1041, Nueva Zelanda Enter ad…" at bounding box center [297, 334] width 412 height 371
click at [285, 482] on div "Select option" at bounding box center [287, 474] width 308 height 18
click at [293, 502] on div "0" at bounding box center [296, 503] width 350 height 27
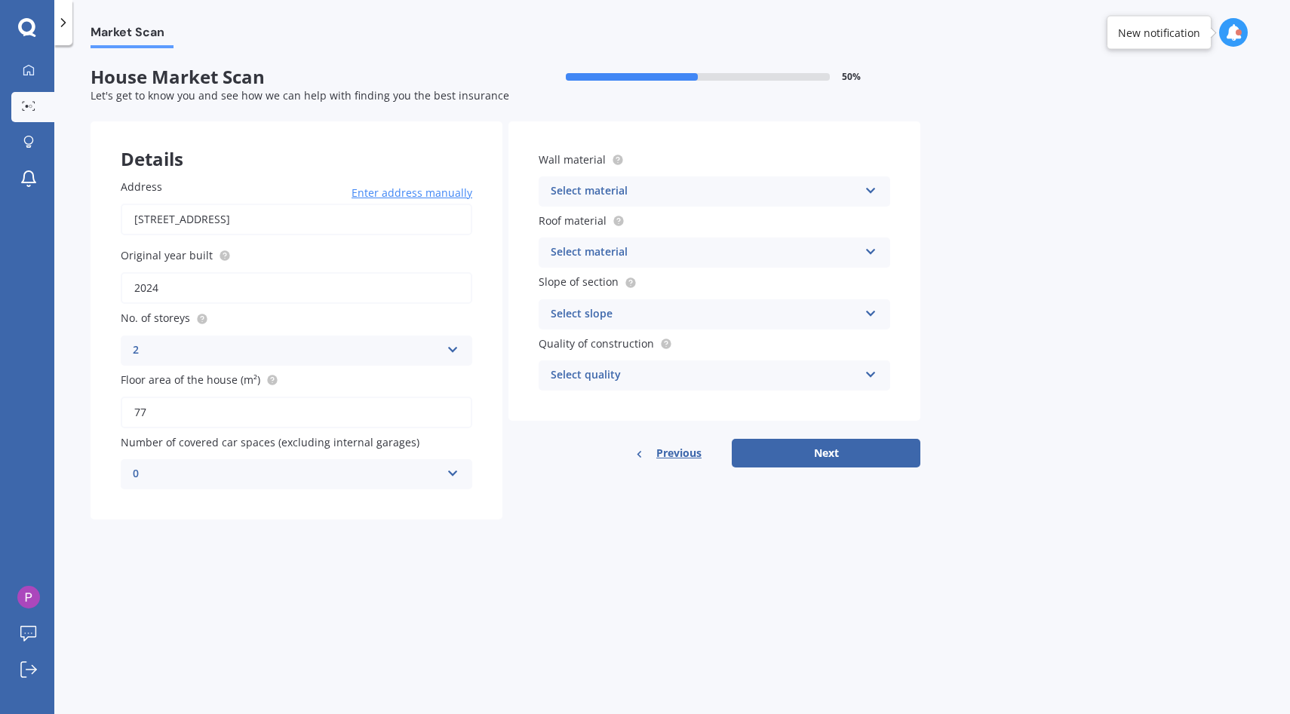
click at [615, 187] on div "Select material" at bounding box center [705, 192] width 308 height 18
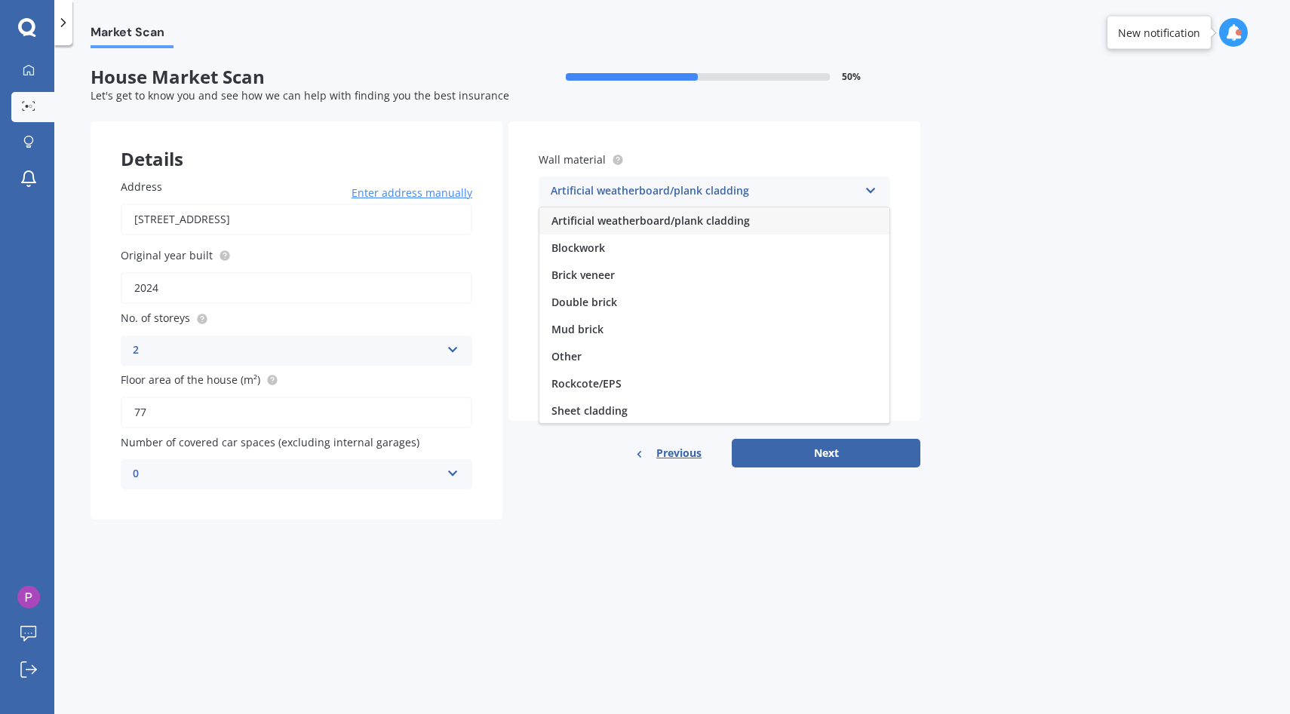
click at [638, 221] on span "Artificial weatherboard/plank cladding" at bounding box center [650, 220] width 198 height 14
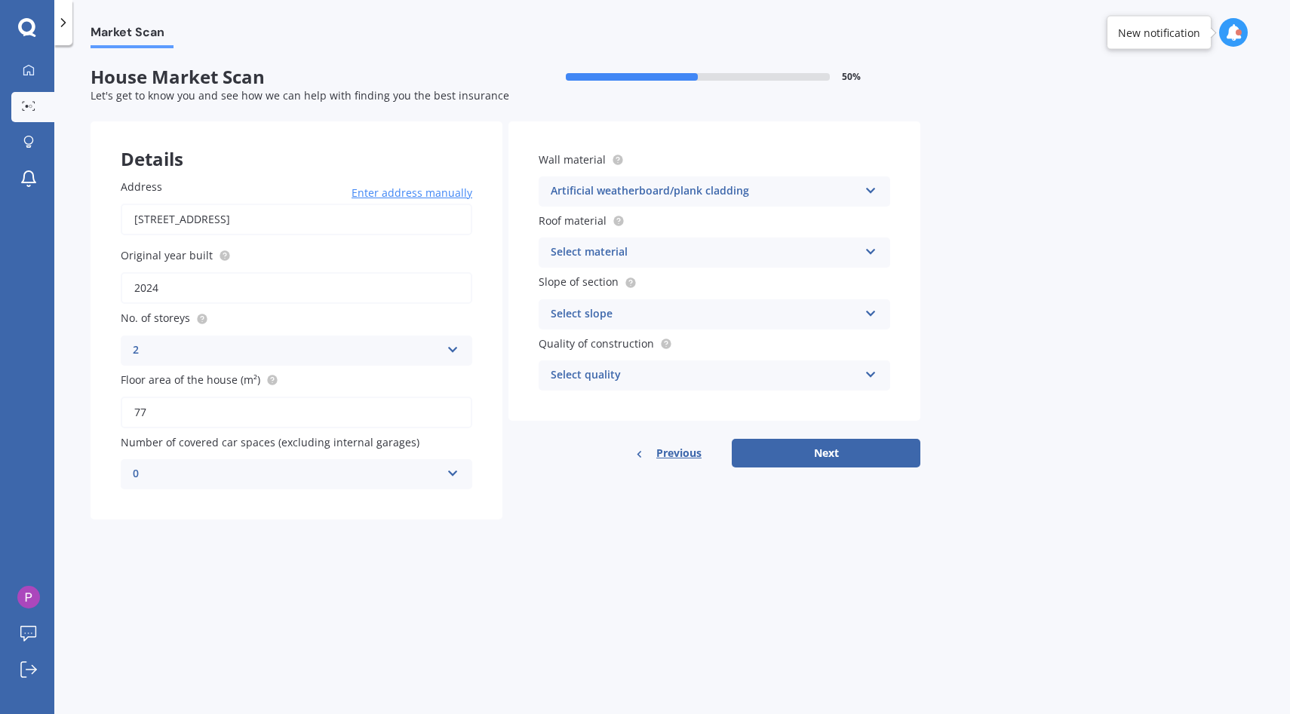
click at [652, 257] on div "Select material" at bounding box center [705, 253] width 308 height 18
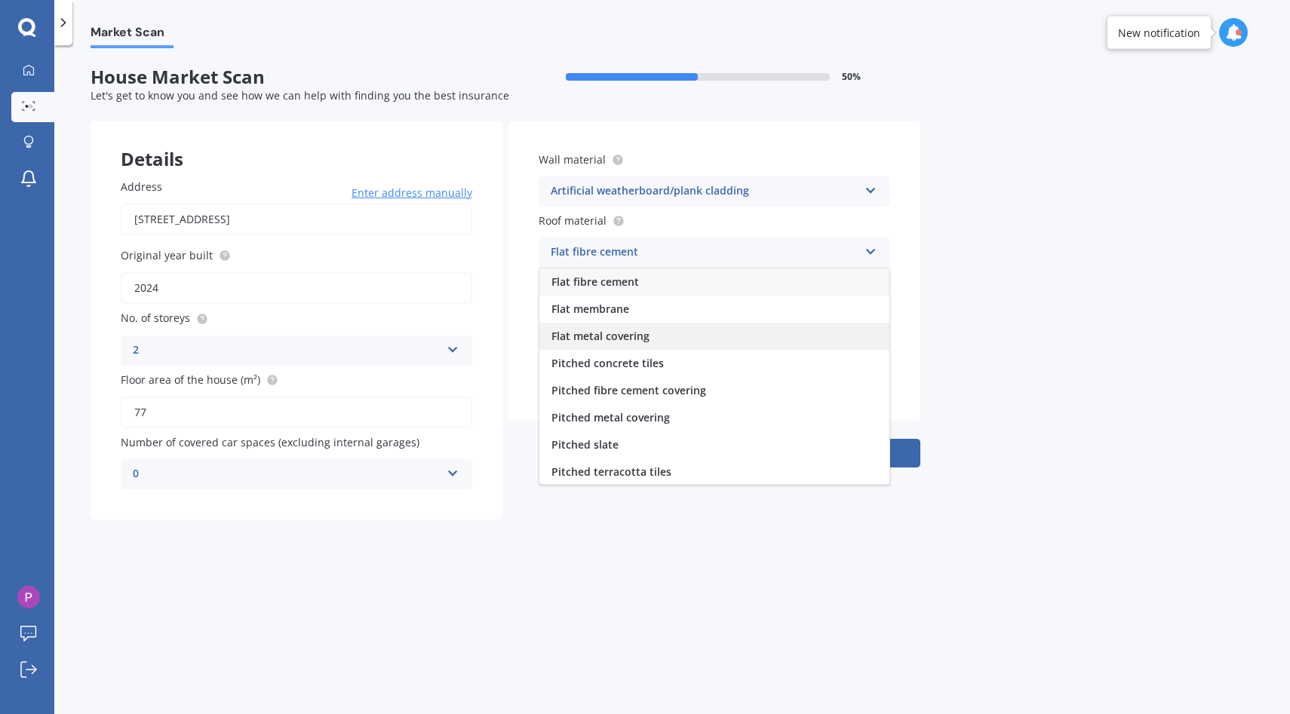
click at [663, 337] on div "Flat metal covering" at bounding box center [714, 336] width 350 height 27
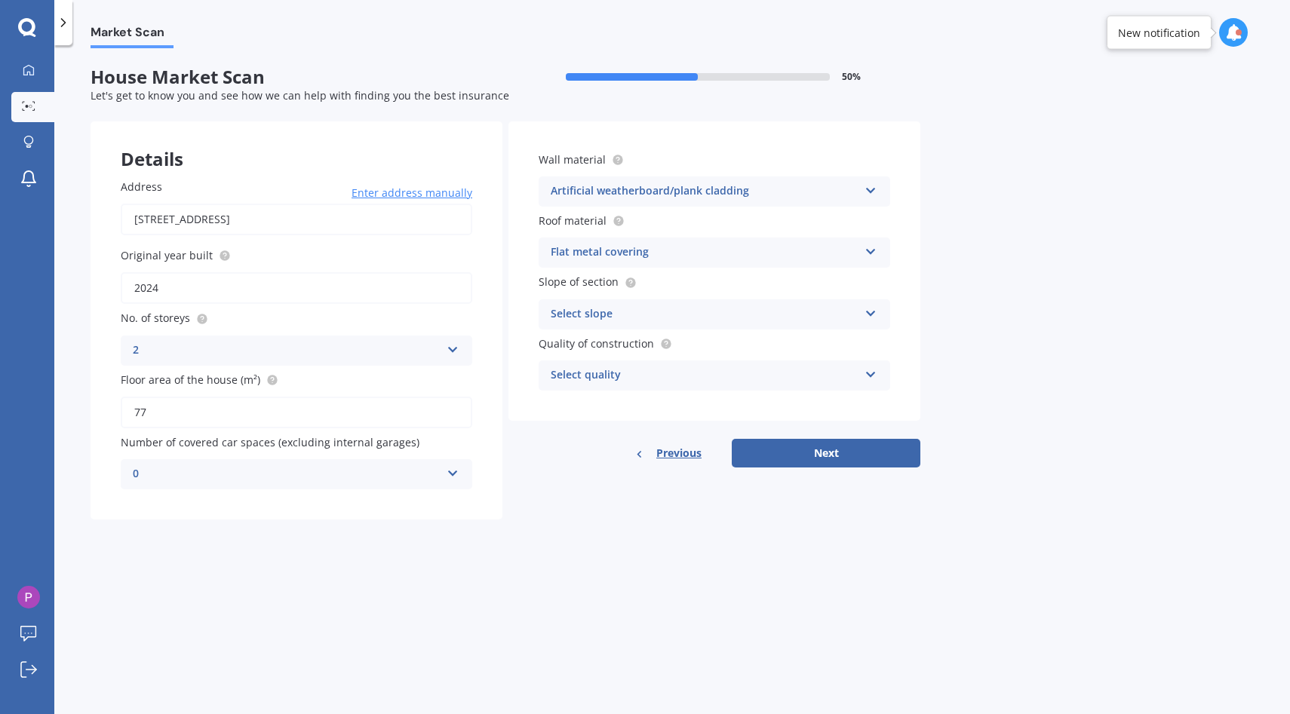
click at [683, 303] on div "Select slope Flat or gentle slope (up to about 5°) Moderate slope (about 15°) S…" at bounding box center [713, 314] width 351 height 30
click at [687, 343] on span "Flat or gentle slope (up to about 5°)" at bounding box center [643, 343] width 184 height 14
click at [698, 375] on div "Select quality" at bounding box center [705, 376] width 308 height 18
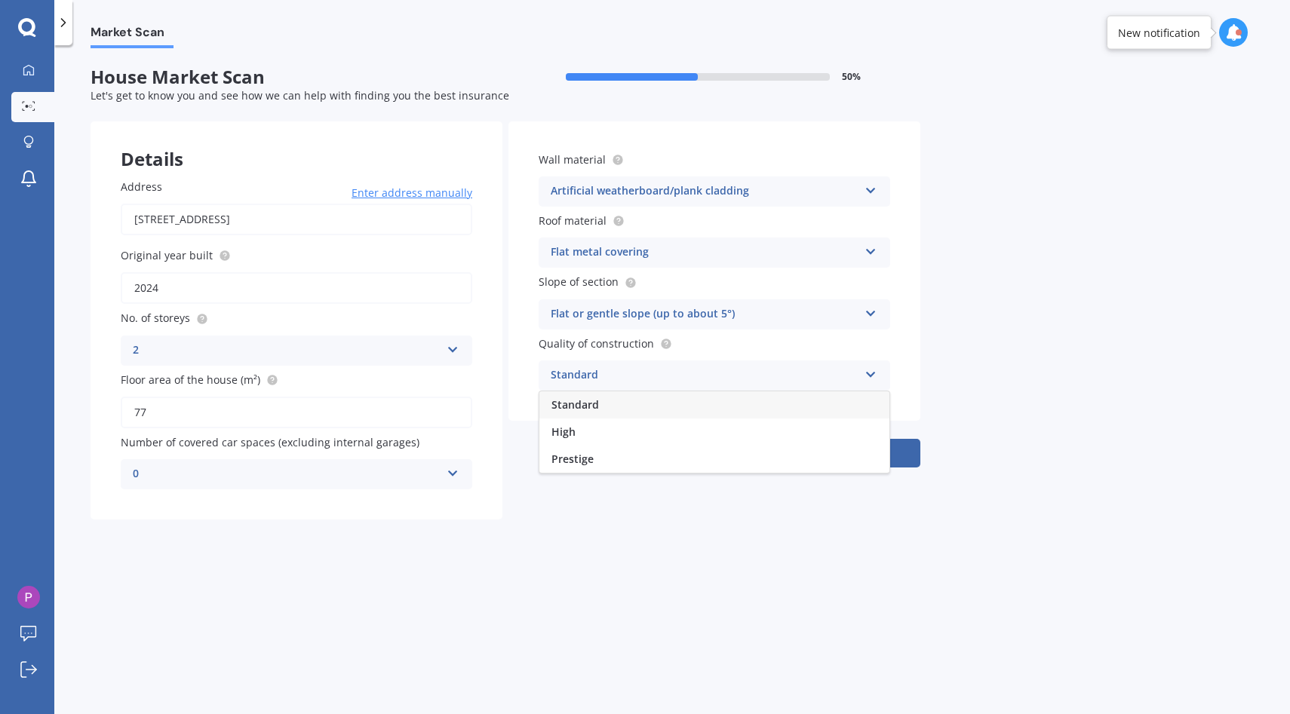
click at [712, 403] on div "Standard" at bounding box center [714, 404] width 350 height 27
click at [865, 463] on button "Next" at bounding box center [826, 453] width 189 height 29
select select "02"
select select "12"
select select "1987"
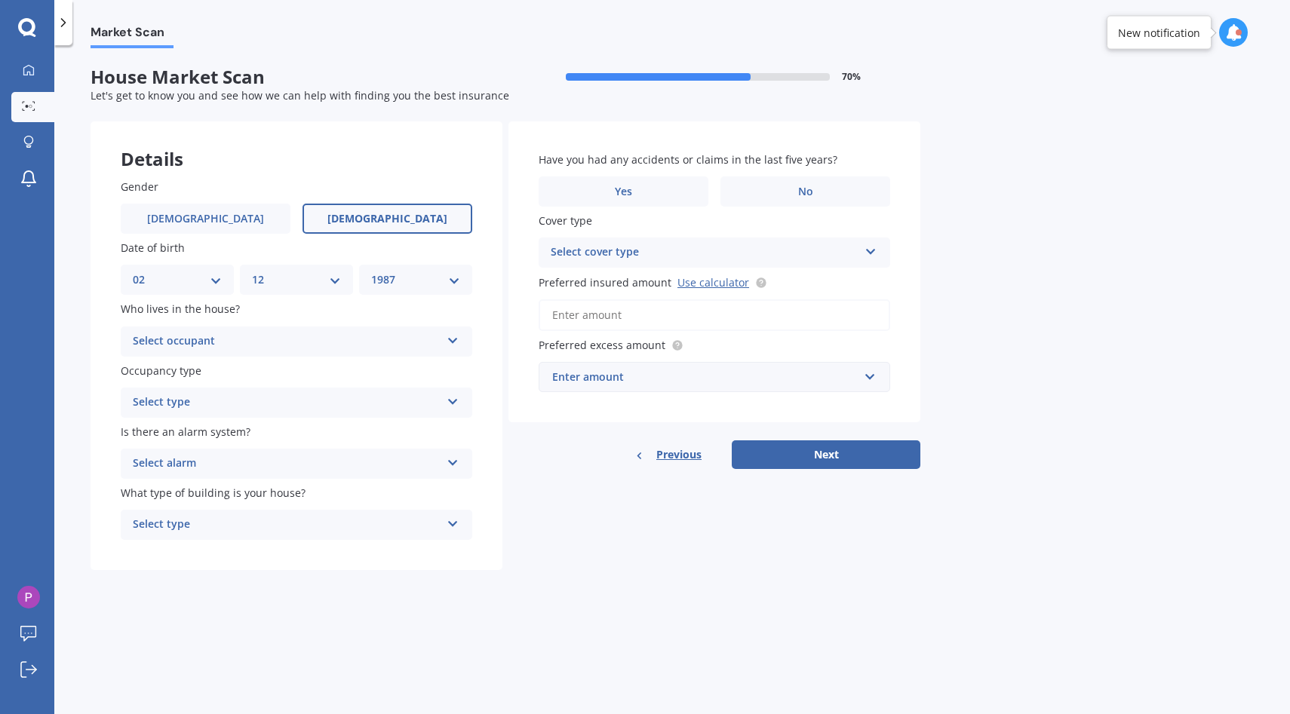
click at [281, 343] on div "Select occupant" at bounding box center [287, 342] width 308 height 18
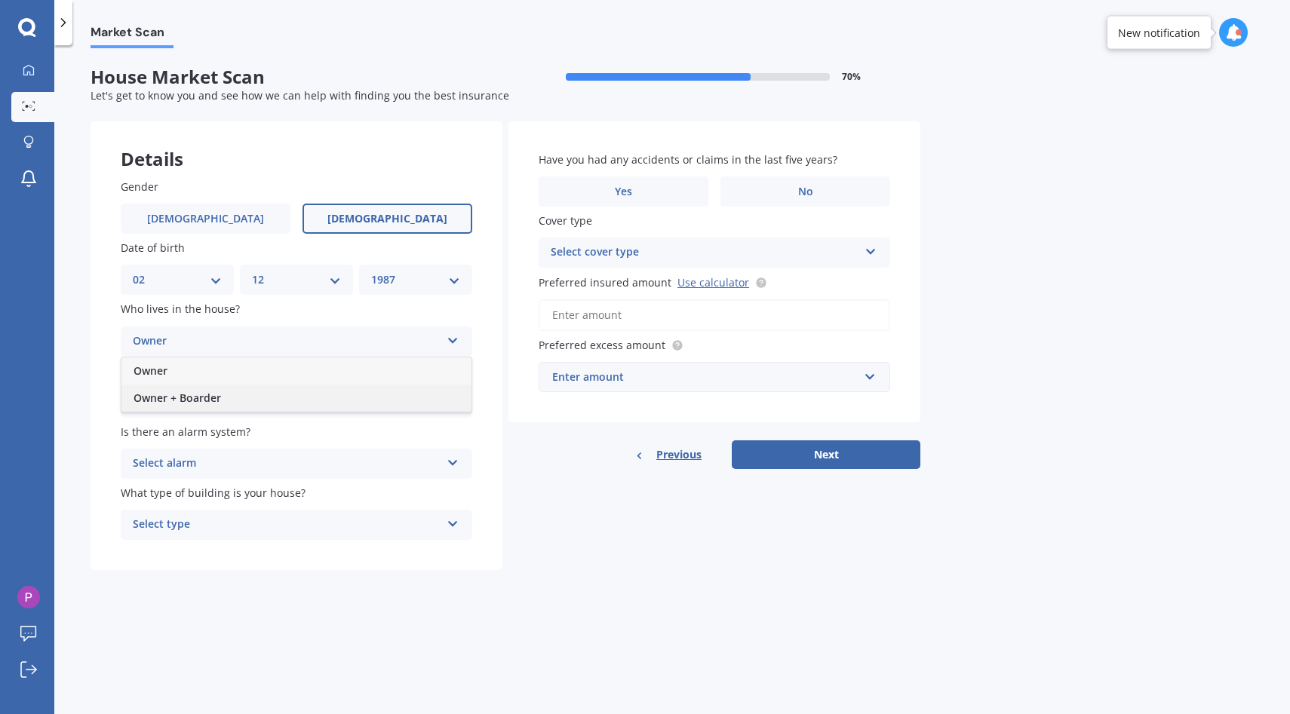
click at [284, 397] on div "Owner + Boarder" at bounding box center [296, 398] width 350 height 27
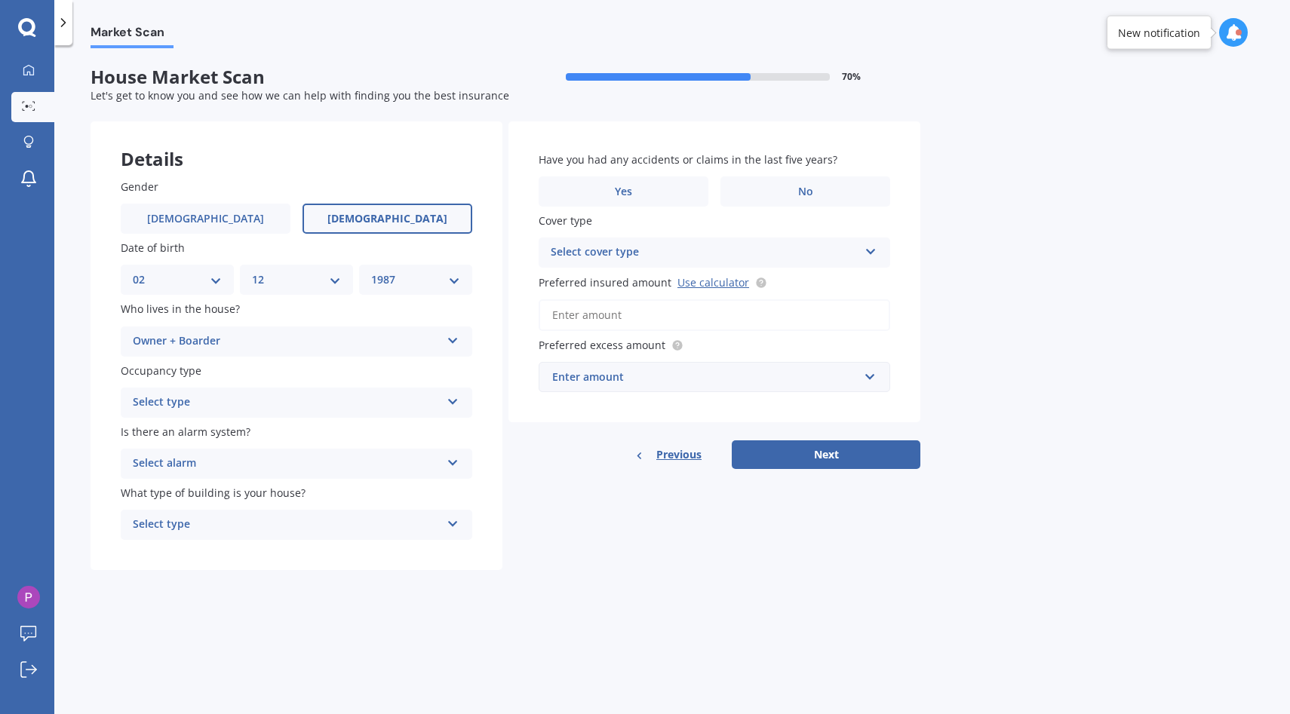
click at [294, 333] on div "Owner + Boarder" at bounding box center [287, 342] width 308 height 18
click at [290, 379] on div "Owner" at bounding box center [296, 370] width 350 height 27
click at [282, 407] on div "Select type" at bounding box center [287, 403] width 308 height 18
click at [276, 437] on div "Permanent" at bounding box center [296, 432] width 350 height 27
click at [278, 465] on div "Select alarm" at bounding box center [287, 464] width 308 height 18
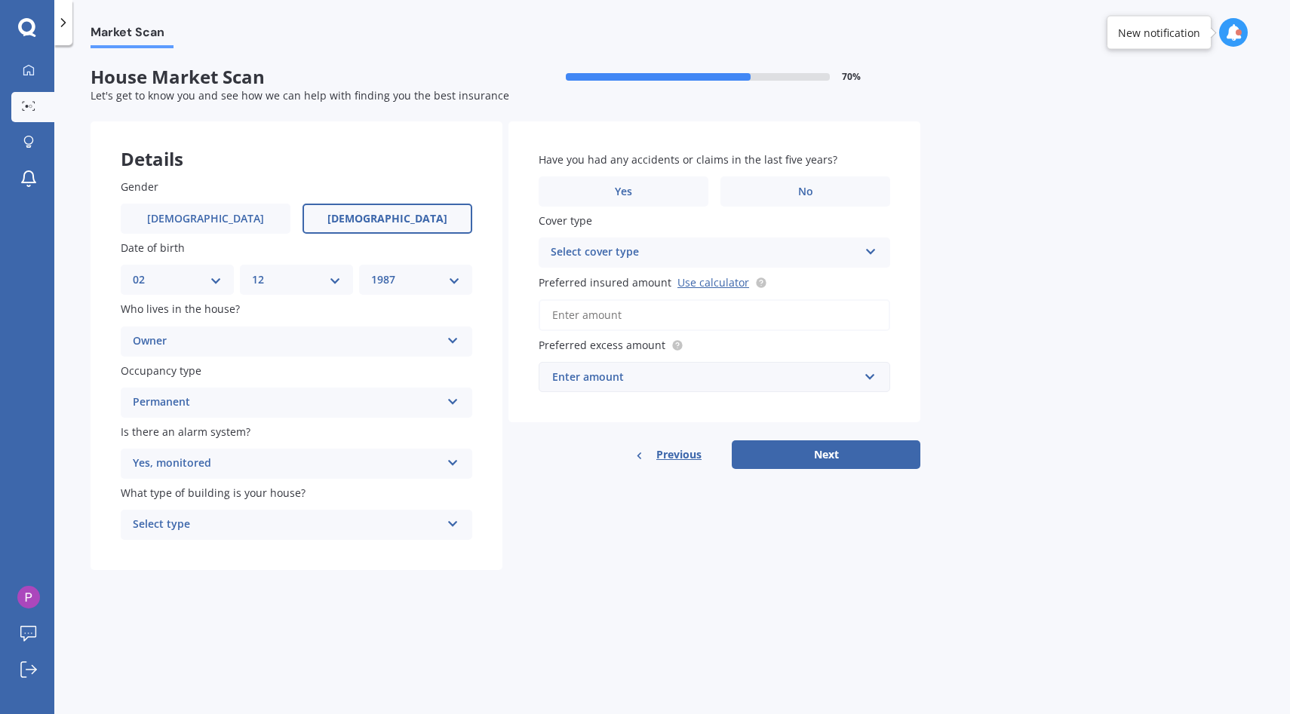
click at [293, 422] on div "Gender Male Female Date of birth DD 01 02 03 04 05 06 07 08 09 10 11 12 13 14 1…" at bounding box center [297, 360] width 412 height 422
click at [305, 405] on div "Permanent" at bounding box center [287, 403] width 308 height 18
click at [283, 472] on div "Yes, monitored" at bounding box center [287, 464] width 308 height 18
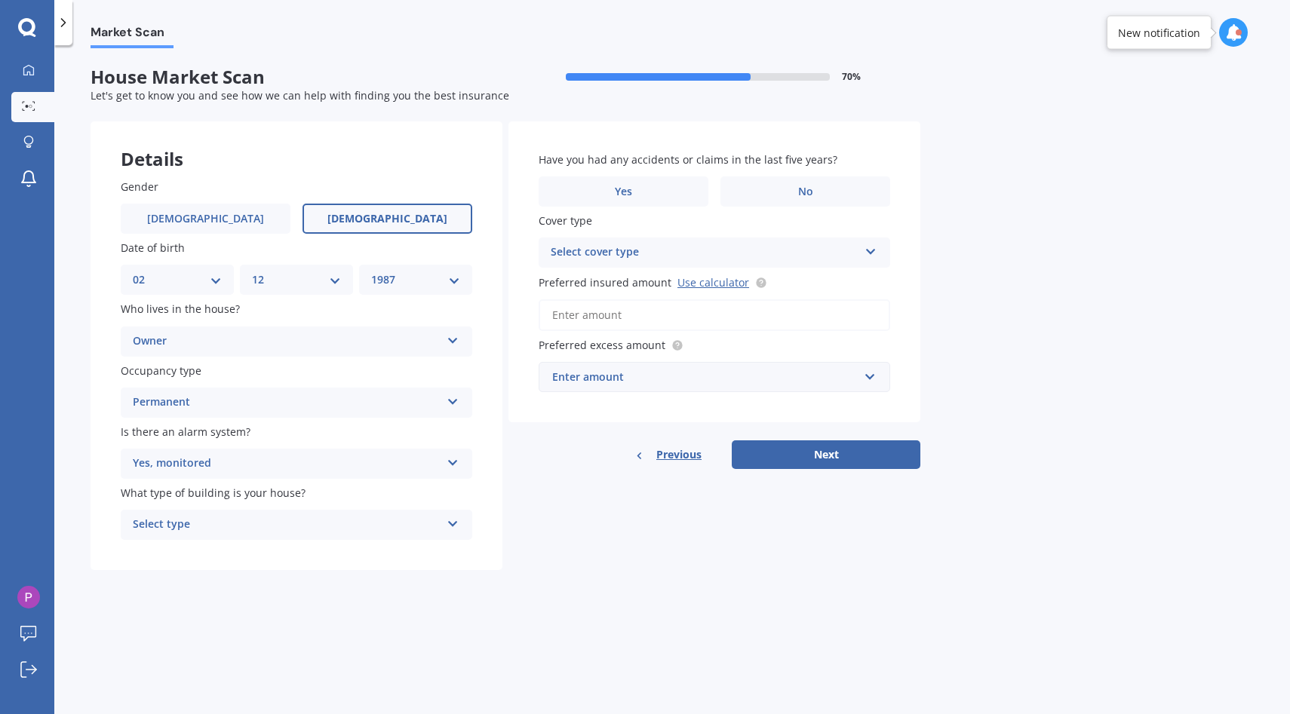
click at [283, 472] on div "Yes, monitored" at bounding box center [287, 464] width 308 height 18
click at [283, 527] on div "Yes, not monitored" at bounding box center [296, 520] width 350 height 27
click at [316, 523] on div "Select type" at bounding box center [287, 525] width 308 height 18
click at [353, 555] on div "Freestanding" at bounding box center [296, 554] width 350 height 27
click at [780, 187] on label "No" at bounding box center [805, 191] width 170 height 30
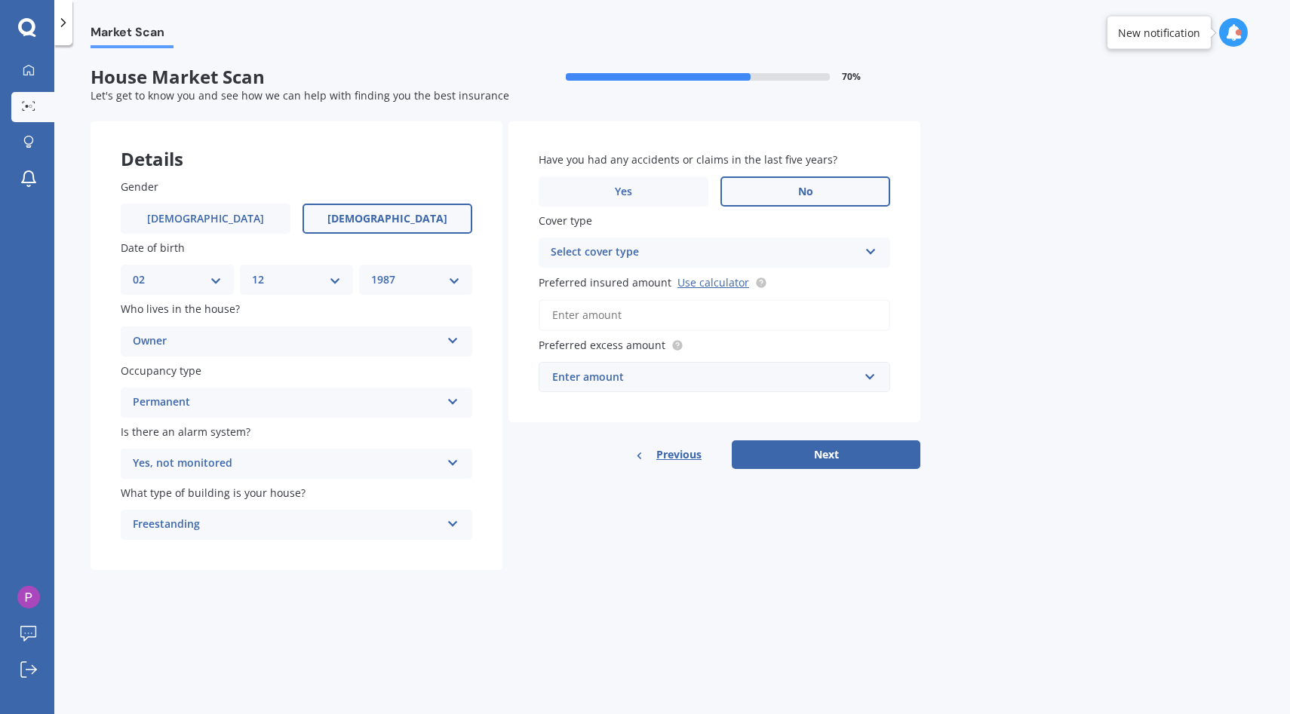
click at [0, 0] on input "No" at bounding box center [0, 0] width 0 height 0
click at [744, 247] on div "Select cover type" at bounding box center [705, 253] width 308 height 18
click at [778, 216] on label "Cover type" at bounding box center [710, 221] width 345 height 16
click at [695, 318] on input "Preferred insured amount Use calculator" at bounding box center [713, 315] width 351 height 32
click at [680, 253] on div "High" at bounding box center [705, 253] width 308 height 18
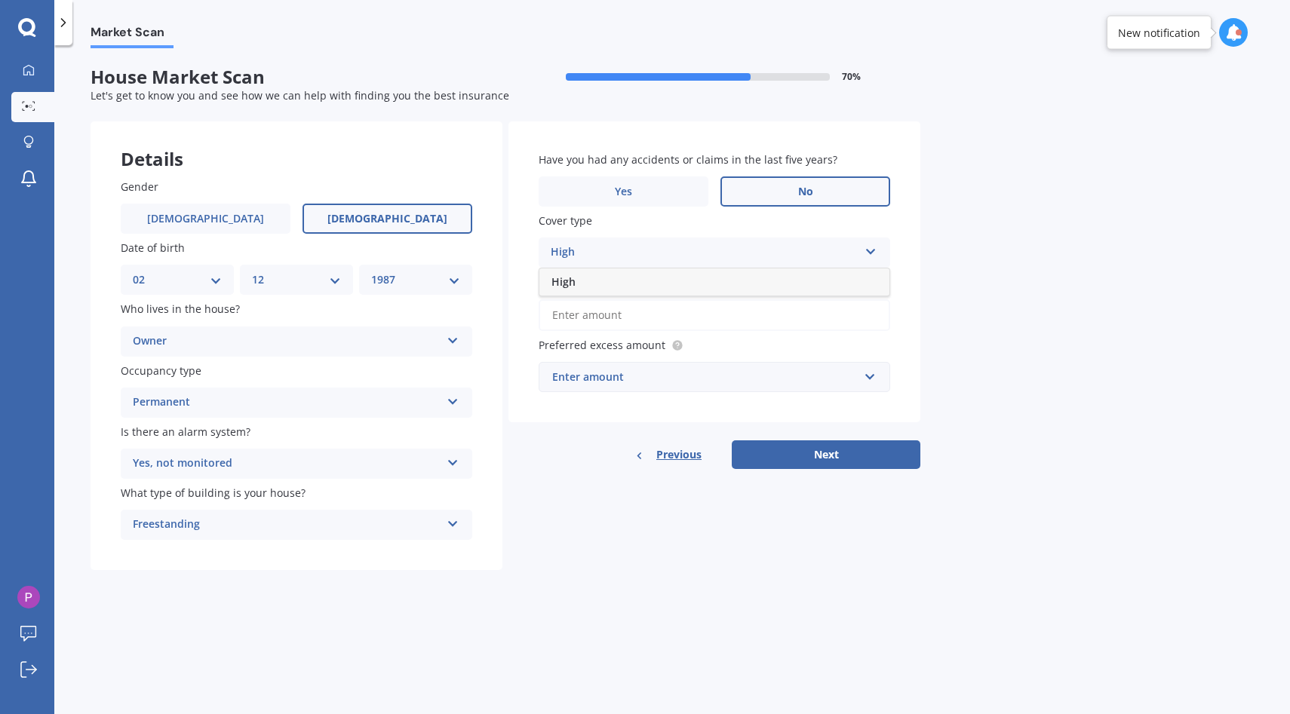
click at [680, 253] on div "High" at bounding box center [705, 253] width 308 height 18
click at [643, 269] on div "Have you had any accidents or claims in the last five years? Yes No Cover type …" at bounding box center [714, 271] width 412 height 301
click at [643, 256] on div "High" at bounding box center [705, 253] width 308 height 18
click at [612, 265] on div "High High" at bounding box center [713, 253] width 351 height 30
click at [615, 311] on input "Preferred insured amount Use calculator" at bounding box center [713, 315] width 351 height 32
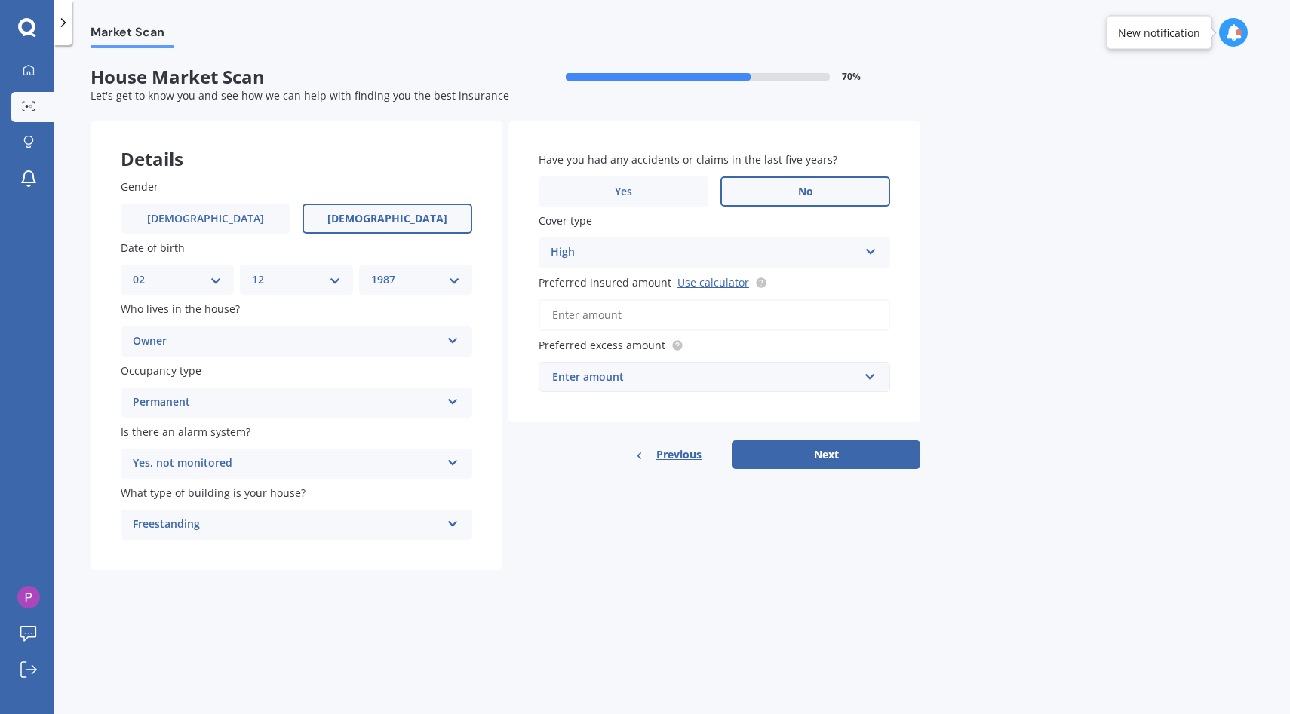
click at [627, 319] on input "Preferred insured amount Use calculator" at bounding box center [713, 315] width 351 height 32
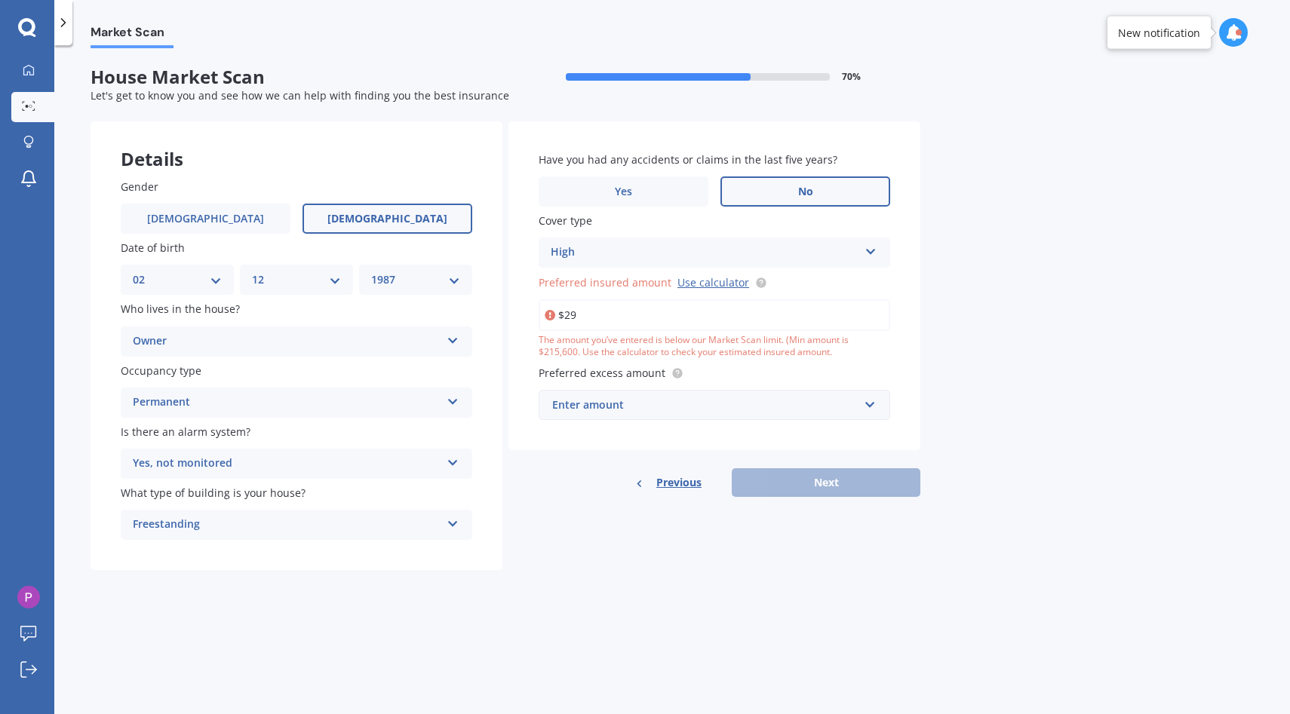
type input "$2"
type input "$3"
type input "$4"
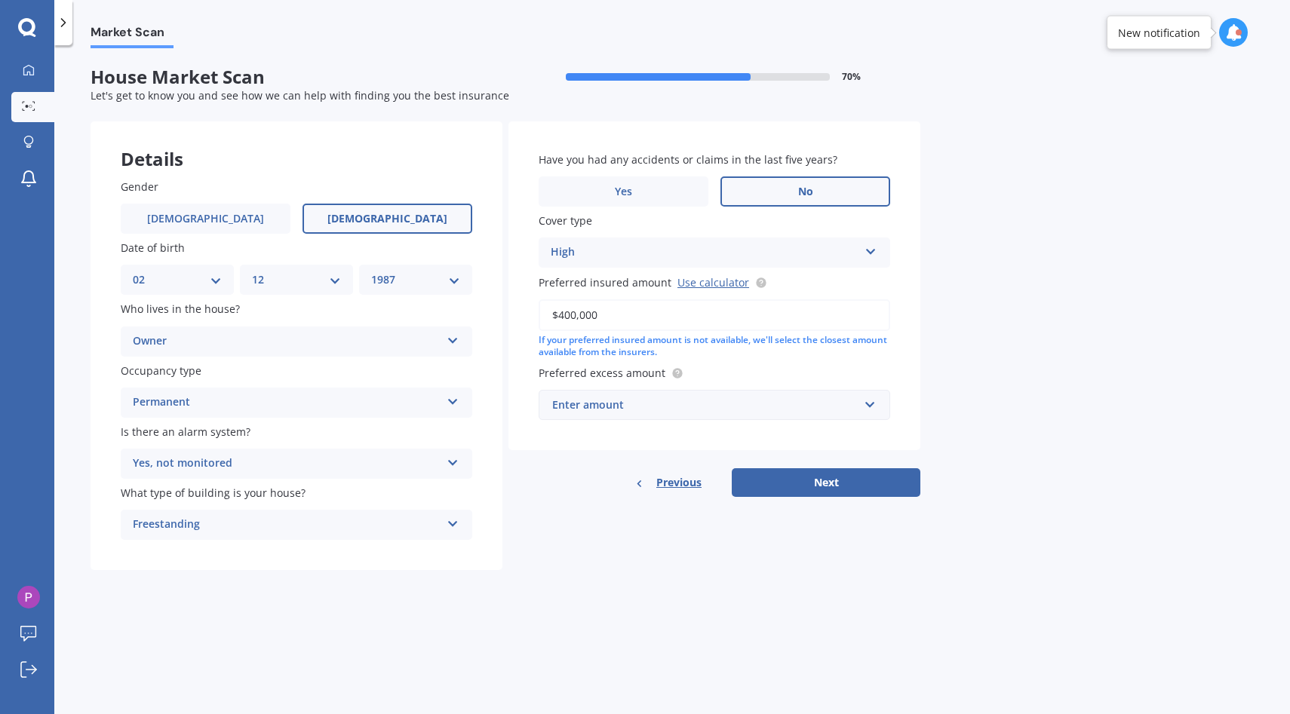
type input "$400,000"
click at [569, 507] on div "Details Gender Male Female Date of birth DD 01 02 03 04 05 06 07 08 09 10 11 12…" at bounding box center [506, 345] width 830 height 449
click at [662, 398] on div "Enter amount" at bounding box center [705, 405] width 306 height 17
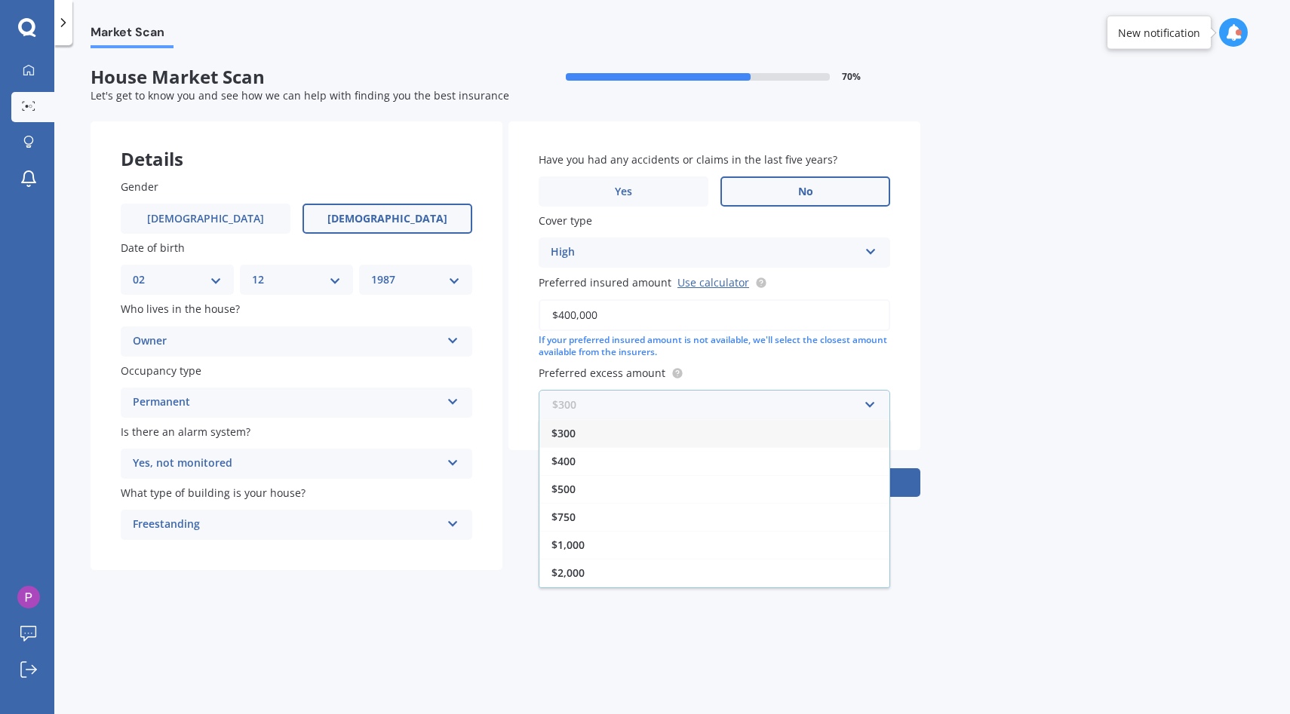
click at [662, 408] on input "text" at bounding box center [709, 405] width 338 height 29
click at [631, 497] on div "$500" at bounding box center [714, 489] width 350 height 28
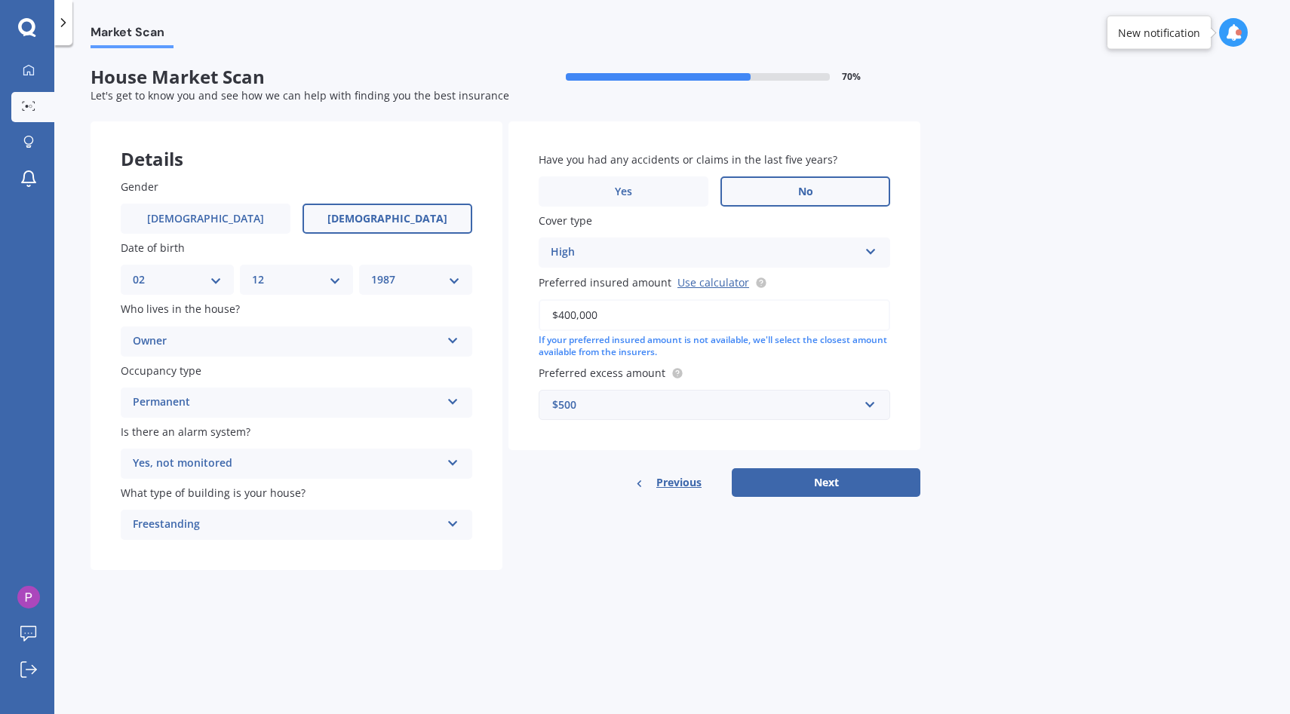
click at [666, 413] on div "$500" at bounding box center [705, 405] width 306 height 17
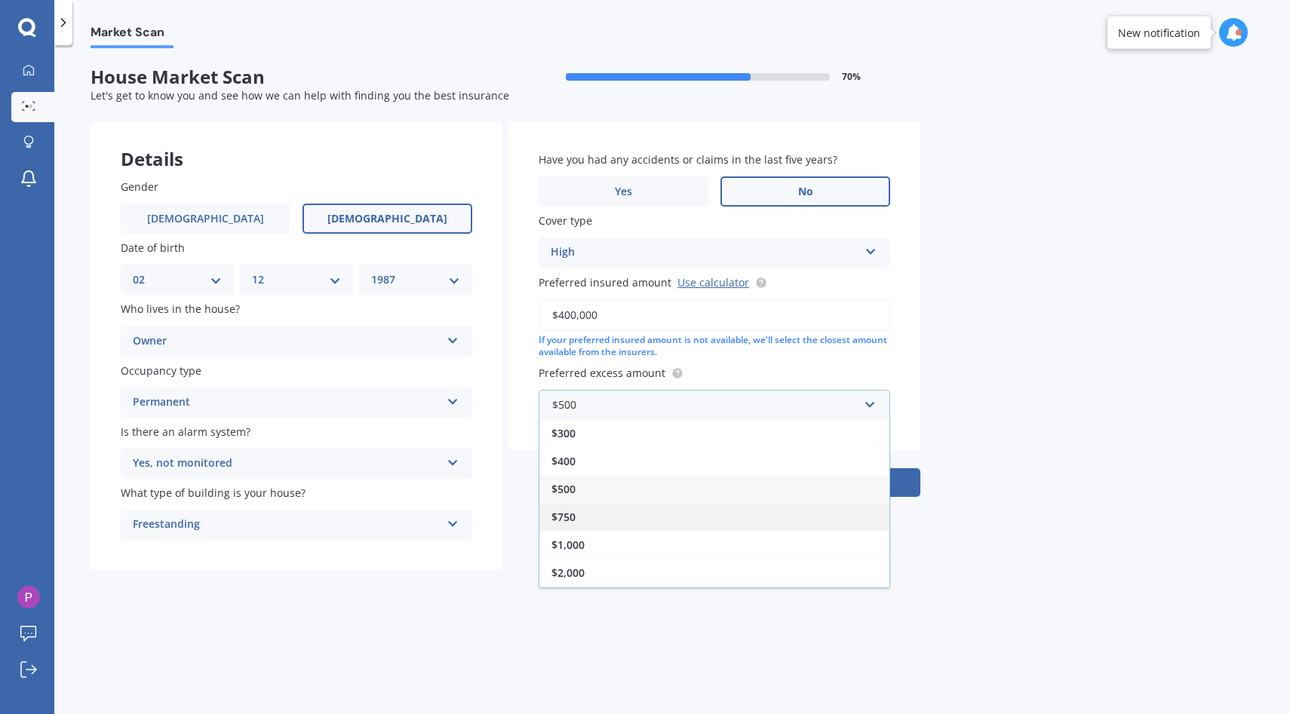
click at [646, 522] on div "$750" at bounding box center [714, 517] width 350 height 28
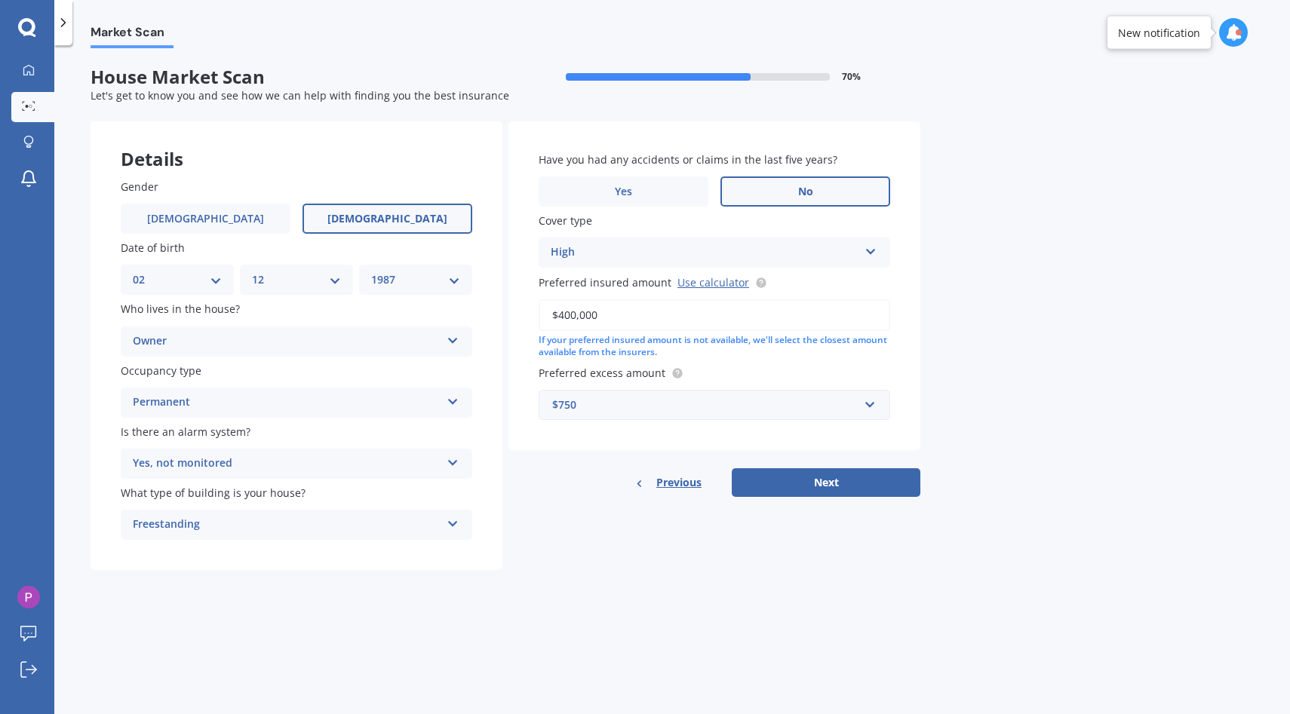
click at [534, 514] on div "Details Gender Male Female Date of birth DD 01 02 03 04 05 06 07 08 09 10 11 12…" at bounding box center [506, 345] width 830 height 449
click at [901, 487] on button "Next" at bounding box center [826, 482] width 189 height 29
select select "02"
select select "12"
select select "1987"
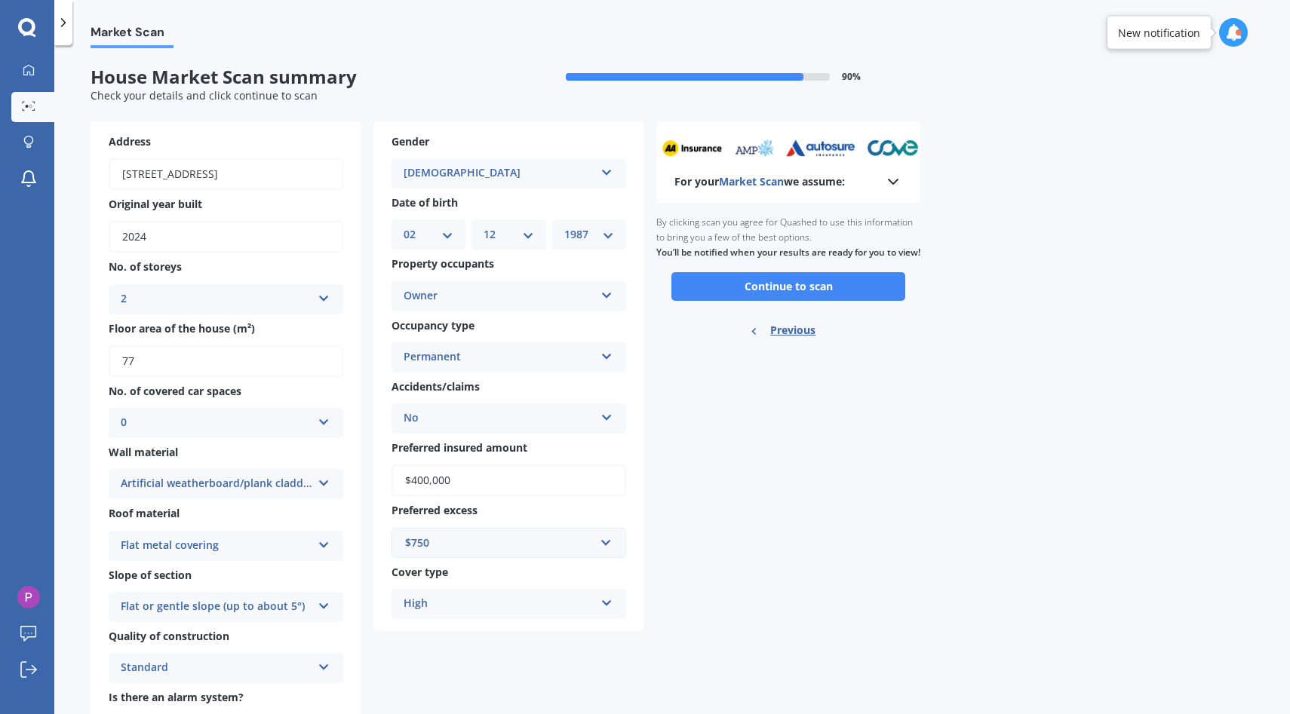
click at [553, 619] on div "High High" at bounding box center [508, 604] width 235 height 30
click at [567, 600] on div "High" at bounding box center [498, 604] width 191 height 18
click at [855, 301] on button "Continue to scan" at bounding box center [788, 286] width 234 height 29
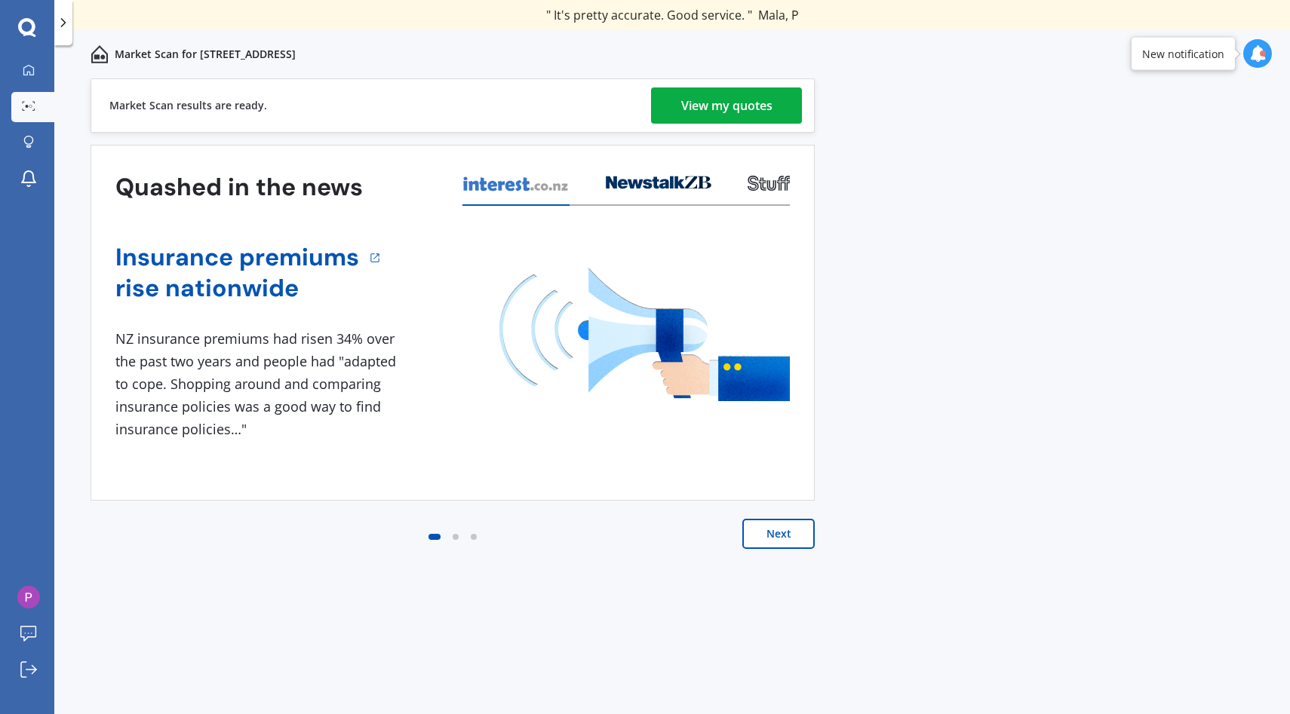
click at [743, 100] on div "View my quotes" at bounding box center [726, 105] width 91 height 36
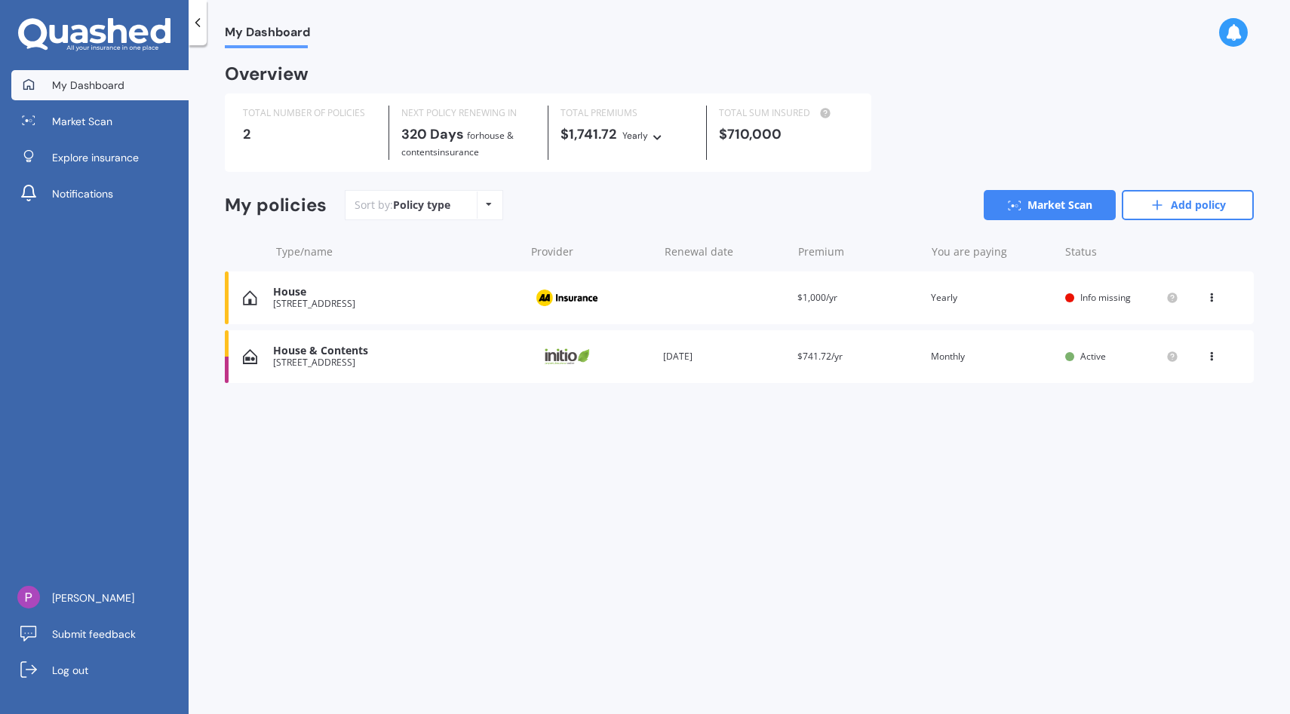
click at [661, 309] on div "House [STREET_ADDRESS], [GEOGRAPHIC_DATA] Provider Renewal date Premium $1,000/…" at bounding box center [739, 298] width 1029 height 53
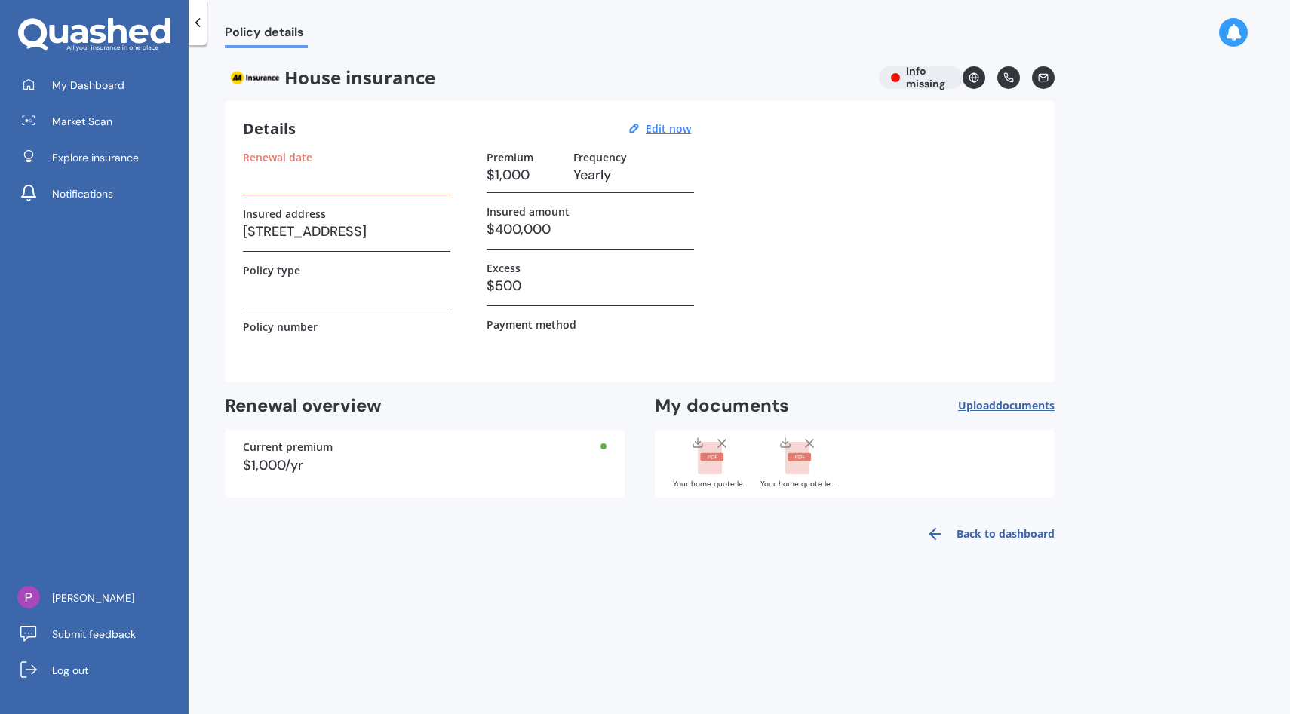
click at [922, 74] on div "House insurance Info missing" at bounding box center [640, 77] width 830 height 23
click at [500, 451] on div "Current premium" at bounding box center [425, 447] width 364 height 11
click at [291, 151] on label "Renewal date" at bounding box center [277, 157] width 69 height 13
click at [647, 133] on u "Edit now" at bounding box center [668, 128] width 45 height 14
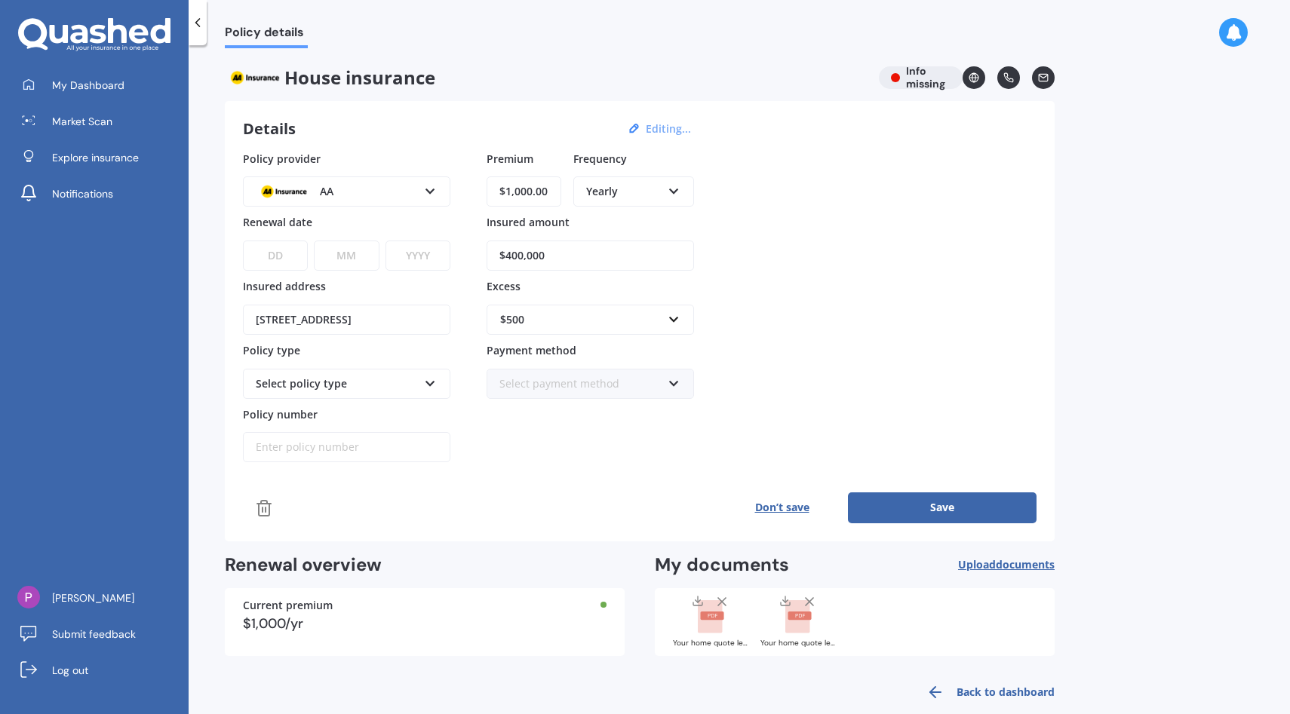
click at [350, 194] on div "AA" at bounding box center [337, 191] width 162 height 17
click at [209, 226] on div "Policy details House insurance Info missing Details Editing... Policy provider …" at bounding box center [739, 382] width 1101 height 669
click at [252, 244] on select "DD 01 02 03 04 05 06 07 08 09 10 11 12 13 14 15 16 17 18 19 20 21 22 23 24 25 2…" at bounding box center [275, 256] width 65 height 30
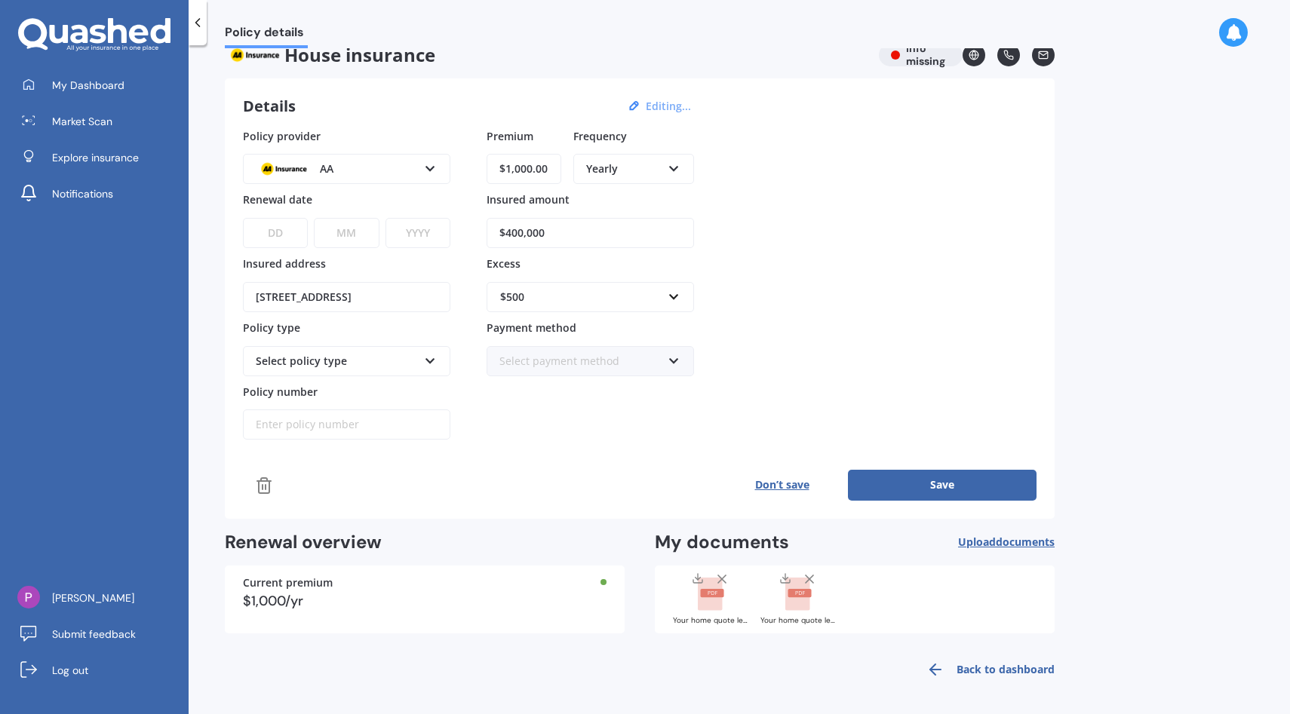
scroll to position [23, 0]
click at [367, 369] on div "Select policy type Home Insurance Policy" at bounding box center [346, 360] width 207 height 30
click at [404, 327] on div "Home Insurance Policy Home Insurance Policy" at bounding box center [346, 351] width 207 height 49
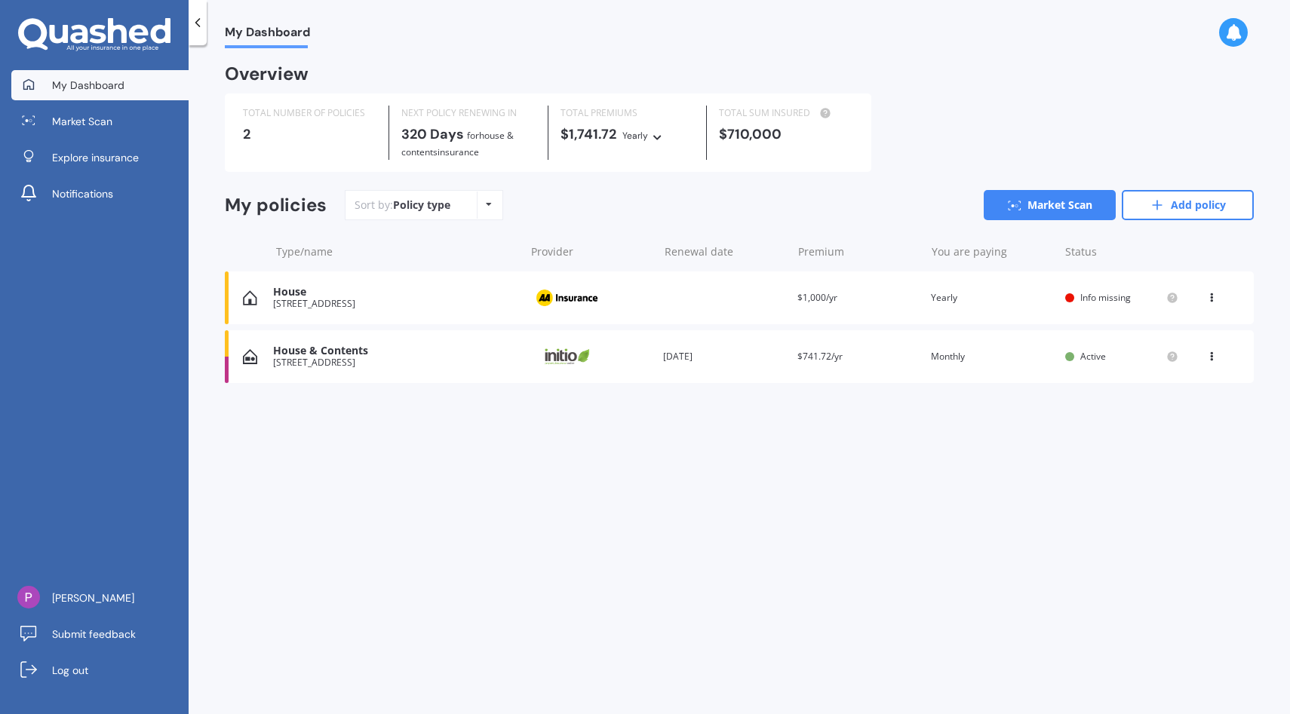
click at [701, 373] on div "House & Contents [STREET_ADDRESS], [GEOGRAPHIC_DATA] Provider Renewal date [DAT…" at bounding box center [739, 356] width 1029 height 53
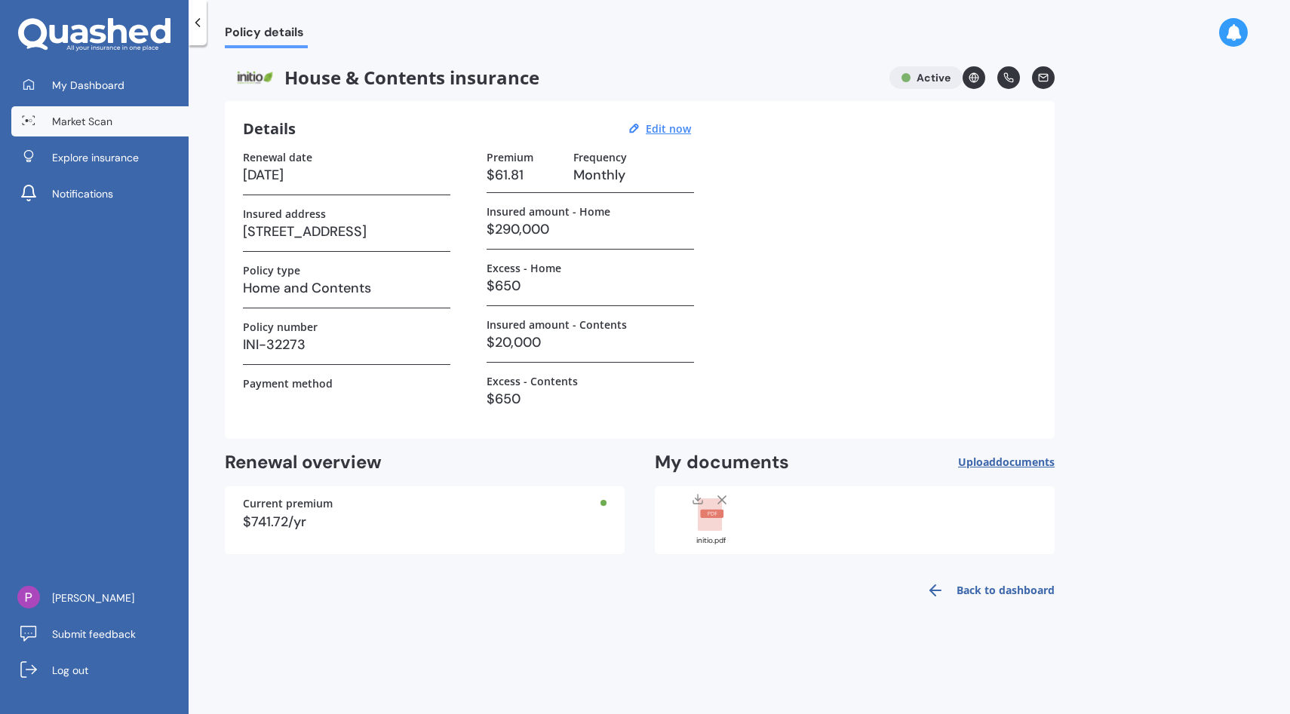
click at [97, 131] on link "Market Scan" at bounding box center [99, 121] width 177 height 30
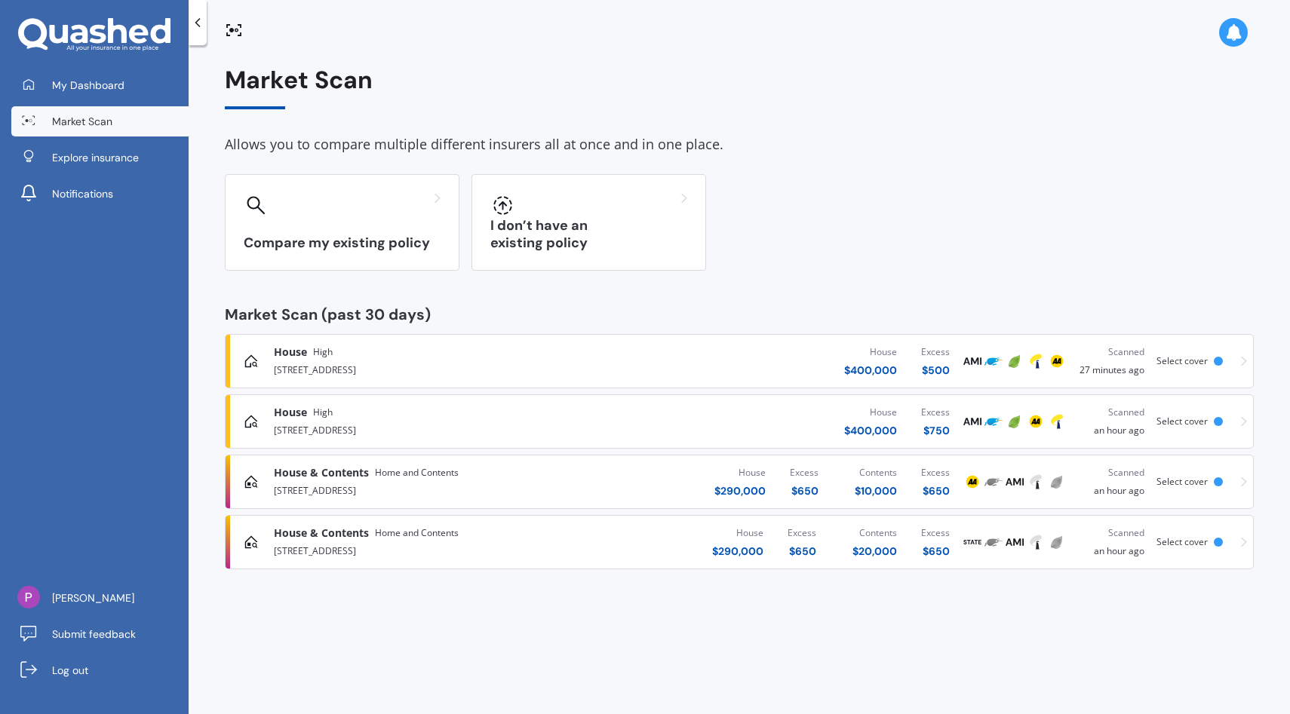
click at [821, 362] on div "House $ 400,000 Excess $ 500" at bounding box center [782, 361] width 359 height 45
